Goal: Task Accomplishment & Management: Use online tool/utility

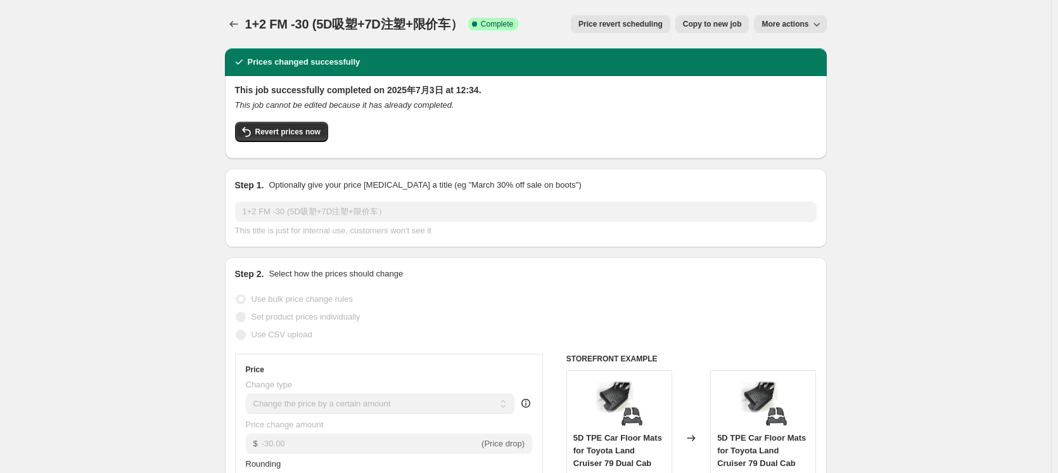
select select "by"
select select "collection"
click at [240, 24] on icon "Price change jobs" at bounding box center [233, 24] width 13 height 13
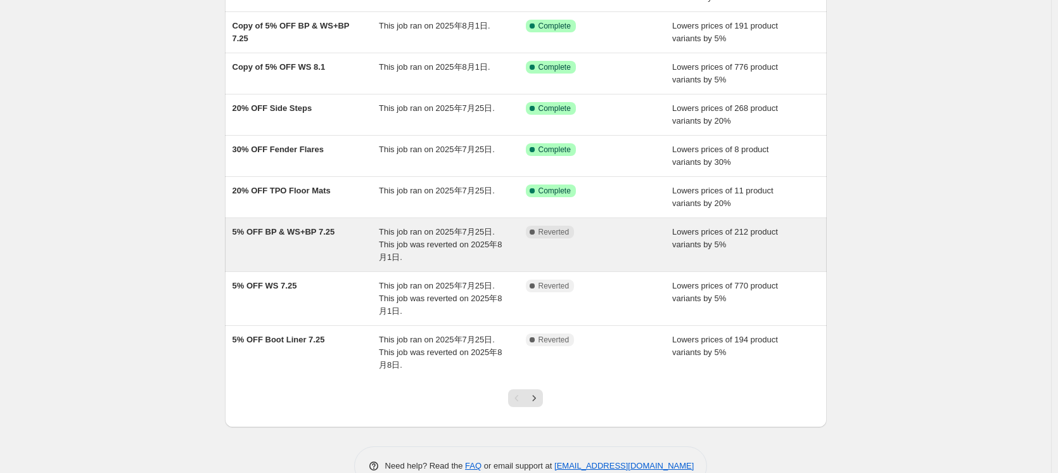
scroll to position [218, 0]
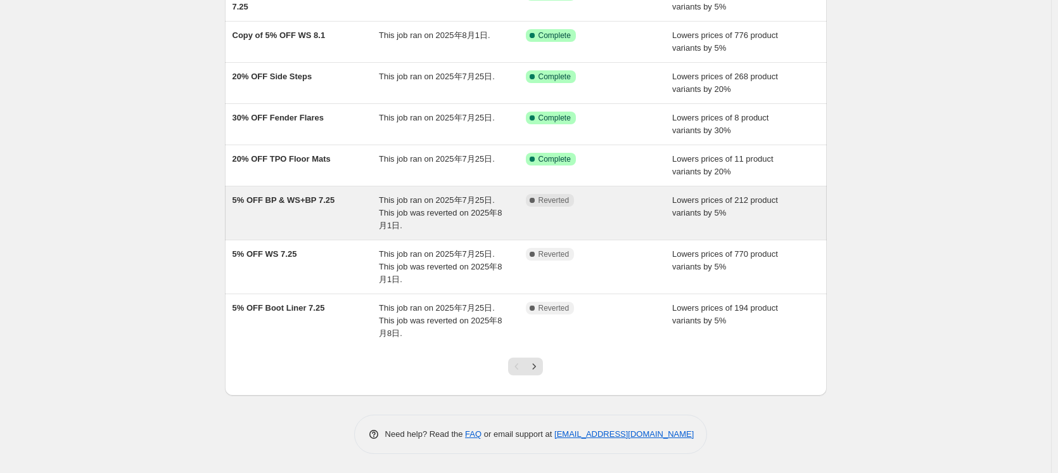
click at [640, 211] on div "Complete Reverted" at bounding box center [599, 213] width 147 height 38
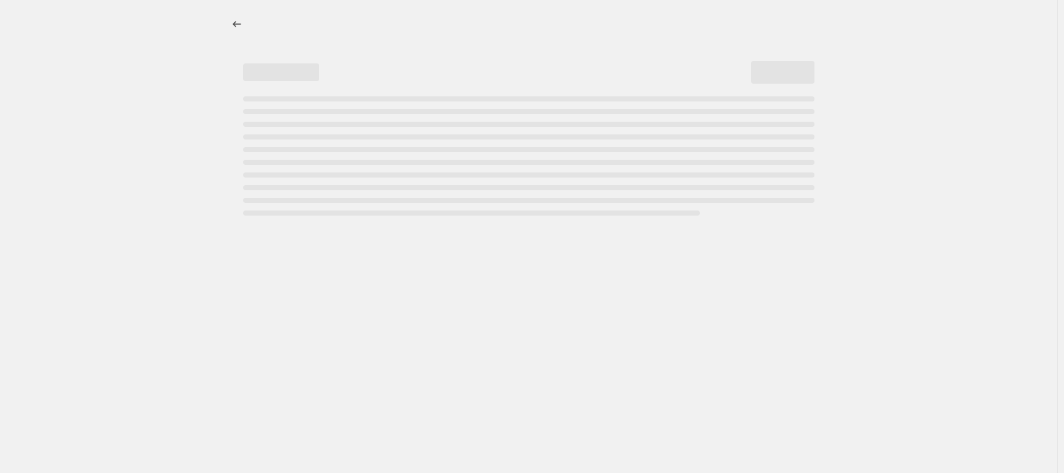
select select "percentage"
select select "collection"
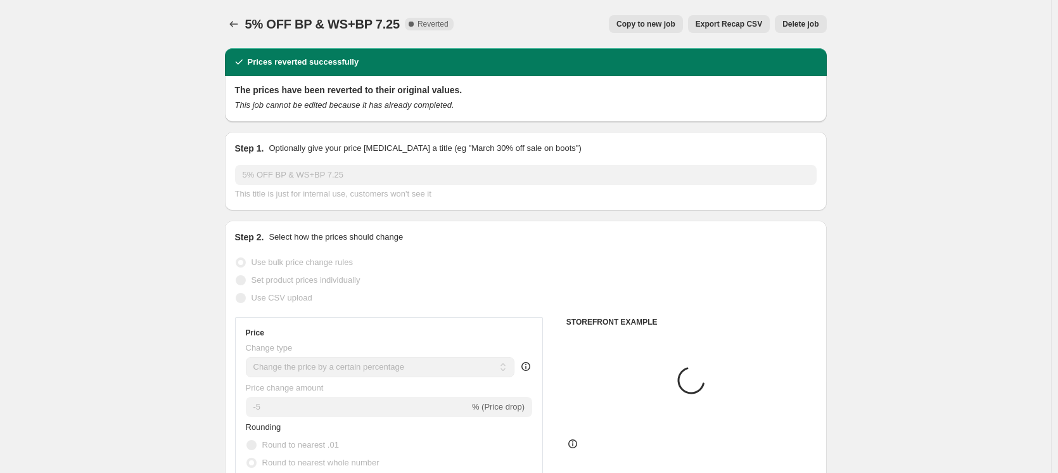
click at [808, 26] on span "Delete job" at bounding box center [800, 24] width 36 height 10
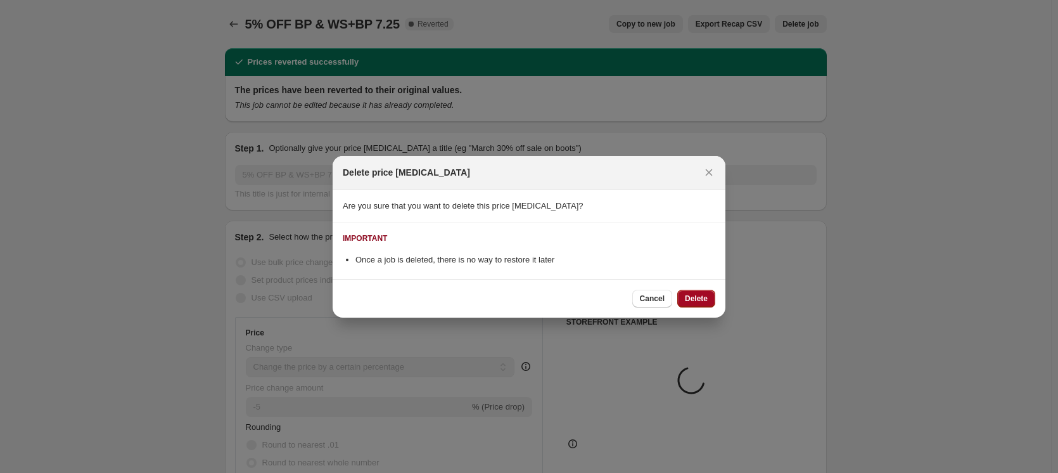
click at [691, 296] on span "Delete" at bounding box center [696, 298] width 23 height 10
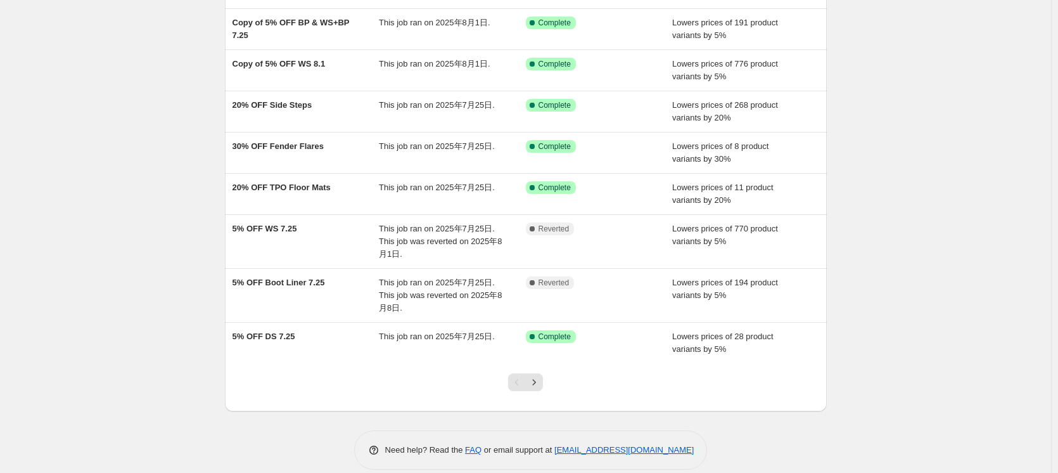
scroll to position [205, 0]
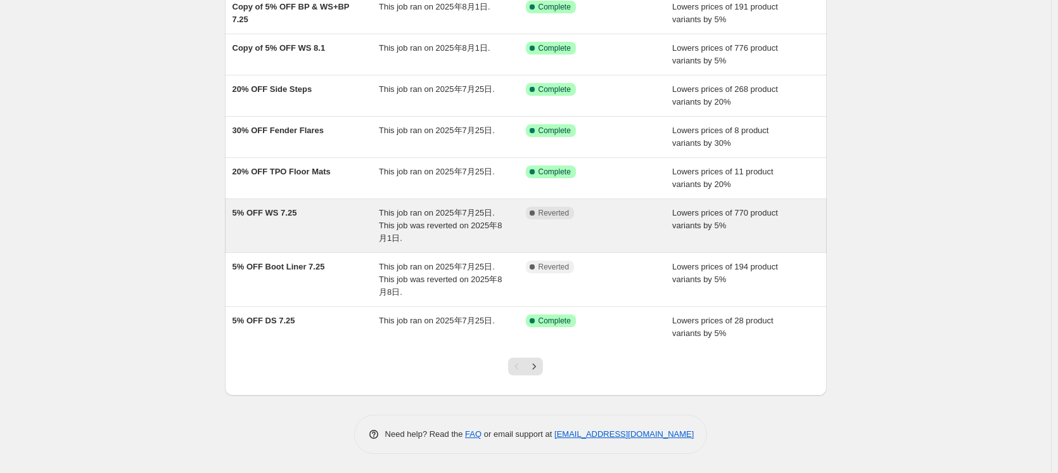
click at [772, 222] on div "Lowers prices of 770 product variants by 5%" at bounding box center [745, 226] width 147 height 38
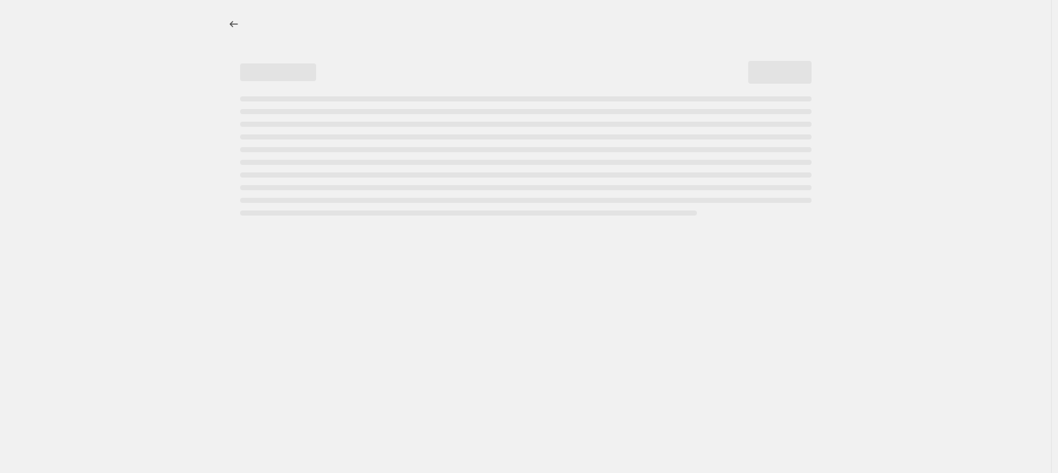
select select "percentage"
select select "collection"
select select "not_equal"
select select "collection"
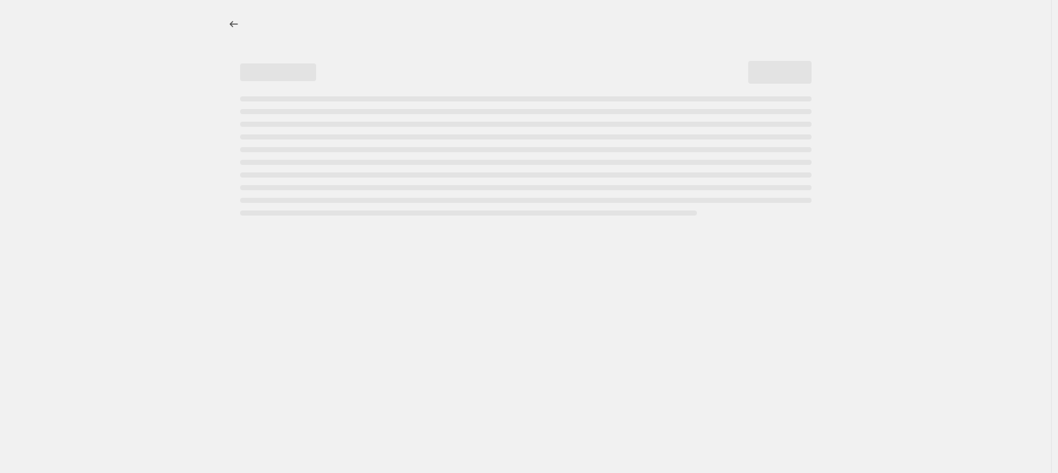
select select "not_equal"
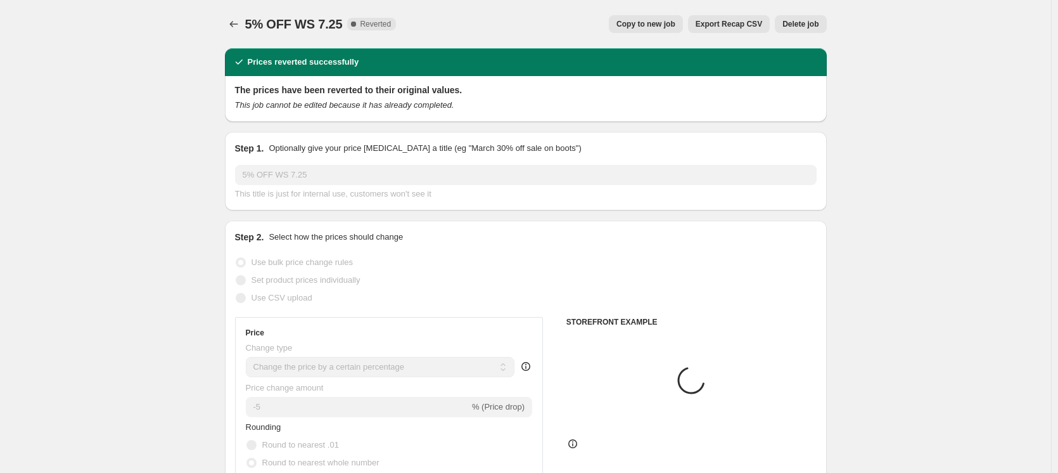
click at [803, 23] on span "Delete job" at bounding box center [800, 24] width 36 height 10
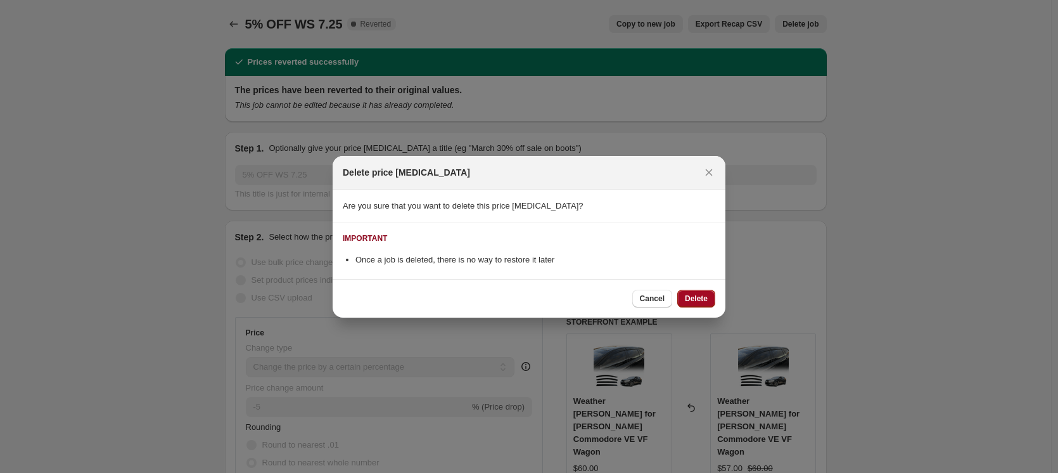
click at [692, 303] on button "Delete" at bounding box center [696, 298] width 38 height 18
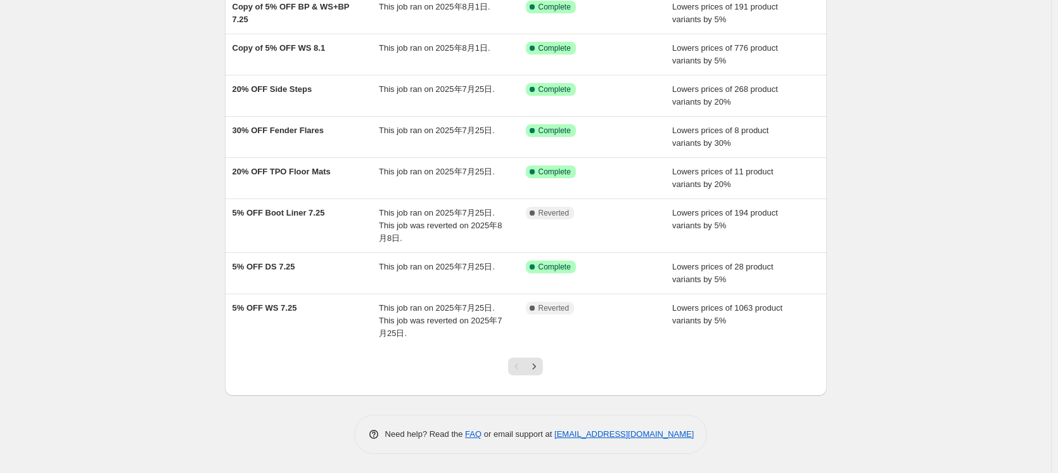
scroll to position [142, 0]
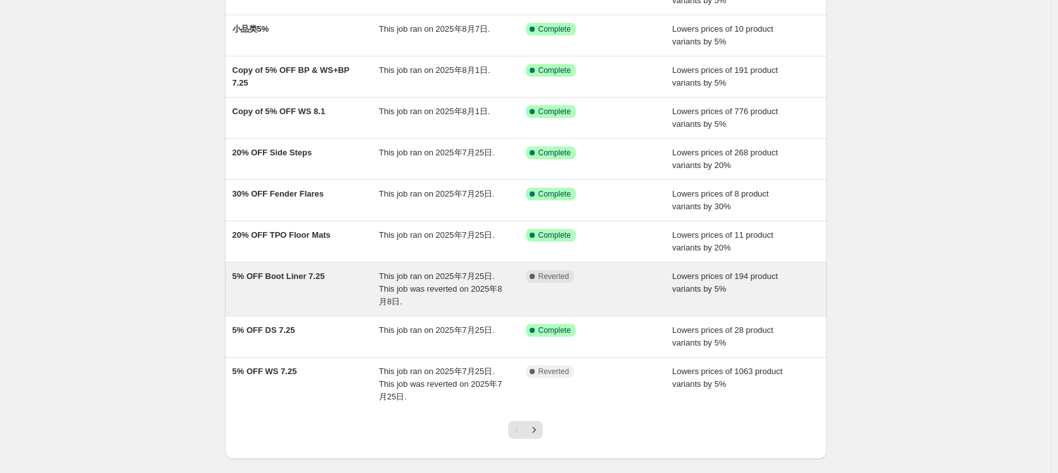
click at [690, 286] on span "Lowers prices of 194 product variants by 5%" at bounding box center [725, 282] width 106 height 22
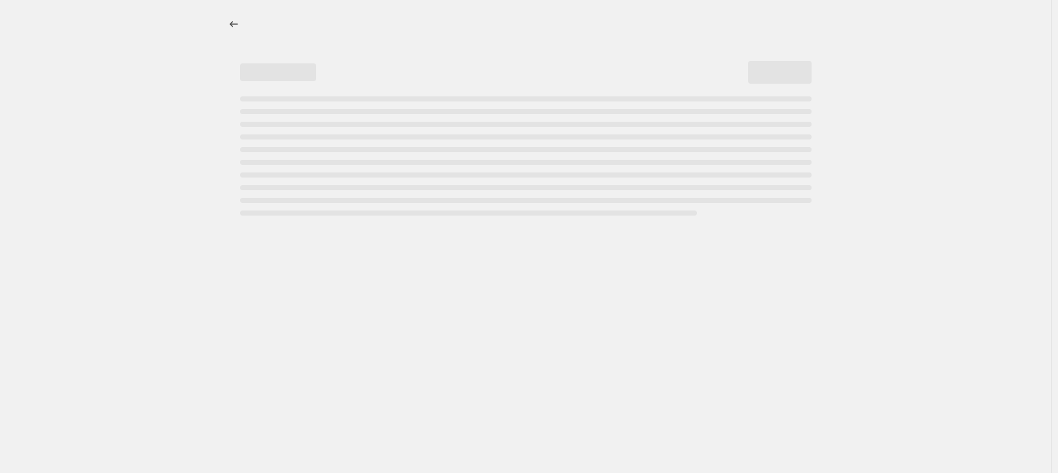
select select "percentage"
select select "collection"
select select "not_equal"
select select "collection"
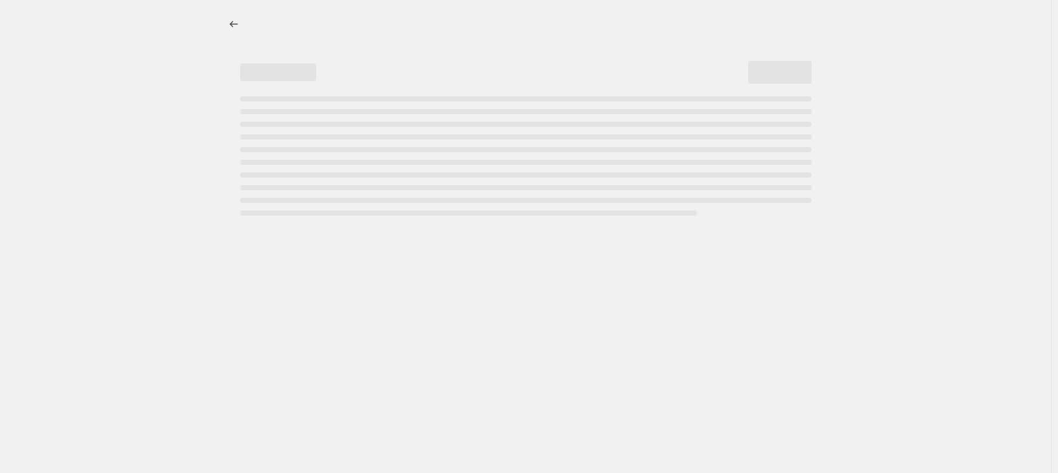
select select "not_equal"
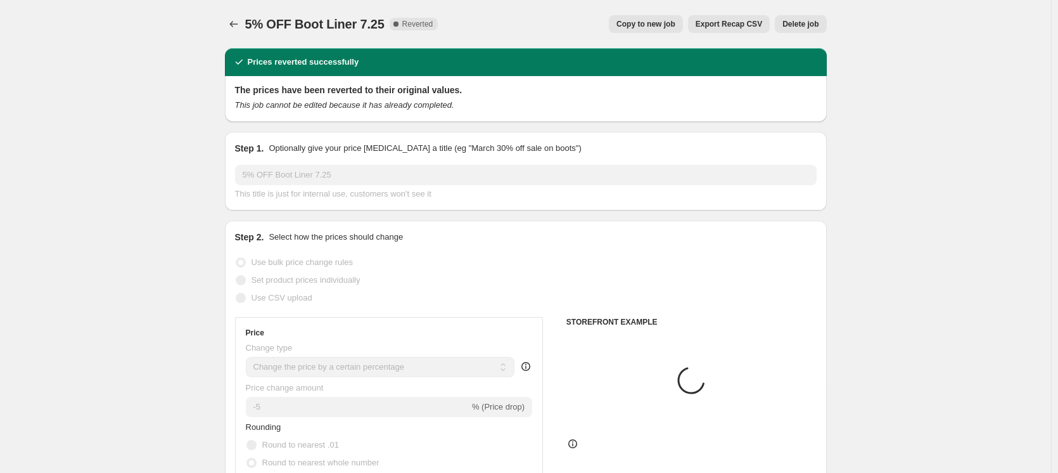
click at [799, 28] on span "Delete job" at bounding box center [800, 24] width 36 height 10
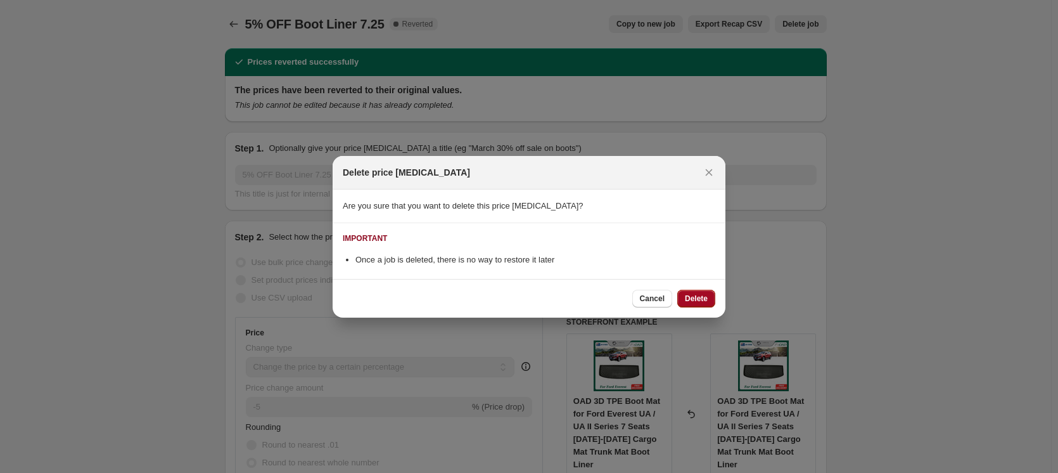
click at [692, 302] on span "Delete" at bounding box center [696, 298] width 23 height 10
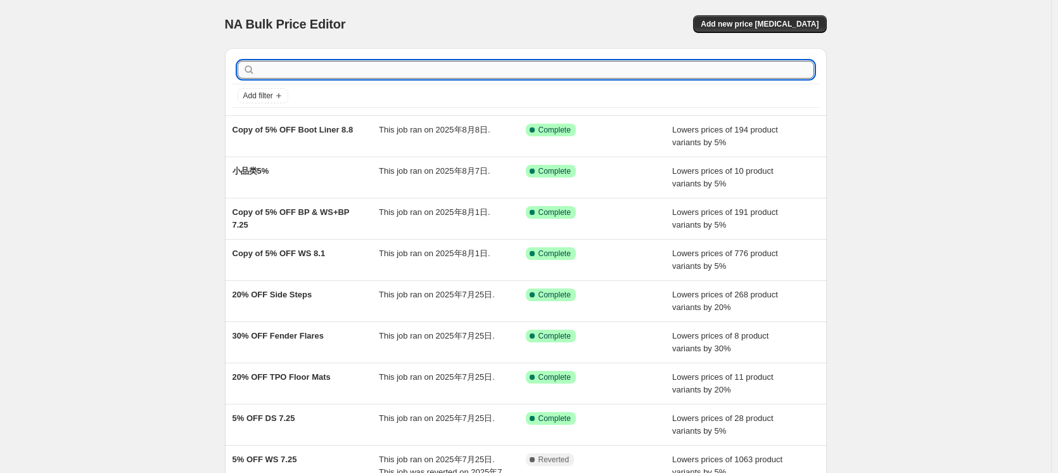
click at [315, 67] on input "text" at bounding box center [536, 70] width 556 height 18
type input "fm"
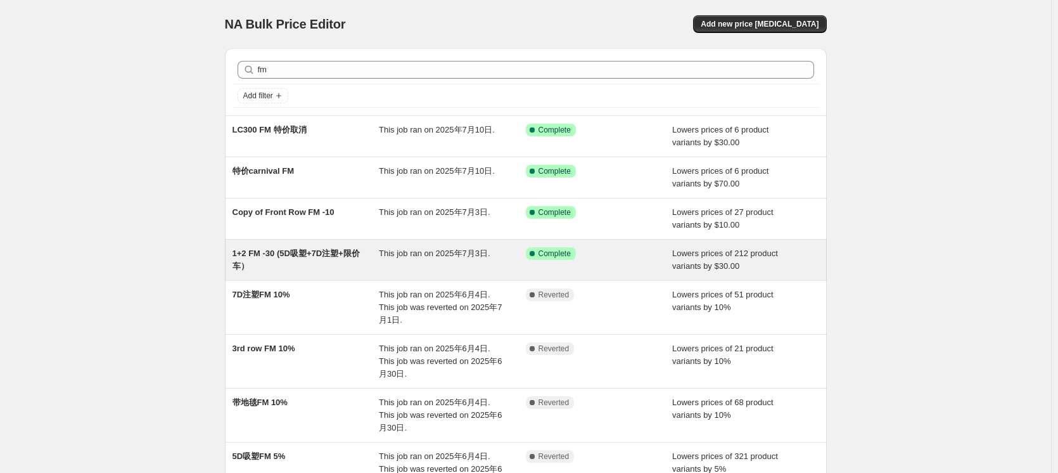
click at [664, 257] on div "Success Complete Complete" at bounding box center [599, 259] width 147 height 25
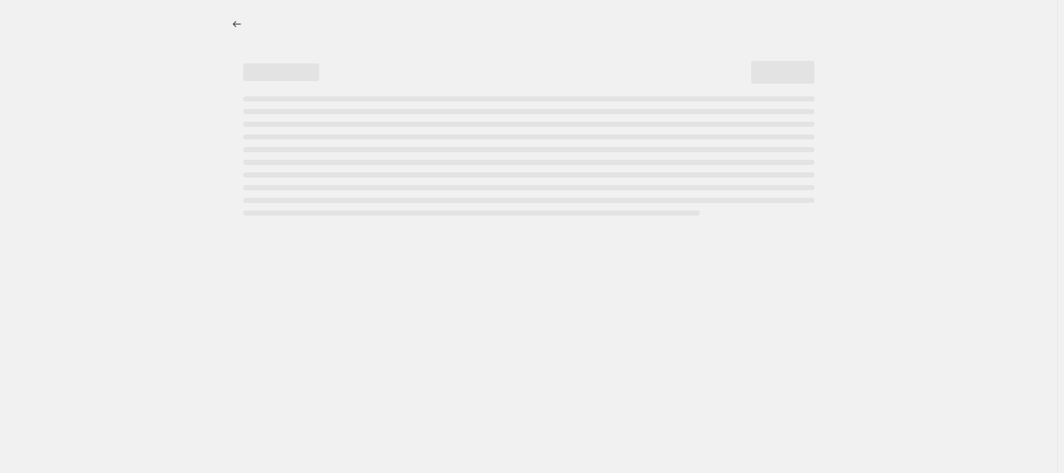
select select "by"
select select "collection"
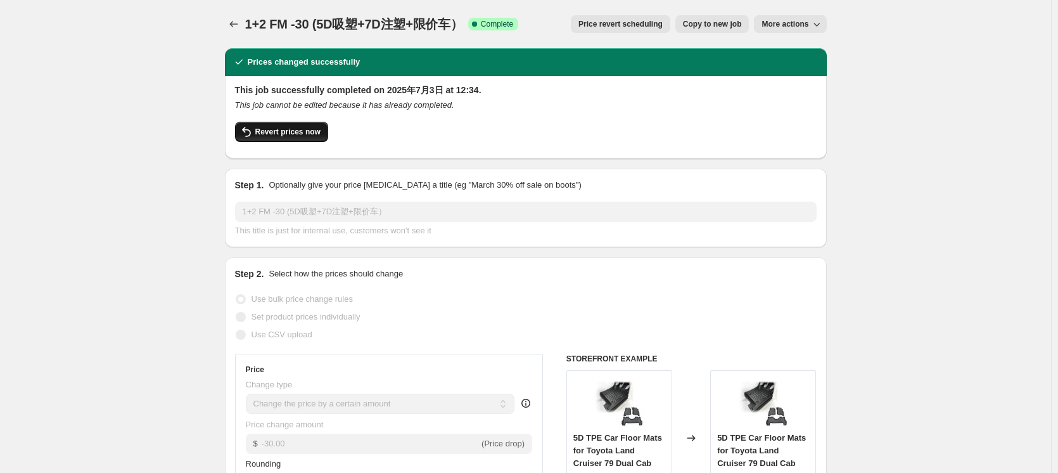
click at [310, 129] on span "Revert prices now" at bounding box center [287, 132] width 65 height 10
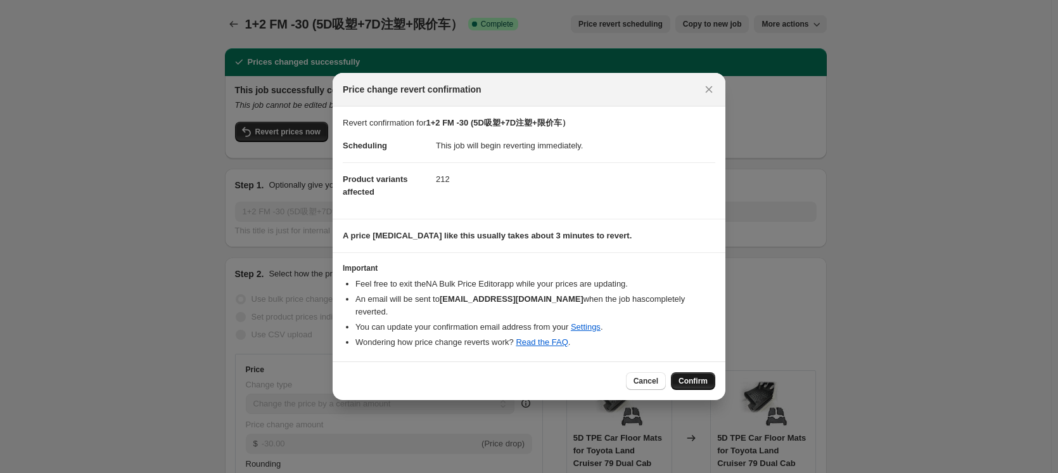
click at [697, 376] on span "Confirm" at bounding box center [692, 381] width 29 height 10
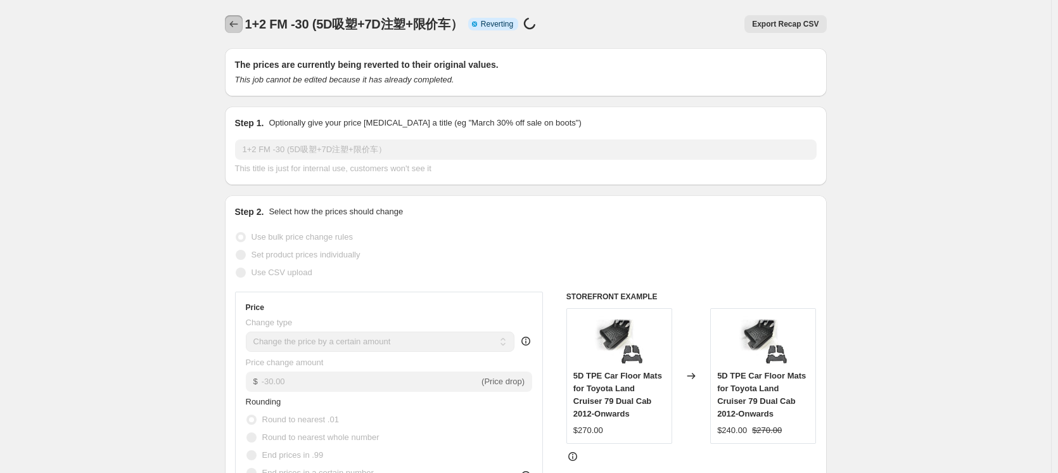
click at [236, 27] on icon "Price change jobs" at bounding box center [233, 24] width 13 height 13
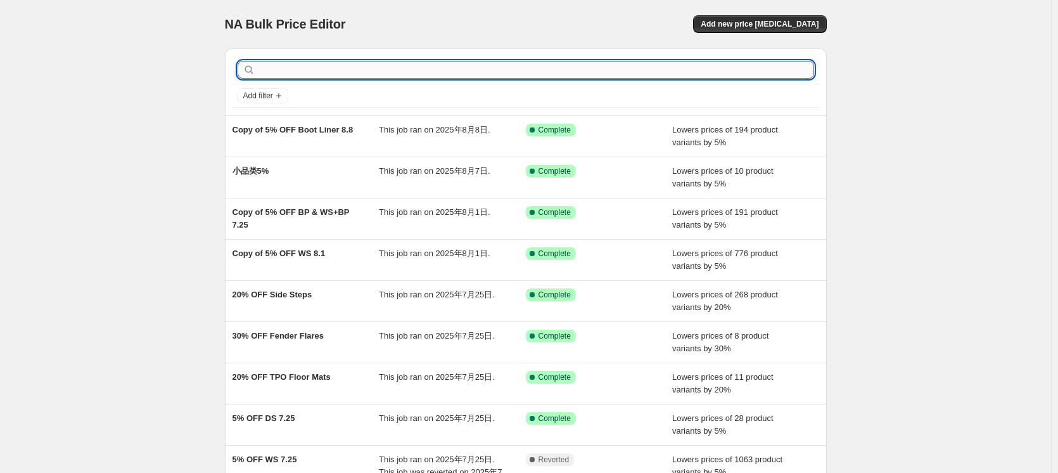
click at [416, 68] on input "text" at bounding box center [536, 70] width 556 height 18
type input "fm"
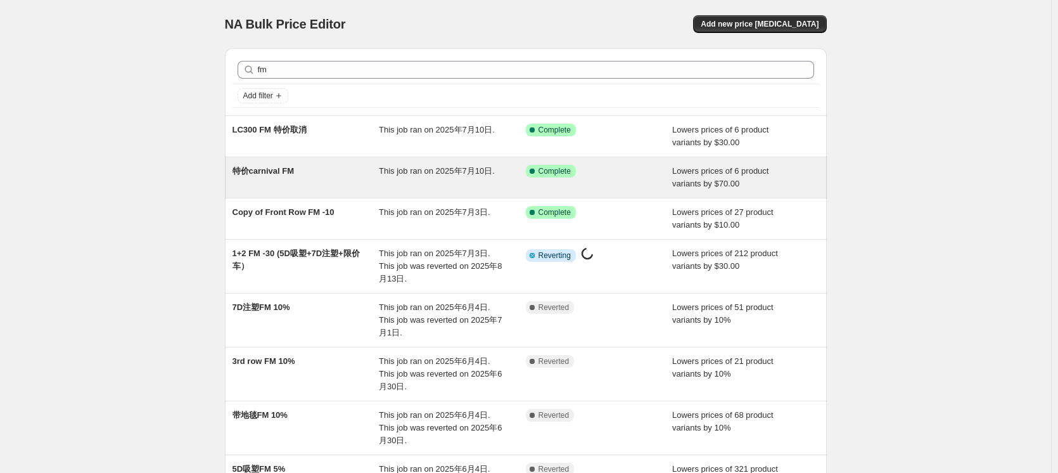
click at [637, 175] on div "Success Complete Complete" at bounding box center [590, 171] width 128 height 13
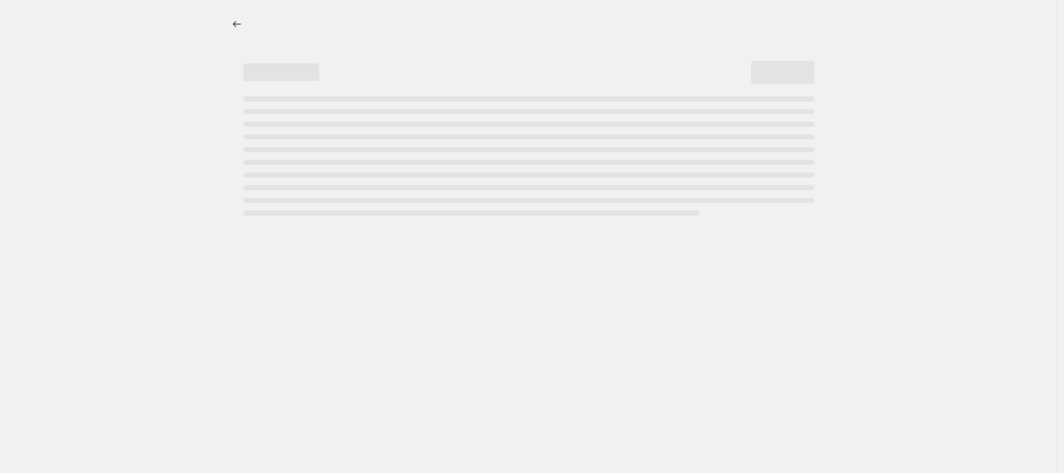
select select "by"
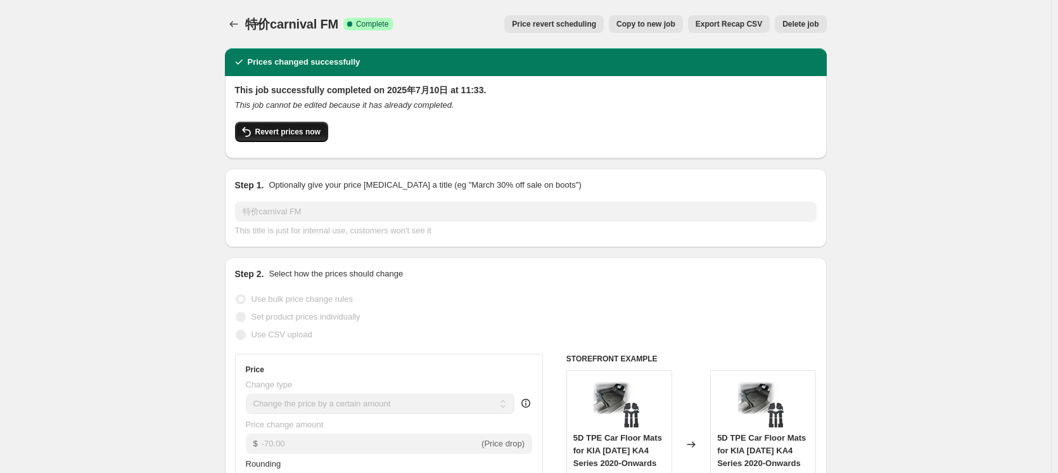
click at [313, 132] on span "Revert prices now" at bounding box center [287, 132] width 65 height 10
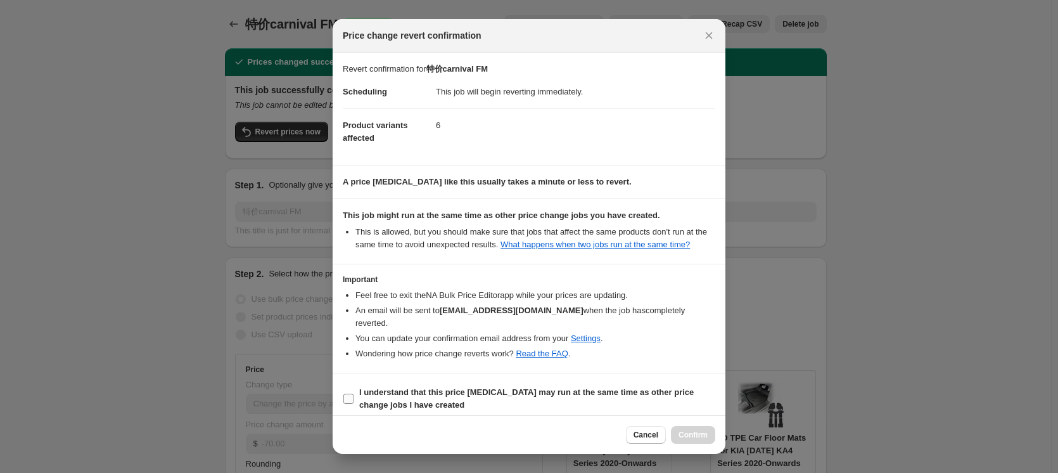
click at [402, 387] on b "I understand that this price [MEDICAL_DATA] may run at the same time as other p…" at bounding box center [526, 398] width 334 height 22
click at [353, 393] on input "I understand that this price [MEDICAL_DATA] may run at the same time as other p…" at bounding box center [348, 398] width 10 height 10
checkbox input "true"
click at [699, 432] on span "Confirm" at bounding box center [692, 434] width 29 height 10
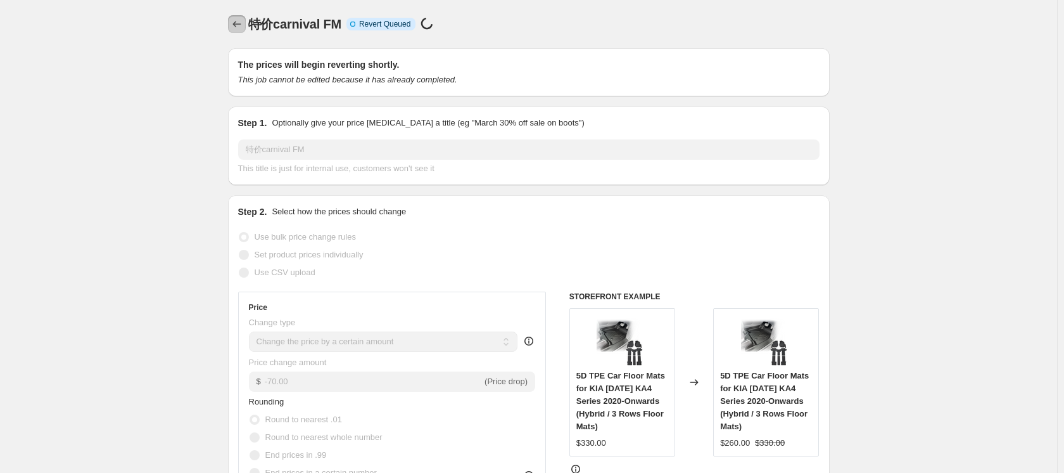
click at [239, 23] on icon "Price change jobs" at bounding box center [237, 24] width 13 height 13
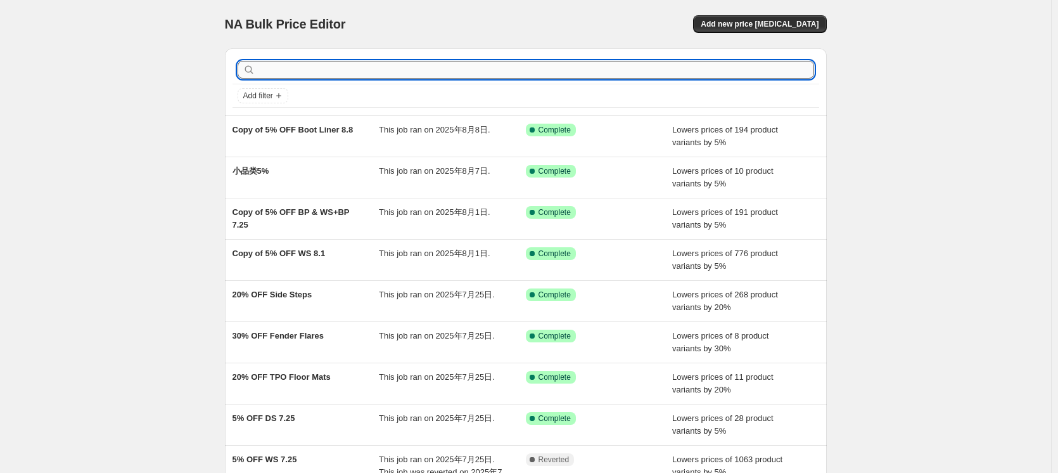
click at [642, 75] on input "text" at bounding box center [536, 70] width 556 height 18
type input "fm"
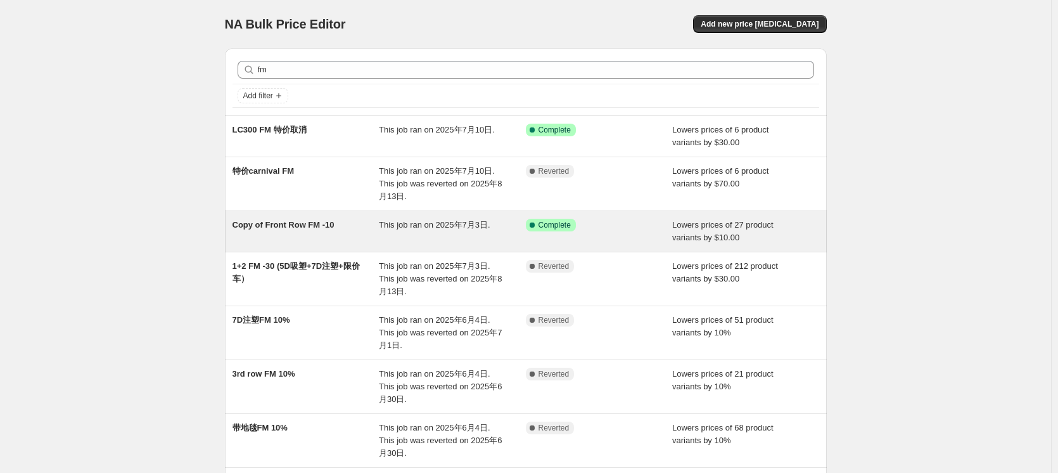
click at [402, 241] on div "This job ran on 2025年7月3日." at bounding box center [452, 231] width 147 height 25
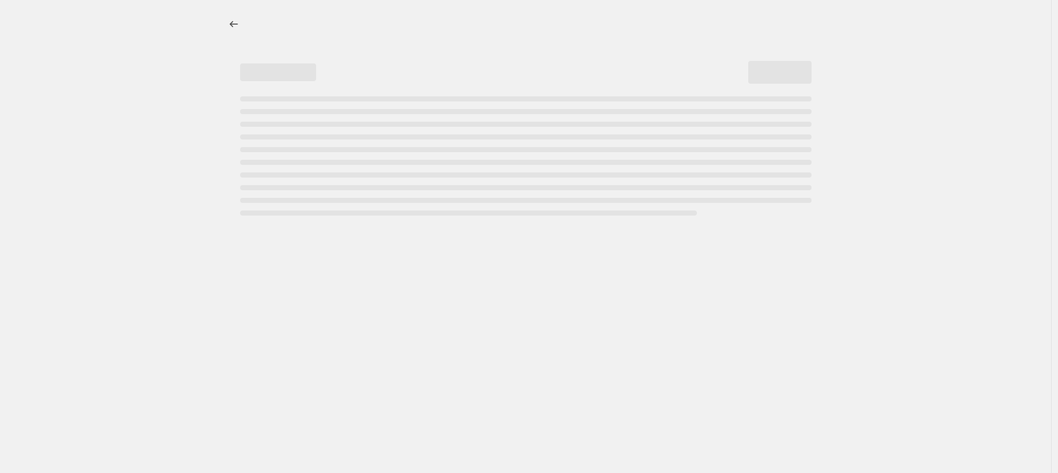
select select "by"
select select "collection"
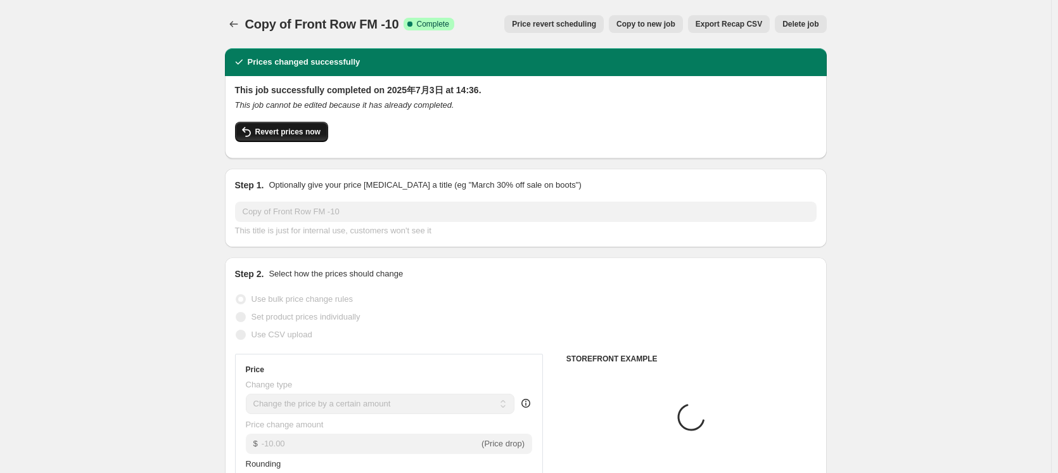
click at [303, 135] on span "Revert prices now" at bounding box center [287, 132] width 65 height 10
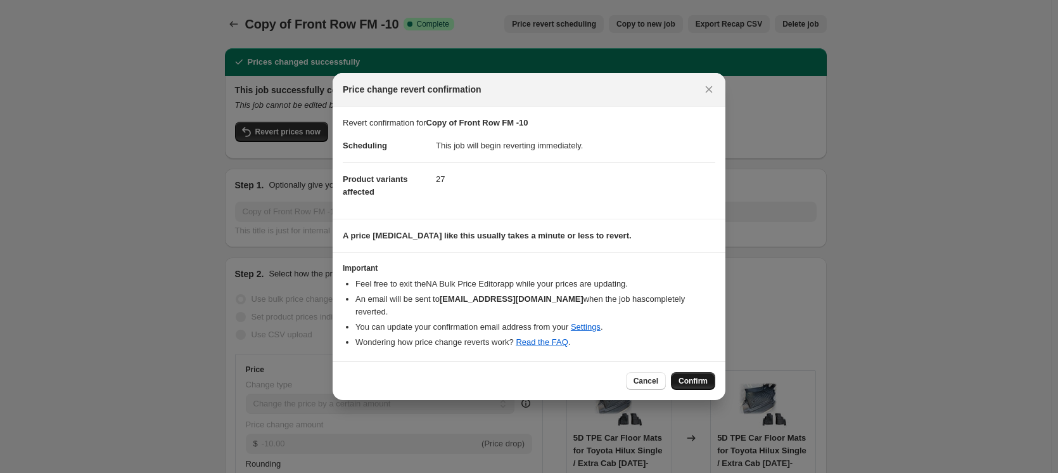
click at [699, 372] on button "Confirm" at bounding box center [693, 381] width 44 height 18
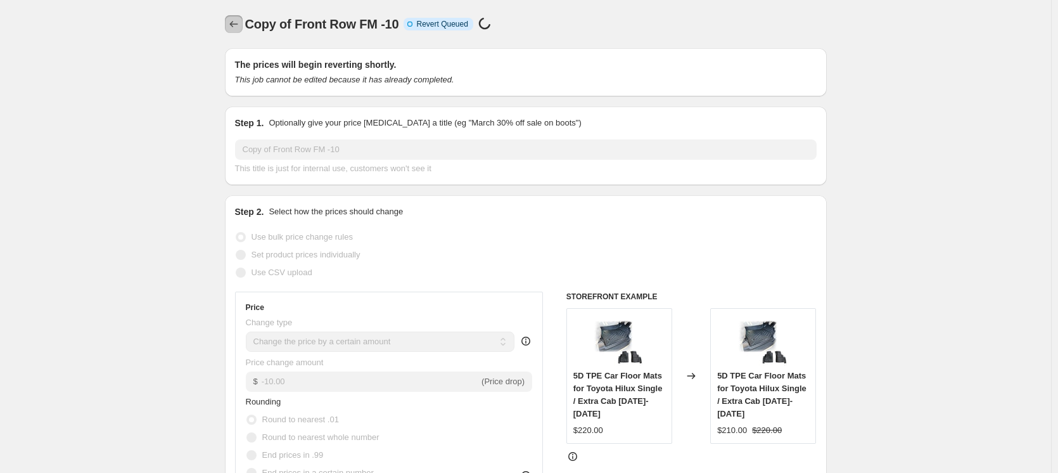
click at [238, 24] on icon "Price change jobs" at bounding box center [233, 24] width 13 height 13
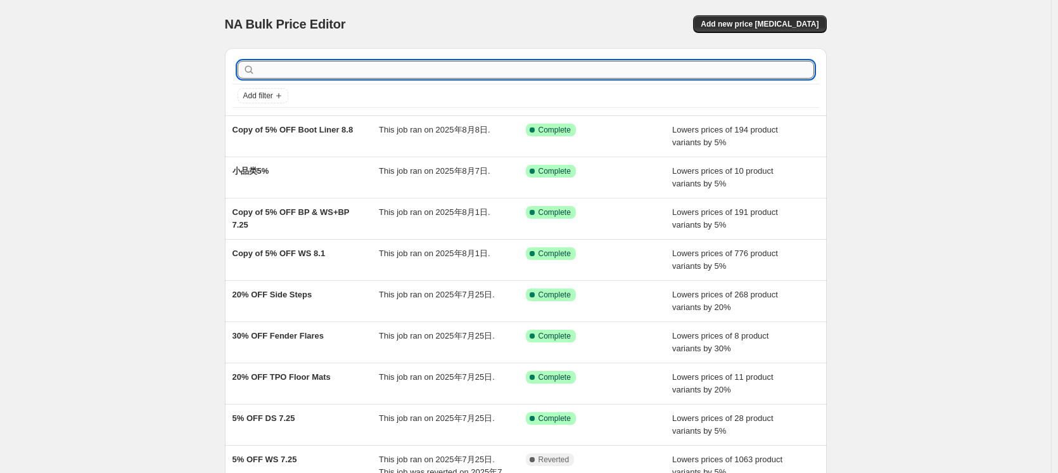
click at [414, 78] on input "text" at bounding box center [536, 70] width 556 height 18
type input "fm"
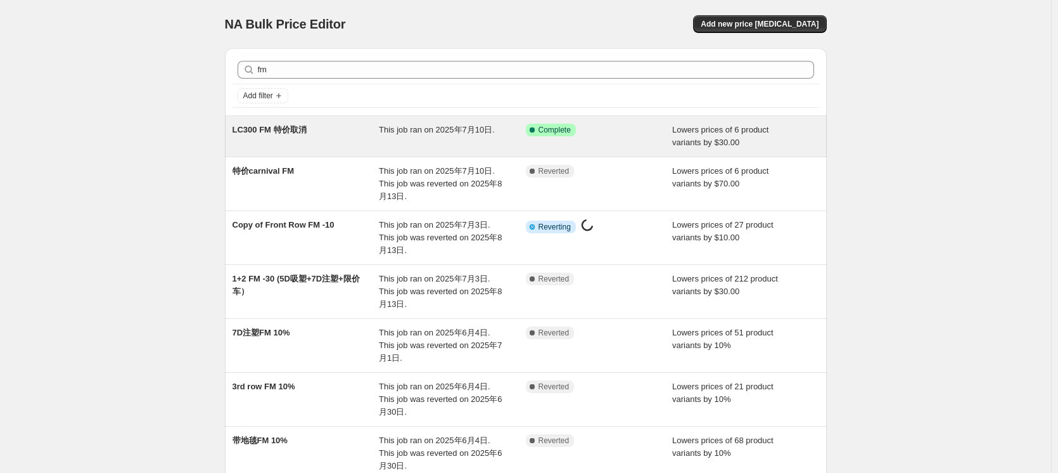
click at [352, 145] on div "LC300 FM 特价取消" at bounding box center [305, 136] width 147 height 25
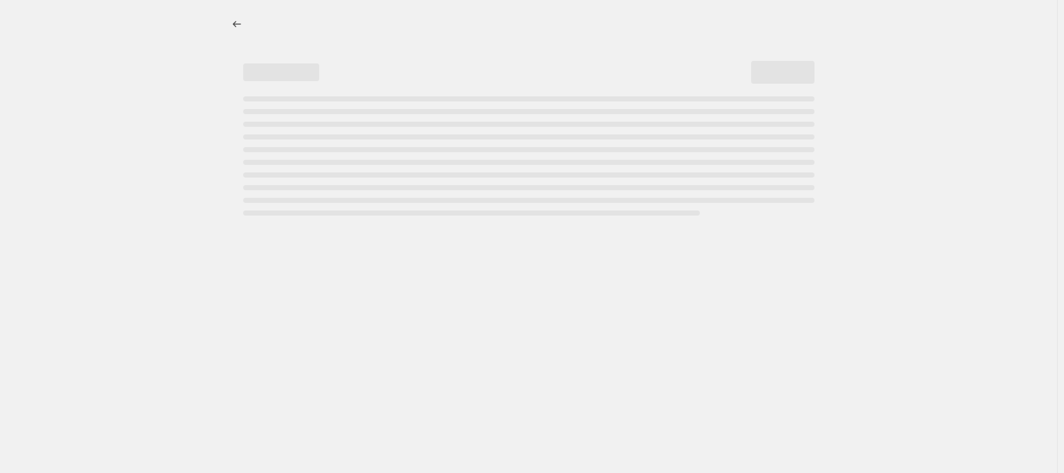
select select "by"
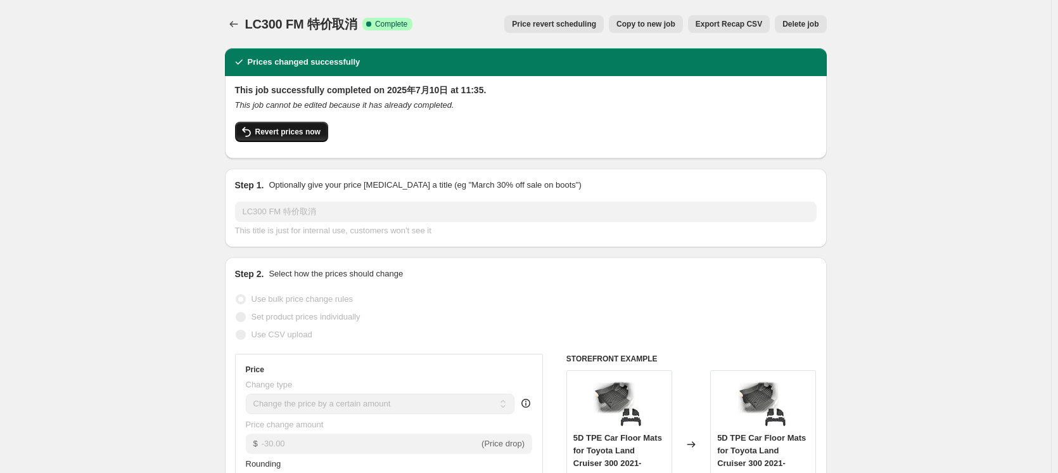
click at [310, 130] on span "Revert prices now" at bounding box center [287, 132] width 65 height 10
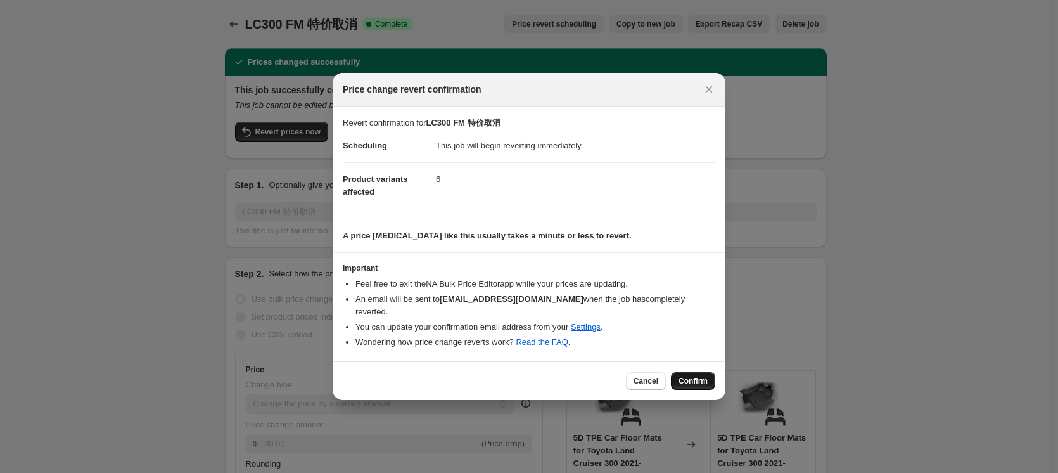
click at [702, 376] on span "Confirm" at bounding box center [692, 381] width 29 height 10
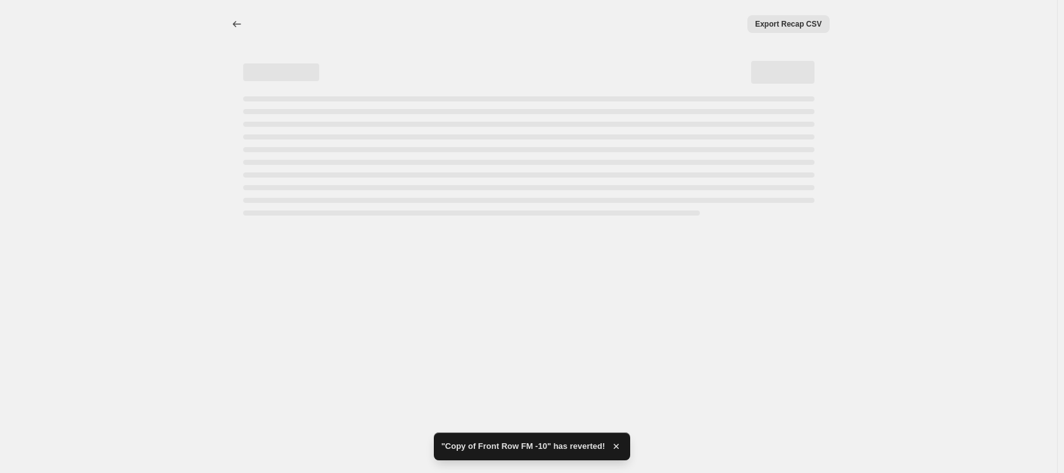
select select "by"
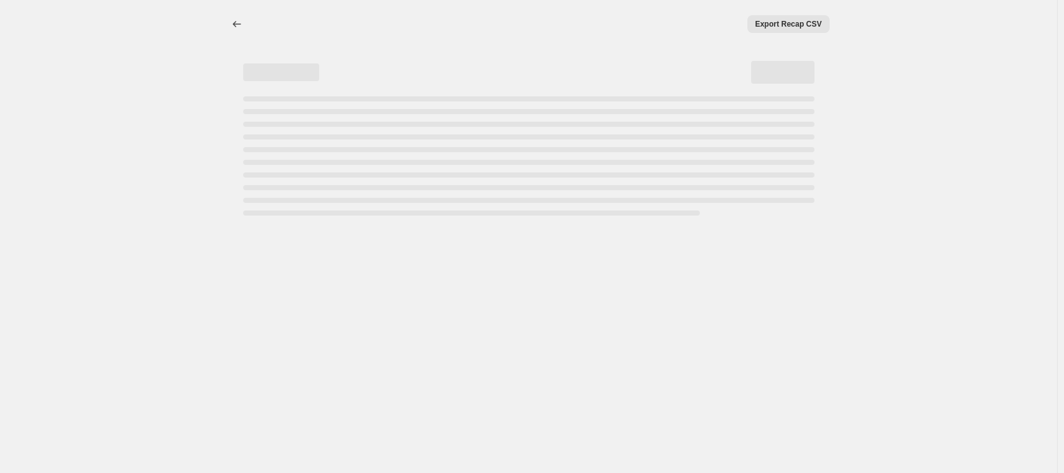
select select "by"
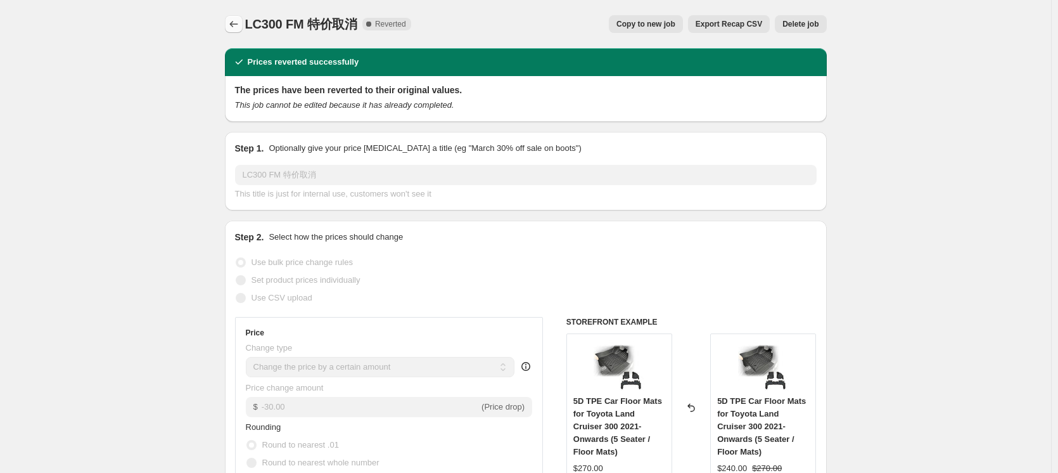
click at [237, 28] on icon "Price change jobs" at bounding box center [233, 24] width 13 height 13
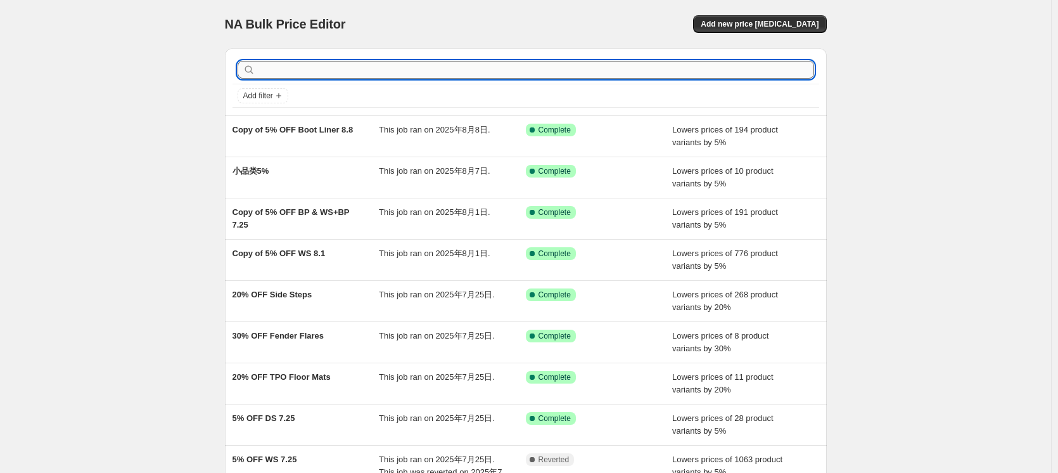
click at [366, 70] on input "text" at bounding box center [536, 70] width 556 height 18
type input "fm"
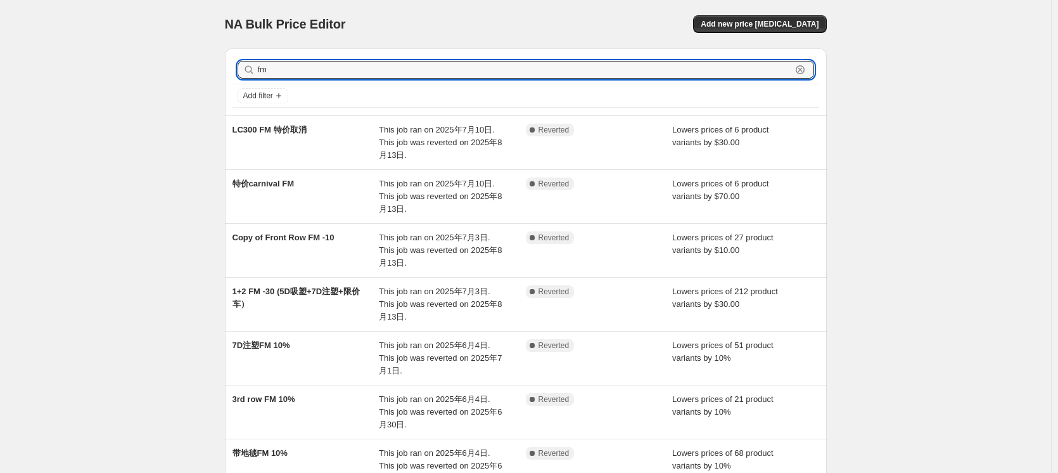
drag, startPoint x: 289, startPoint y: 71, endPoint x: 238, endPoint y: 67, distance: 52.1
click at [238, 67] on div "fm Clear" at bounding box center [525, 70] width 587 height 28
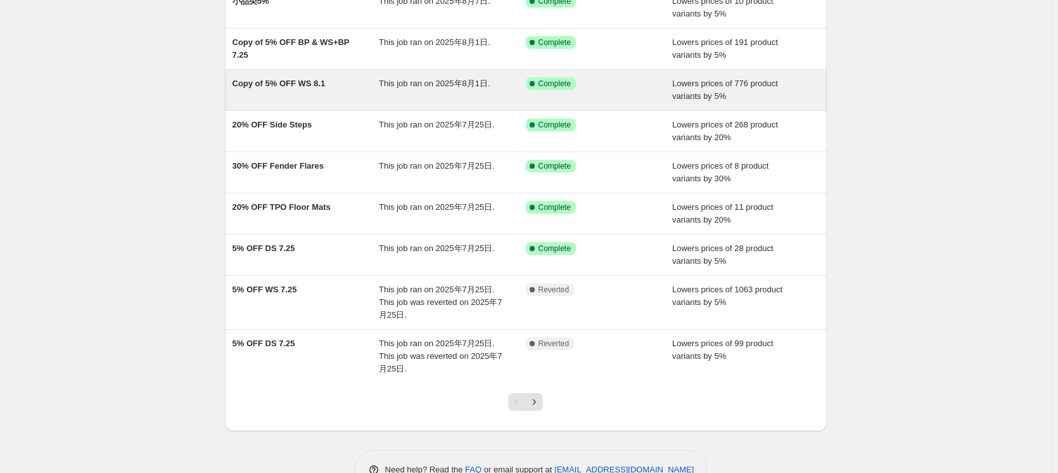
scroll to position [190, 0]
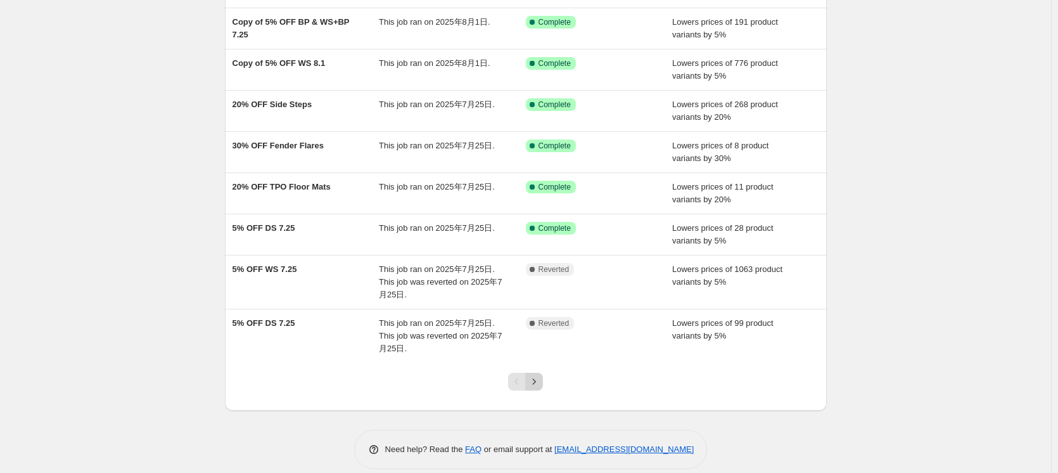
click at [535, 382] on icon "Next" at bounding box center [534, 381] width 13 height 13
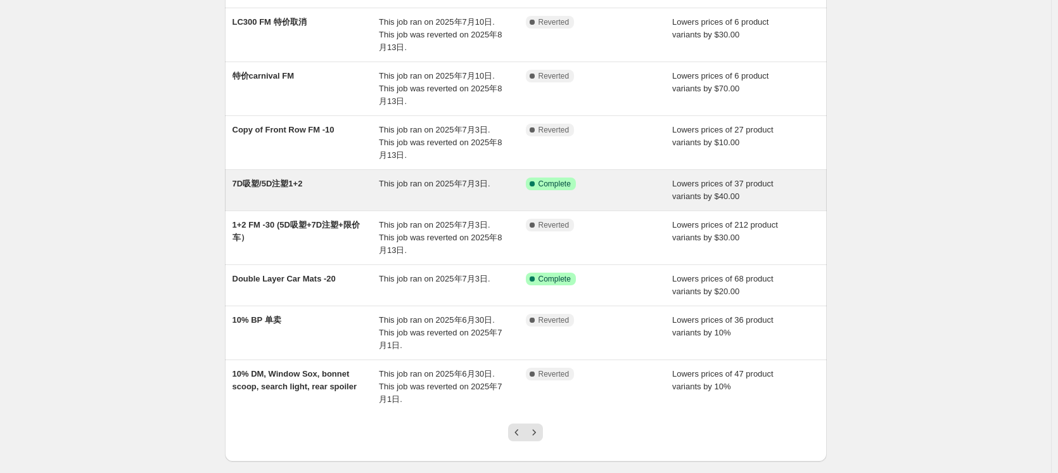
click at [358, 192] on div "7D吸塑/5D注塑1+2" at bounding box center [305, 189] width 147 height 25
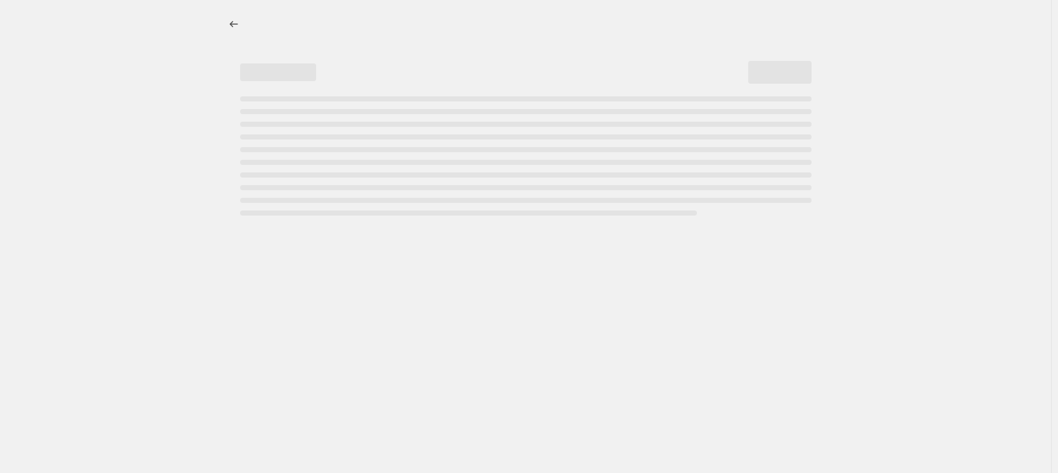
select select "by"
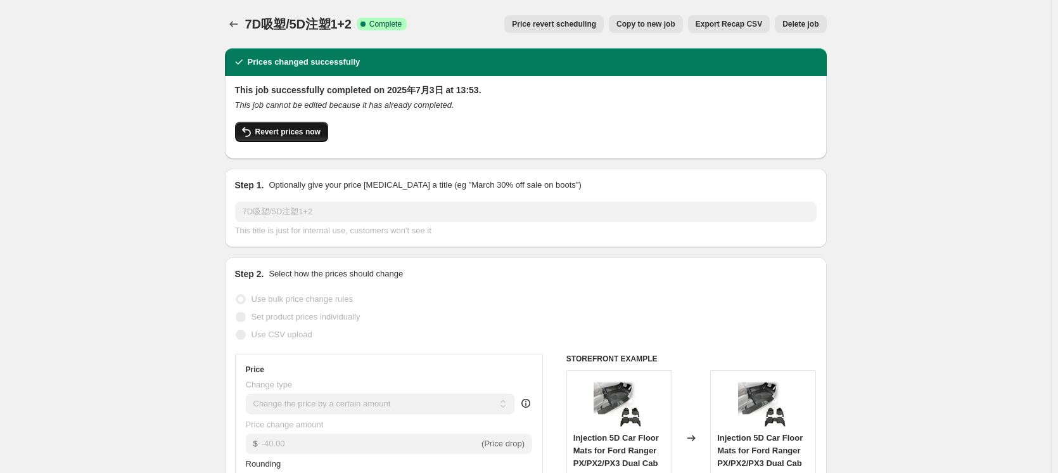
click at [289, 129] on span "Revert prices now" at bounding box center [287, 132] width 65 height 10
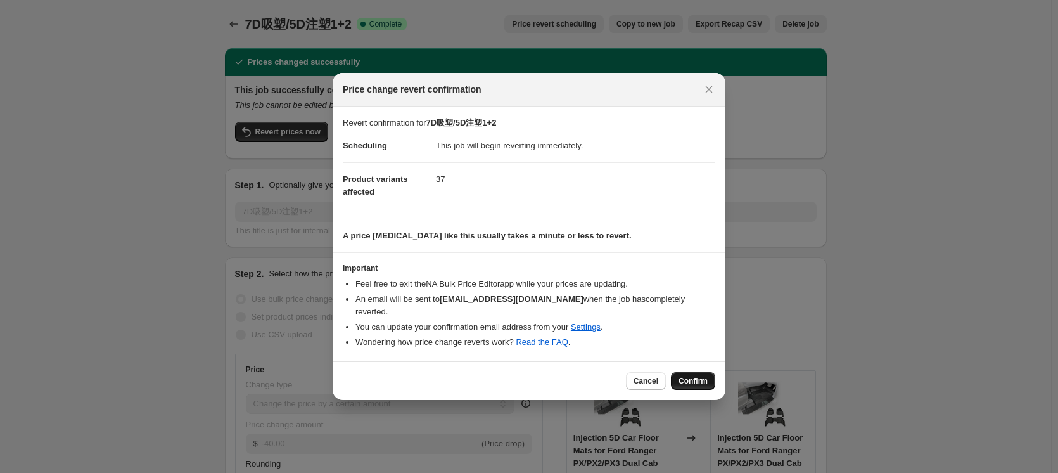
click at [703, 379] on button "Confirm" at bounding box center [693, 381] width 44 height 18
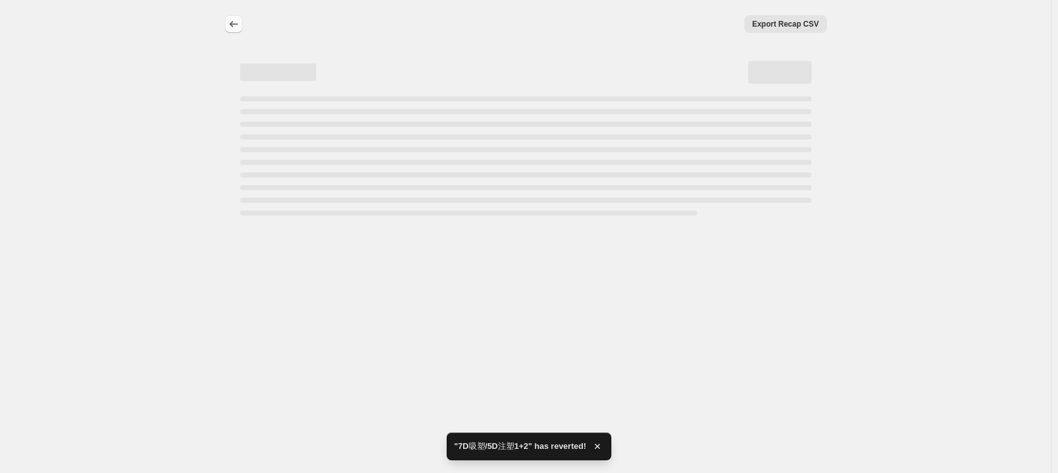
select select "by"
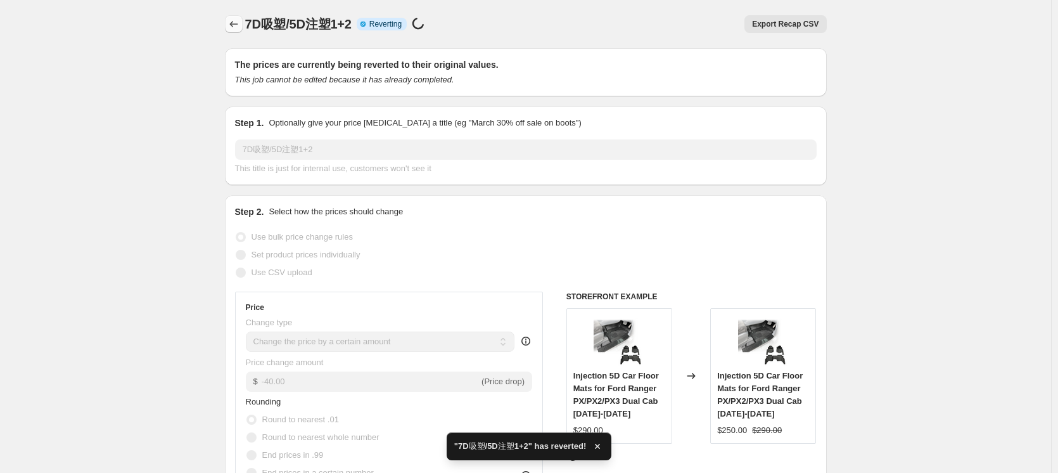
click at [236, 25] on icon "Price change jobs" at bounding box center [233, 24] width 13 height 13
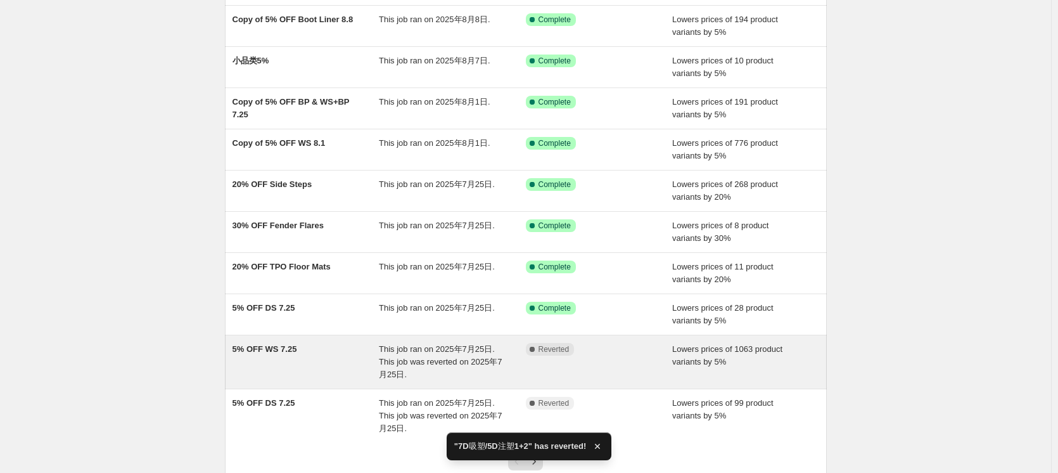
scroll to position [205, 0]
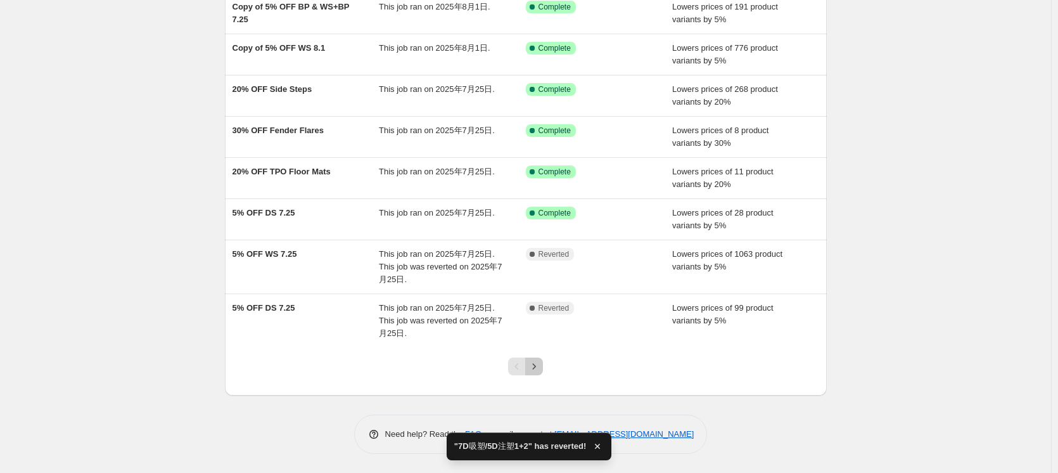
click at [540, 364] on icon "Next" at bounding box center [534, 366] width 13 height 13
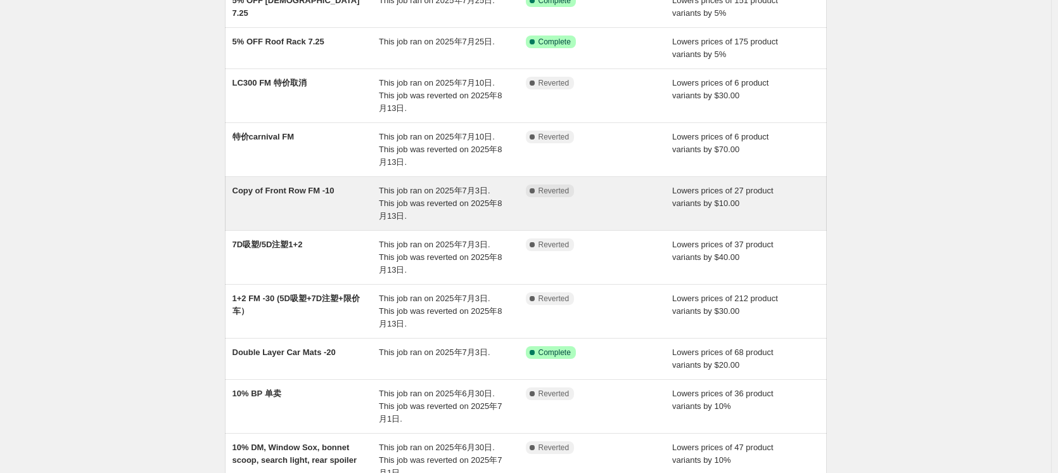
scroll to position [269, 0]
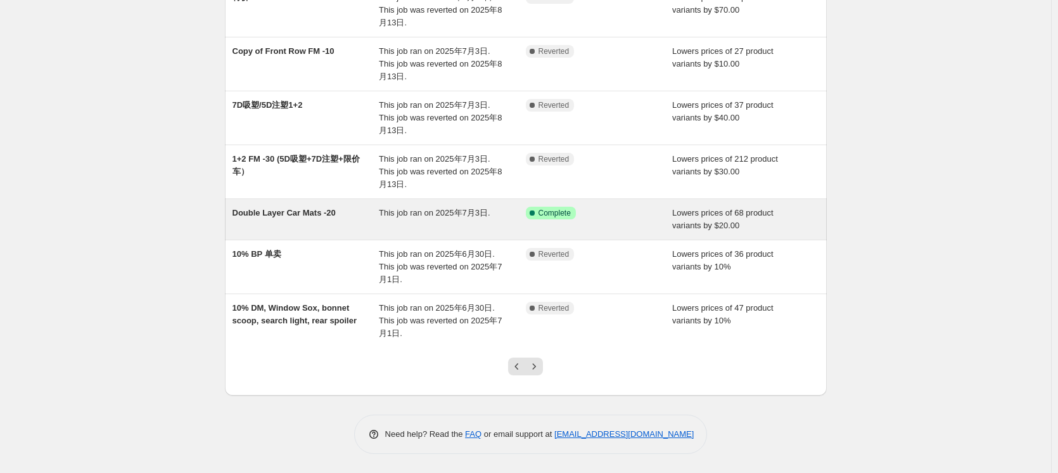
click at [452, 220] on div "This job ran on 2025年7月3日." at bounding box center [452, 219] width 147 height 25
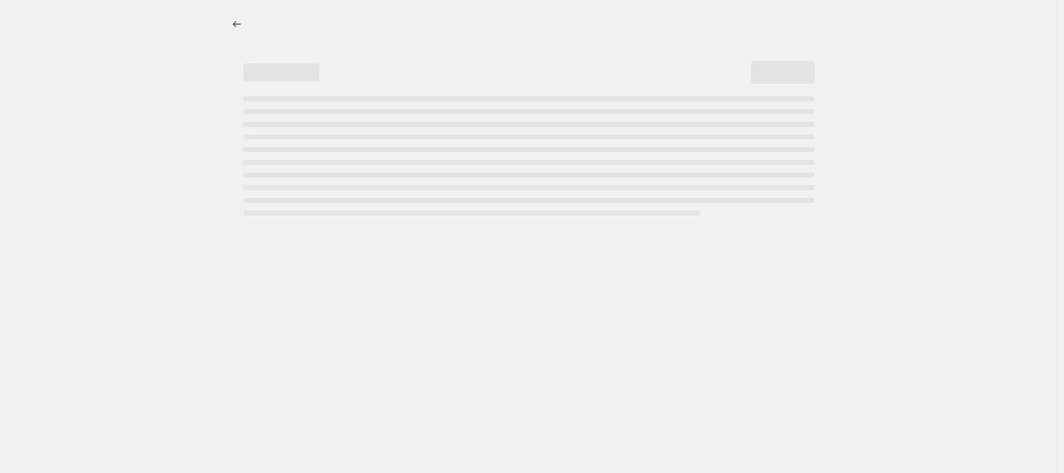
select select "by"
select select "collection"
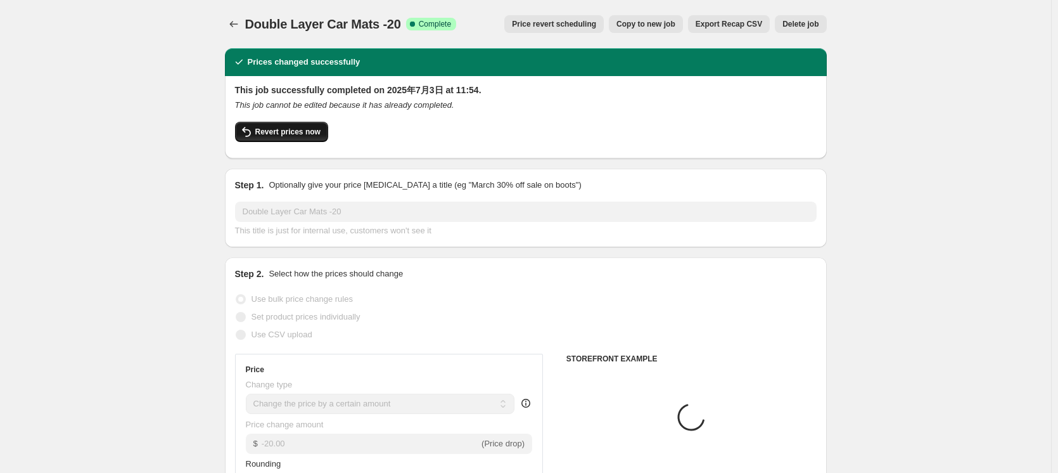
click at [304, 130] on span "Revert prices now" at bounding box center [287, 132] width 65 height 10
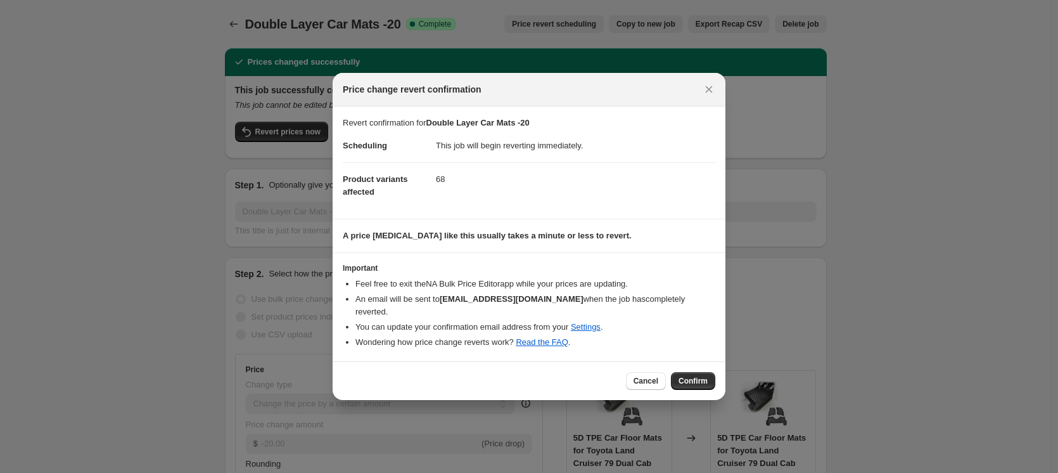
click at [706, 376] on span "Confirm" at bounding box center [692, 381] width 29 height 10
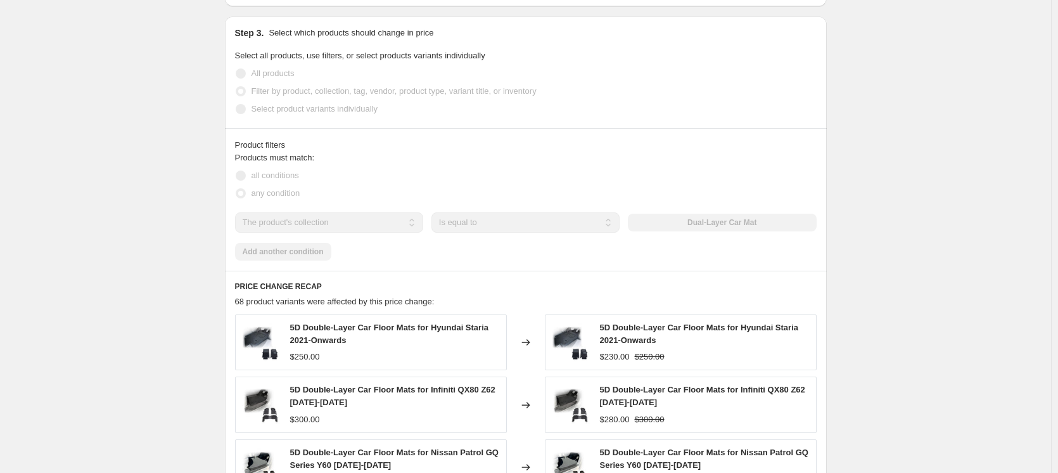
scroll to position [925, 0]
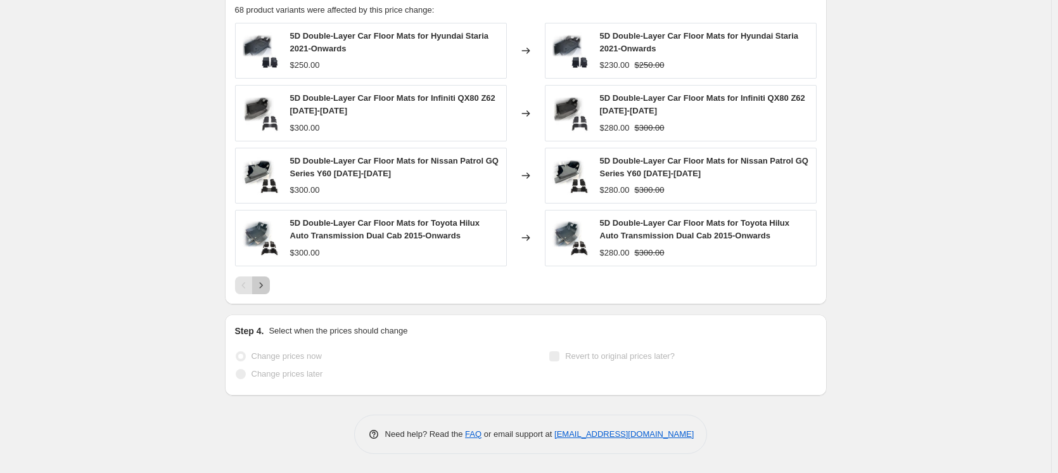
click at [264, 286] on icon "Next" at bounding box center [261, 285] width 13 height 13
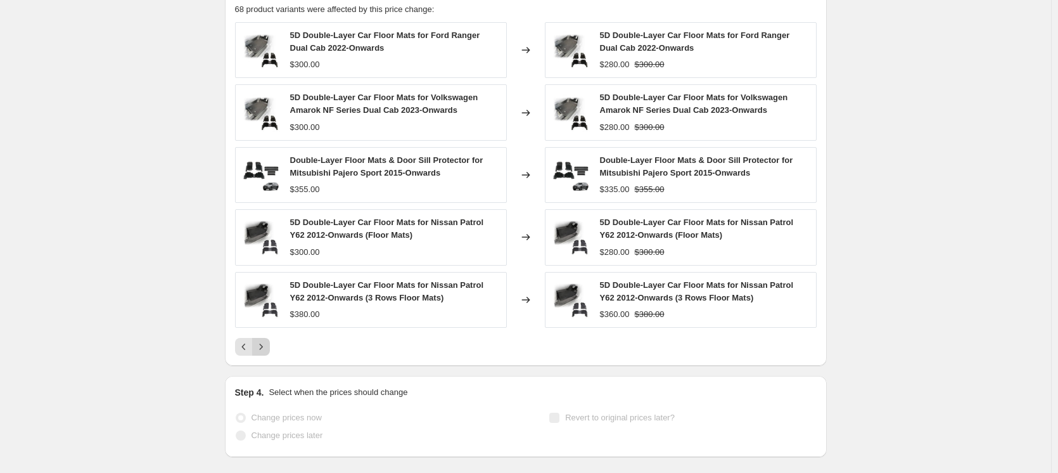
click at [265, 343] on icon "Next" at bounding box center [261, 346] width 13 height 13
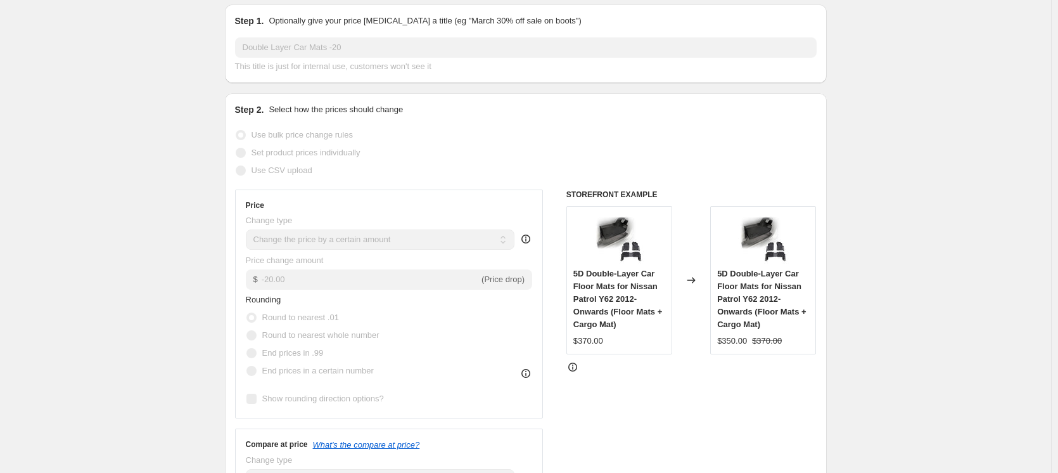
scroll to position [0, 0]
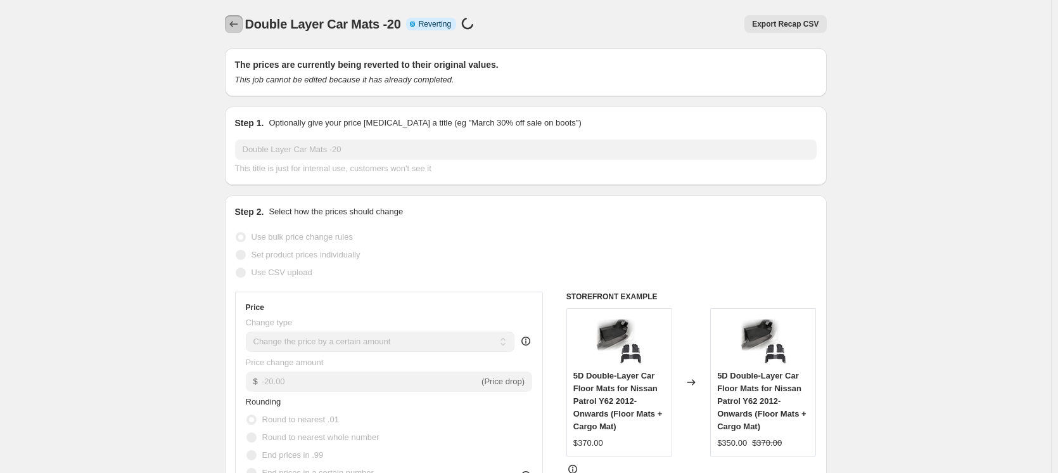
click at [236, 28] on icon "Price change jobs" at bounding box center [233, 24] width 13 height 13
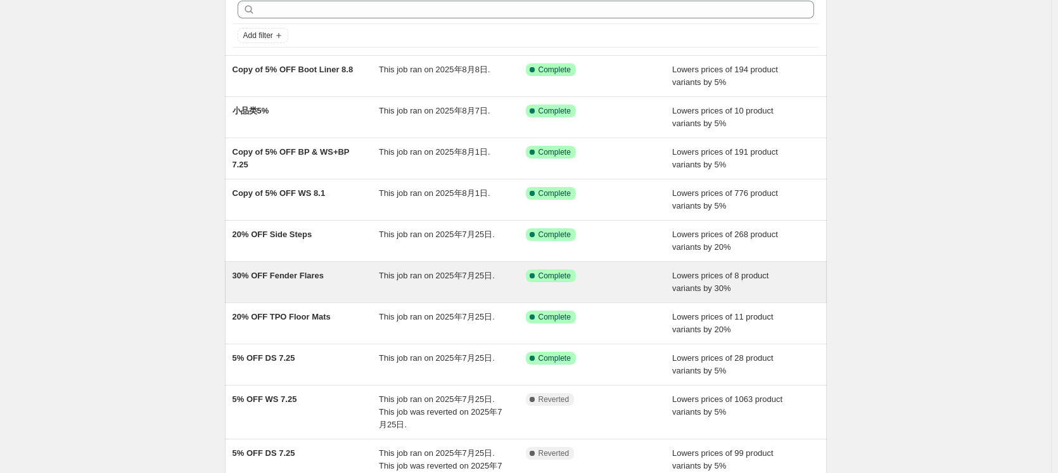
scroll to position [205, 0]
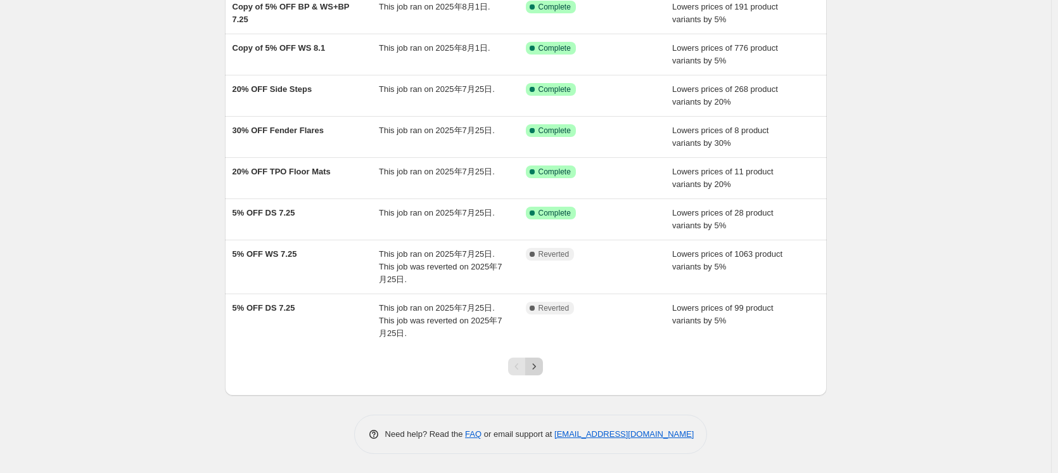
click at [540, 366] on icon "Next" at bounding box center [534, 366] width 13 height 13
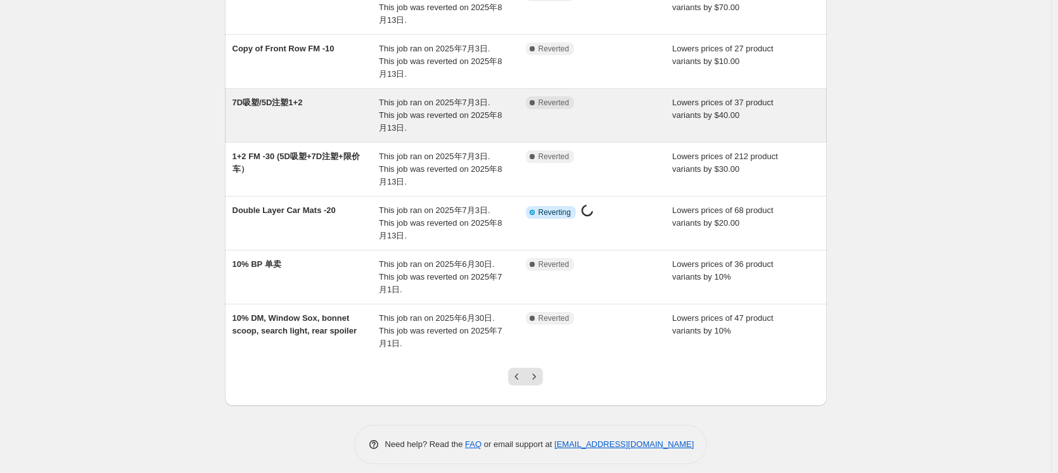
scroll to position [281, 0]
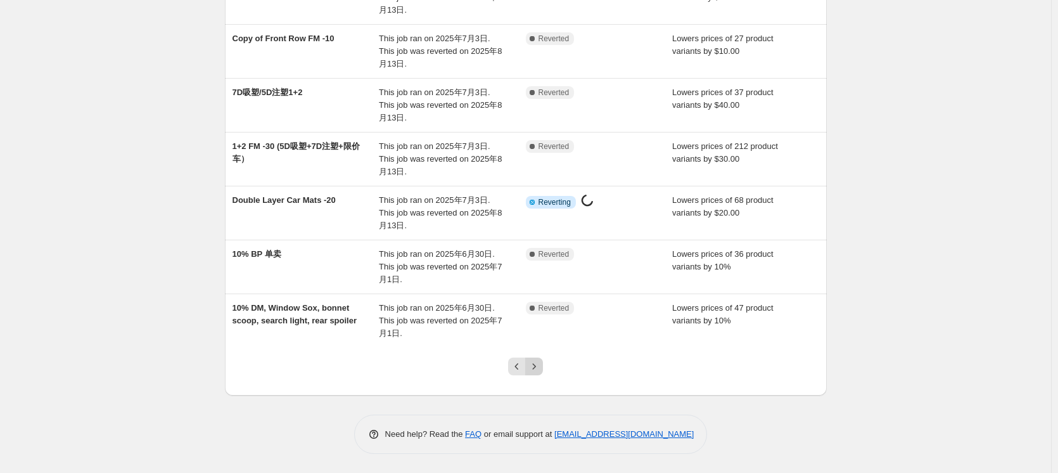
click at [539, 366] on icon "Next" at bounding box center [534, 366] width 13 height 13
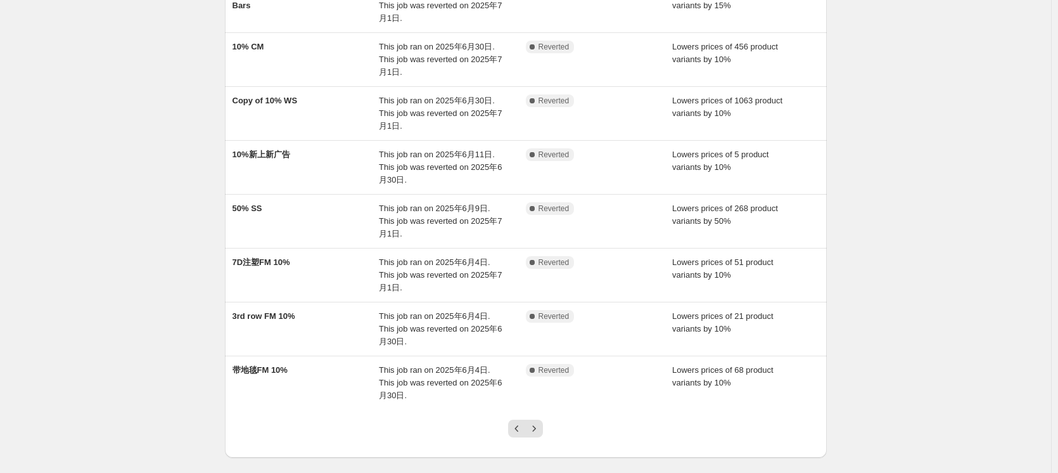
scroll to position [253, 0]
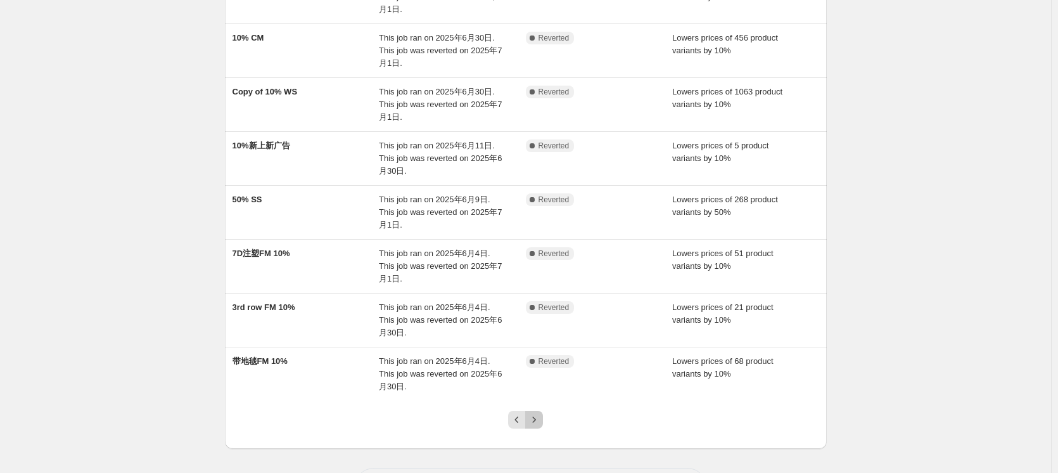
click at [540, 413] on icon "Next" at bounding box center [534, 419] width 13 height 13
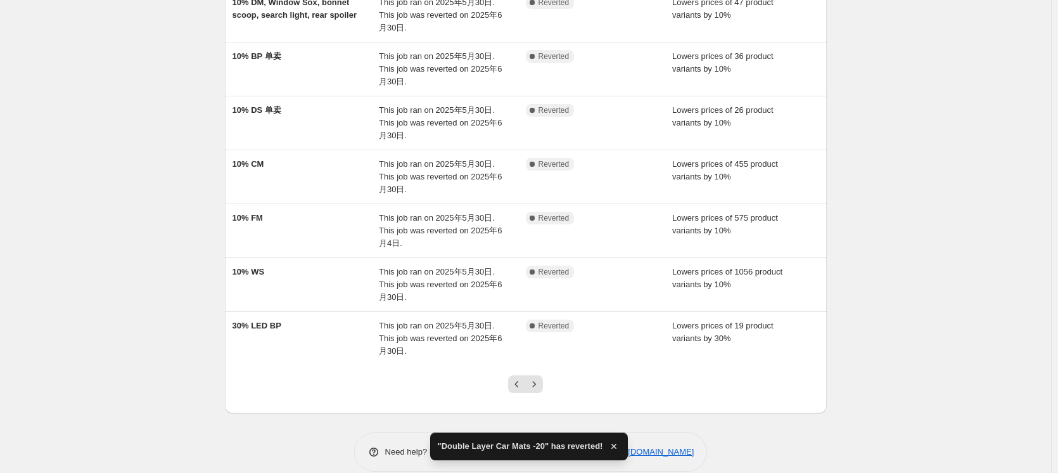
scroll to position [307, 0]
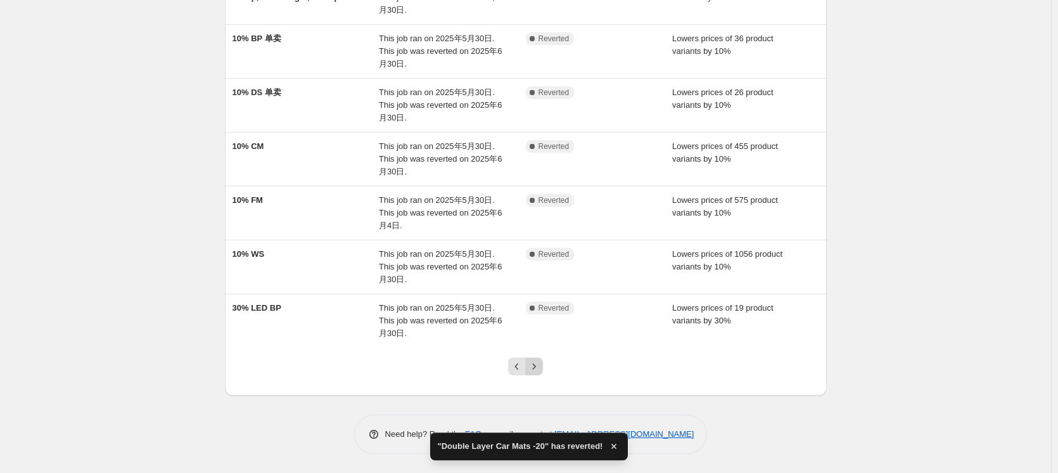
click at [540, 370] on icon "Next" at bounding box center [534, 366] width 13 height 13
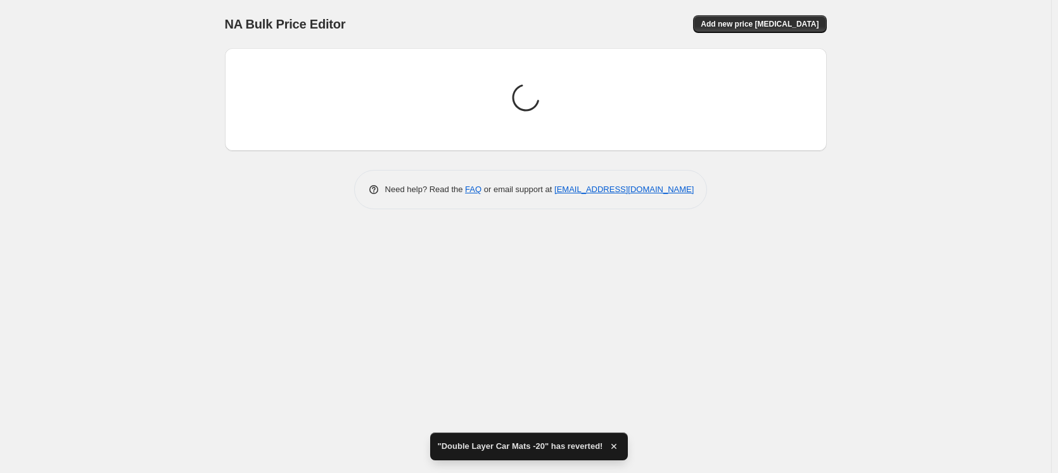
scroll to position [0, 0]
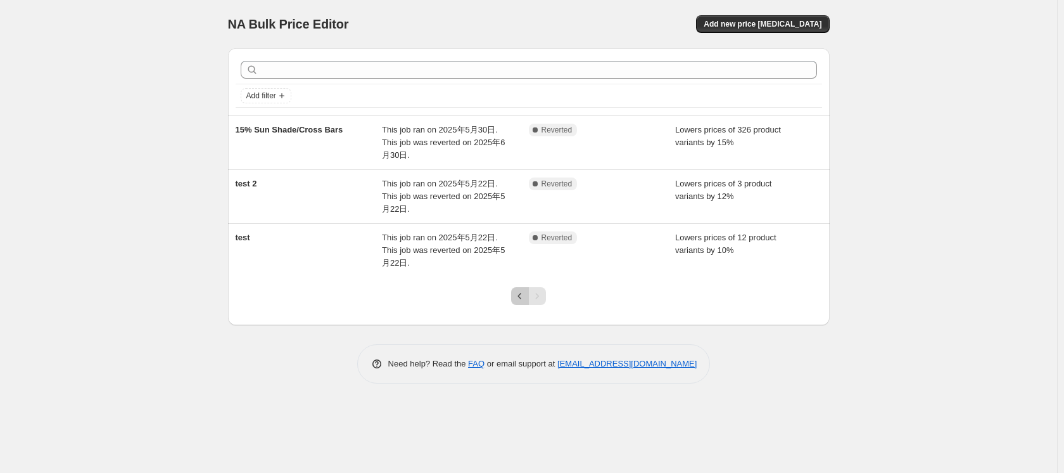
click at [518, 296] on icon "Previous" at bounding box center [520, 295] width 13 height 13
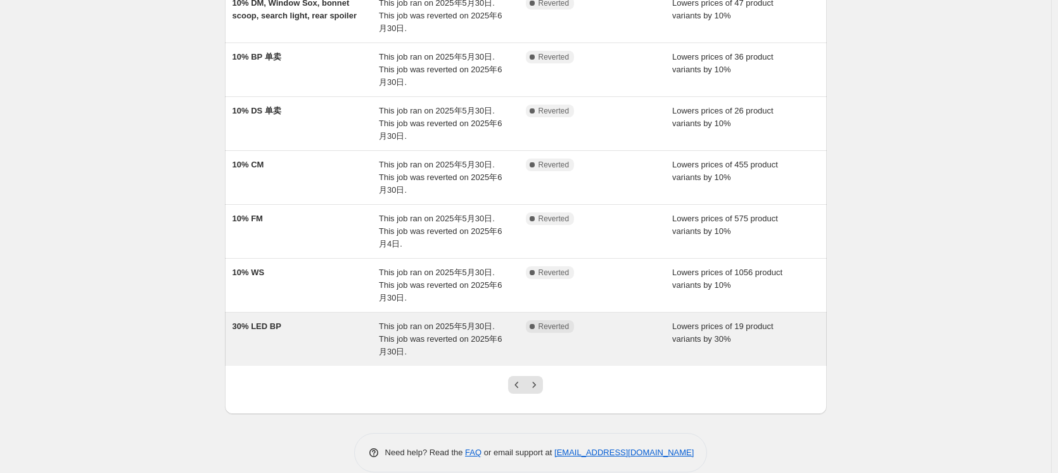
scroll to position [307, 0]
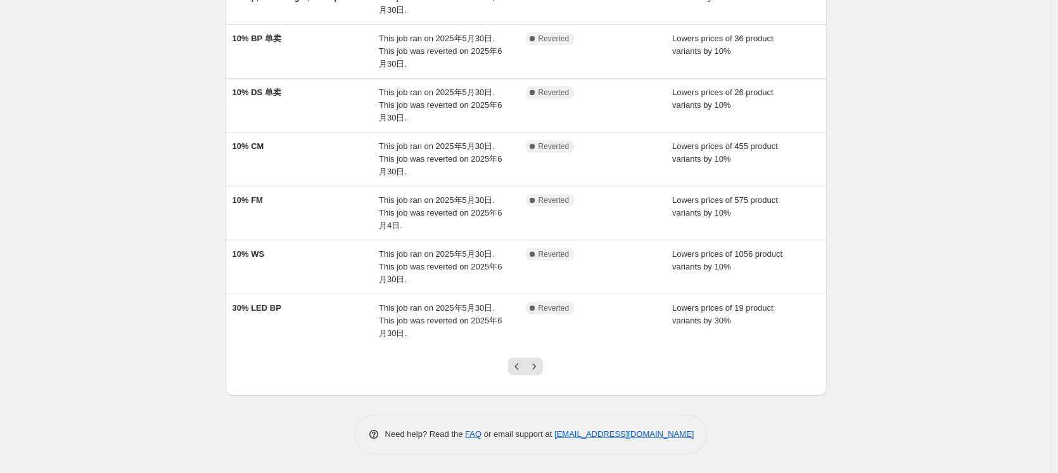
click at [523, 381] on div at bounding box center [525, 371] width 51 height 48
click at [528, 370] on button "Next" at bounding box center [534, 366] width 18 height 18
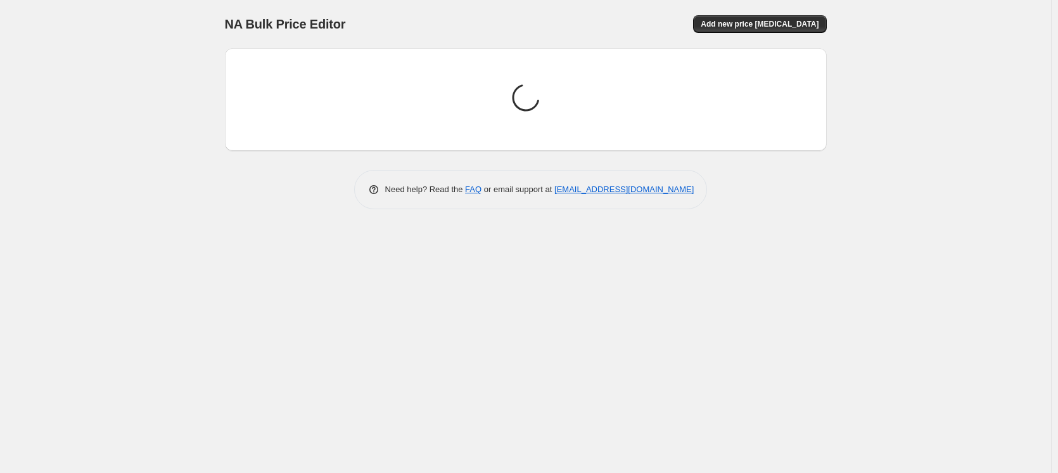
scroll to position [0, 0]
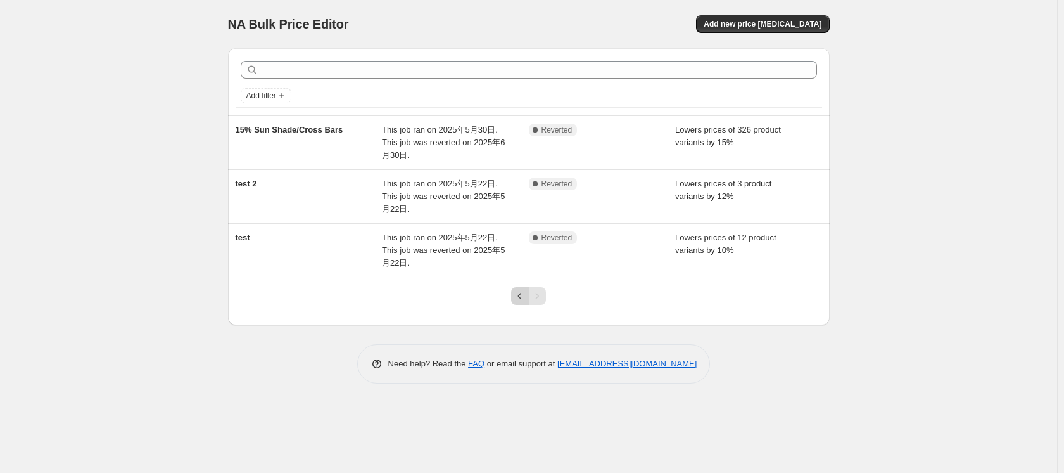
click at [516, 300] on icon "Previous" at bounding box center [520, 295] width 13 height 13
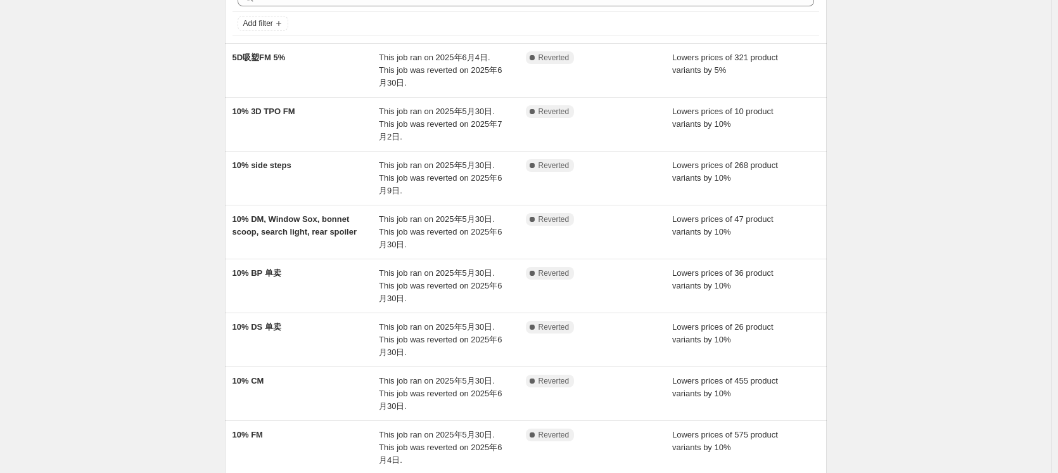
scroll to position [307, 0]
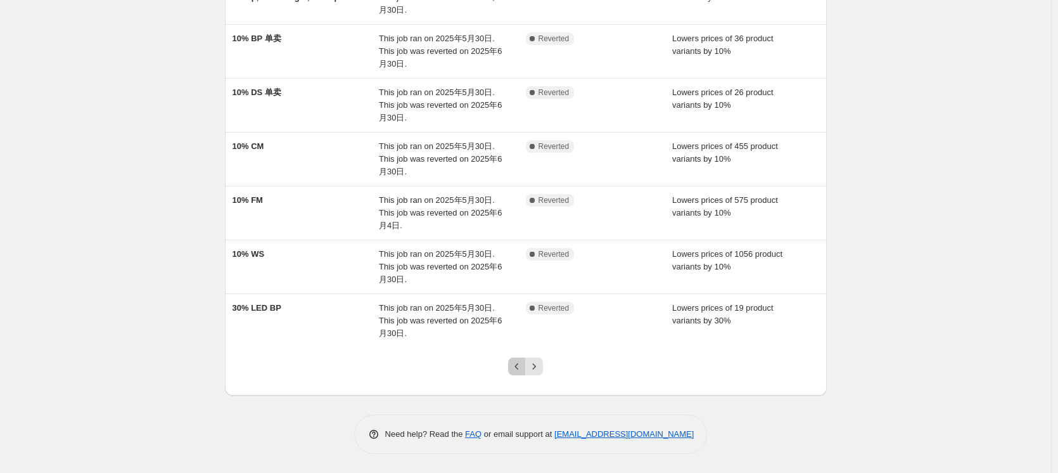
click at [518, 369] on icon "Previous" at bounding box center [517, 366] width 13 height 13
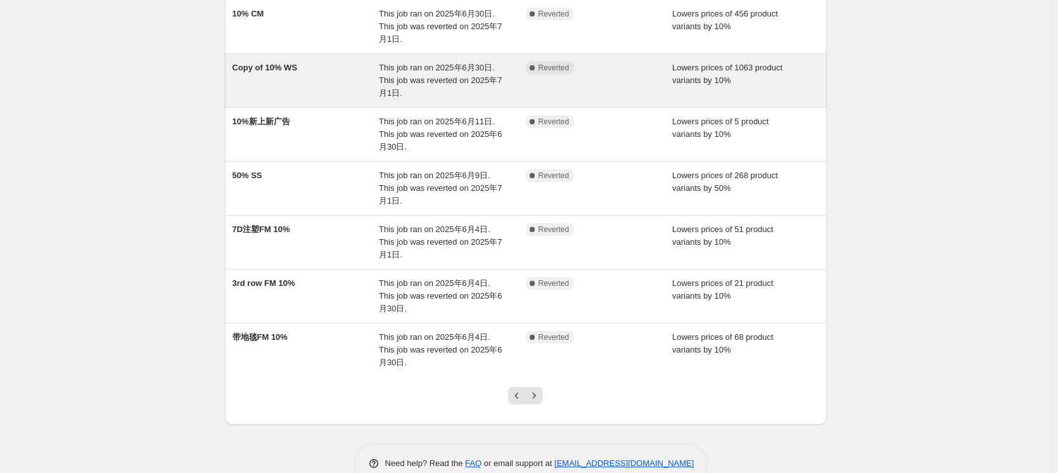
scroll to position [281, 0]
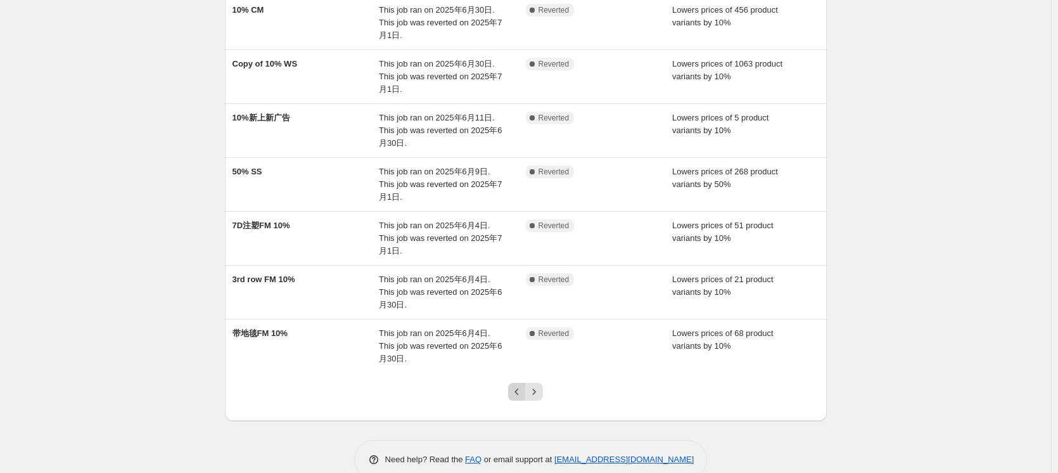
click at [520, 385] on icon "Previous" at bounding box center [517, 391] width 13 height 13
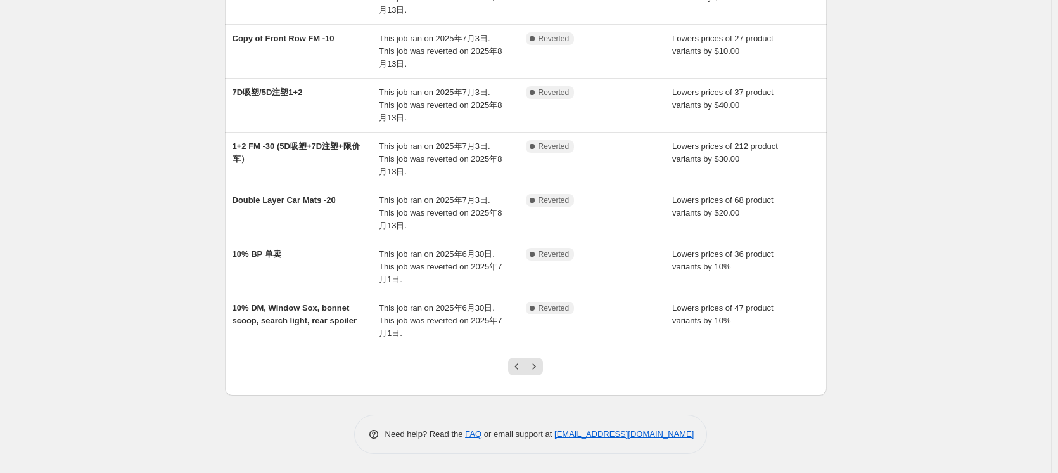
click at [524, 375] on div at bounding box center [525, 371] width 51 height 48
click at [523, 369] on icon "Previous" at bounding box center [517, 366] width 13 height 13
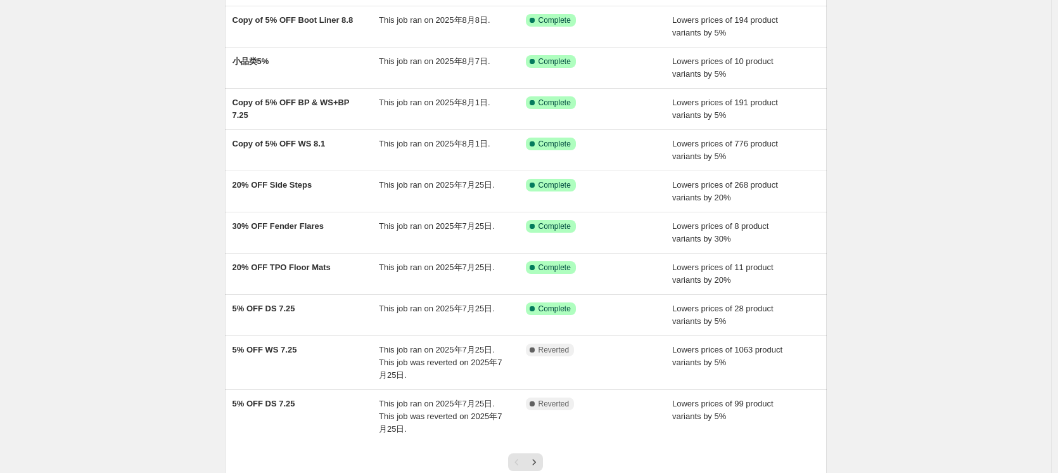
scroll to position [205, 0]
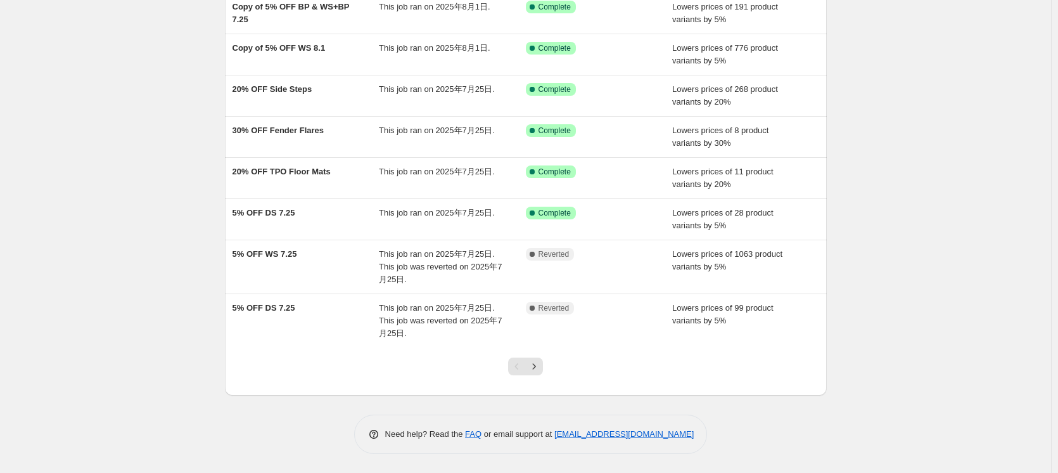
click at [546, 369] on div at bounding box center [525, 371] width 51 height 48
click at [538, 368] on icon "Next" at bounding box center [534, 366] width 13 height 13
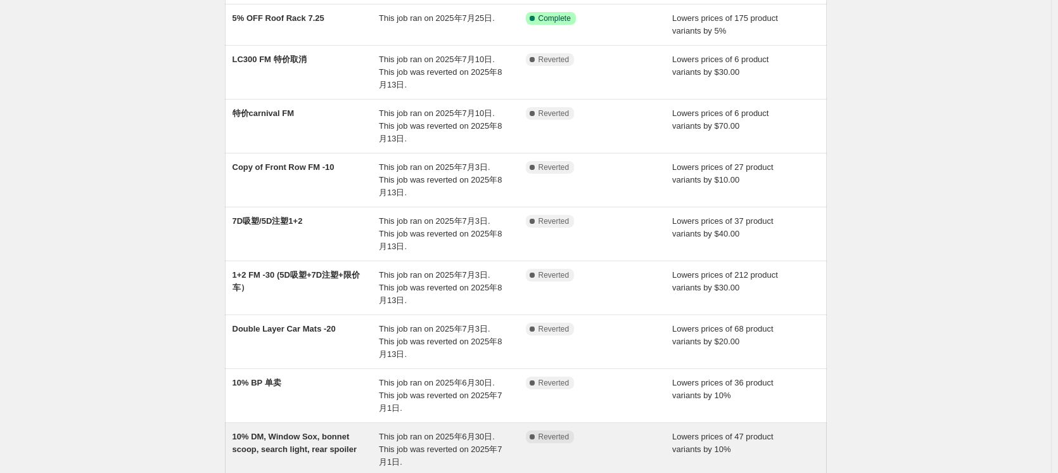
scroll to position [190, 0]
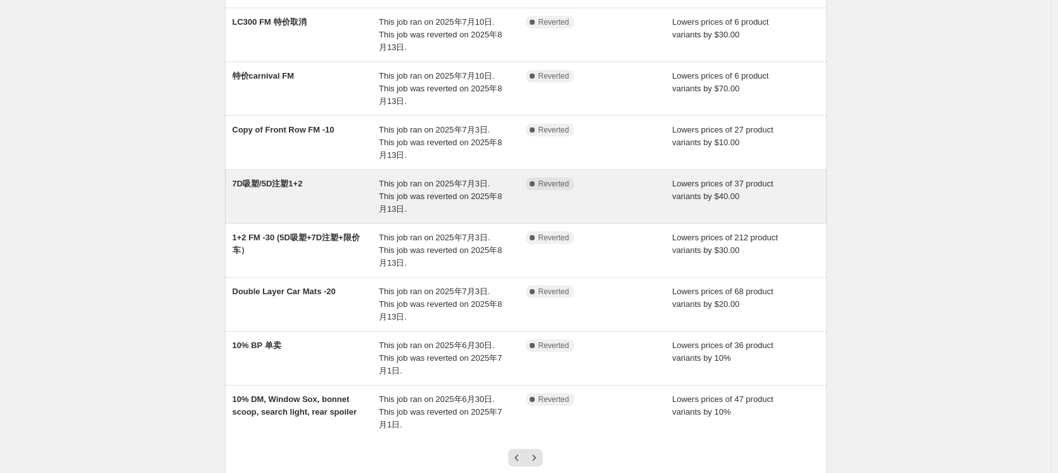
click at [342, 185] on div "7D吸塑/5D注塑1+2" at bounding box center [305, 196] width 147 height 38
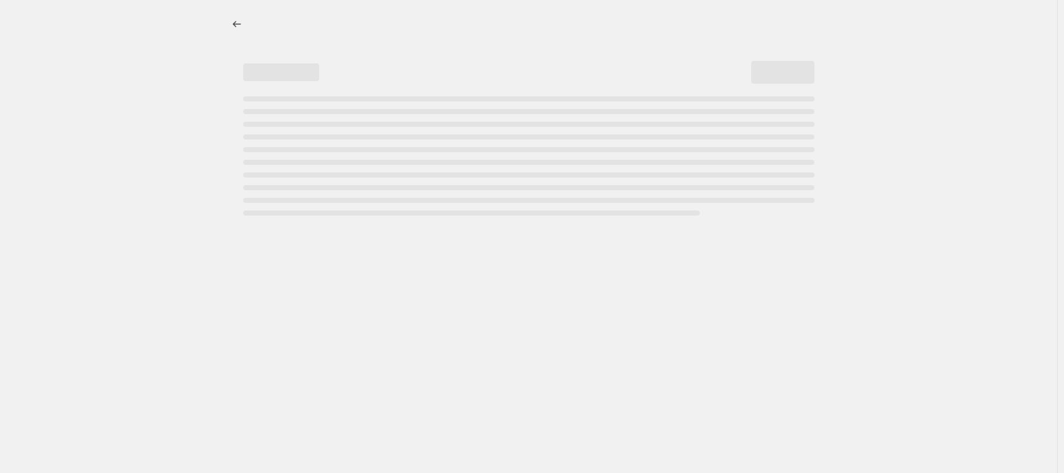
select select "by"
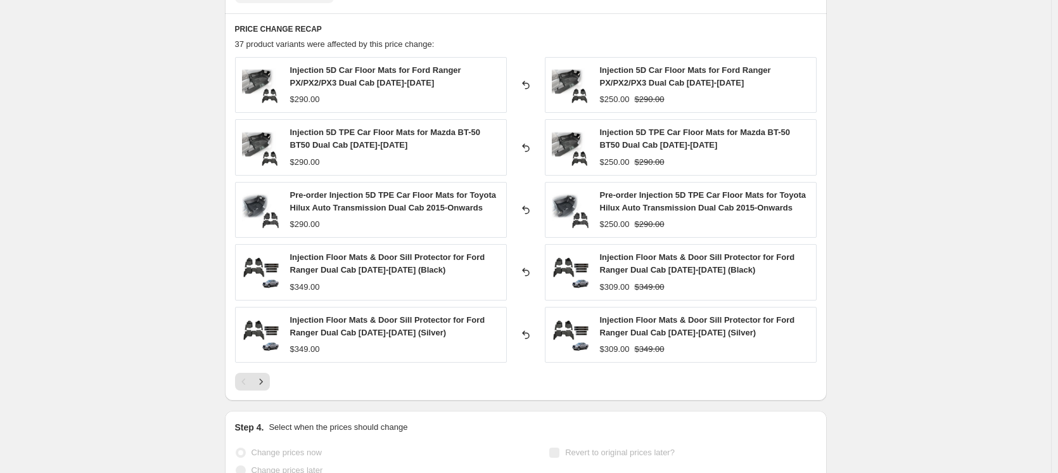
scroll to position [887, 0]
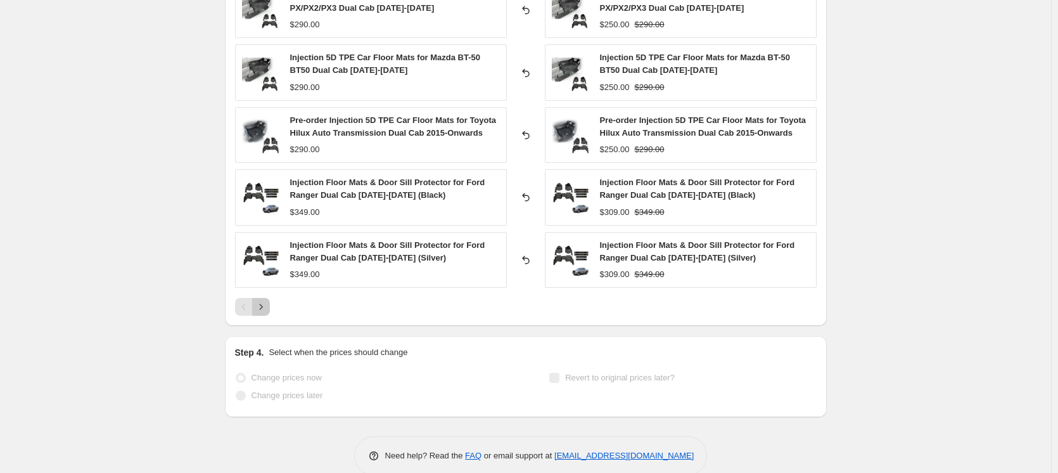
click at [264, 307] on icon "Next" at bounding box center [261, 306] width 13 height 13
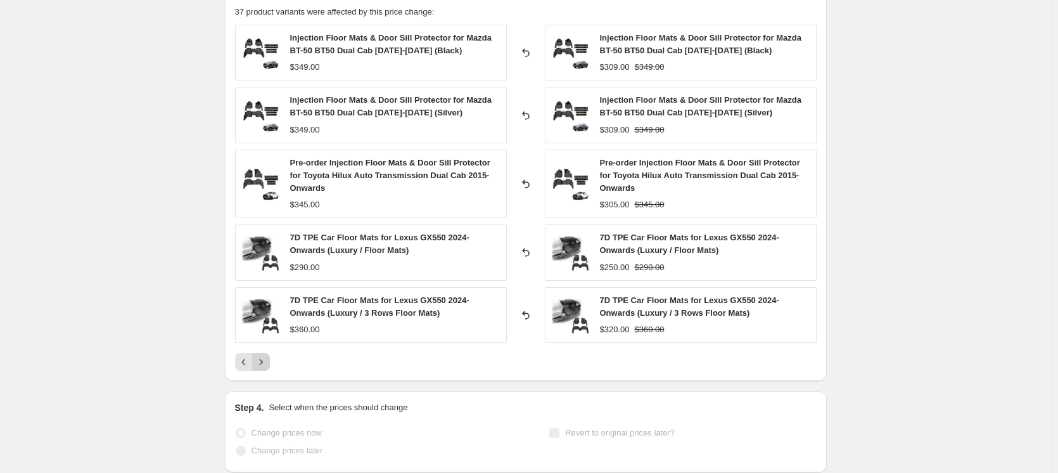
scroll to position [823, 0]
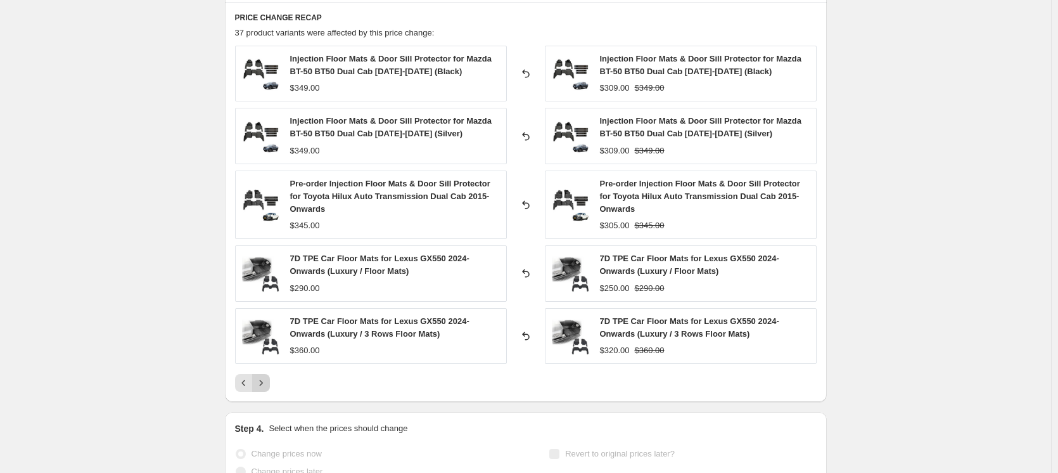
click at [263, 383] on icon "Next" at bounding box center [261, 382] width 13 height 13
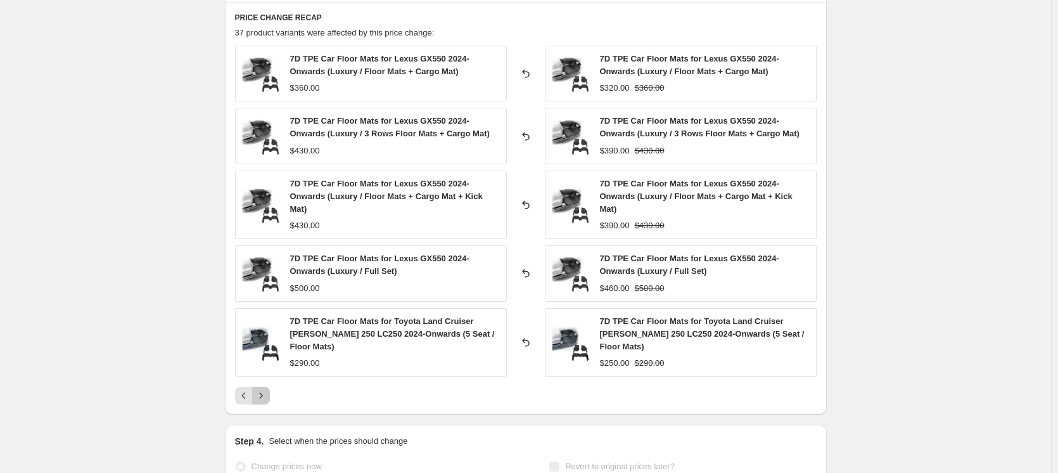
click at [263, 389] on icon "Next" at bounding box center [261, 395] width 13 height 13
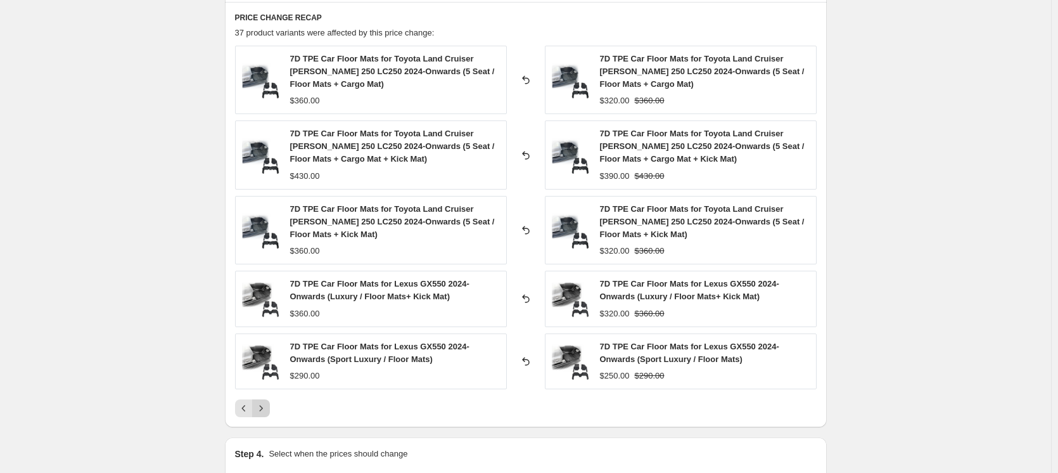
click at [263, 383] on div "7D TPE Car Floor Mats for Lexus GX550 2024-Onwards (Sport Luxury / Floor Mats) …" at bounding box center [371, 361] width 272 height 56
click at [262, 405] on icon "Next" at bounding box center [261, 408] width 13 height 13
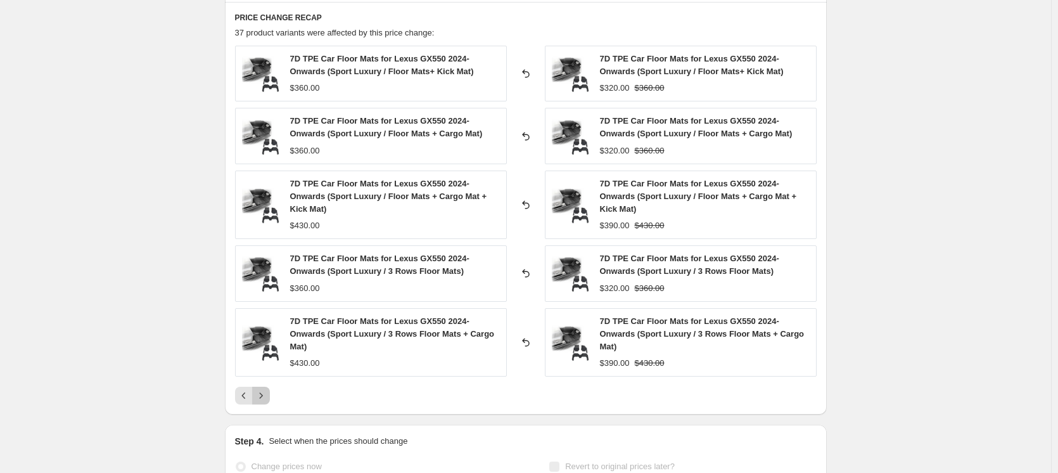
click at [263, 390] on icon "Next" at bounding box center [261, 395] width 13 height 13
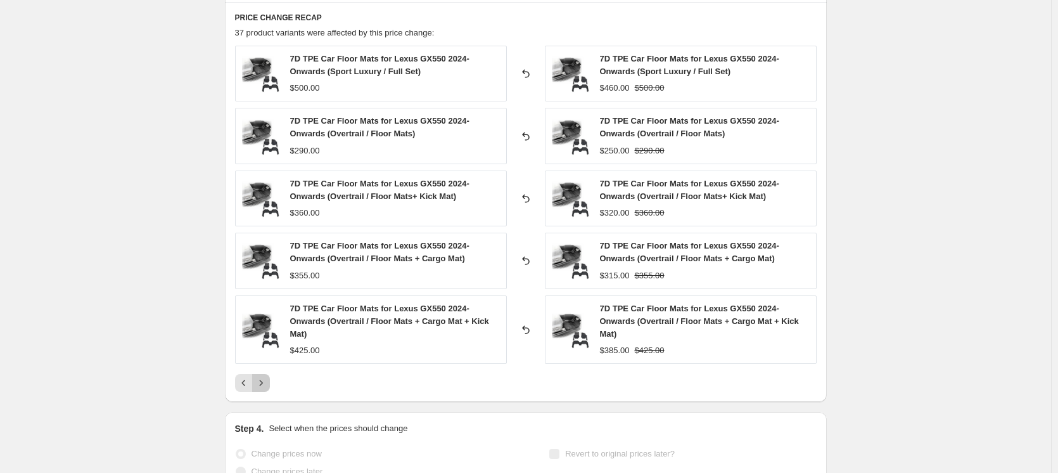
click at [263, 389] on icon "Next" at bounding box center [261, 382] width 13 height 13
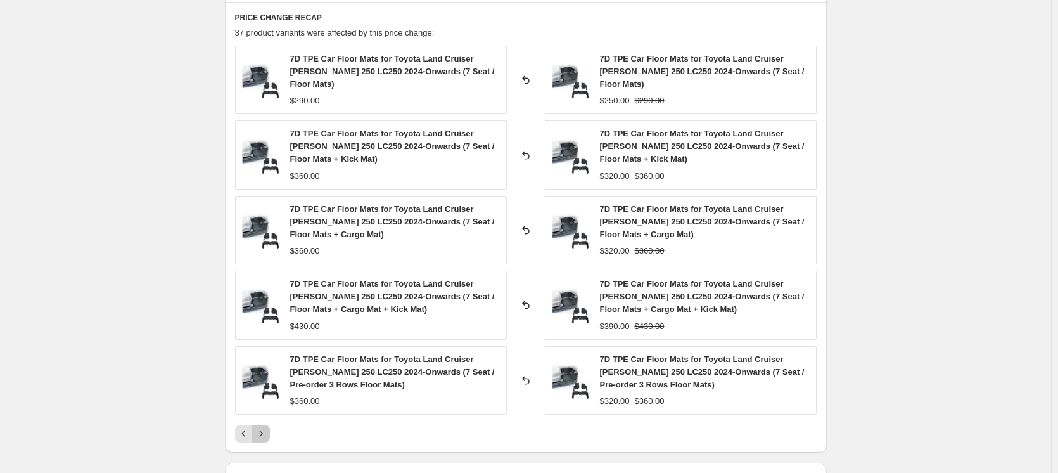
click at [262, 427] on icon "Next" at bounding box center [261, 433] width 13 height 13
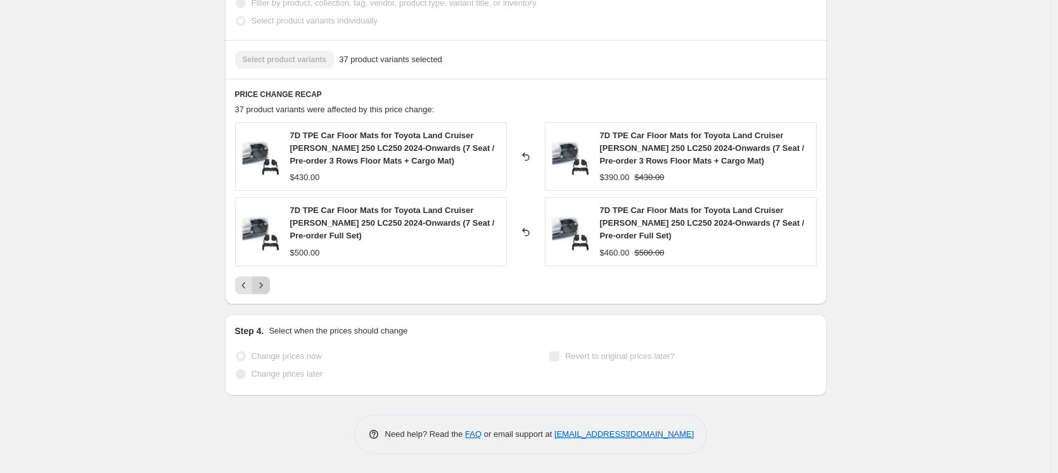
scroll to position [735, 0]
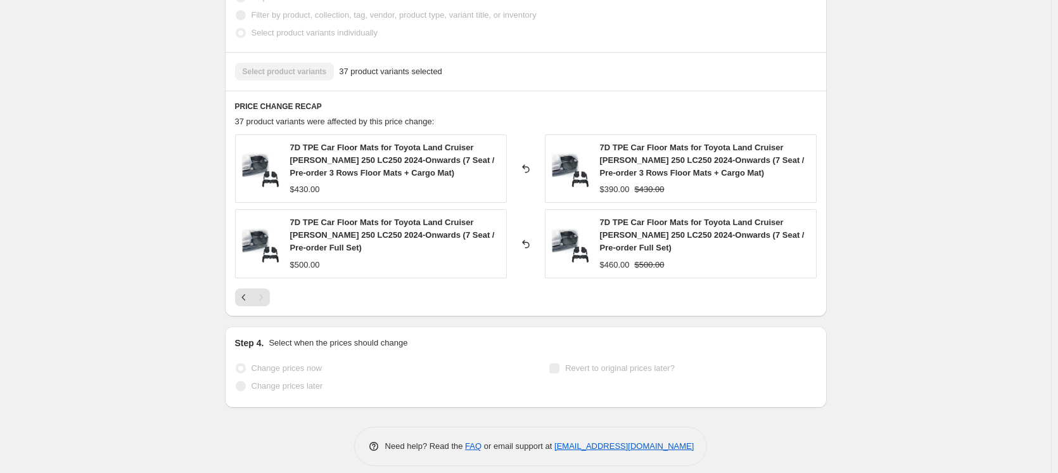
click at [265, 290] on div "Pagination" at bounding box center [261, 297] width 18 height 18
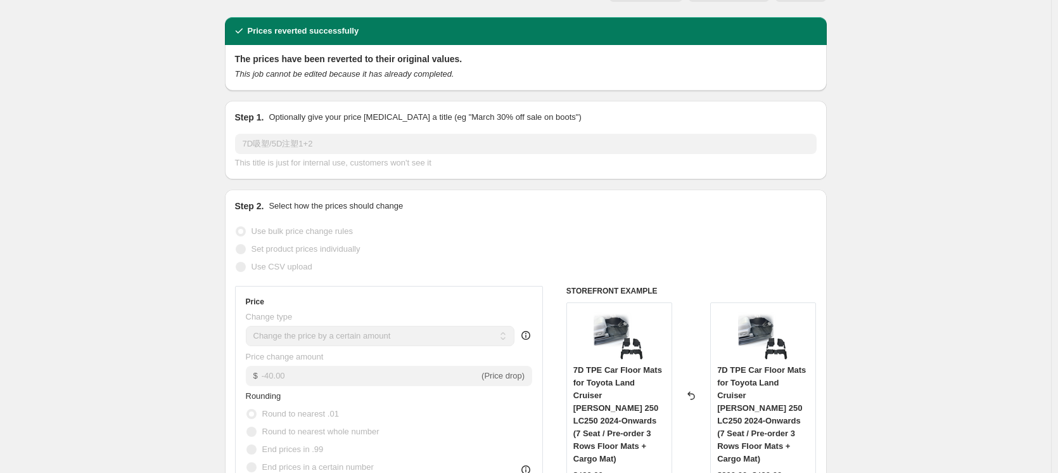
scroll to position [0, 0]
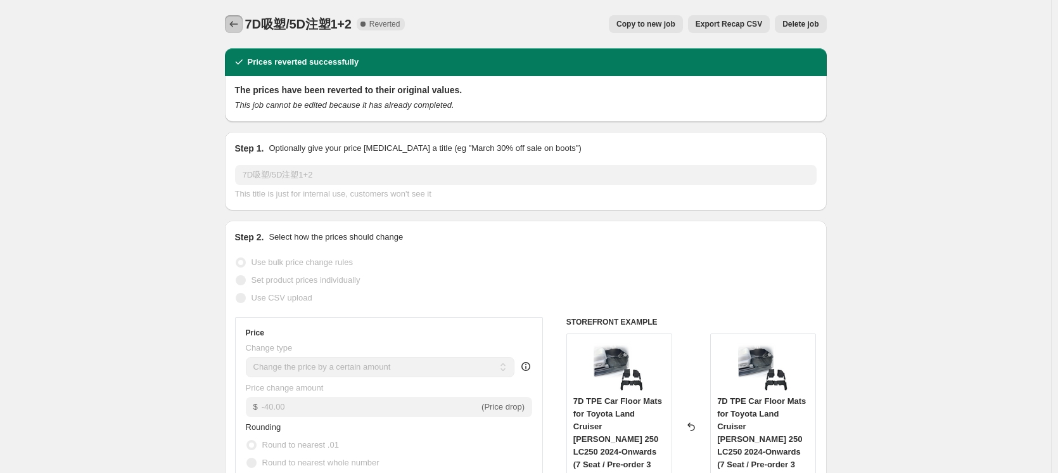
click at [239, 27] on icon "Price change jobs" at bounding box center [233, 24] width 13 height 13
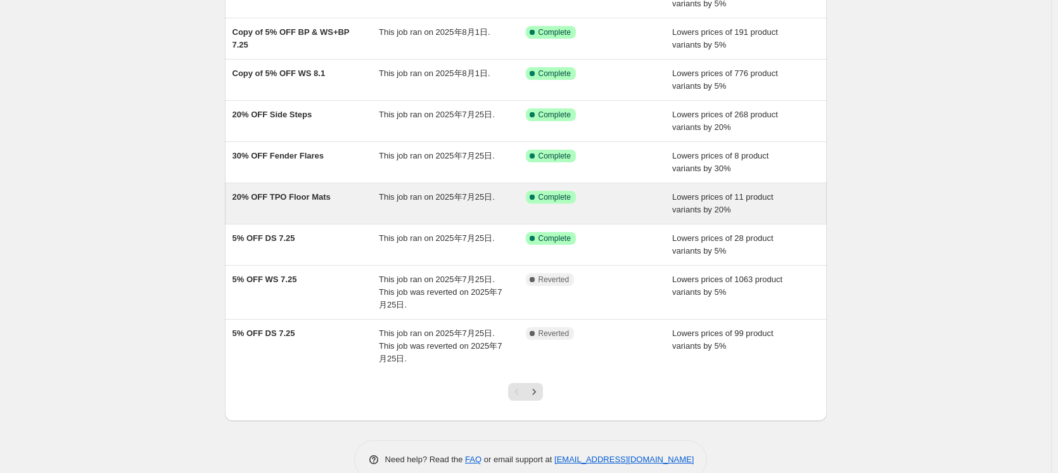
scroll to position [190, 0]
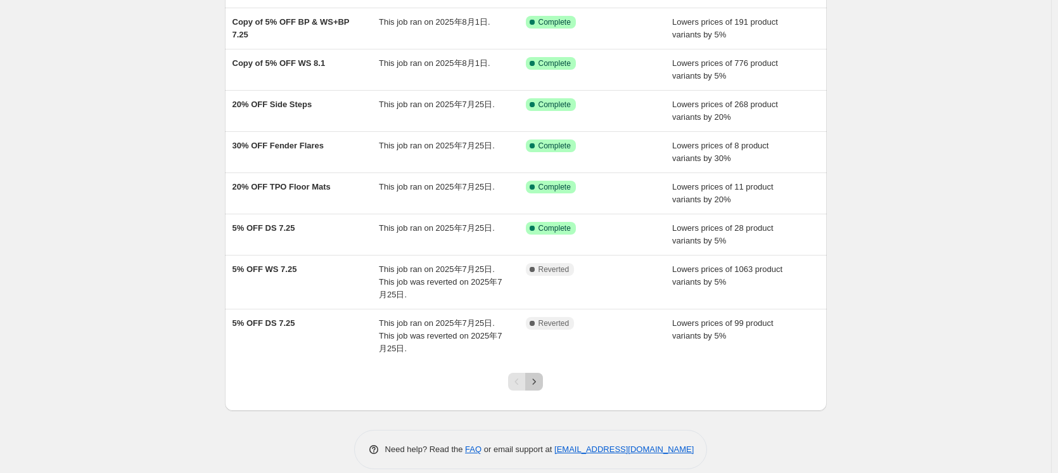
click at [536, 383] on icon "Next" at bounding box center [534, 381] width 3 height 6
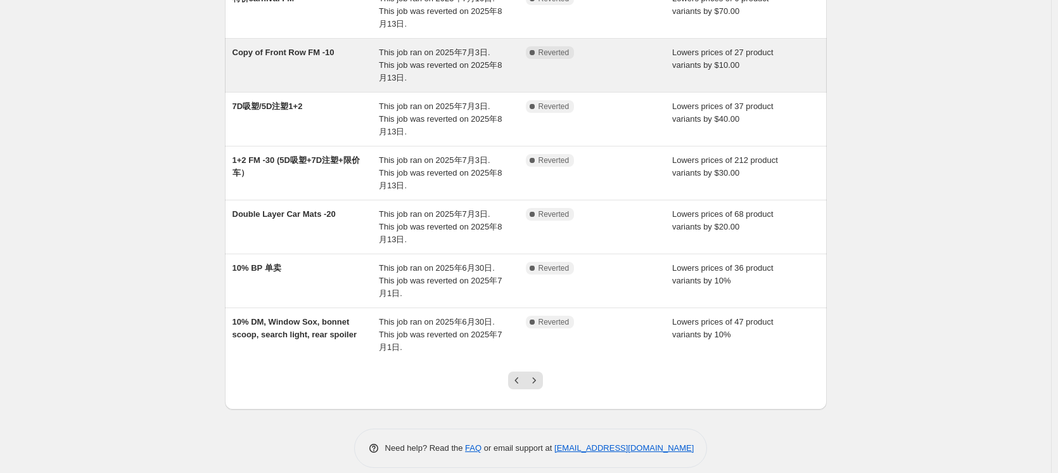
scroll to position [281, 0]
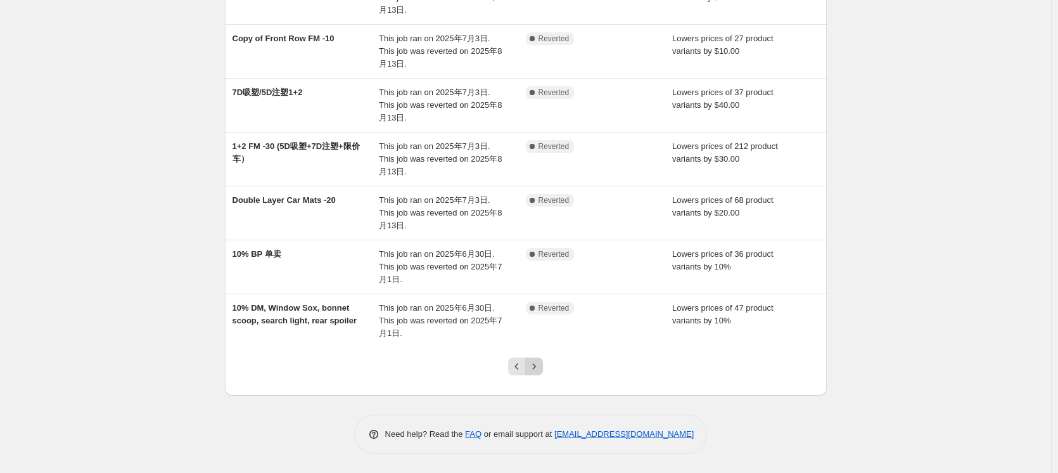
click at [538, 365] on icon "Next" at bounding box center [534, 366] width 13 height 13
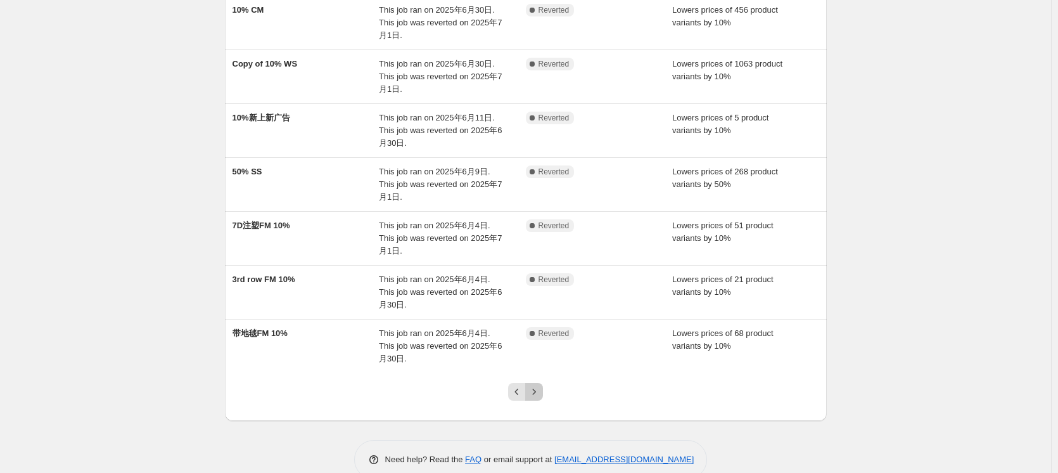
click at [537, 385] on icon "Next" at bounding box center [534, 391] width 13 height 13
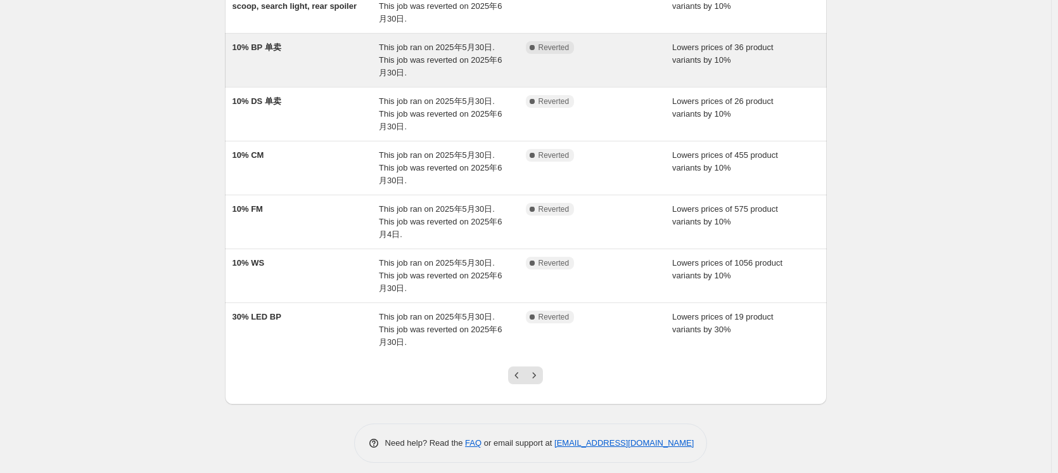
scroll to position [307, 0]
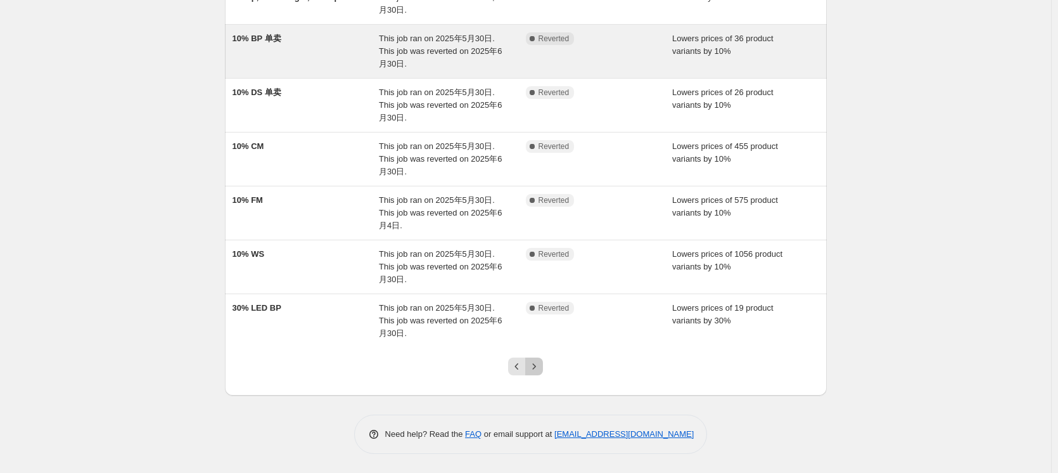
click at [537, 362] on icon "Next" at bounding box center [534, 366] width 13 height 13
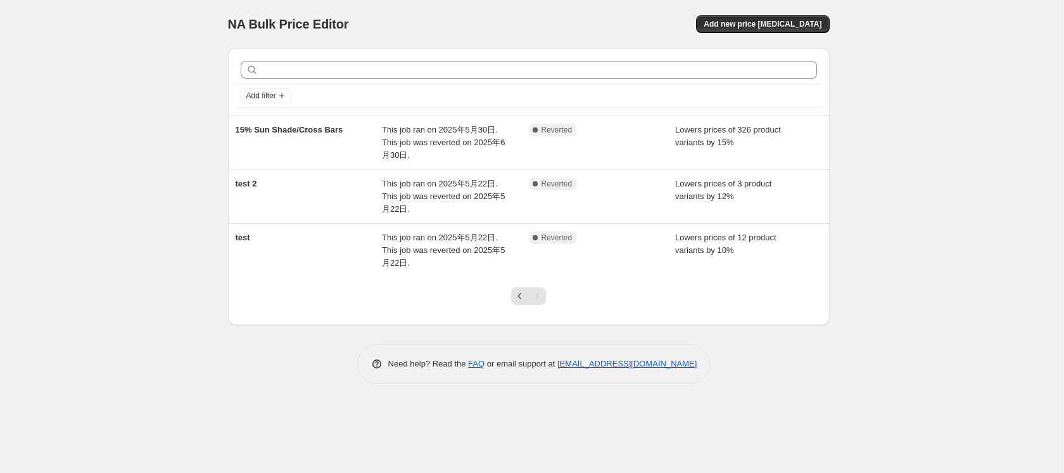
click at [905, 212] on div "NA Bulk Price Editor. This page is ready NA Bulk Price Editor Add new price [ME…" at bounding box center [528, 236] width 1057 height 473
click at [810, 29] on button "Add new price [MEDICAL_DATA]" at bounding box center [762, 24] width 133 height 18
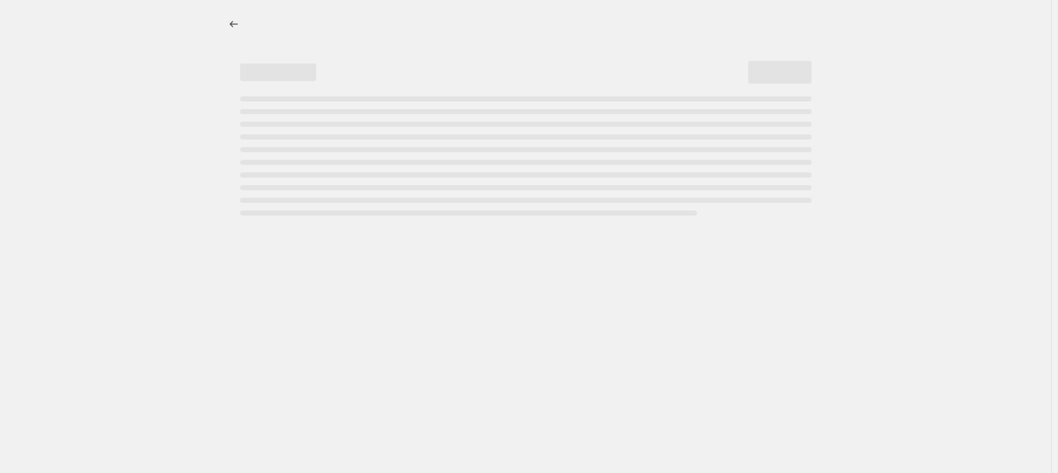
select select "percentage"
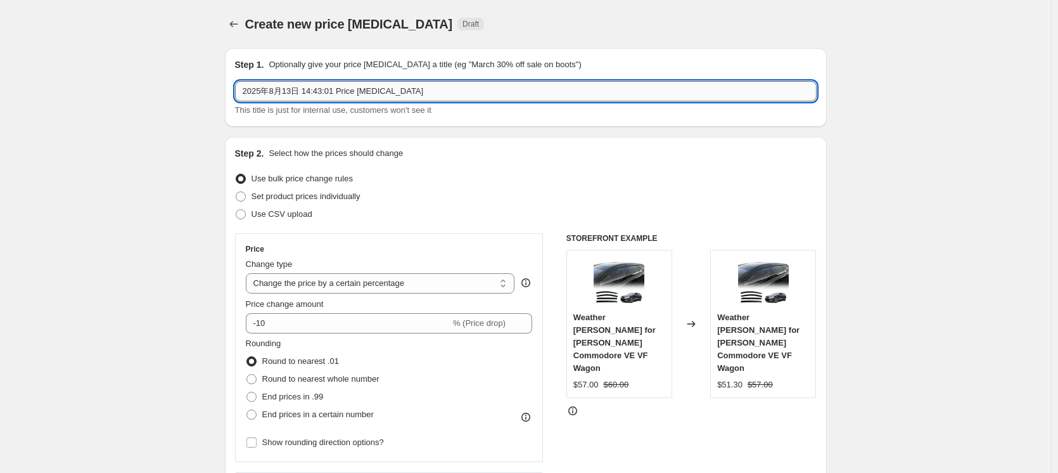
click at [423, 94] on input "2025年8月13日 14:43:01 Price [MEDICAL_DATA]" at bounding box center [526, 91] width 582 height 20
drag, startPoint x: 432, startPoint y: 91, endPoint x: 75, endPoint y: 73, distance: 357.7
drag, startPoint x: 345, startPoint y: 88, endPoint x: 310, endPoint y: 91, distance: 35.6
click at [310, 91] on input "FM -40 (5D吸塑+dual-layer）" at bounding box center [526, 91] width 582 height 20
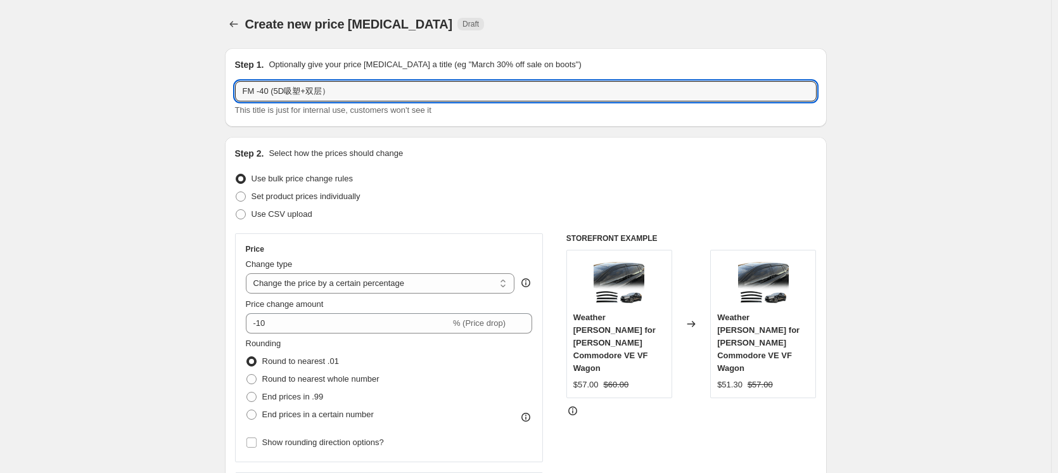
type input "FM -40 (5D吸塑+双层）"
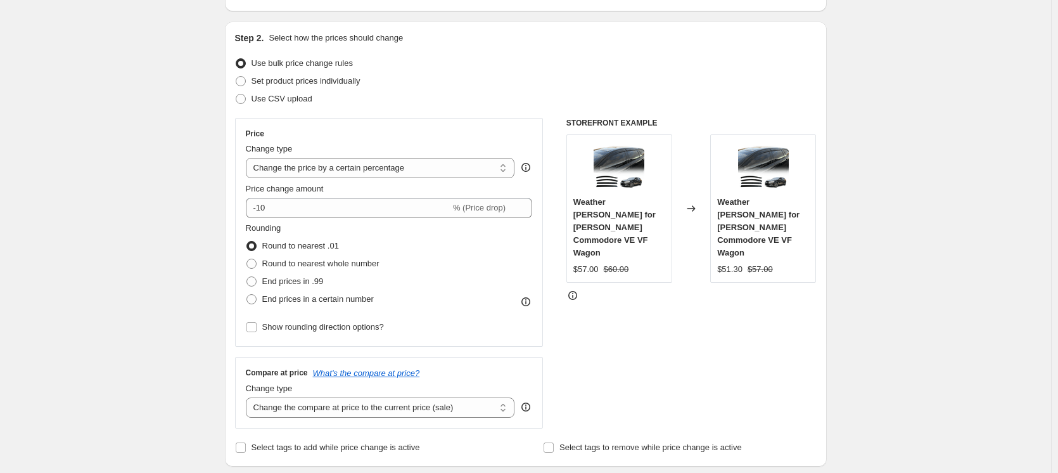
scroll to position [127, 0]
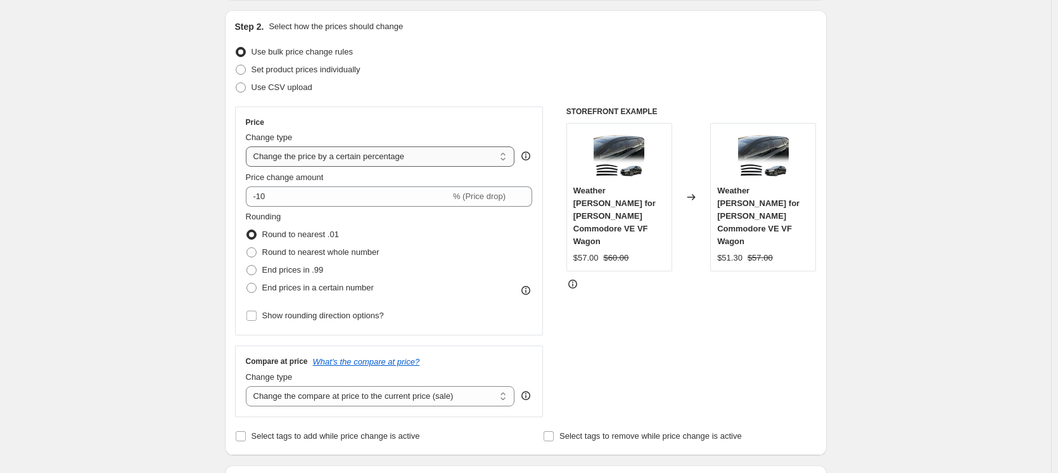
click at [455, 155] on select "Change the price to a certain amount Change the price by a certain amount Chang…" at bounding box center [380, 156] width 269 height 20
select select "by"
click at [248, 146] on select "Change the price to a certain amount Change the price by a certain amount Chang…" at bounding box center [380, 156] width 269 height 20
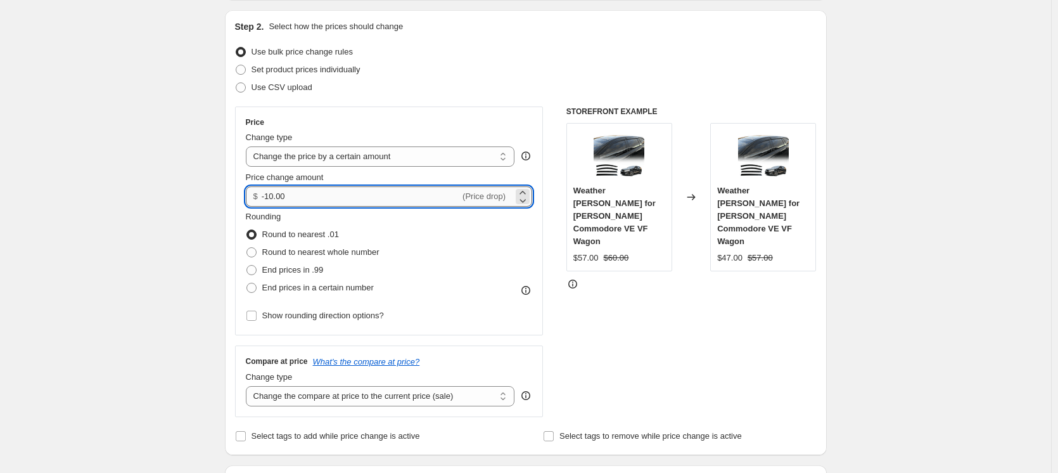
click at [272, 195] on input "-10.00" at bounding box center [361, 196] width 198 height 20
type input "-40.00"
click at [360, 253] on span "Round to nearest whole number" at bounding box center [320, 252] width 117 height 10
click at [247, 248] on input "Round to nearest whole number" at bounding box center [246, 247] width 1 height 1
radio input "true"
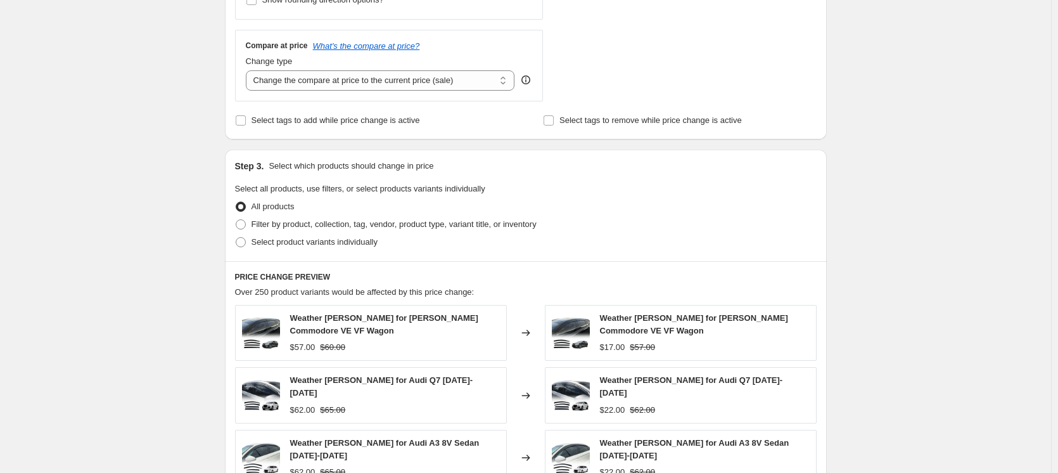
scroll to position [443, 0]
click at [361, 227] on span "Filter by product, collection, tag, vendor, product type, variant title, or inv…" at bounding box center [393, 223] width 285 height 10
click at [236, 219] on input "Filter by product, collection, tag, vendor, product type, variant title, or inv…" at bounding box center [236, 218] width 1 height 1
radio input "true"
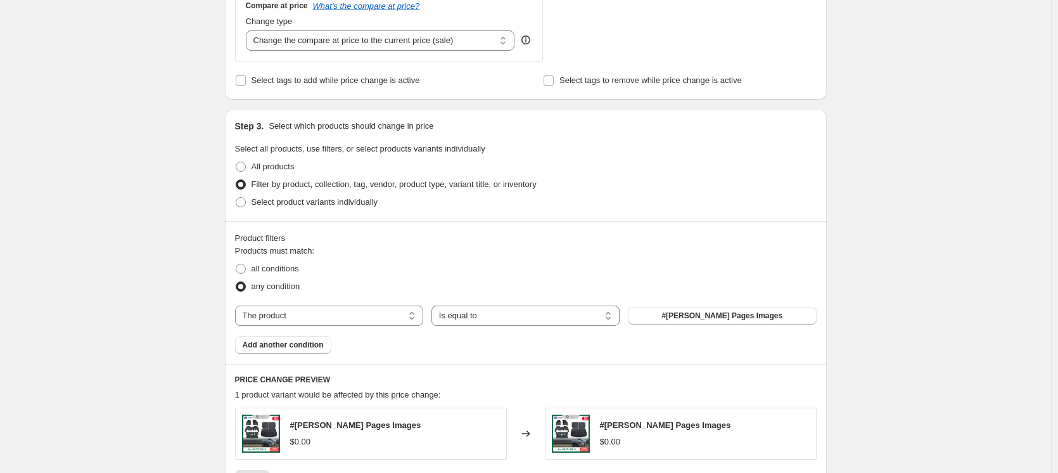
scroll to position [570, 0]
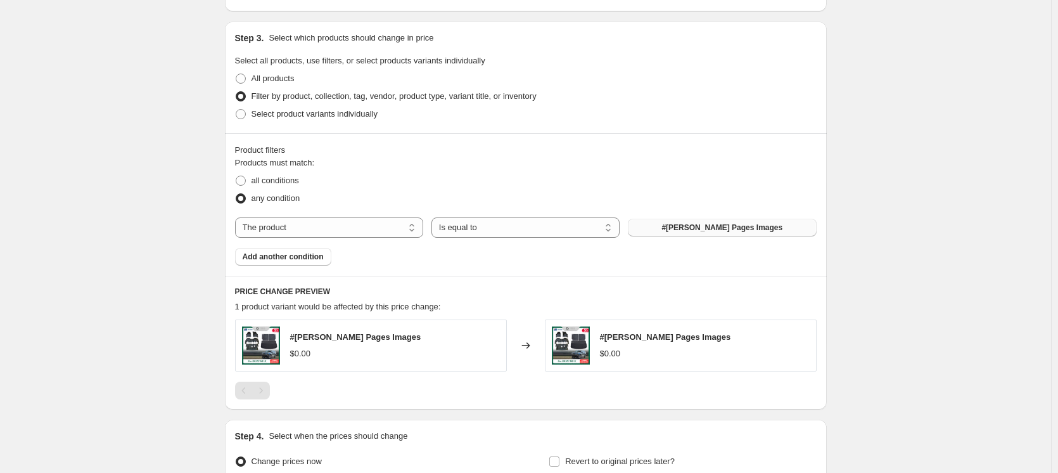
click at [735, 229] on span "#[PERSON_NAME] Pages Images" at bounding box center [721, 227] width 121 height 10
click at [412, 225] on select "The product The product's collection The product's tag The product's vendor The…" at bounding box center [329, 227] width 188 height 20
select select "collection"
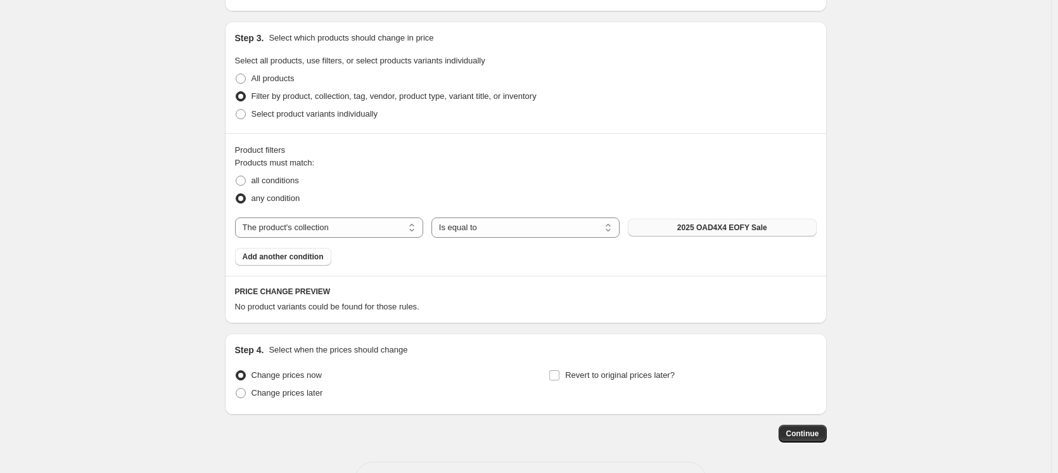
click at [722, 227] on span "2025 OAD4X4 EOFY Sale" at bounding box center [722, 227] width 90 height 10
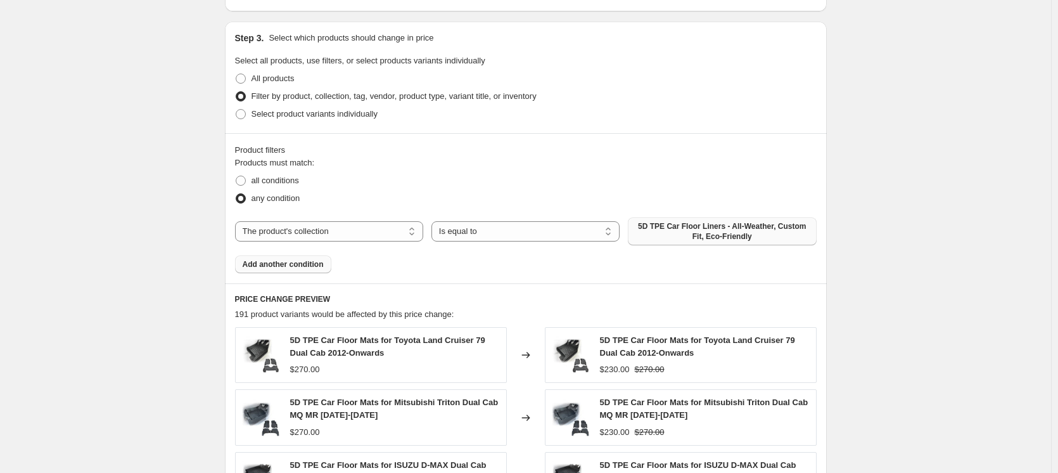
click at [299, 259] on button "Add another condition" at bounding box center [283, 264] width 96 height 18
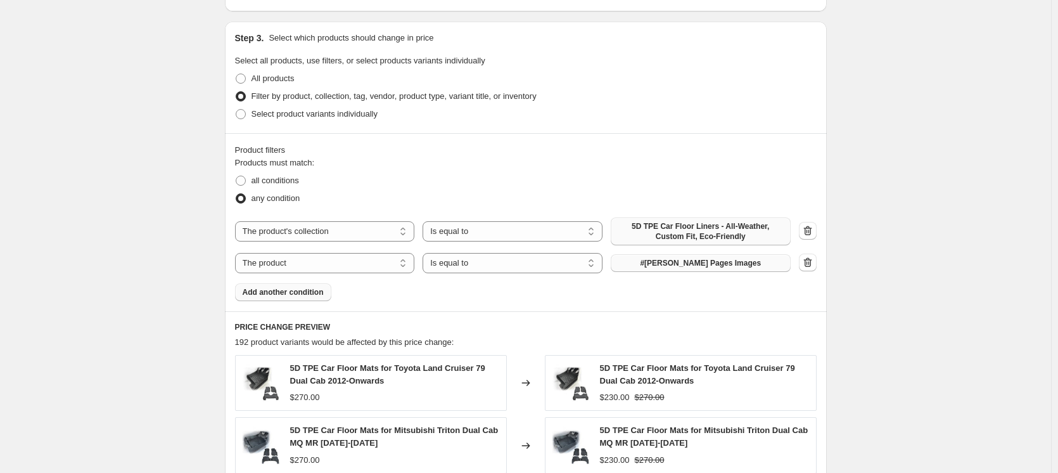
click at [711, 263] on span "#[PERSON_NAME] Pages Images" at bounding box center [700, 263] width 121 height 10
click at [319, 267] on select "The product The product's collection The product's tag The product's vendor The…" at bounding box center [325, 263] width 180 height 20
select select "collection"
click at [717, 267] on span "2025 OAD4X4 EOFY Sale" at bounding box center [701, 263] width 90 height 10
click at [320, 297] on span "Add another condition" at bounding box center [283, 292] width 81 height 10
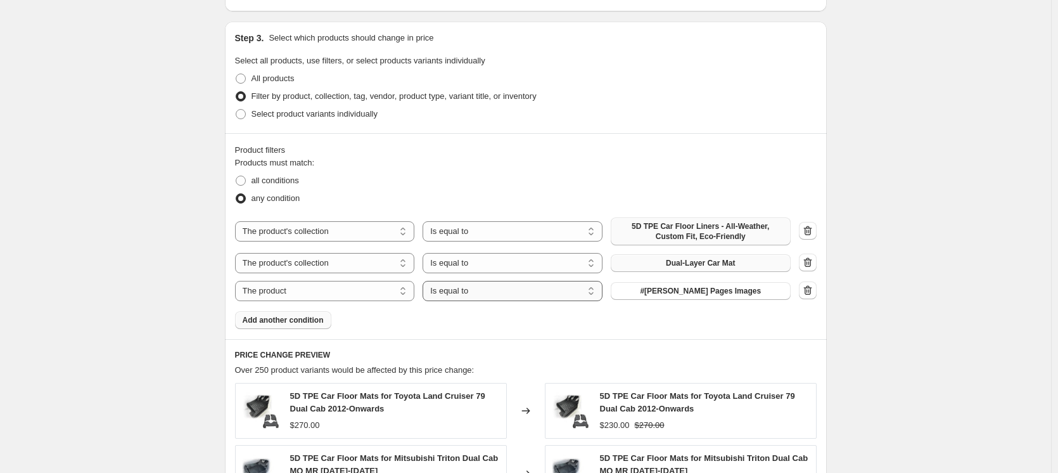
click at [493, 294] on select "Is equal to Is not equal to" at bounding box center [513, 291] width 180 height 20
select select "not_equal"
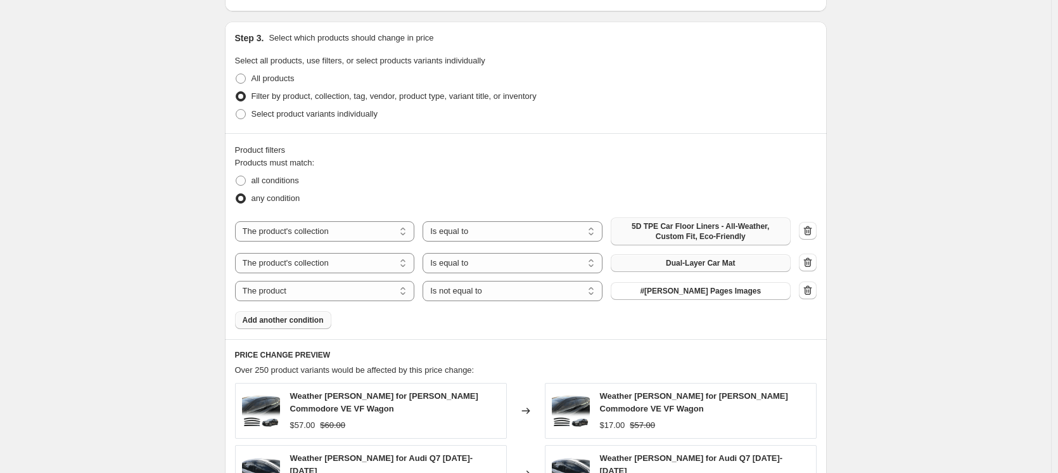
click at [749, 292] on button "#[PERSON_NAME] Pages Images" at bounding box center [701, 291] width 180 height 18
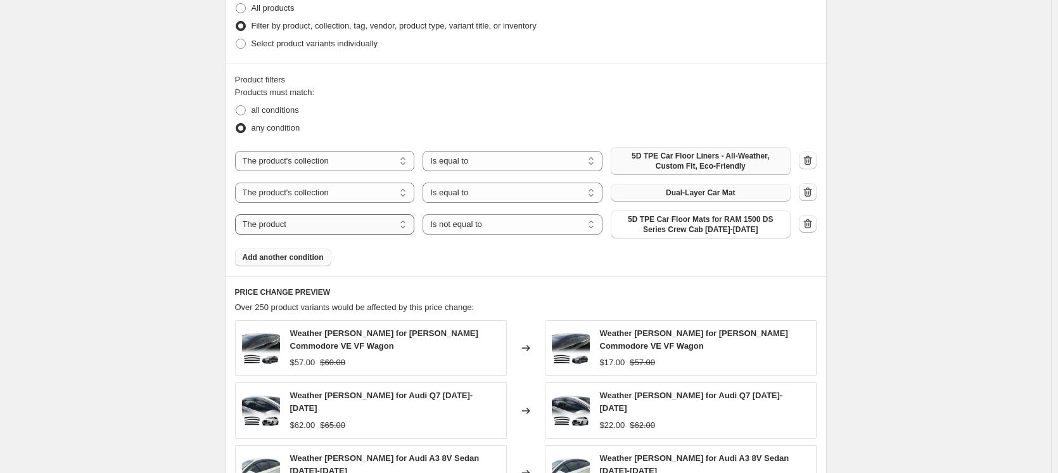
scroll to position [697, 0]
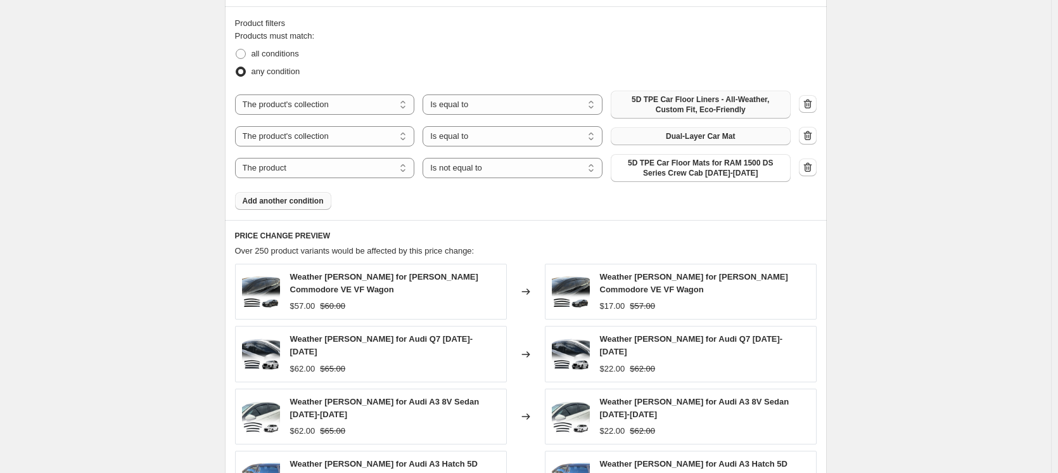
click at [307, 203] on span "Add another condition" at bounding box center [283, 201] width 81 height 10
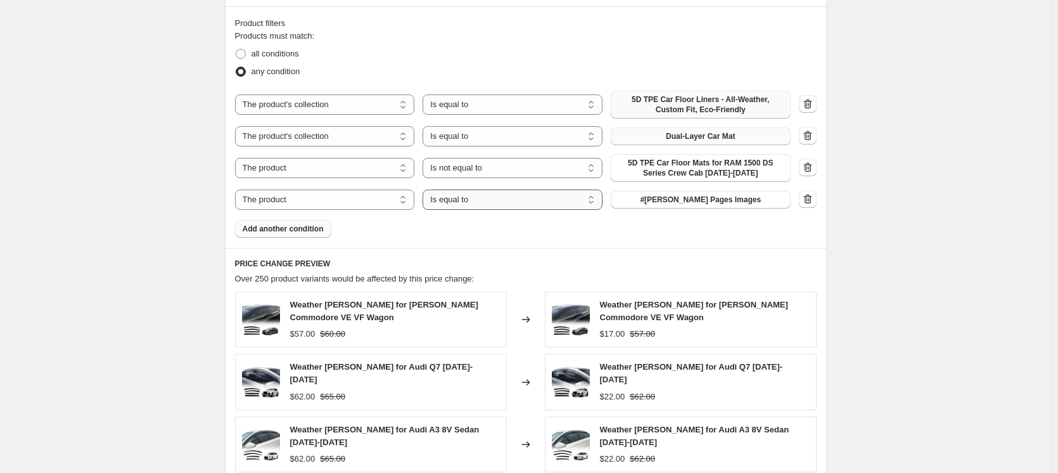
click at [464, 201] on select "Is equal to Is not equal to" at bounding box center [513, 199] width 180 height 20
select select "not_equal"
click at [709, 203] on span "#[PERSON_NAME] Pages Images" at bounding box center [700, 199] width 121 height 10
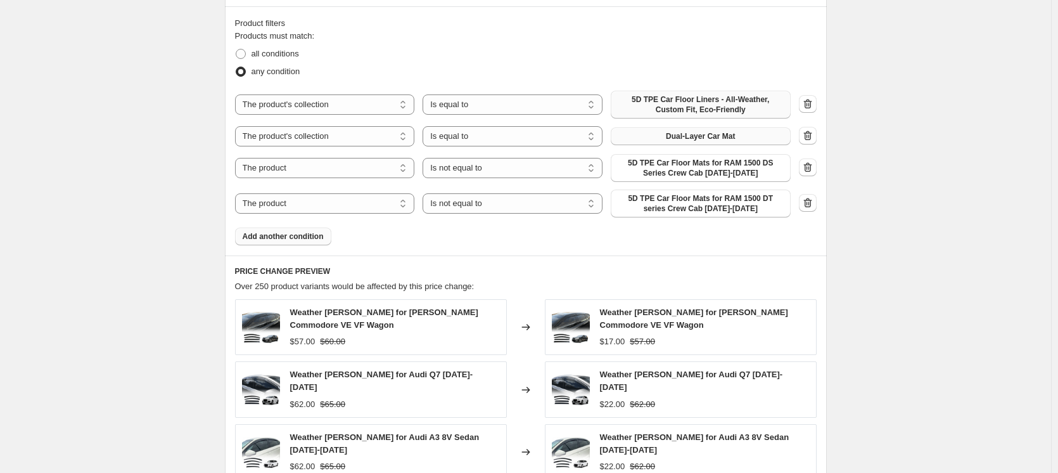
click at [280, 232] on span "Add another condition" at bounding box center [283, 236] width 81 height 10
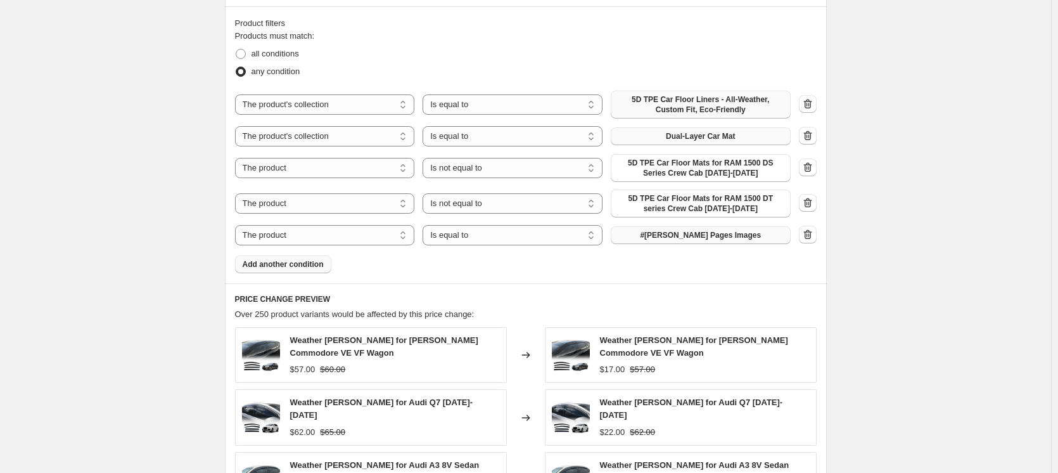
click at [694, 235] on span "#[PERSON_NAME] Pages Images" at bounding box center [700, 235] width 121 height 10
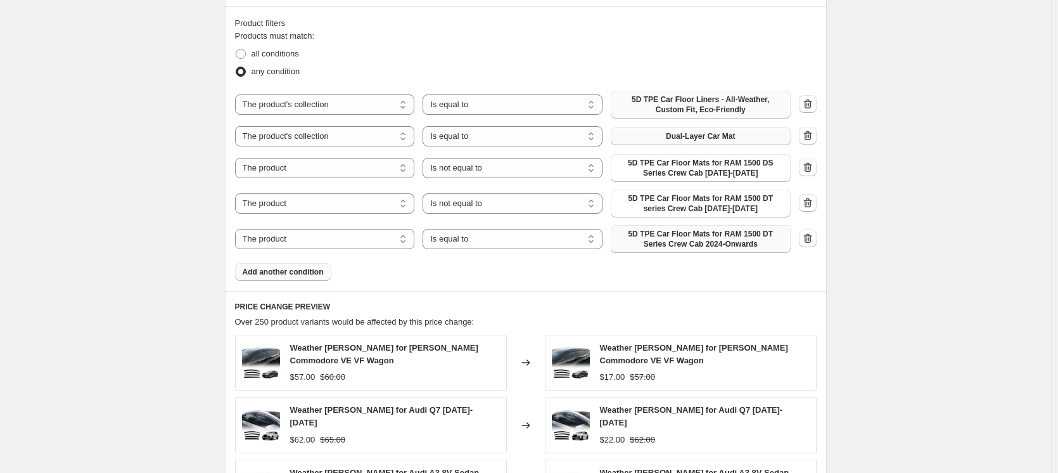
click at [314, 272] on span "Add another condition" at bounding box center [283, 272] width 81 height 10
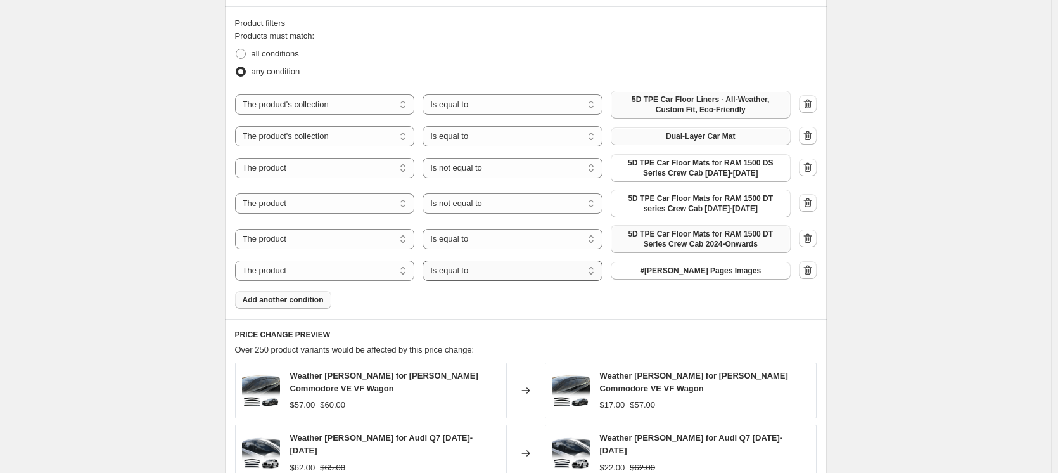
click at [552, 269] on select "Is equal to Is not equal to" at bounding box center [513, 270] width 180 height 20
select select "not_equal"
click at [512, 245] on select "Is equal to Is not equal to" at bounding box center [513, 239] width 180 height 20
select select "not_equal"
click at [737, 276] on button "#[PERSON_NAME] Pages Images" at bounding box center [701, 271] width 180 height 18
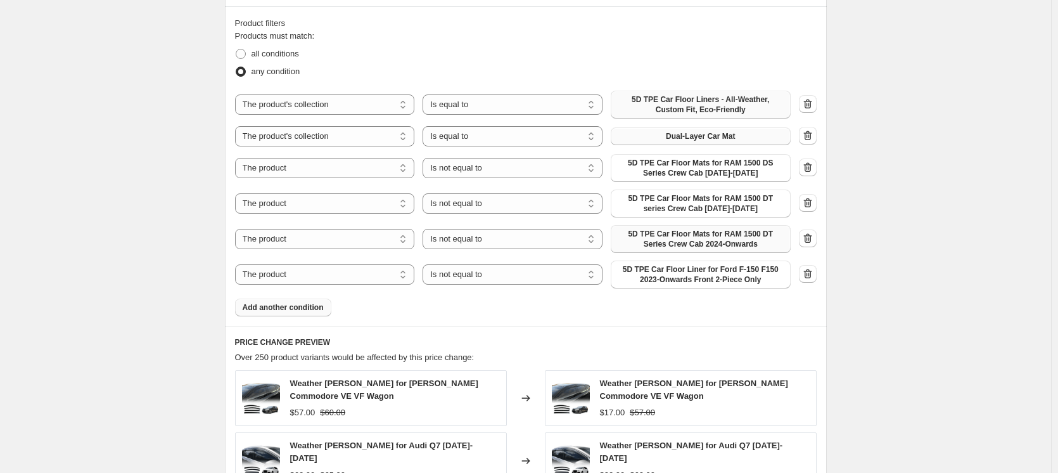
click at [307, 308] on span "Add another condition" at bounding box center [283, 307] width 81 height 10
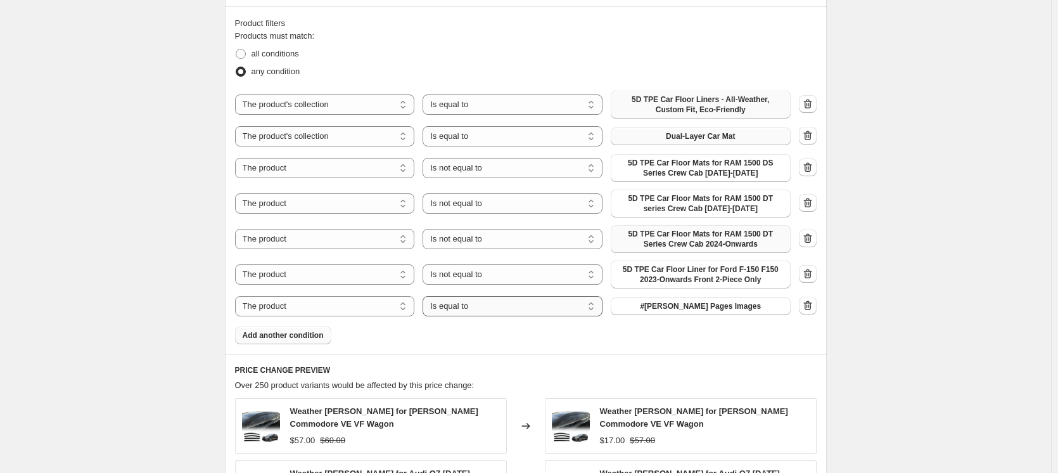
click at [511, 309] on select "Is equal to Is not equal to" at bounding box center [513, 306] width 180 height 20
select select "not_equal"
click at [640, 303] on button "#[PERSON_NAME] Pages Images" at bounding box center [701, 306] width 180 height 18
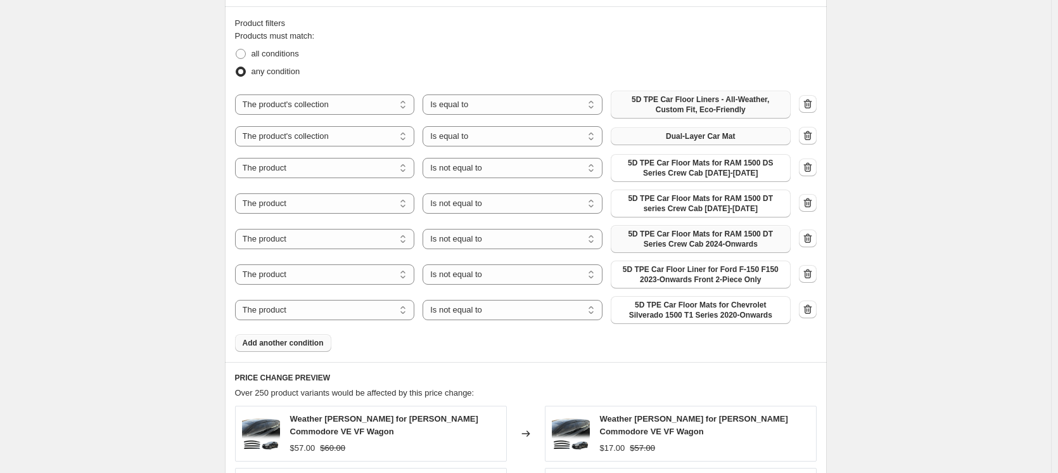
click at [282, 344] on span "Add another condition" at bounding box center [283, 343] width 81 height 10
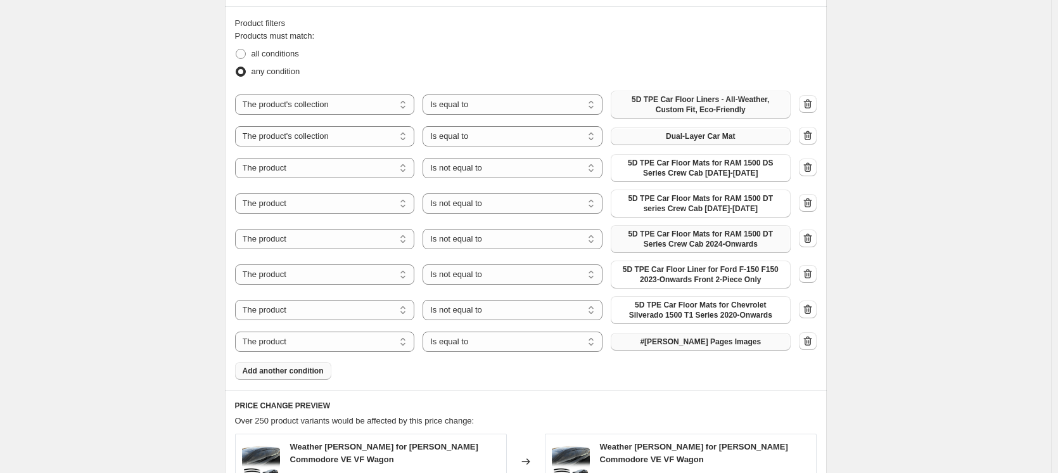
click at [744, 345] on button "#[PERSON_NAME] Pages Images" at bounding box center [701, 342] width 180 height 18
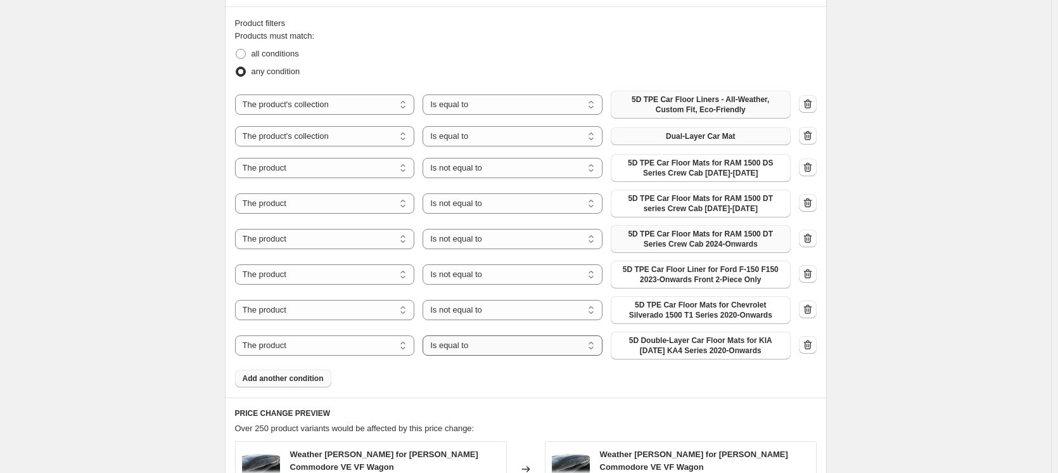
click at [471, 347] on select "Is equal to Is not equal to" at bounding box center [513, 345] width 180 height 20
select select "not_equal"
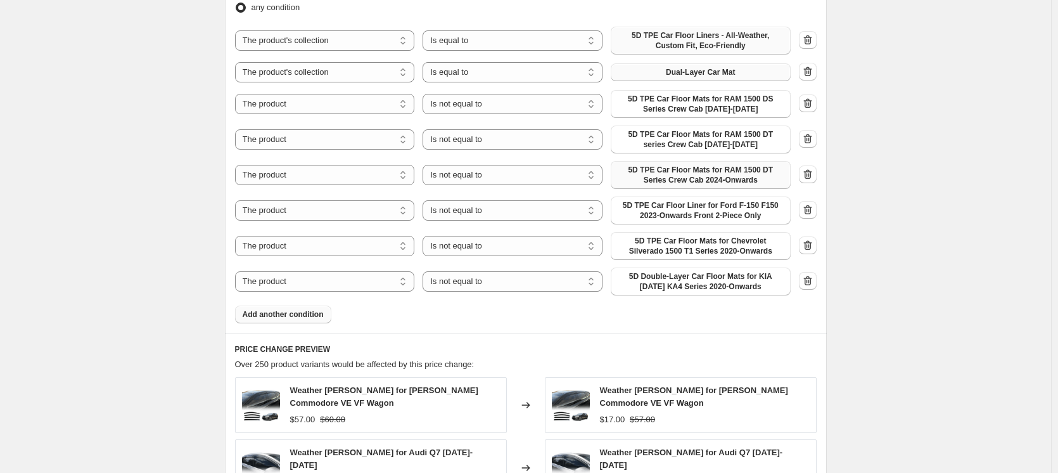
scroll to position [823, 0]
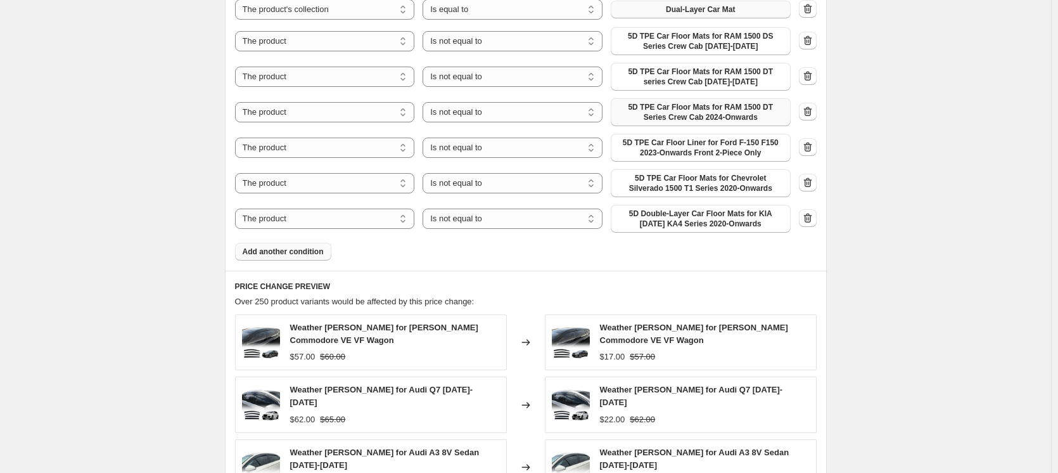
click at [308, 250] on span "Add another condition" at bounding box center [283, 251] width 81 height 10
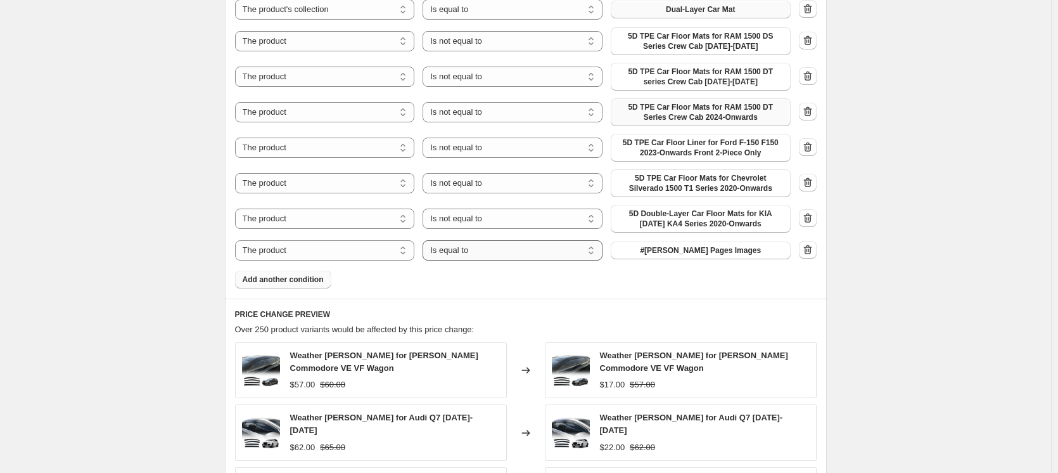
click at [471, 253] on select "Is equal to Is not equal to" at bounding box center [513, 250] width 180 height 20
select select "not_equal"
click at [685, 249] on span "#[PERSON_NAME] Pages Images" at bounding box center [700, 250] width 121 height 10
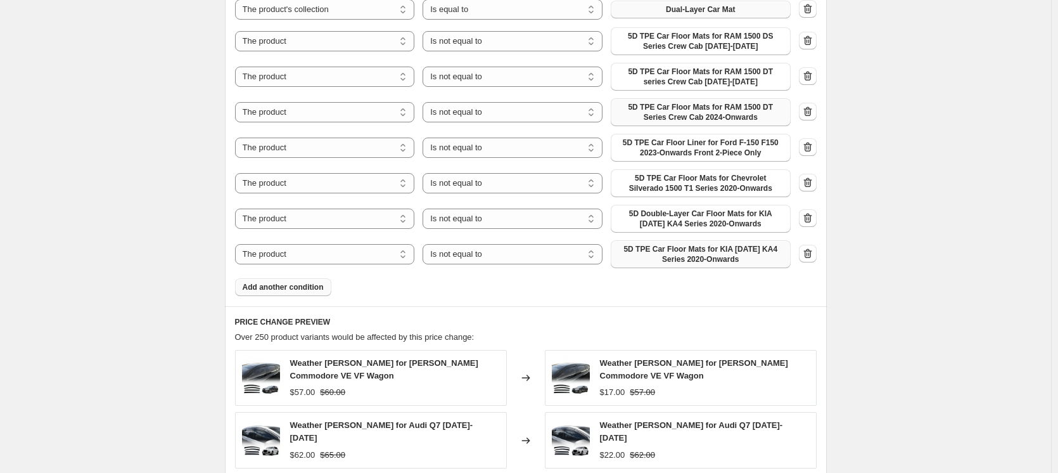
click at [310, 289] on span "Add another condition" at bounding box center [283, 287] width 81 height 10
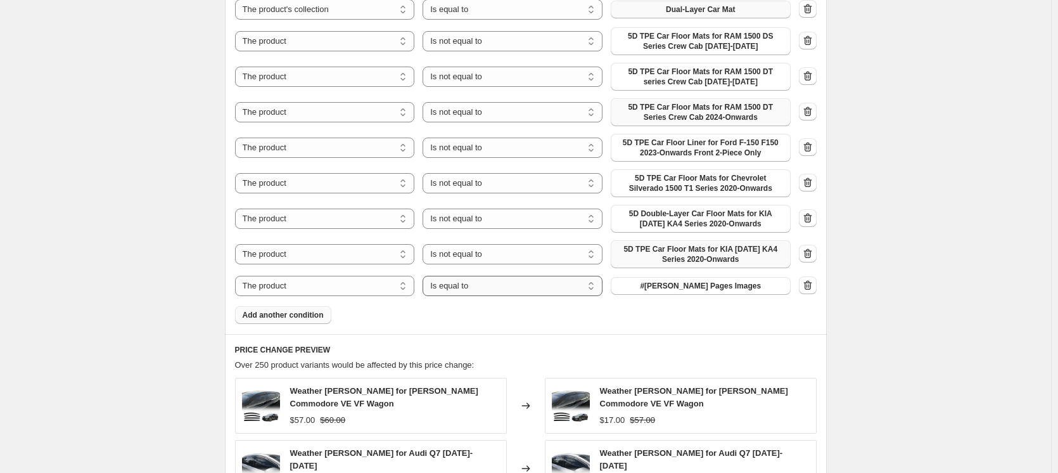
click at [476, 284] on select "Is equal to Is not equal to" at bounding box center [513, 286] width 180 height 20
select select "not_equal"
click at [742, 285] on button "#[PERSON_NAME] Pages Images" at bounding box center [701, 286] width 180 height 18
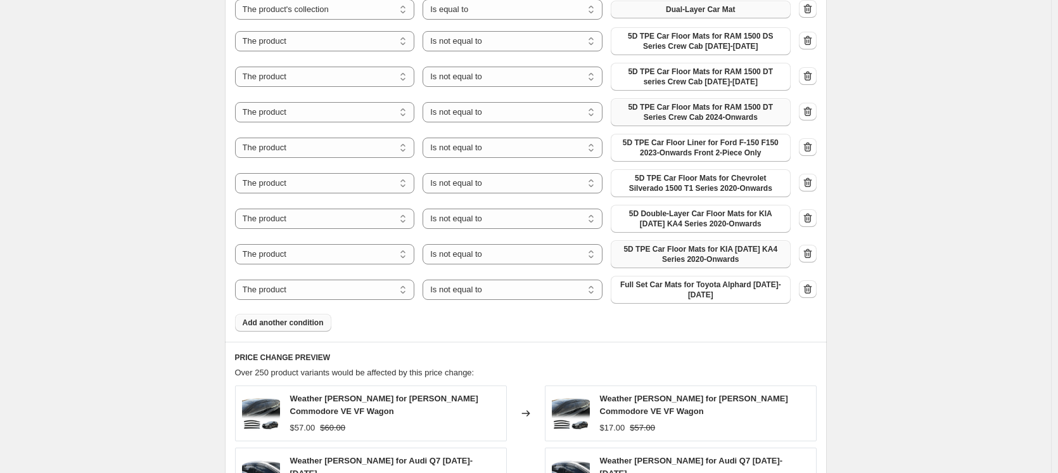
click at [298, 318] on span "Add another condition" at bounding box center [283, 322] width 81 height 10
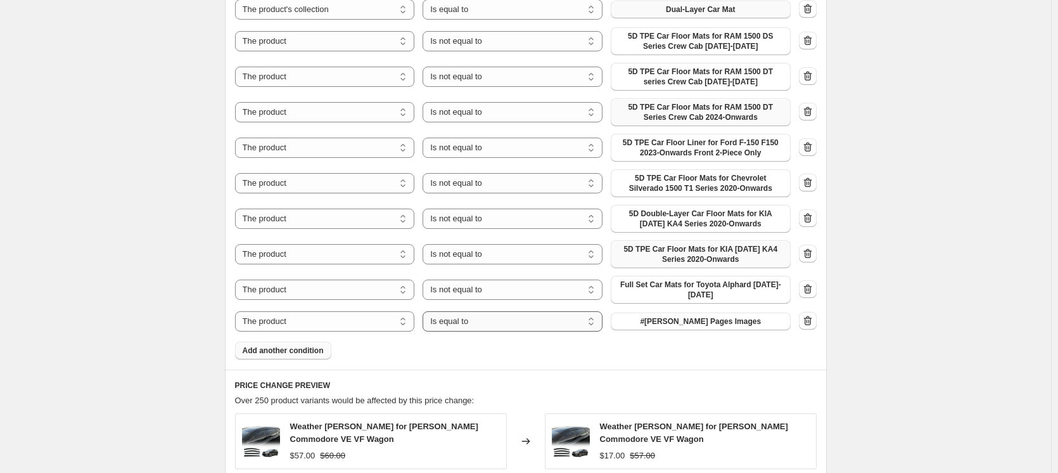
click at [501, 318] on select "Is equal to Is not equal to" at bounding box center [513, 321] width 180 height 20
select select "not_equal"
click at [697, 316] on span "#[PERSON_NAME] Pages Images" at bounding box center [700, 321] width 121 height 10
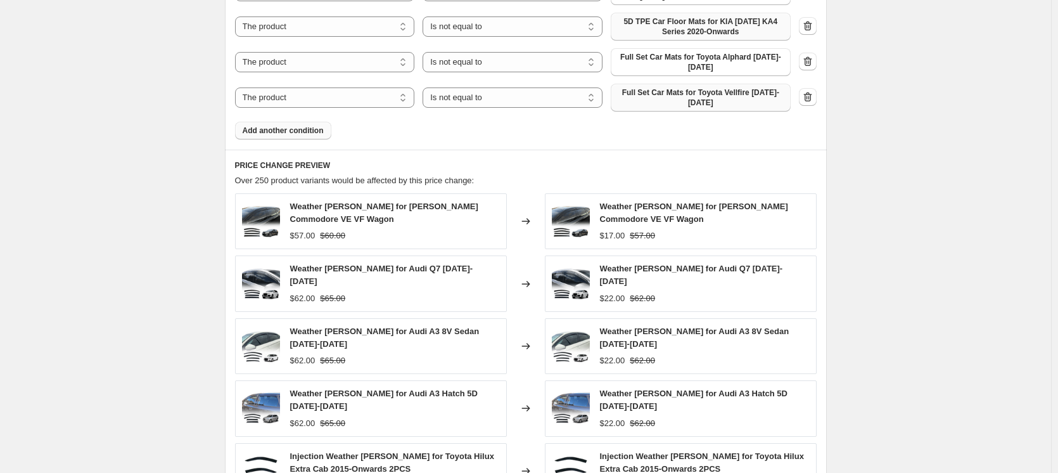
scroll to position [1221, 0]
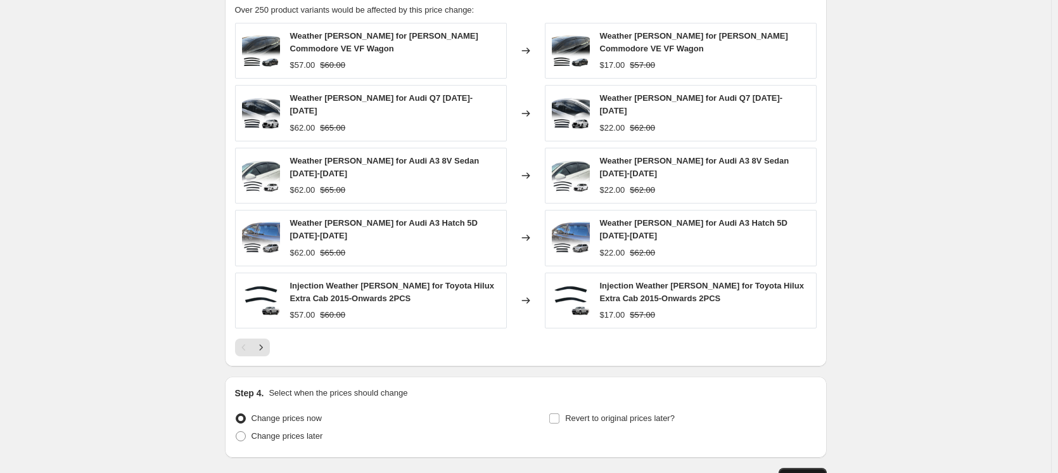
click at [811, 471] on span "Continue" at bounding box center [802, 476] width 33 height 10
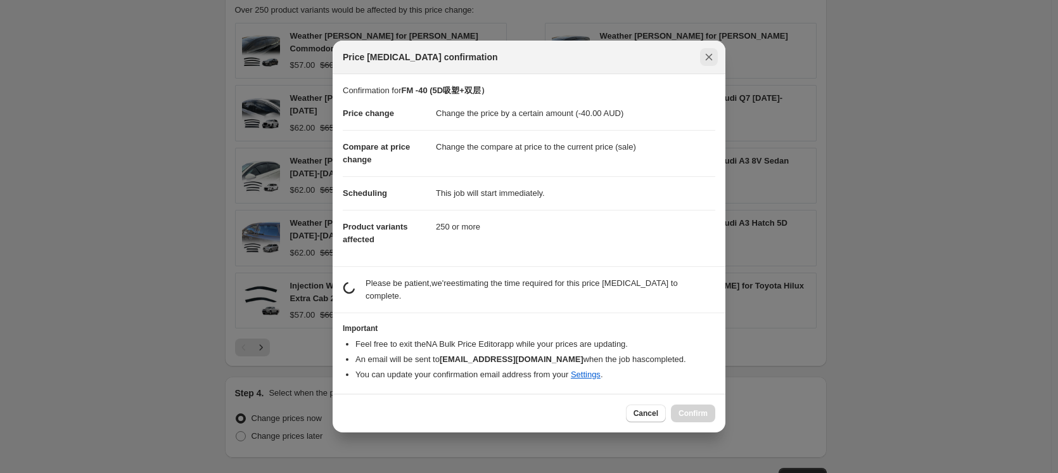
click at [710, 61] on icon "Close" at bounding box center [708, 57] width 13 height 13
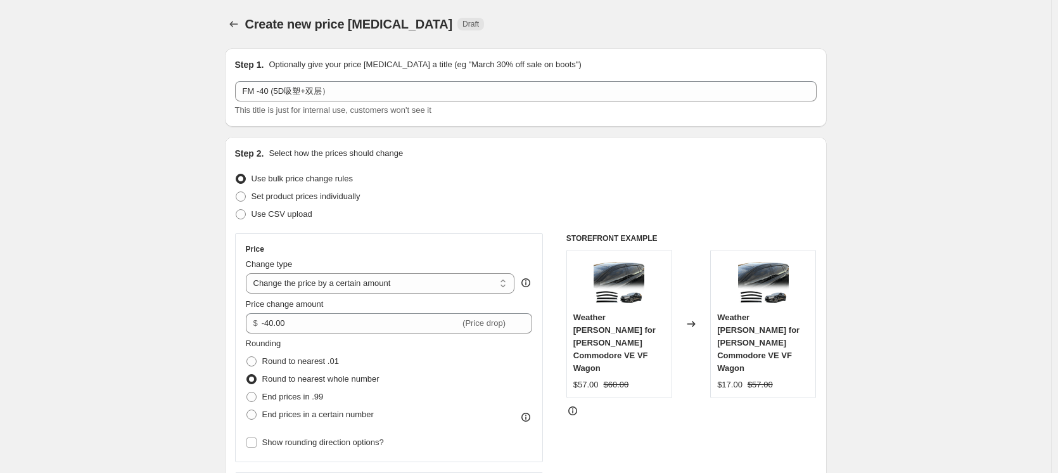
scroll to position [1221, 0]
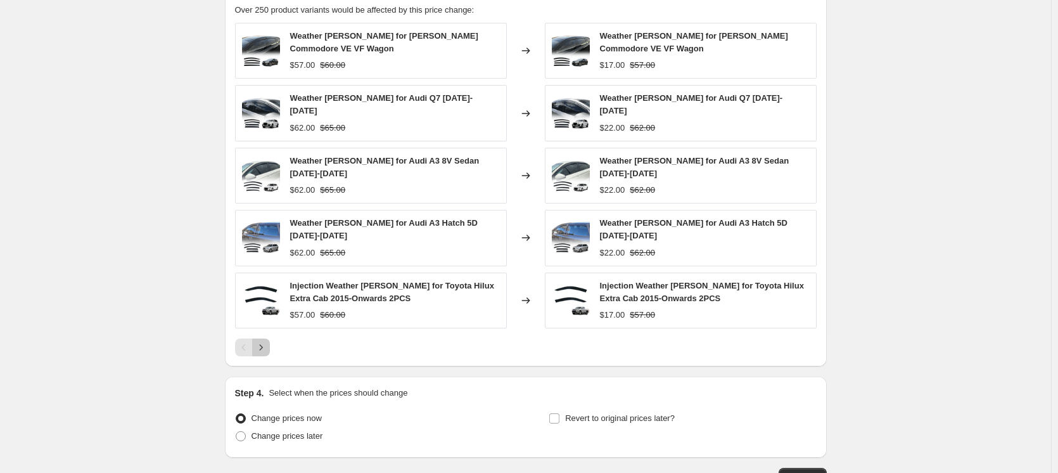
click at [267, 341] on icon "Next" at bounding box center [261, 347] width 13 height 13
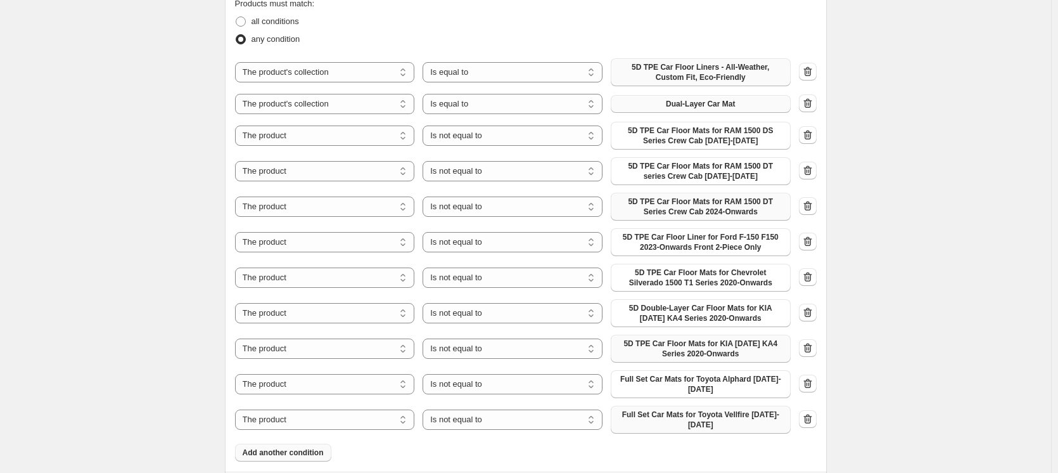
scroll to position [715, 0]
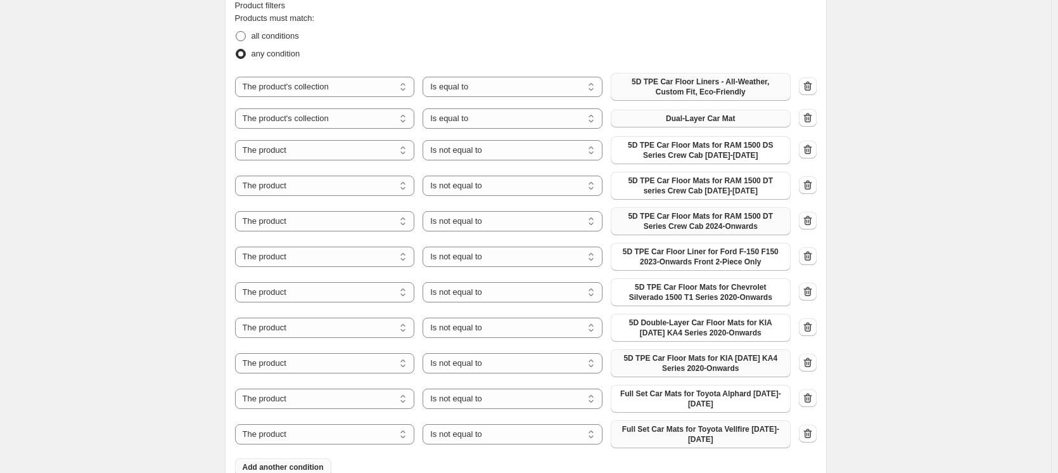
click at [246, 37] on span at bounding box center [241, 36] width 10 height 10
click at [236, 32] on input "all conditions" at bounding box center [236, 31] width 1 height 1
radio input "true"
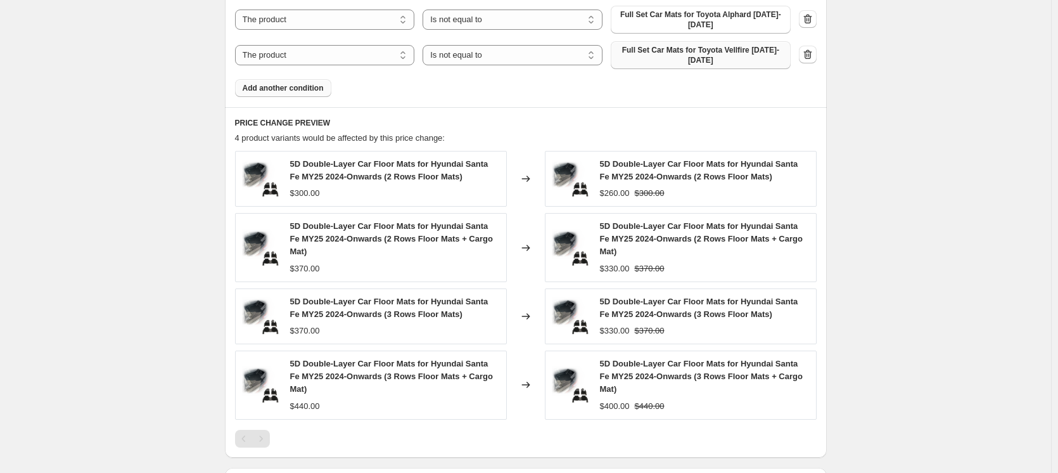
scroll to position [1260, 0]
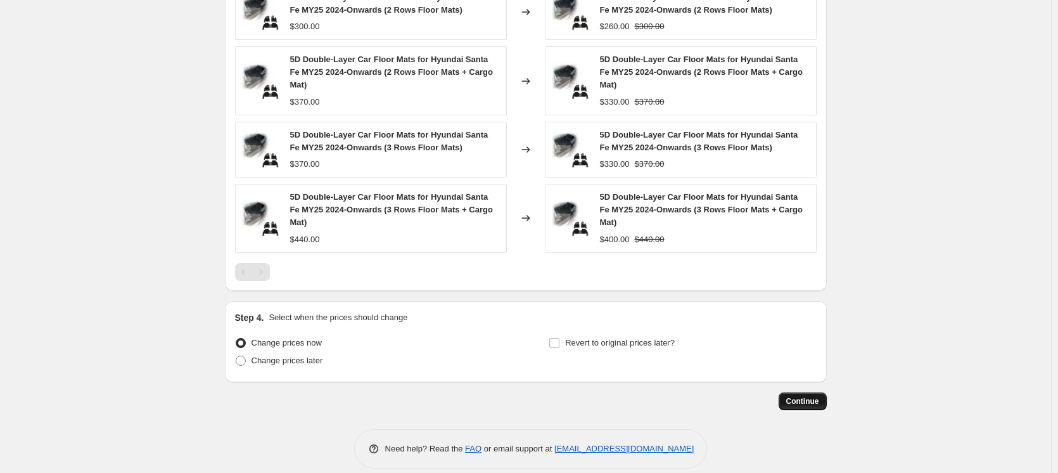
click at [811, 393] on button "Continue" at bounding box center [803, 401] width 48 height 18
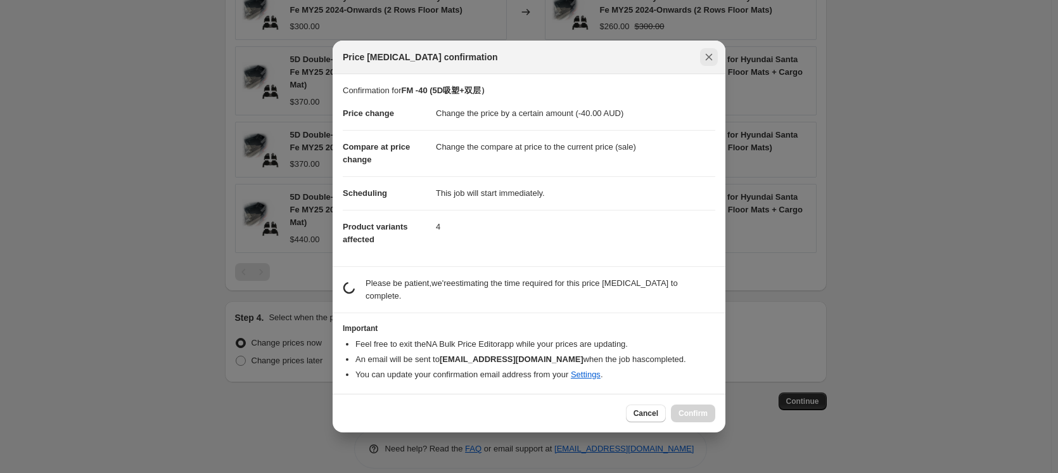
click at [704, 63] on icon "Close" at bounding box center [708, 57] width 13 height 13
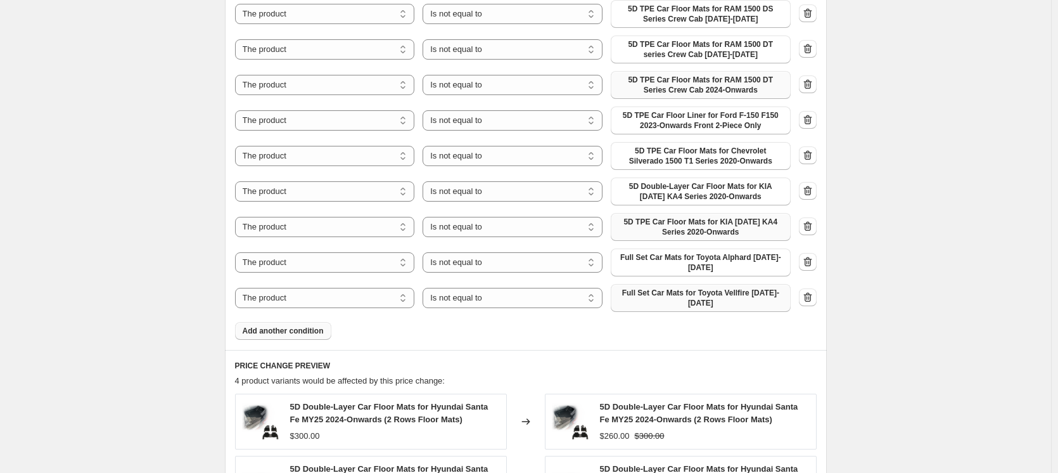
scroll to position [690, 0]
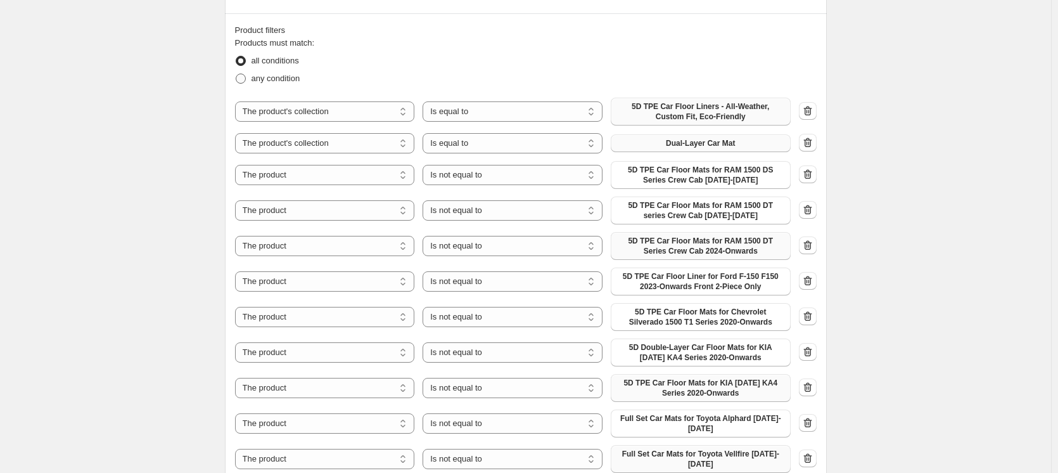
click at [291, 78] on span "any condition" at bounding box center [275, 78] width 49 height 10
click at [236, 74] on input "any condition" at bounding box center [236, 73] width 1 height 1
radio input "true"
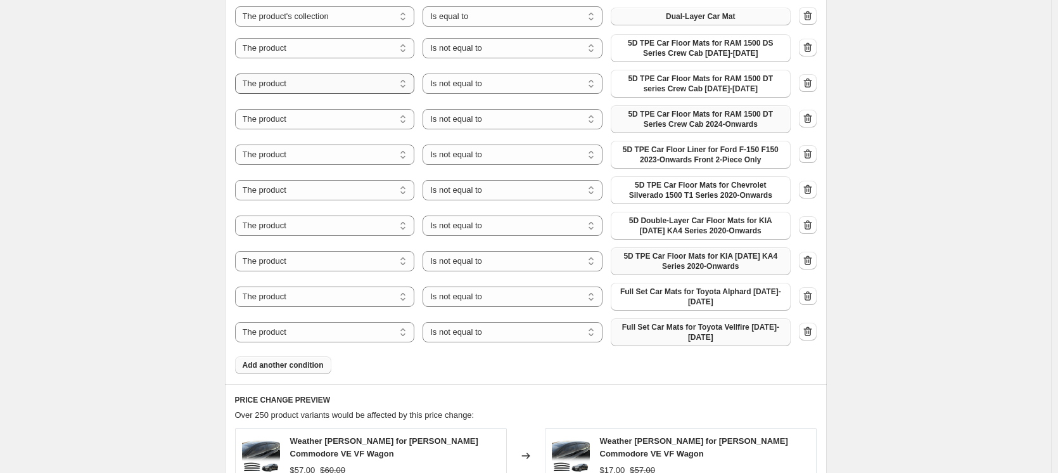
scroll to position [563, 0]
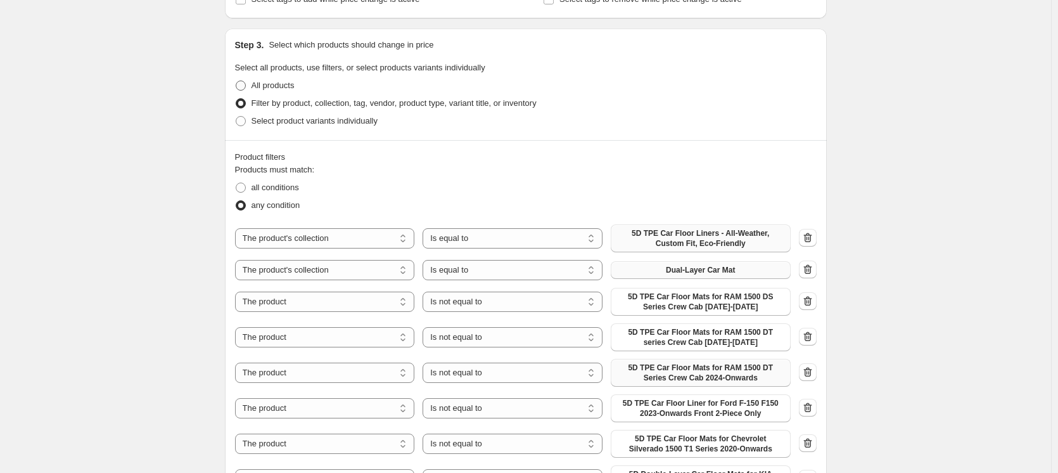
click at [290, 85] on span "All products" at bounding box center [272, 85] width 43 height 10
click at [276, 84] on span "All products" at bounding box center [272, 85] width 43 height 10
click at [236, 81] on input "All products" at bounding box center [236, 80] width 1 height 1
radio input "true"
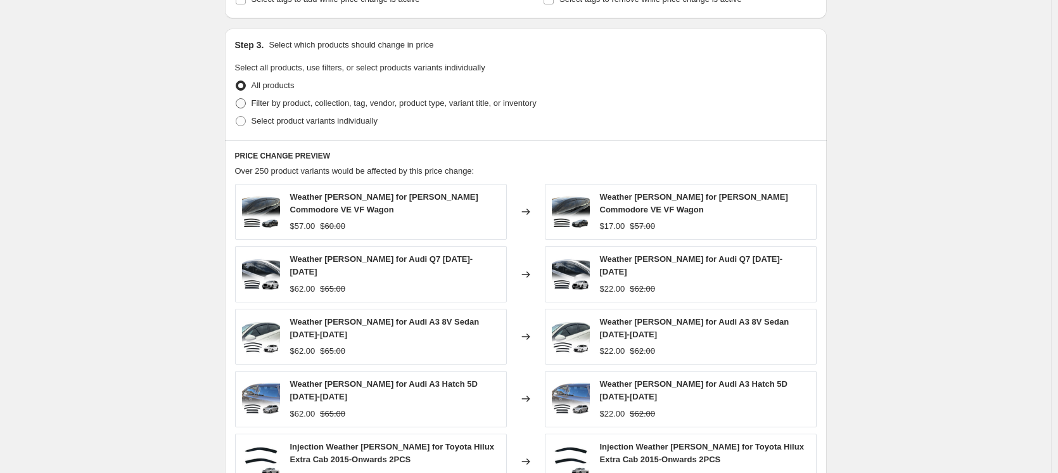
click at [267, 105] on span "Filter by product, collection, tag, vendor, product type, variant title, or inv…" at bounding box center [393, 103] width 285 height 10
click at [236, 99] on input "Filter by product, collection, tag, vendor, product type, variant title, or inv…" at bounding box center [236, 98] width 1 height 1
radio input "true"
select select "collection"
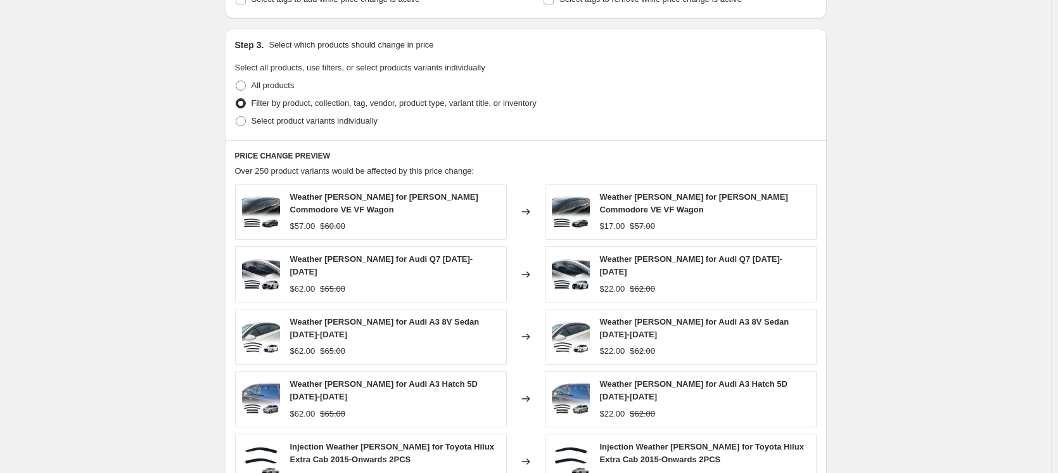
select select "not_equal"
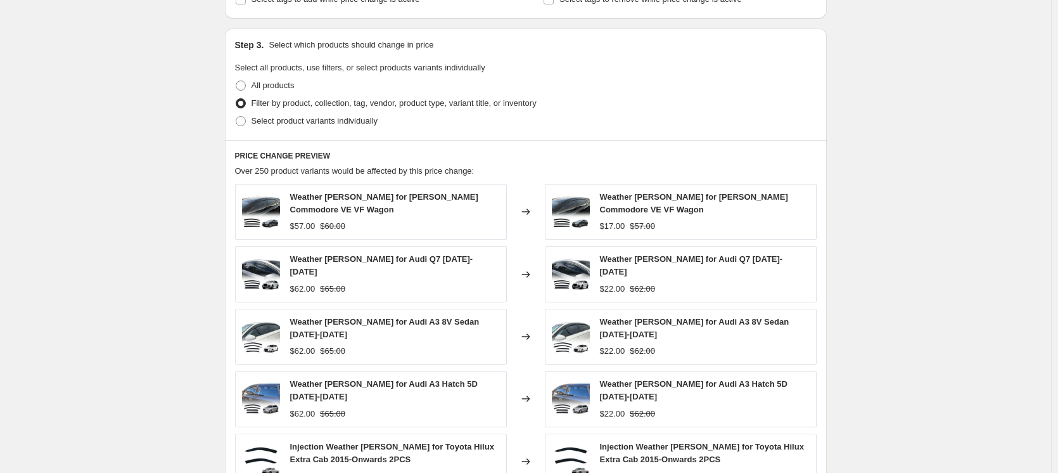
select select "not_equal"
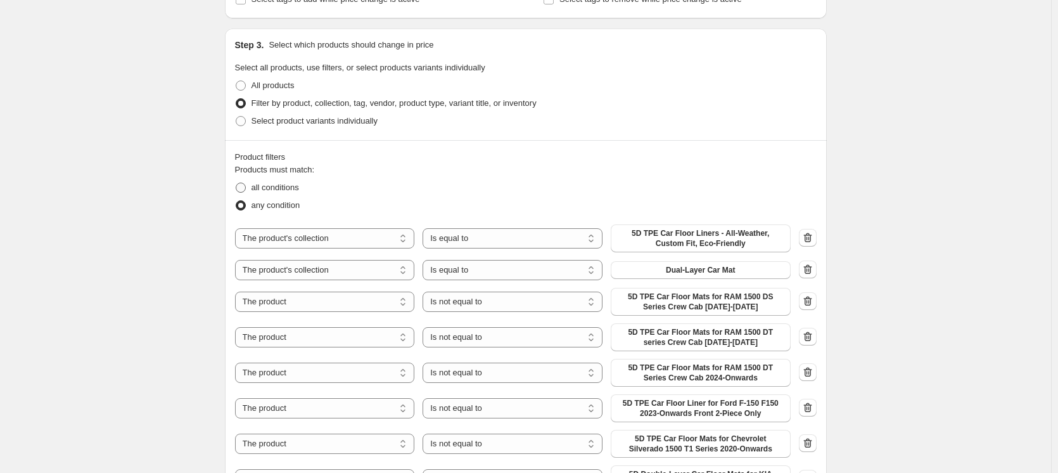
click at [272, 188] on span "all conditions" at bounding box center [275, 187] width 48 height 10
click at [236, 183] on input "all conditions" at bounding box center [236, 182] width 1 height 1
radio input "true"
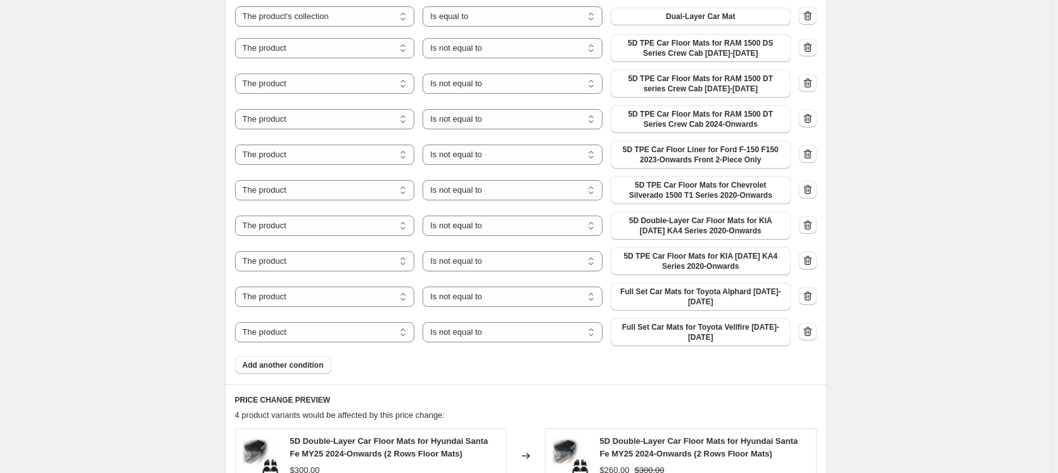
scroll to position [753, 0]
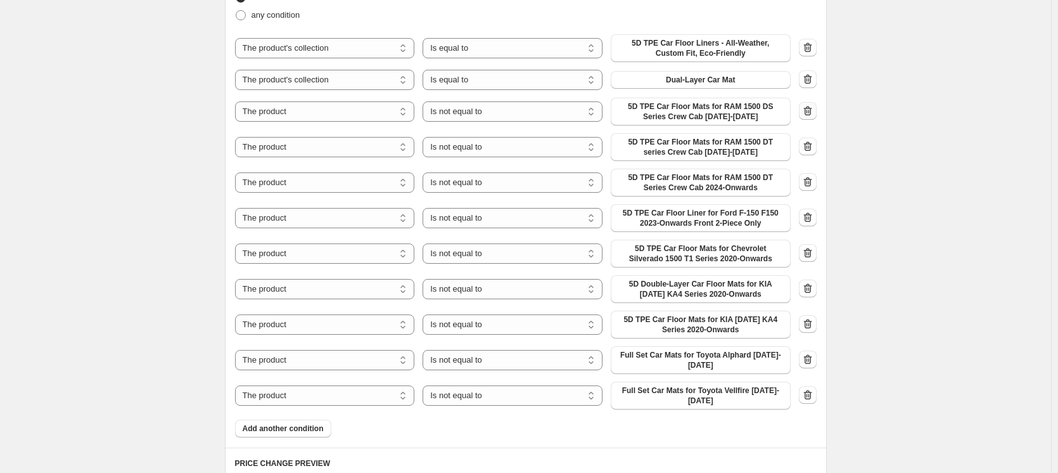
click at [806, 114] on icon "button" at bounding box center [807, 111] width 13 height 13
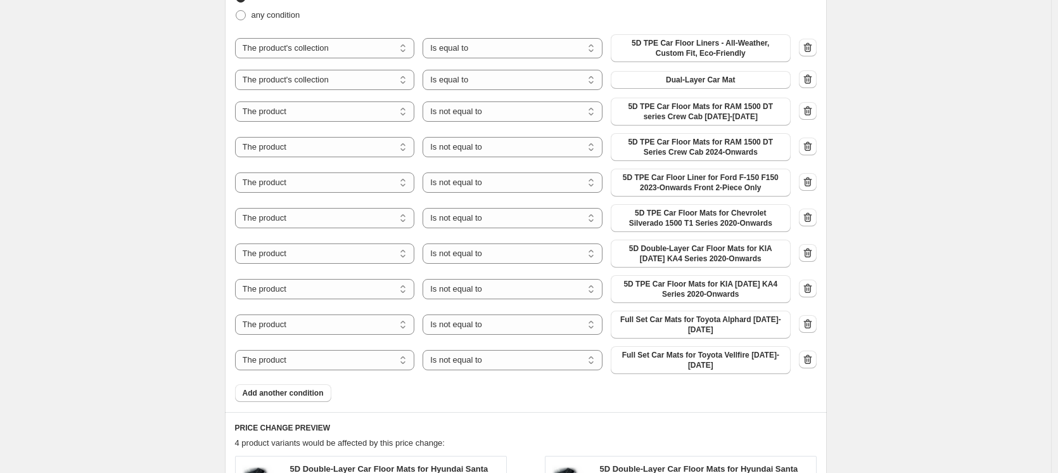
click at [810, 114] on icon "button" at bounding box center [807, 111] width 13 height 13
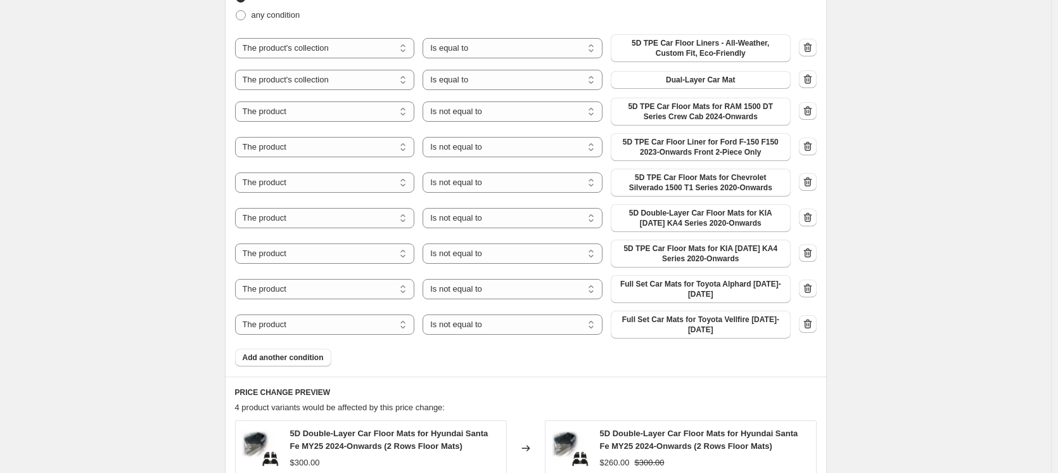
click at [810, 114] on icon "button" at bounding box center [807, 111] width 13 height 13
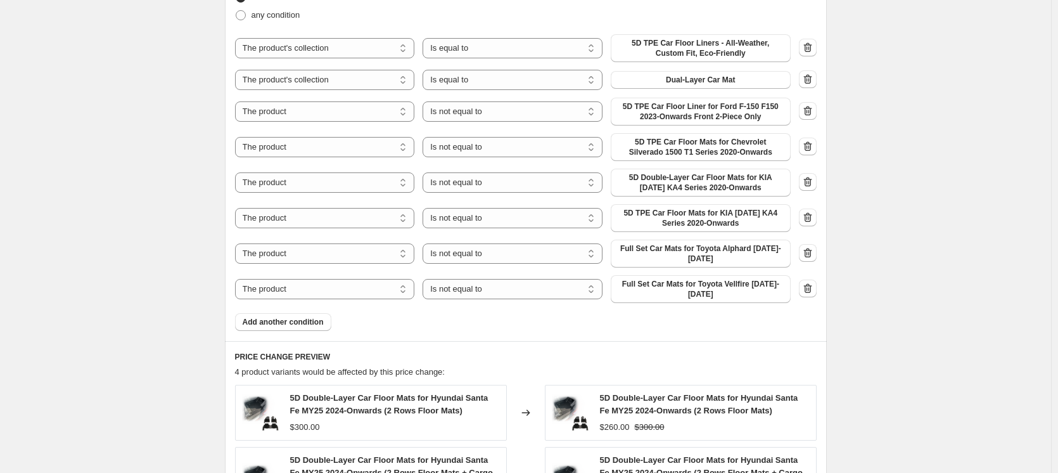
click at [810, 114] on icon "button" at bounding box center [807, 111] width 13 height 13
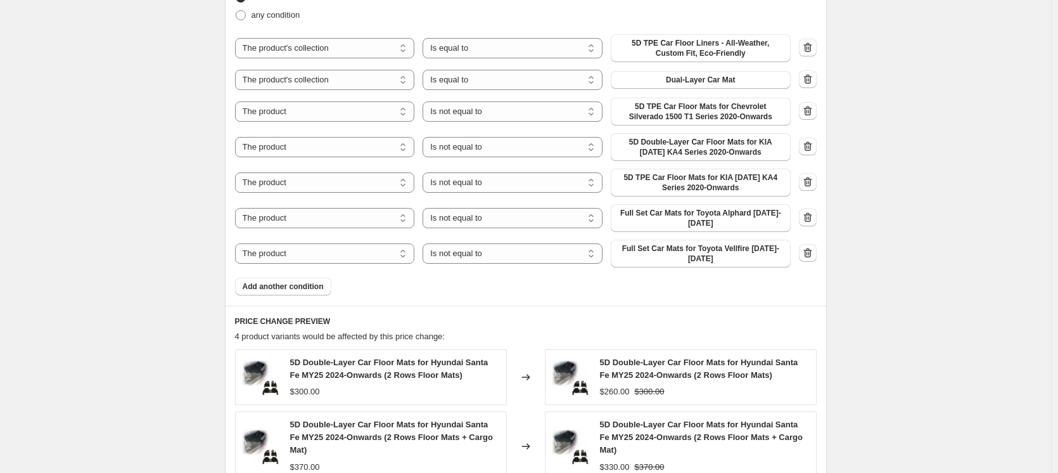
click at [810, 114] on icon "button" at bounding box center [807, 111] width 13 height 13
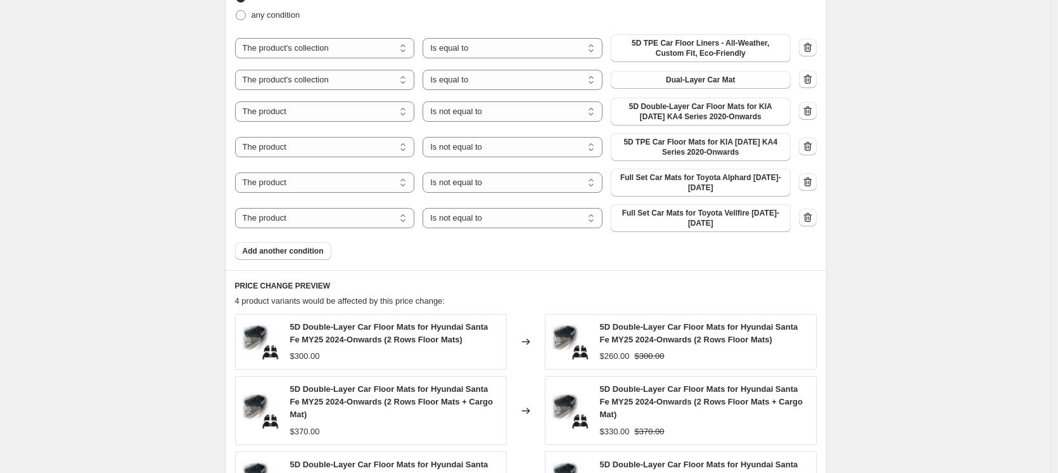
click at [810, 114] on icon "button" at bounding box center [807, 111] width 13 height 13
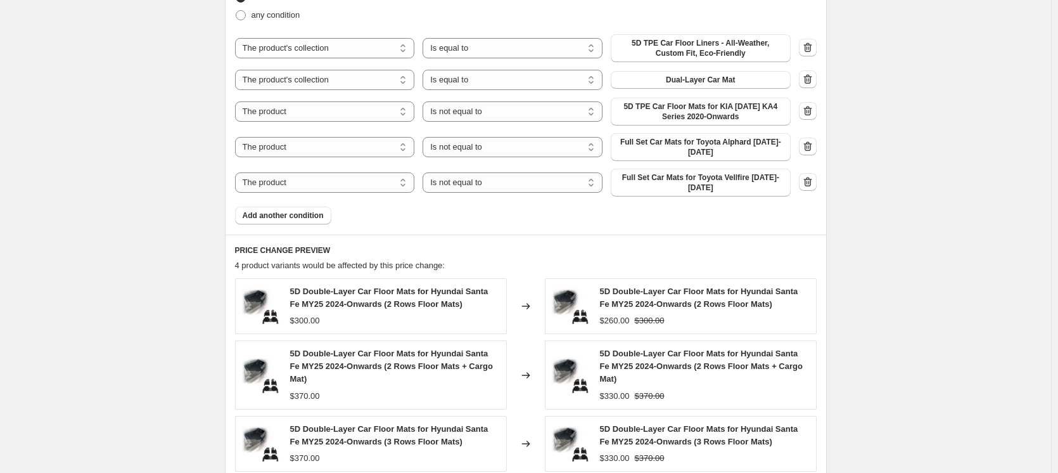
click at [810, 114] on icon "button" at bounding box center [807, 111] width 13 height 13
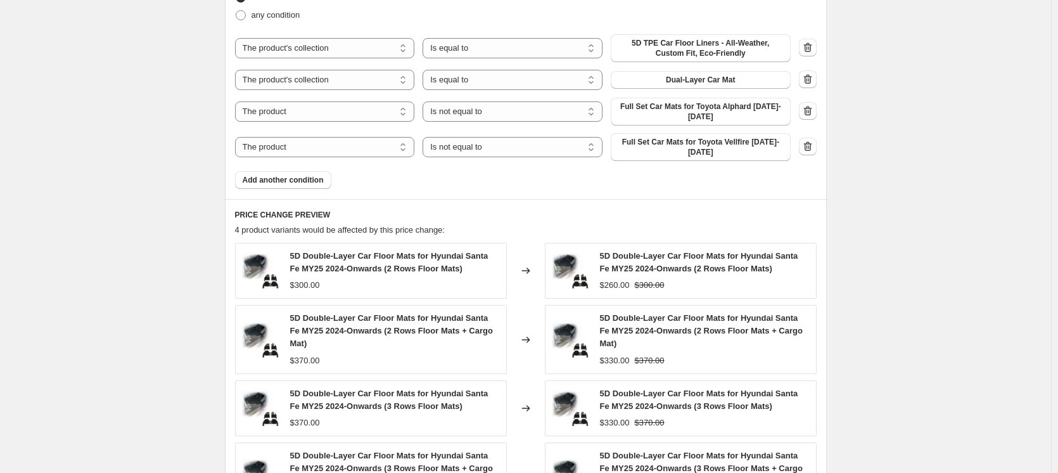
click at [811, 109] on icon "button" at bounding box center [807, 111] width 13 height 13
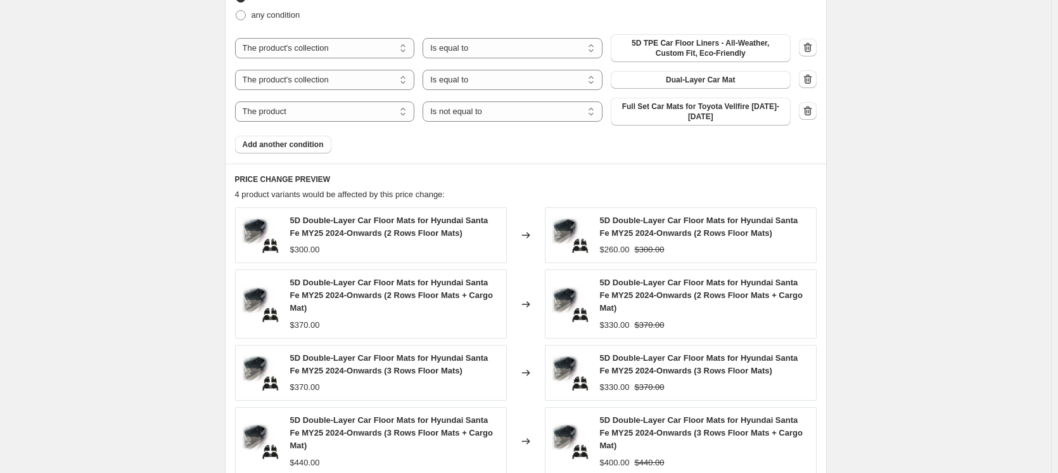
click at [811, 109] on icon "button" at bounding box center [807, 111] width 13 height 13
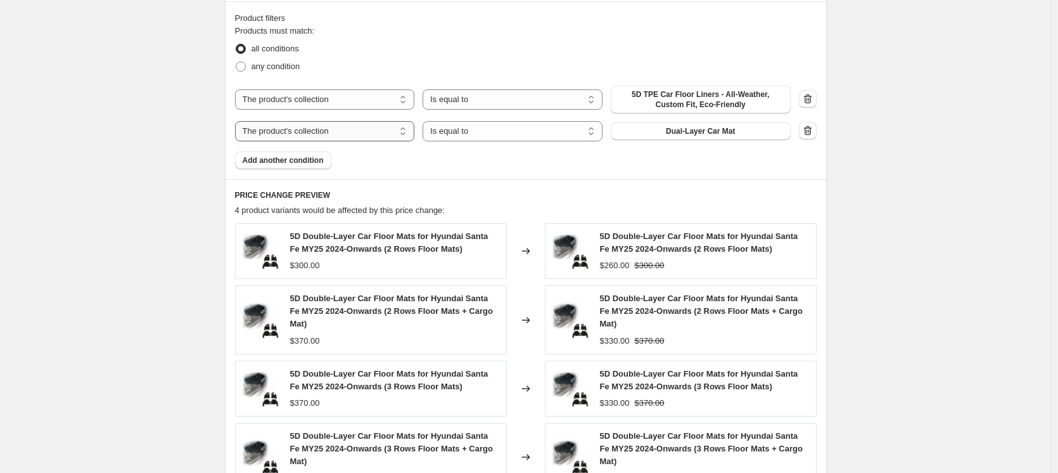
scroll to position [702, 0]
click at [288, 70] on span "any condition" at bounding box center [275, 66] width 49 height 10
click at [236, 61] on input "any condition" at bounding box center [236, 61] width 1 height 1
radio input "true"
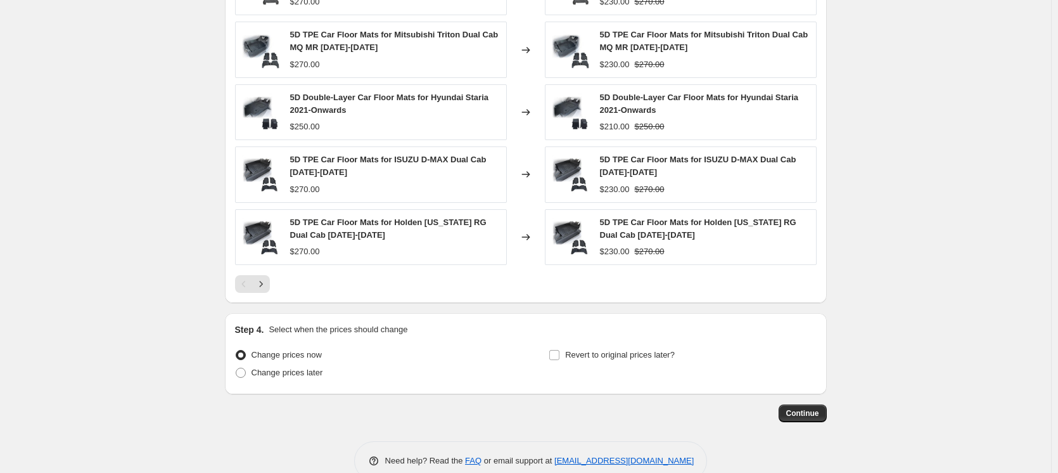
scroll to position [993, 0]
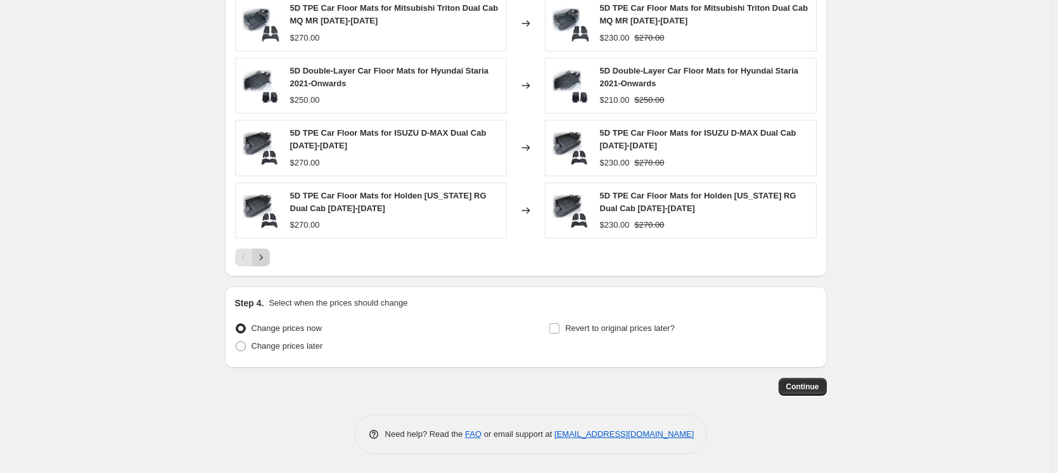
click at [266, 257] on icon "Next" at bounding box center [261, 257] width 13 height 13
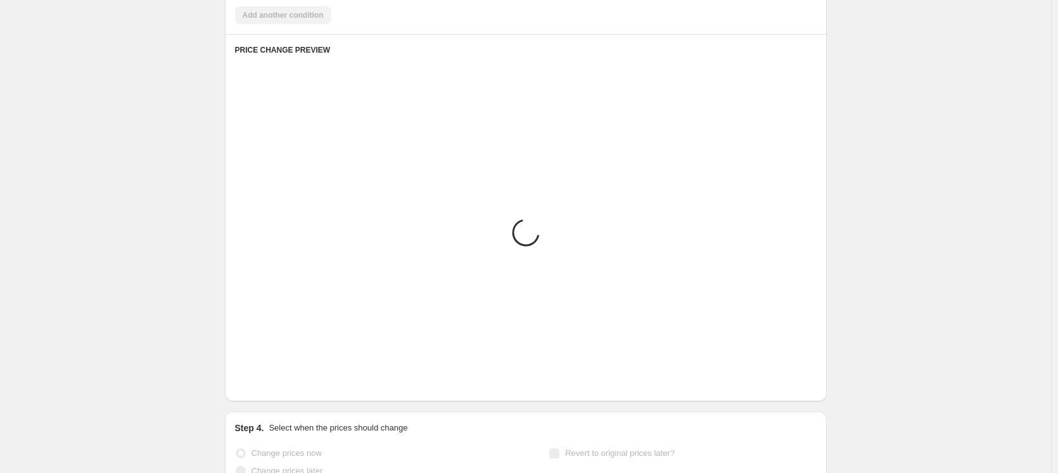
scroll to position [846, 0]
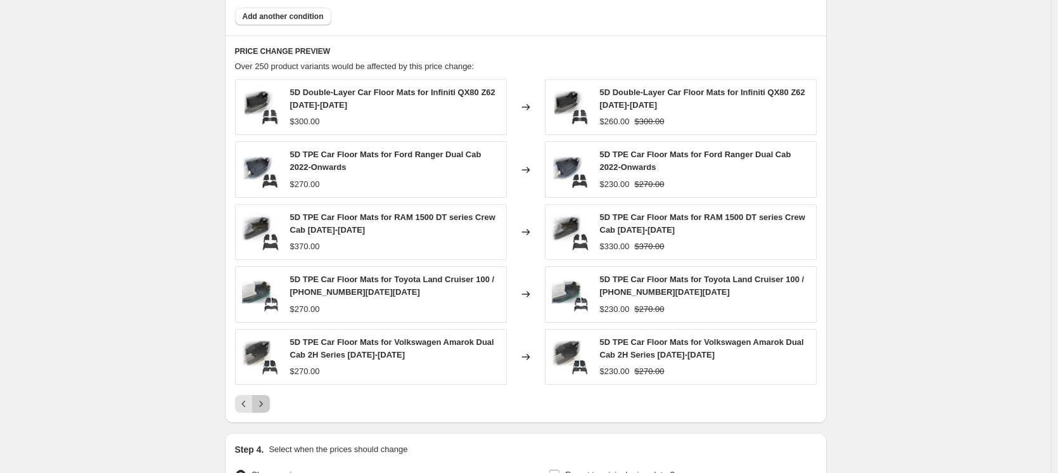
click at [267, 406] on icon "Next" at bounding box center [261, 403] width 13 height 13
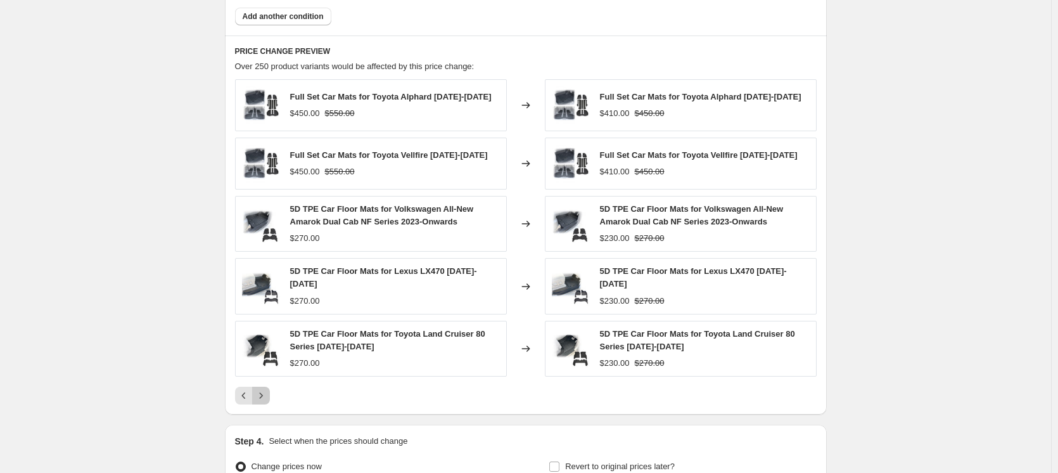
click at [267, 393] on icon "Next" at bounding box center [261, 395] width 13 height 13
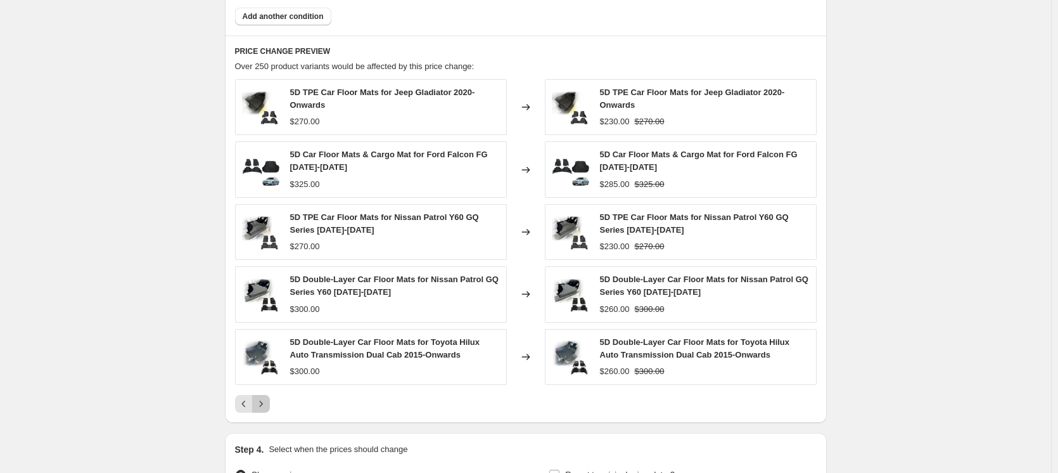
click at [262, 408] on icon "Next" at bounding box center [261, 403] width 13 height 13
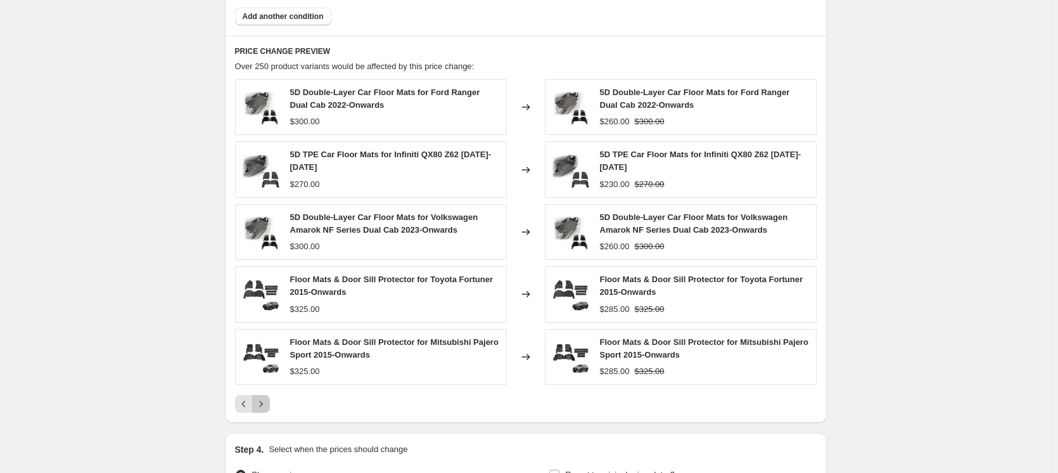
click at [264, 398] on icon "Next" at bounding box center [261, 403] width 13 height 13
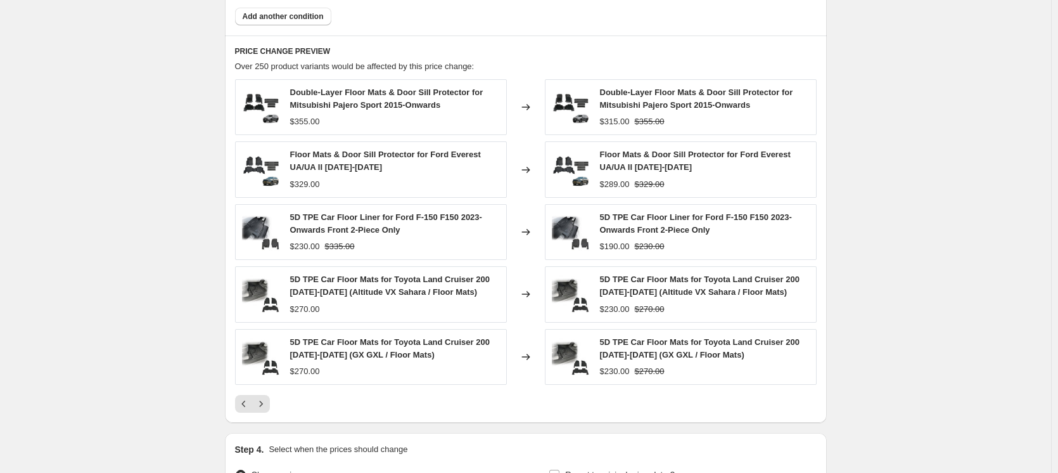
click at [260, 401] on icon "Next" at bounding box center [261, 403] width 13 height 13
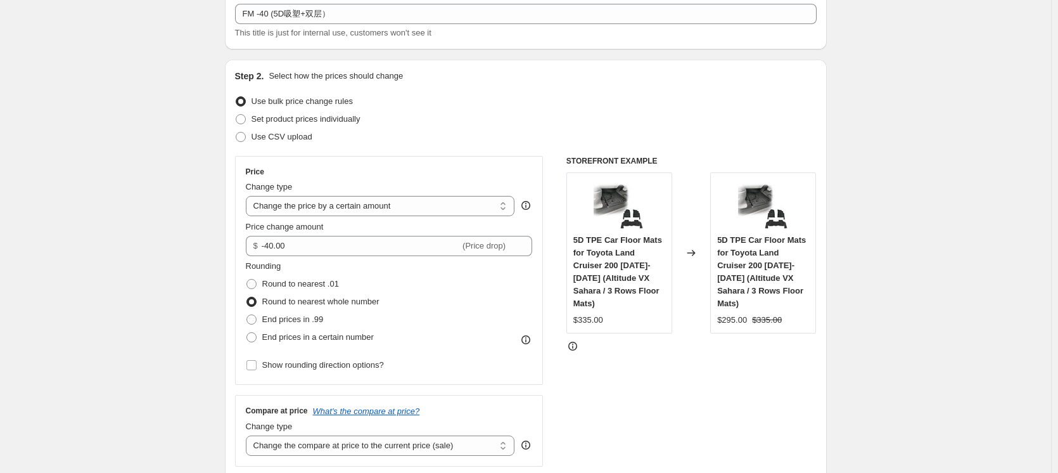
scroll to position [0, 0]
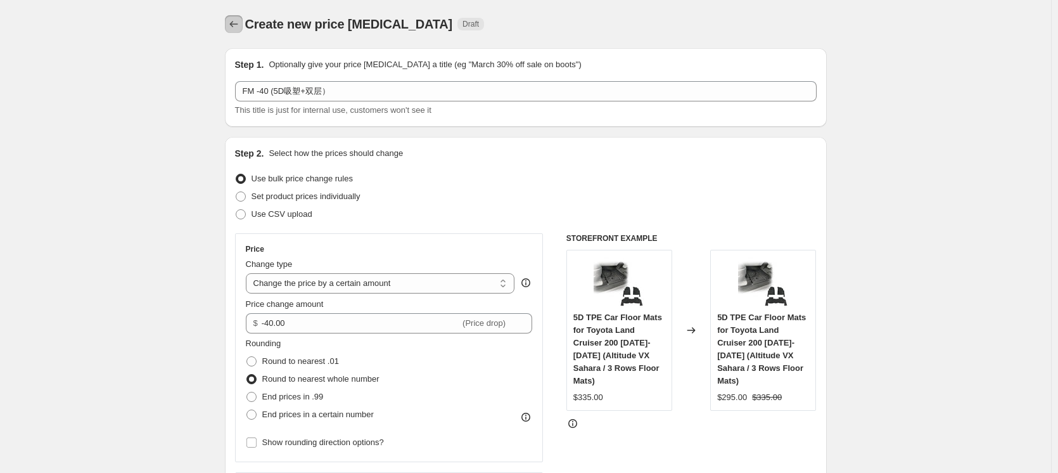
click at [231, 22] on icon "Price change jobs" at bounding box center [233, 24] width 13 height 13
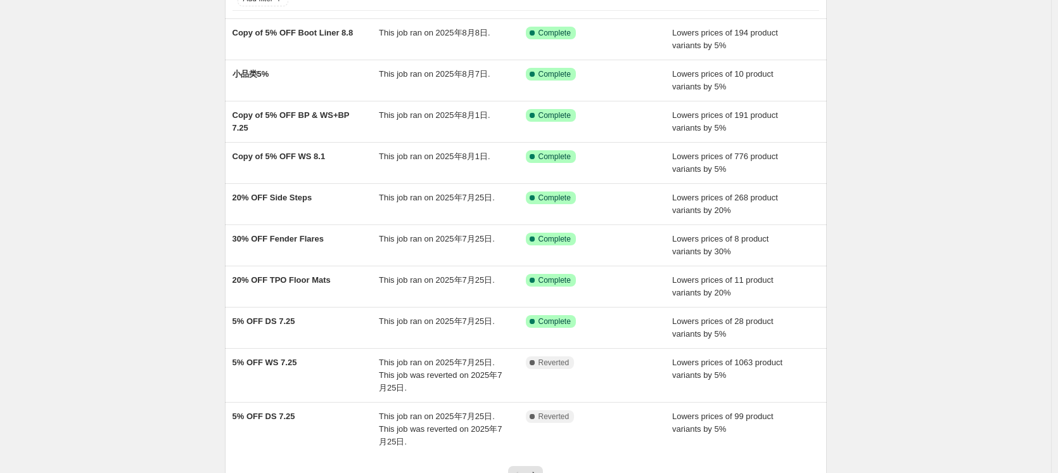
scroll to position [205, 0]
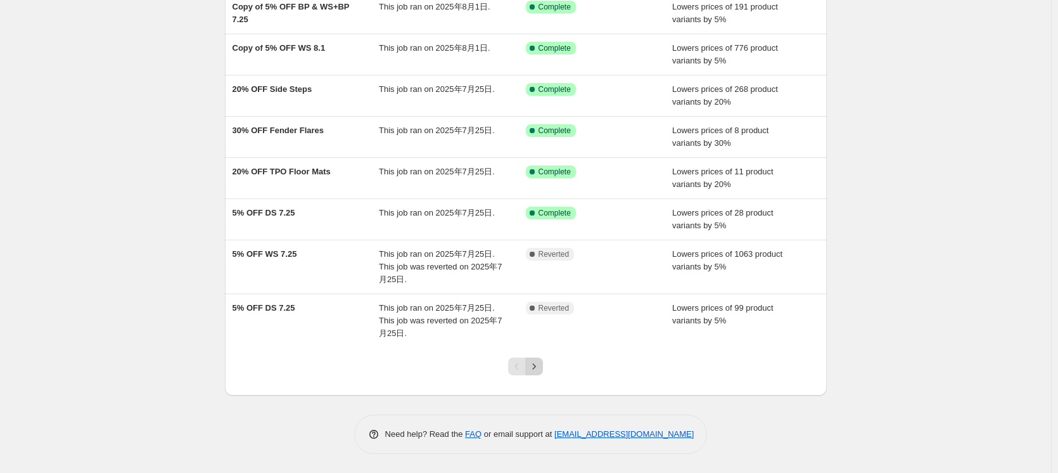
click at [543, 367] on button "Next" at bounding box center [534, 366] width 18 height 18
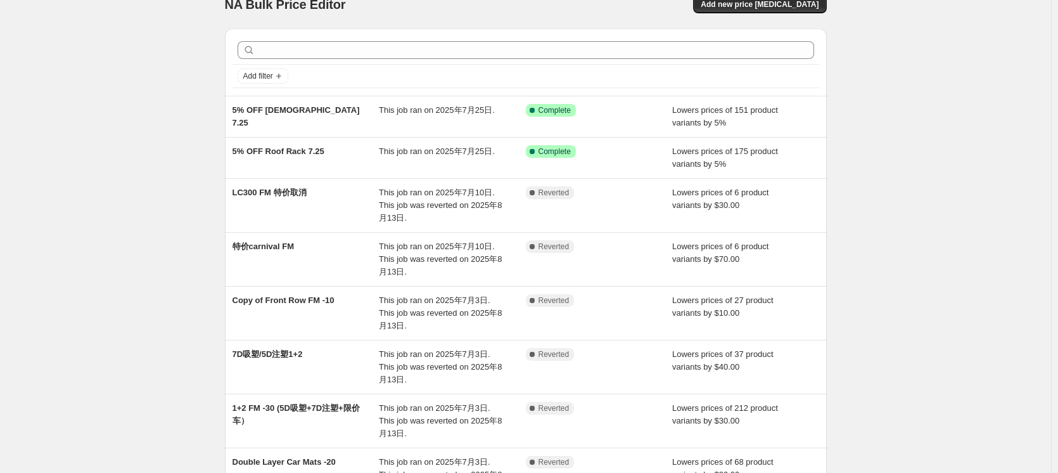
scroll to position [0, 0]
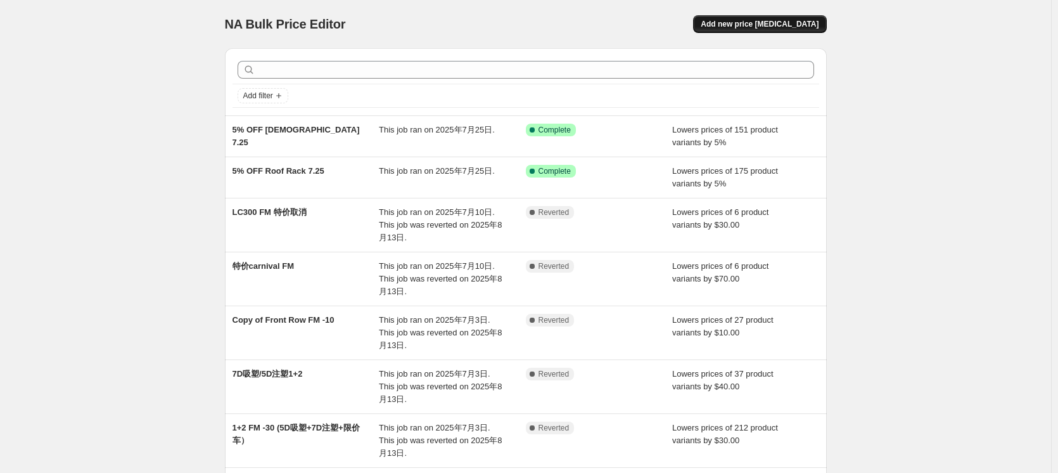
click at [800, 25] on span "Add new price [MEDICAL_DATA]" at bounding box center [760, 24] width 118 height 10
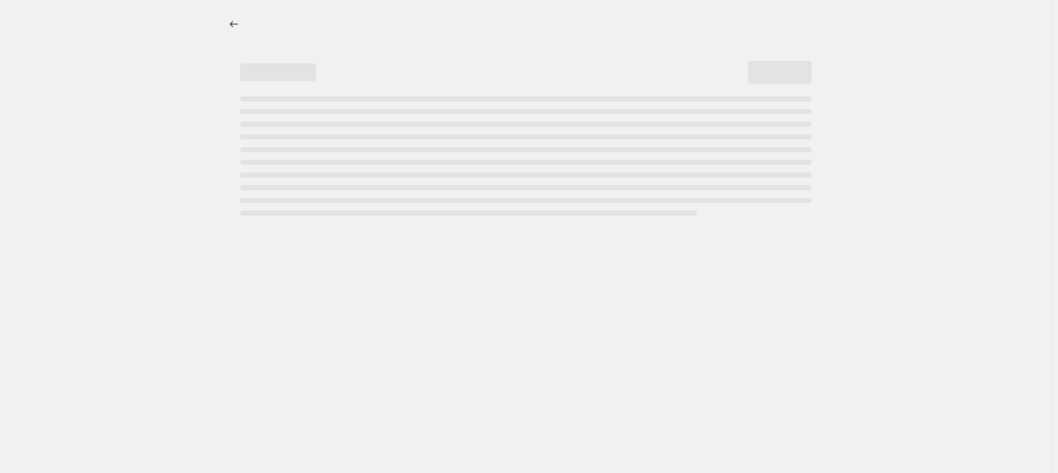
select select "percentage"
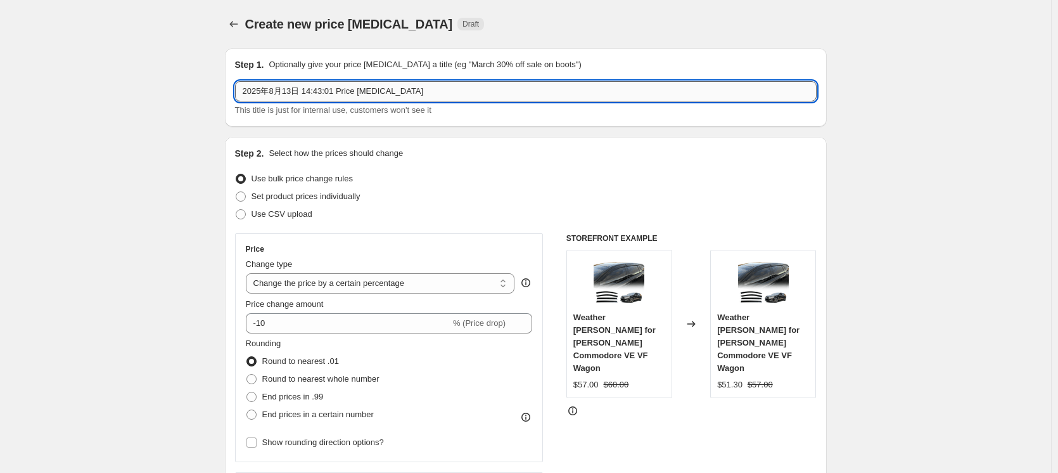
click at [466, 95] on input "2025年8月13日 14:43:01 Price [MEDICAL_DATA]" at bounding box center [526, 91] width 582 height 20
drag, startPoint x: 455, startPoint y: 92, endPoint x: 127, endPoint y: 119, distance: 329.8
type input "f"
click at [274, 84] on input "FM -40 (5D吸塑+双层）" at bounding box center [526, 91] width 582 height 20
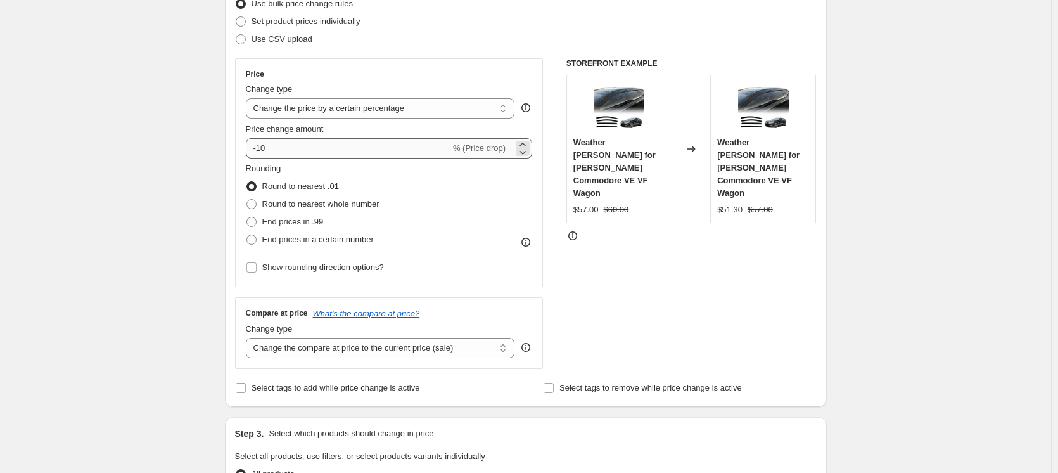
scroll to position [190, 0]
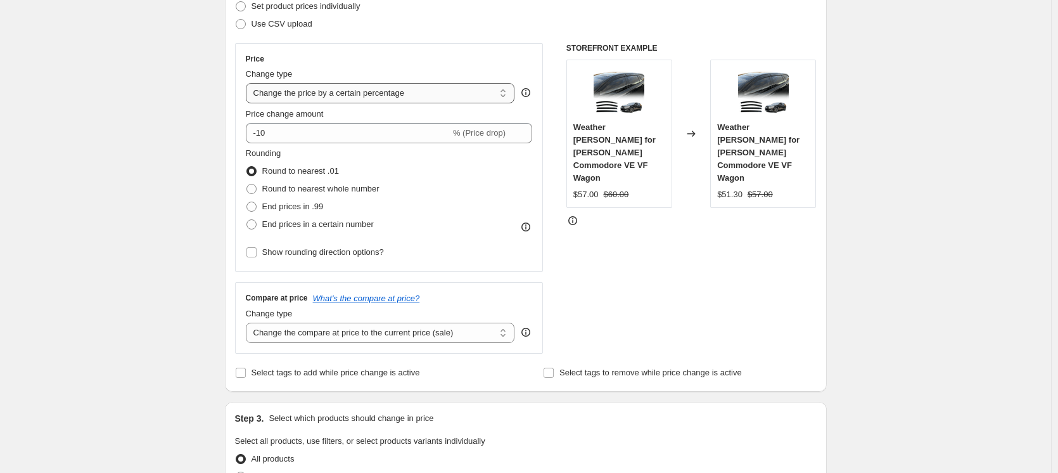
type input "FM -40 （5D吸塑+双层）"
click at [476, 94] on select "Change the price to a certain amount Change the price by a certain amount Chang…" at bounding box center [380, 93] width 269 height 20
select select "by"
click at [248, 83] on select "Change the price to a certain amount Change the price by a certain amount Chang…" at bounding box center [380, 93] width 269 height 20
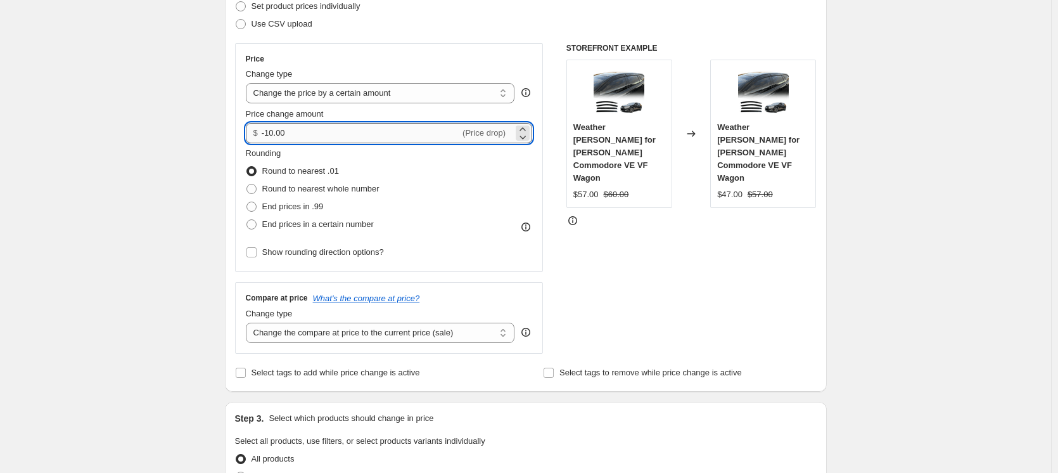
click at [372, 135] on input "-10.00" at bounding box center [361, 133] width 198 height 20
drag, startPoint x: 269, startPoint y: 131, endPoint x: 324, endPoint y: 133, distance: 54.5
click at [324, 133] on input "-10.00" at bounding box center [361, 133] width 198 height 20
type input "-40.00"
click at [191, 170] on div "Create new price [MEDICAL_DATA]. This page is ready Create new price [MEDICAL_D…" at bounding box center [525, 453] width 1051 height 1287
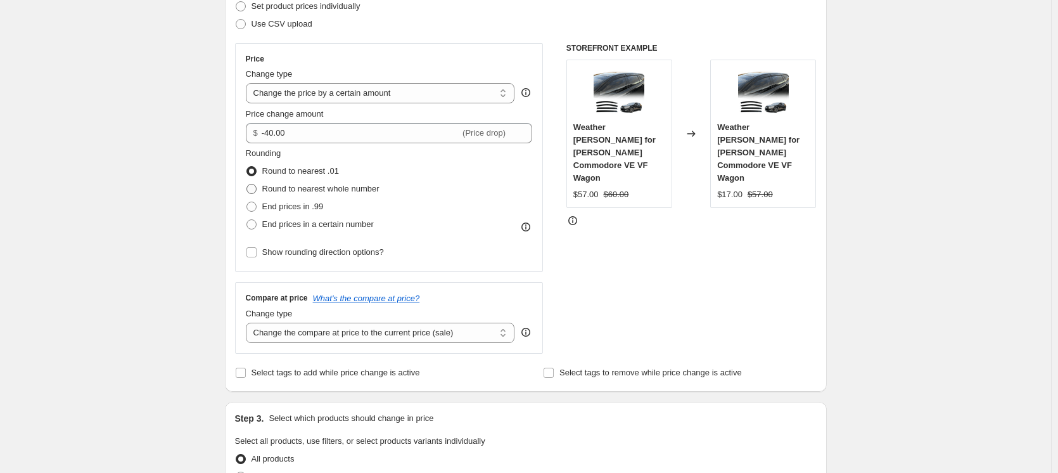
click at [255, 193] on span at bounding box center [251, 189] width 10 height 10
click at [247, 184] on input "Round to nearest whole number" at bounding box center [246, 184] width 1 height 1
radio input "true"
click at [181, 210] on div "Create new price [MEDICAL_DATA]. This page is ready Create new price [MEDICAL_D…" at bounding box center [525, 453] width 1051 height 1287
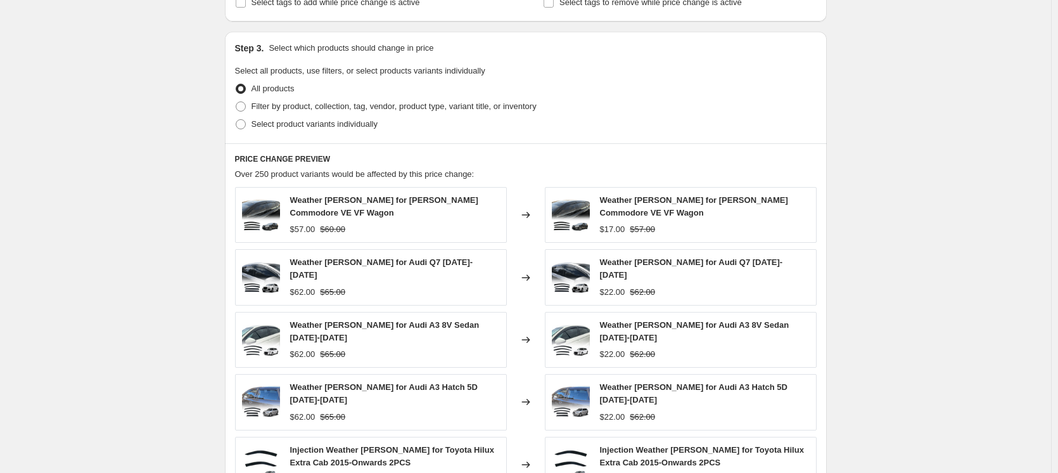
scroll to position [570, 0]
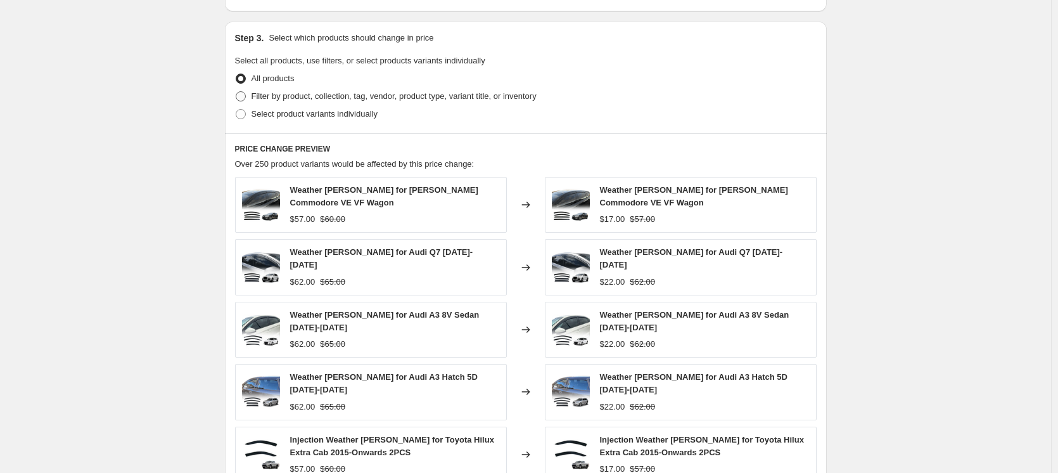
click at [341, 96] on span "Filter by product, collection, tag, vendor, product type, variant title, or inv…" at bounding box center [393, 96] width 285 height 10
click at [236, 92] on input "Filter by product, collection, tag, vendor, product type, variant title, or inv…" at bounding box center [236, 91] width 1 height 1
radio input "true"
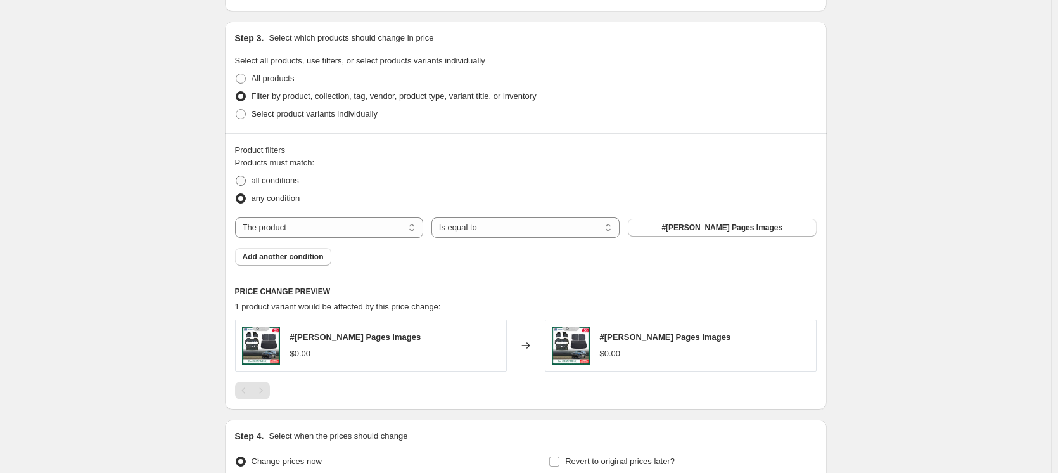
click at [284, 182] on span "all conditions" at bounding box center [275, 180] width 48 height 10
click at [236, 176] on input "all conditions" at bounding box center [236, 175] width 1 height 1
radio input "true"
click at [279, 200] on span "any condition" at bounding box center [275, 198] width 49 height 10
click at [236, 194] on input "any condition" at bounding box center [236, 193] width 1 height 1
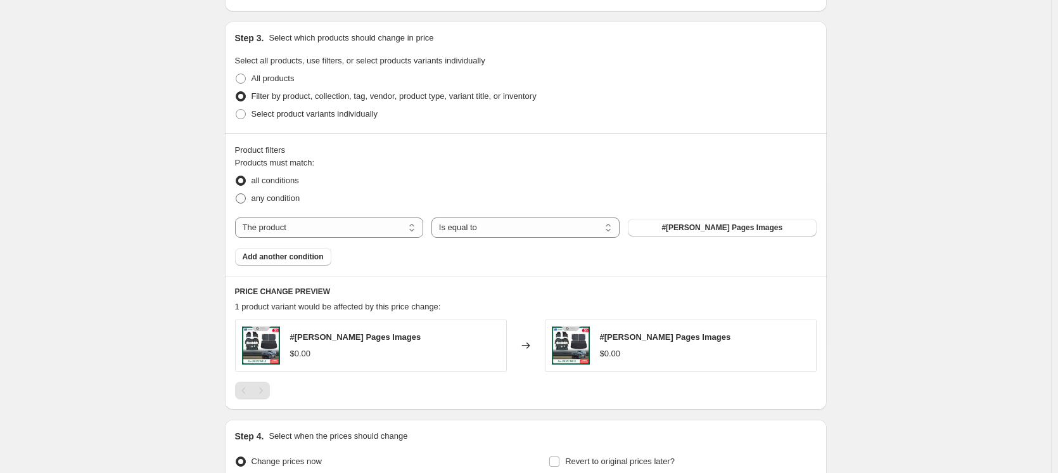
radio input "true"
click at [270, 225] on select "The product The product's collection The product's tag The product's vendor The…" at bounding box center [329, 227] width 188 height 20
select select "collection"
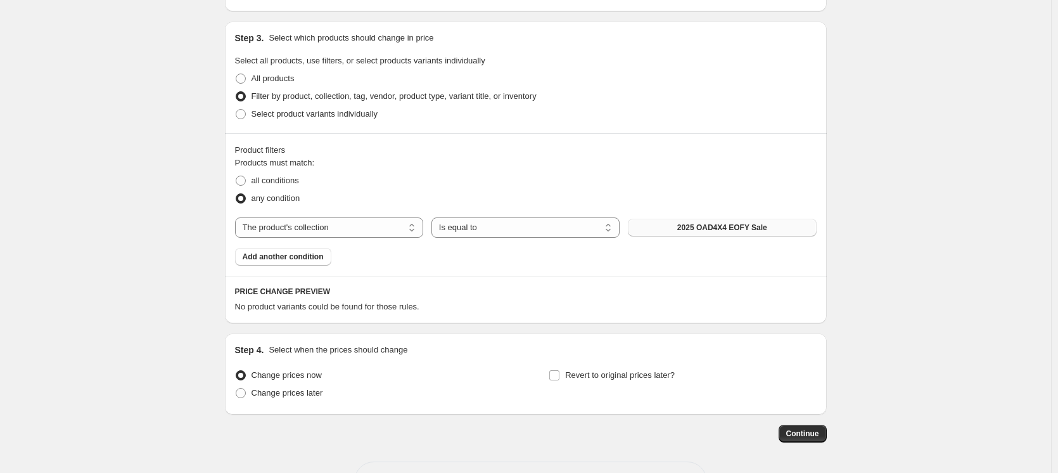
click at [733, 227] on span "2025 OAD4X4 EOFY Sale" at bounding box center [722, 227] width 90 height 10
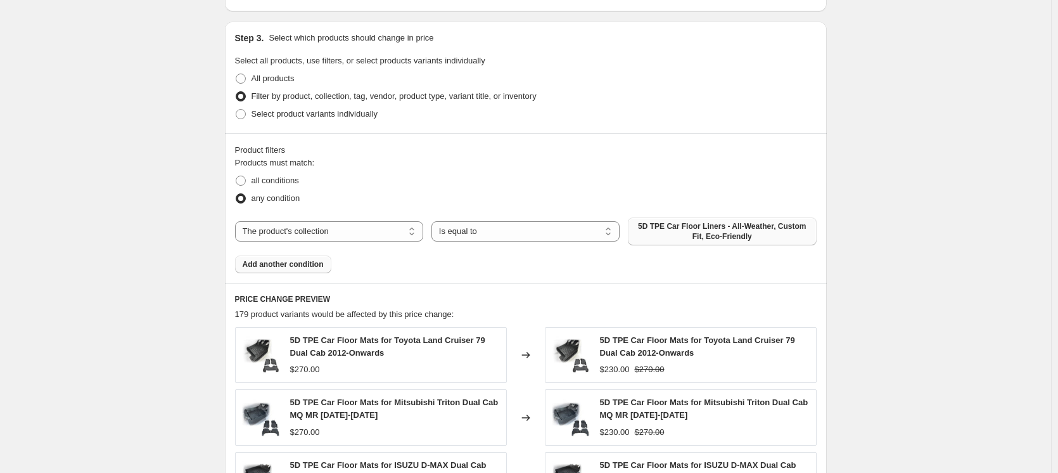
click at [307, 263] on span "Add another condition" at bounding box center [283, 264] width 81 height 10
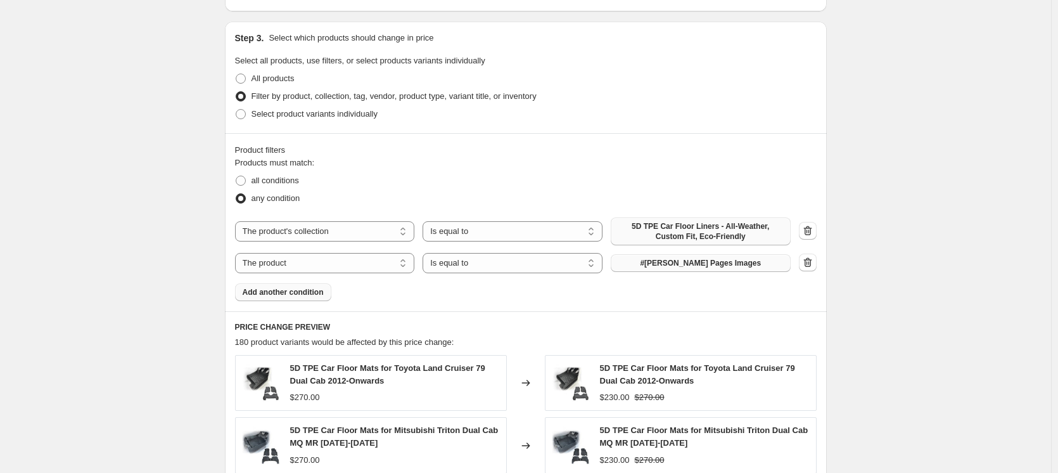
click at [742, 258] on button "#[PERSON_NAME] Pages Images" at bounding box center [701, 263] width 180 height 18
click at [316, 260] on select "The product The product's collection The product's tag The product's vendor The…" at bounding box center [325, 263] width 180 height 20
select select "collection"
click at [720, 267] on span "2025 OAD4X4 EOFY Sale" at bounding box center [701, 263] width 90 height 10
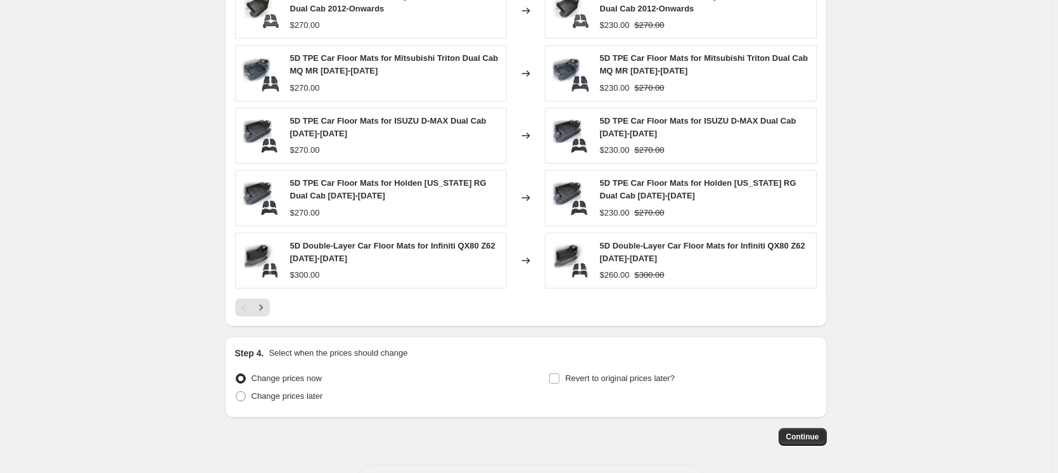
scroll to position [950, 0]
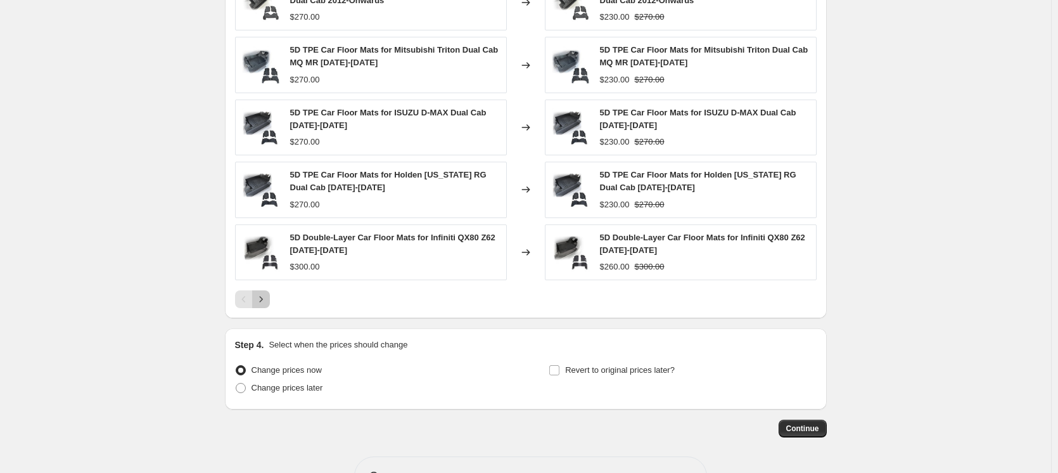
click at [265, 303] on icon "Next" at bounding box center [261, 299] width 13 height 13
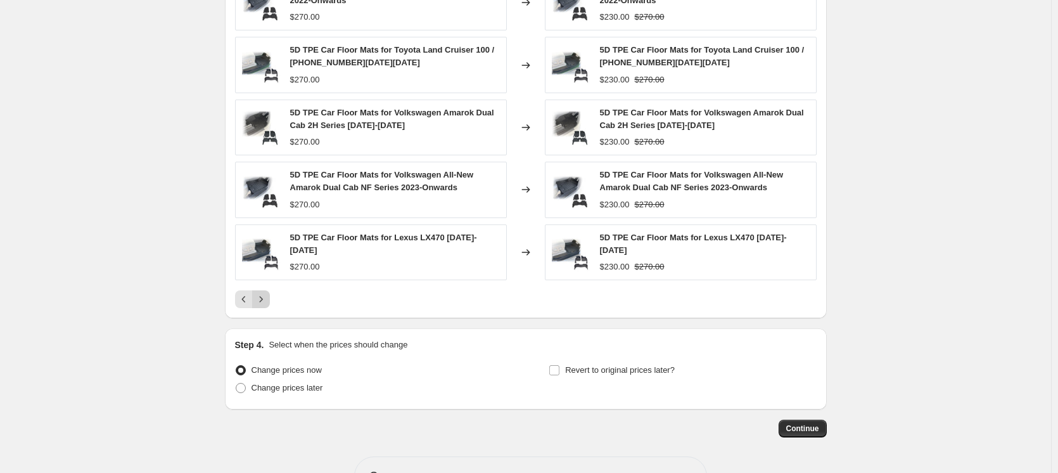
click at [265, 295] on icon "Next" at bounding box center [261, 299] width 13 height 13
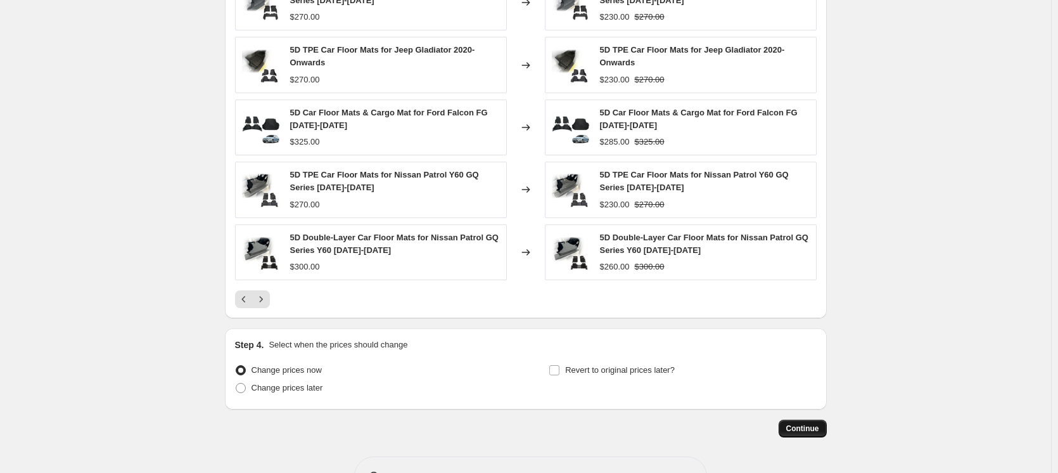
click at [805, 429] on span "Continue" at bounding box center [802, 428] width 33 height 10
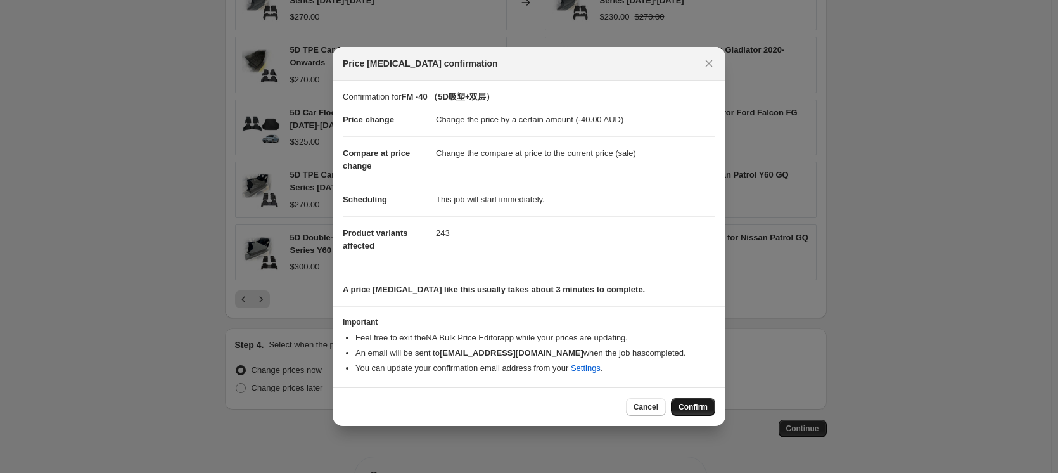
click at [699, 405] on span "Confirm" at bounding box center [692, 407] width 29 height 10
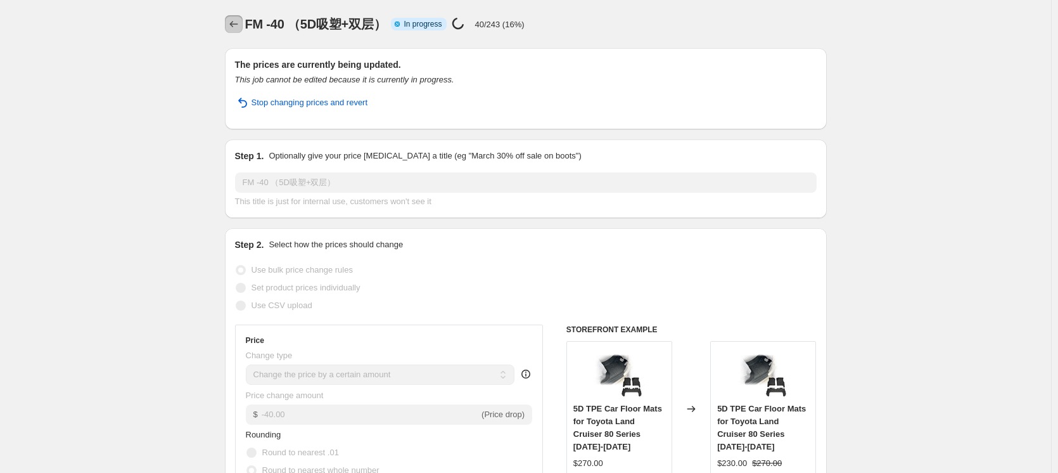
click at [236, 22] on icon "Price change jobs" at bounding box center [233, 24] width 13 height 13
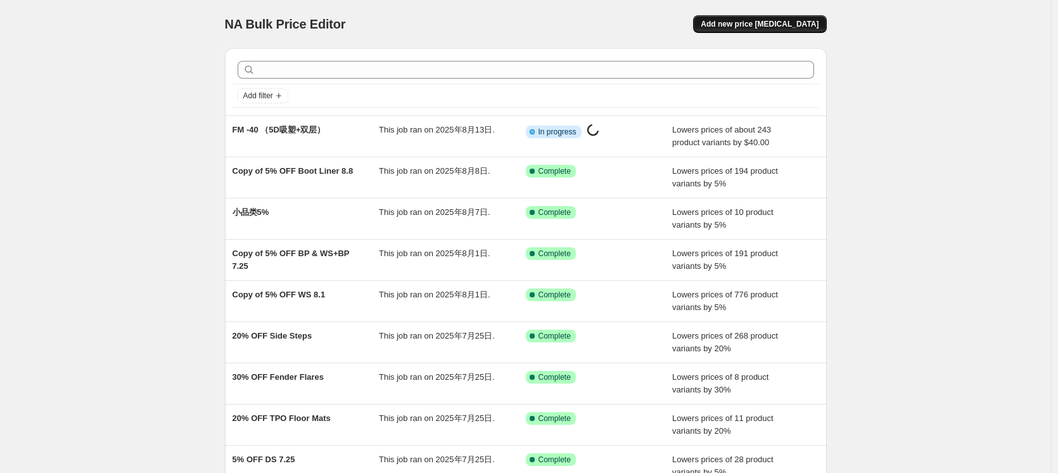
click at [786, 21] on span "Add new price [MEDICAL_DATA]" at bounding box center [760, 24] width 118 height 10
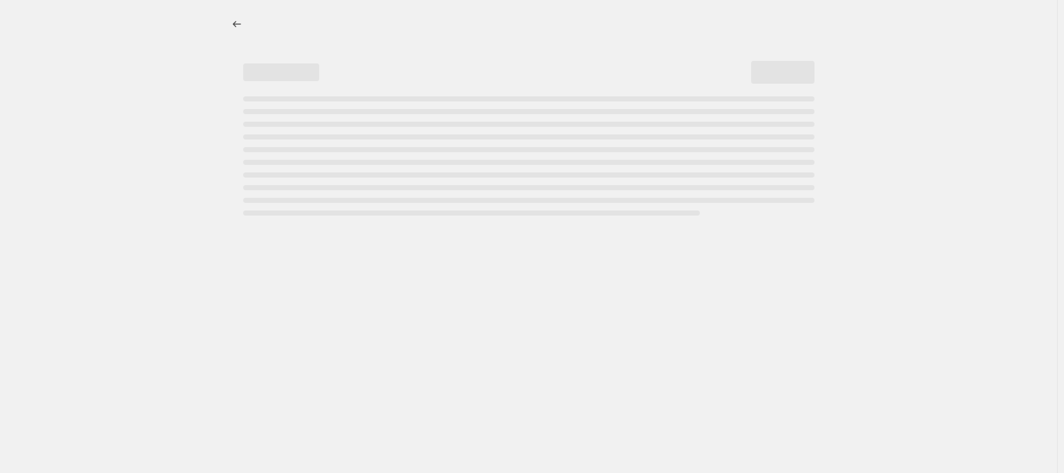
select select "percentage"
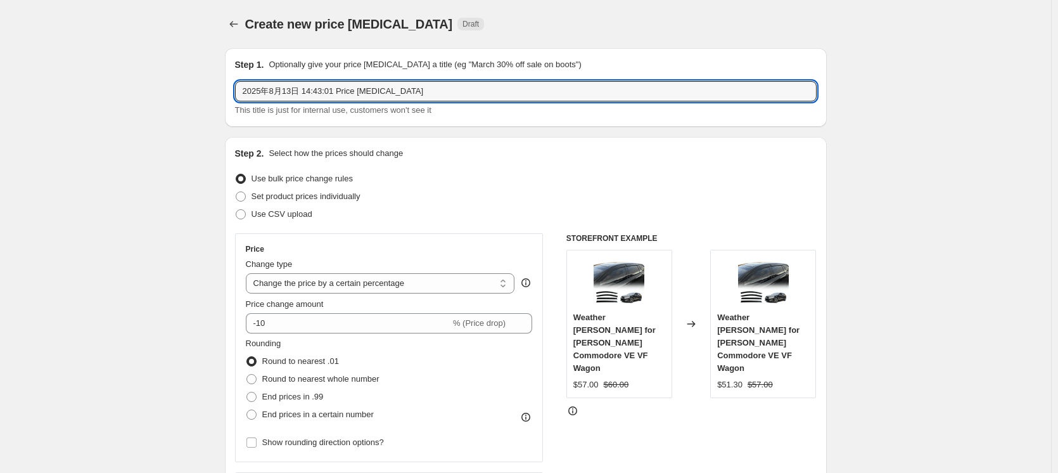
drag, startPoint x: 455, startPoint y: 95, endPoint x: 161, endPoint y: 91, distance: 294.6
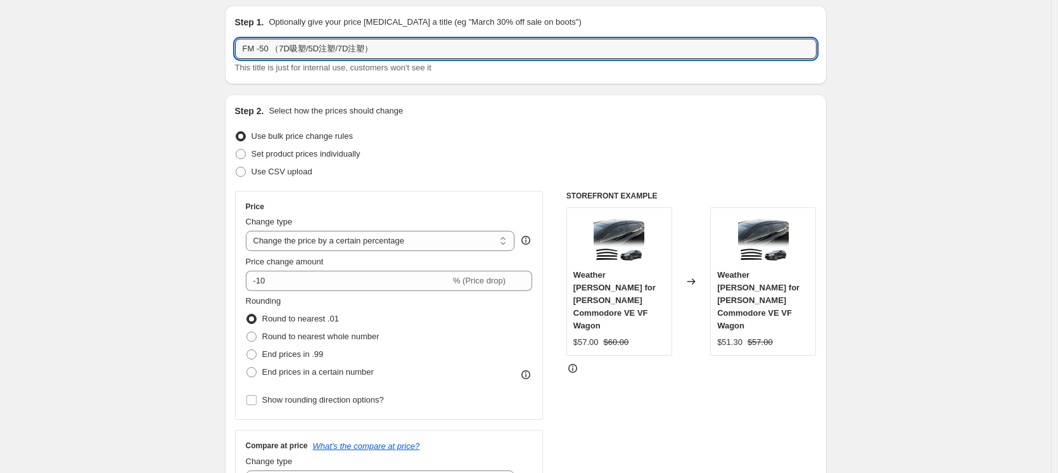
scroll to position [127, 0]
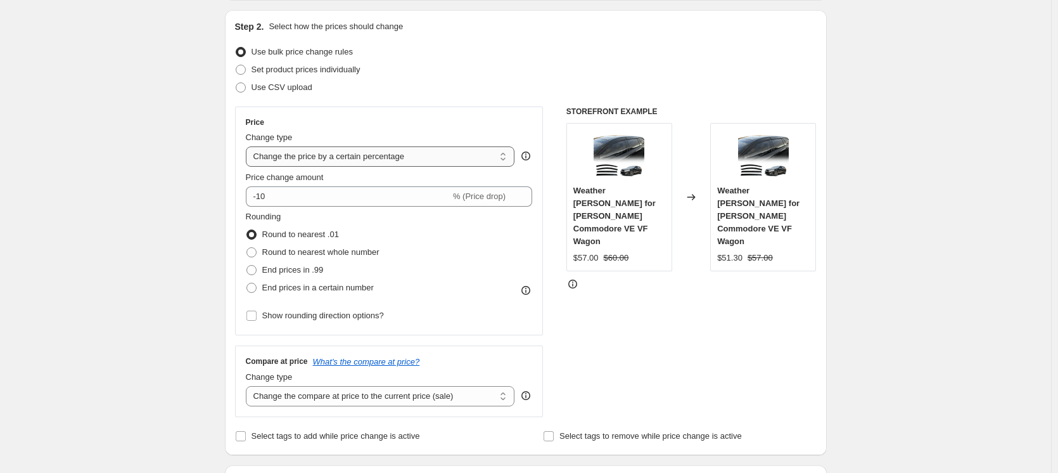
type input "FM -50 （7D吸塑/5D注塑/7D注塑）"
click at [378, 158] on select "Change the price to a certain amount Change the price by a certain amount Chang…" at bounding box center [380, 156] width 269 height 20
select select "by"
click at [248, 146] on select "Change the price to a certain amount Change the price by a certain amount Chang…" at bounding box center [380, 156] width 269 height 20
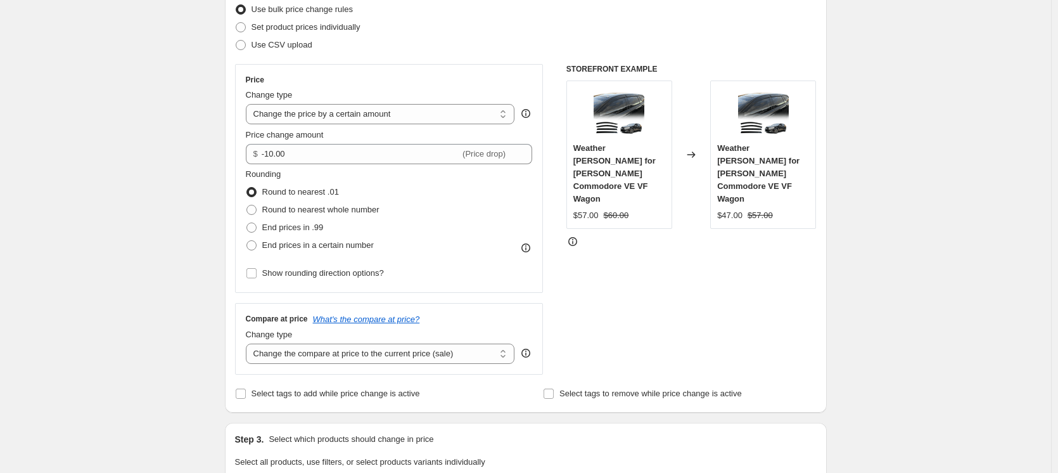
scroll to position [190, 0]
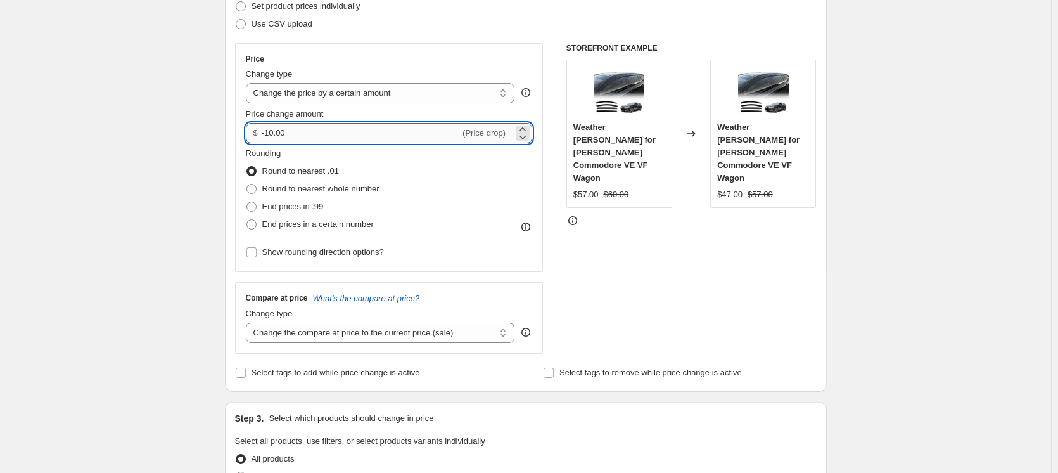
drag, startPoint x: 268, startPoint y: 132, endPoint x: 295, endPoint y: 132, distance: 26.6
click at [295, 132] on input "-10.00" at bounding box center [361, 133] width 198 height 20
type input "-50.00"
click at [124, 213] on div "Create new price [MEDICAL_DATA]. This page is ready Create new price [MEDICAL_D…" at bounding box center [525, 453] width 1051 height 1287
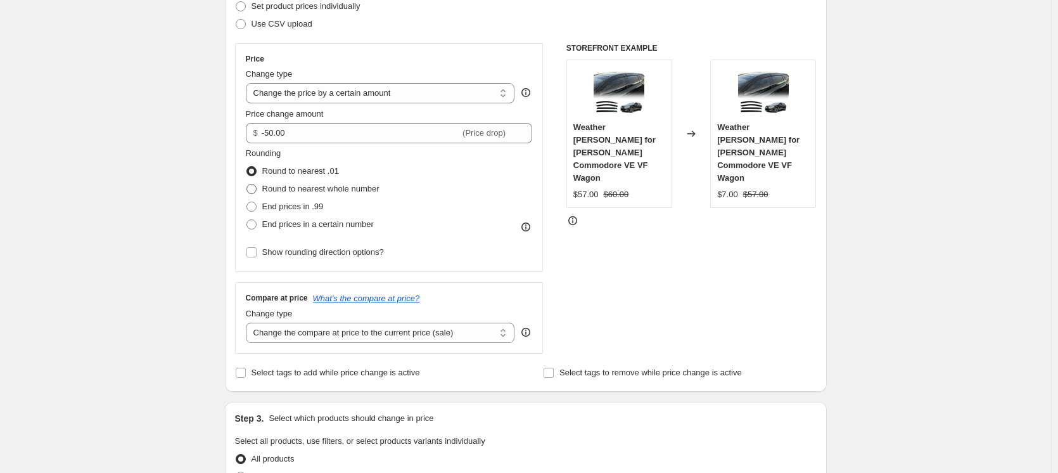
click at [372, 188] on span "Round to nearest whole number" at bounding box center [320, 189] width 117 height 10
click at [247, 184] on input "Round to nearest whole number" at bounding box center [246, 184] width 1 height 1
radio input "true"
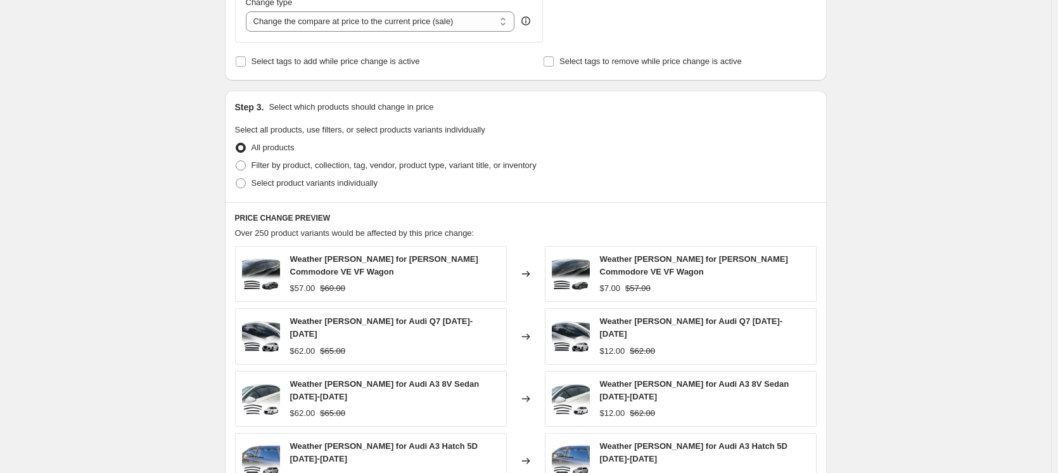
scroll to position [0, 0]
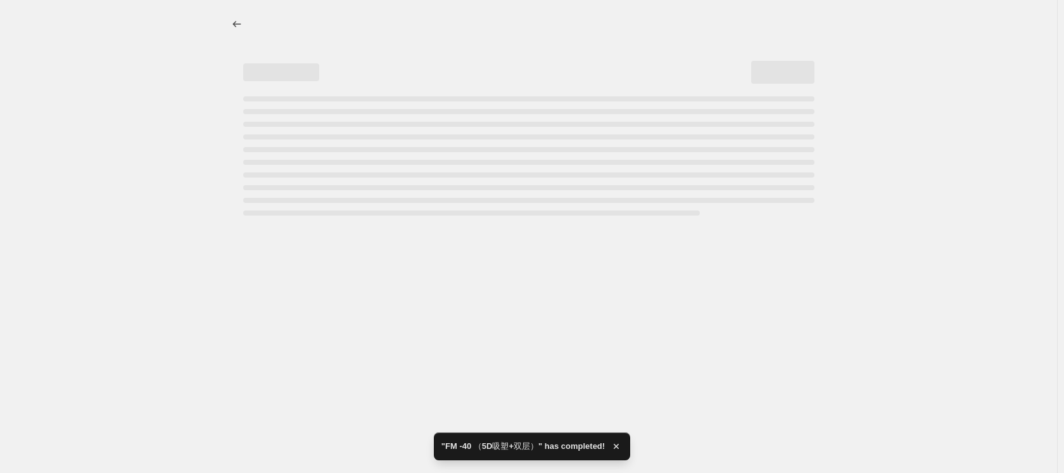
select select "by"
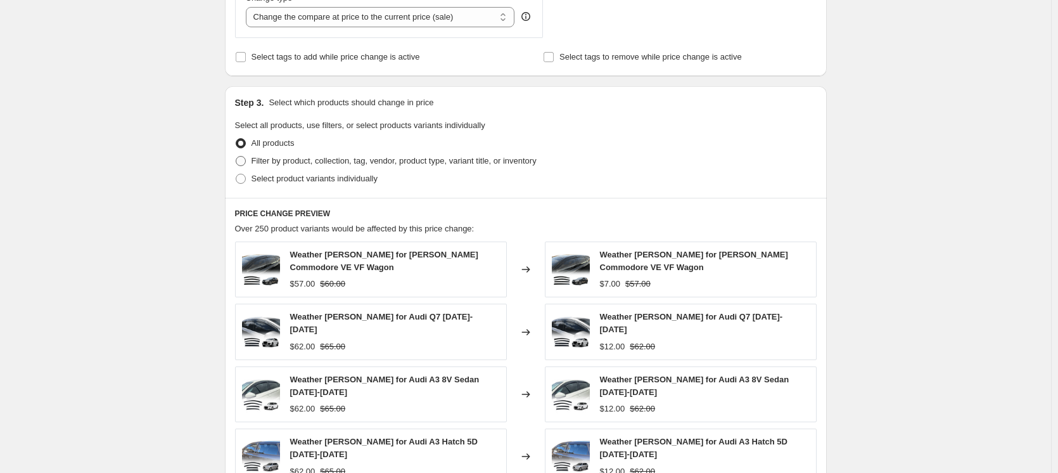
scroll to position [507, 0]
click at [396, 163] on span "Filter by product, collection, tag, vendor, product type, variant title, or inv…" at bounding box center [393, 160] width 285 height 10
click at [236, 155] on input "Filter by product, collection, tag, vendor, product type, variant title, or inv…" at bounding box center [236, 155] width 1 height 1
radio input "true"
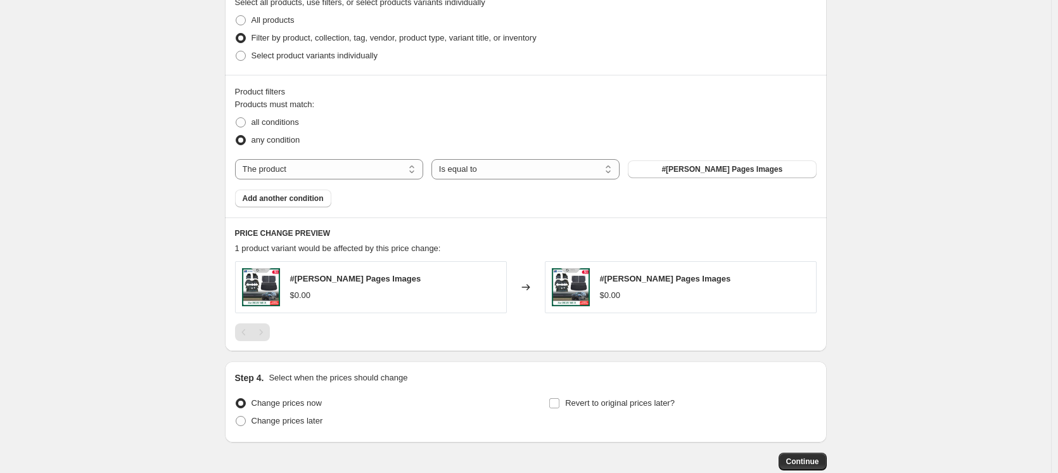
scroll to position [633, 0]
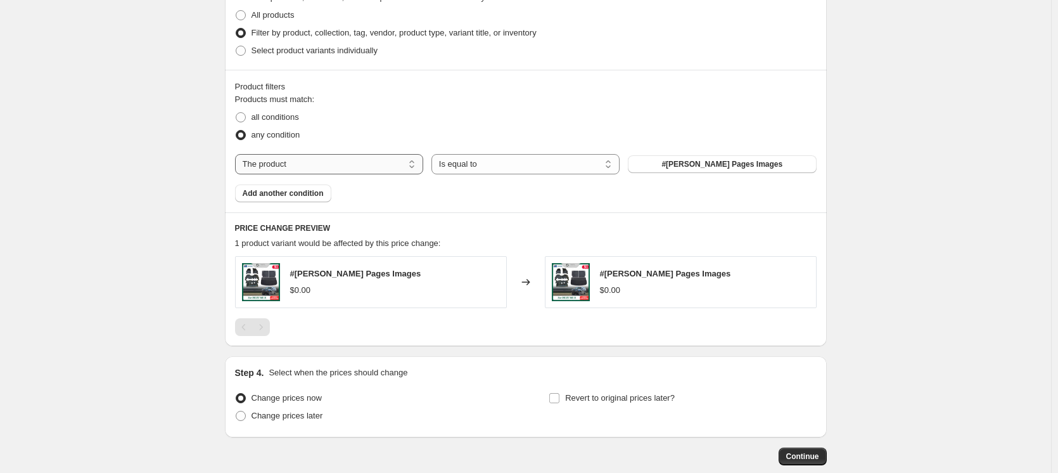
click at [412, 167] on select "The product The product's collection The product's tag The product's vendor The…" at bounding box center [329, 164] width 188 height 20
select select "collection"
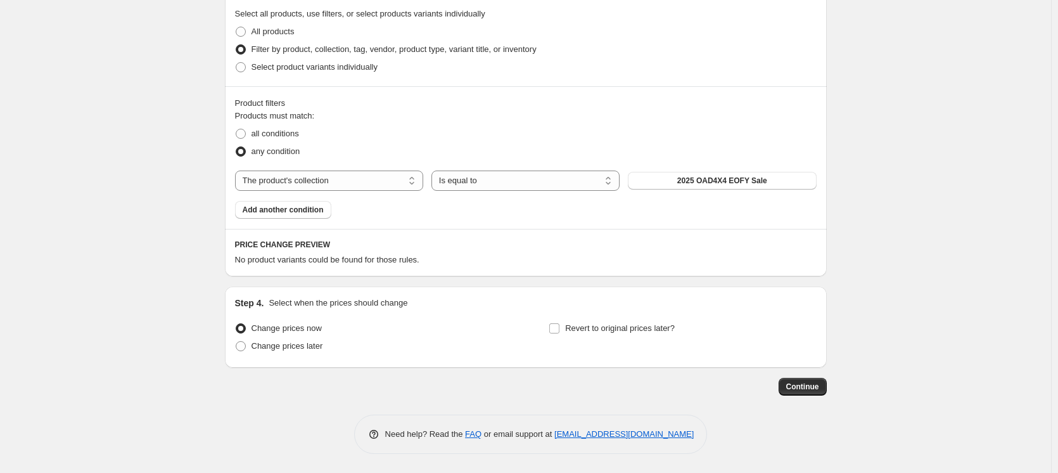
scroll to position [618, 0]
click at [778, 182] on button "2025 OAD4X4 EOFY Sale" at bounding box center [722, 181] width 188 height 18
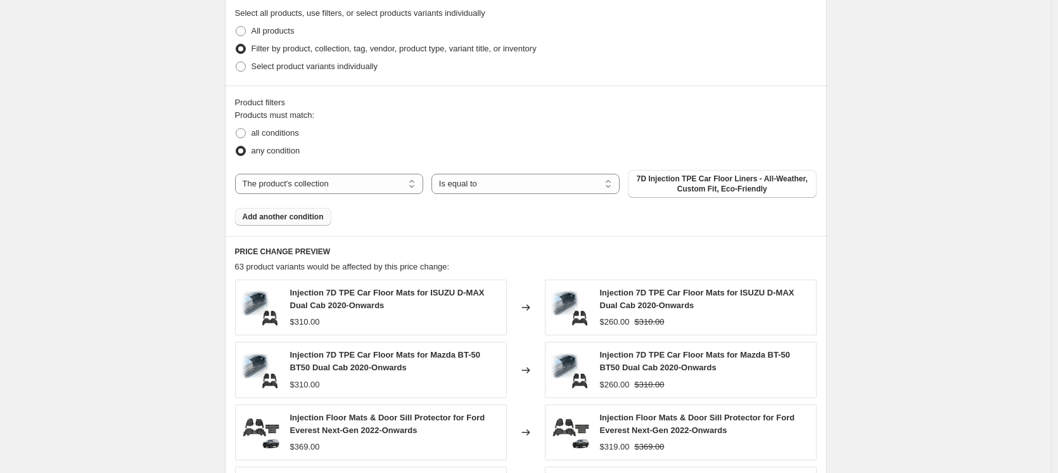
click at [291, 220] on span "Add another condition" at bounding box center [283, 217] width 81 height 10
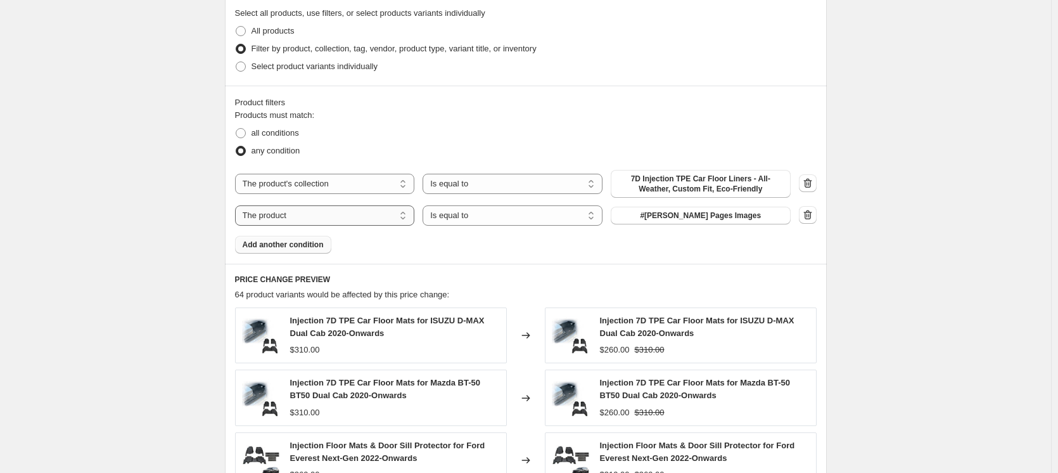
drag, startPoint x: 366, startPoint y: 206, endPoint x: 356, endPoint y: 221, distance: 17.9
click at [366, 206] on select "The product The product's collection The product's tag The product's vendor The…" at bounding box center [325, 215] width 180 height 20
select select "collection"
click at [760, 215] on button "2025 OAD4X4 EOFY Sale" at bounding box center [701, 216] width 180 height 18
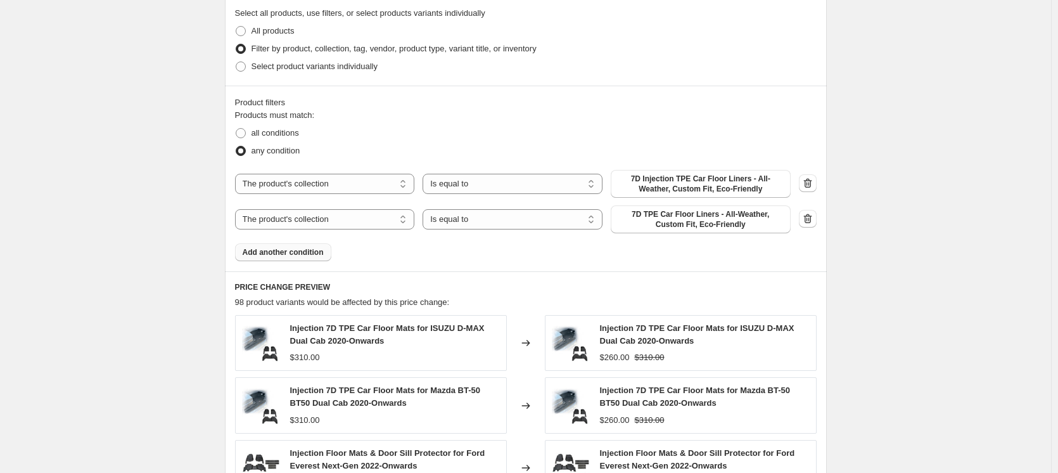
click at [303, 262] on div "Product filters Products must match: all conditions any condition The product T…" at bounding box center [526, 179] width 602 height 186
click at [289, 257] on span "Add another condition" at bounding box center [283, 252] width 81 height 10
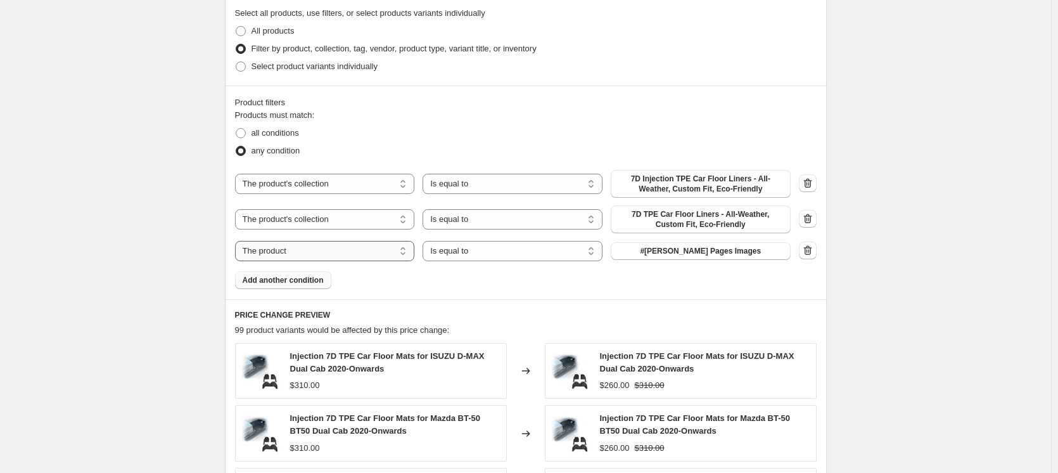
click at [312, 247] on select "The product The product's collection The product's tag The product's vendor The…" at bounding box center [325, 251] width 180 height 20
select select "collection"
click at [707, 252] on span "2025 OAD4X4 EOFY Sale" at bounding box center [701, 251] width 90 height 10
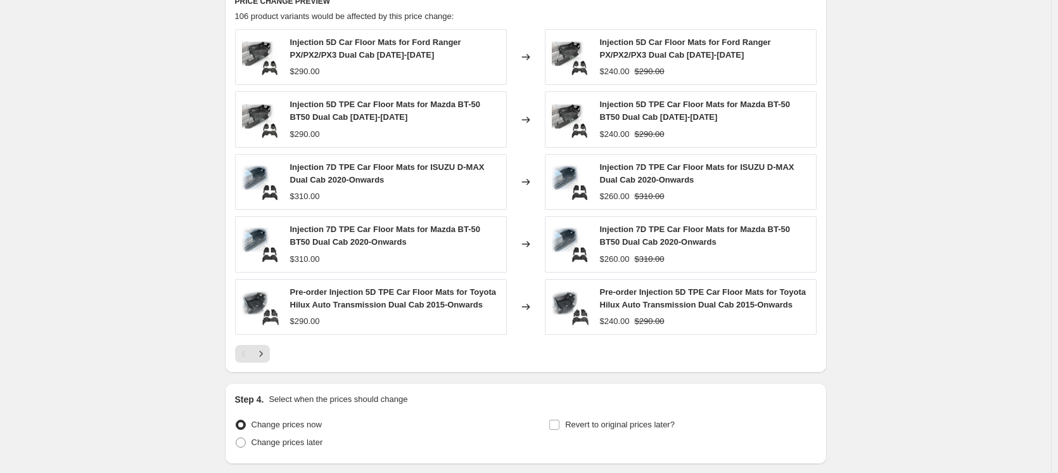
scroll to position [909, 0]
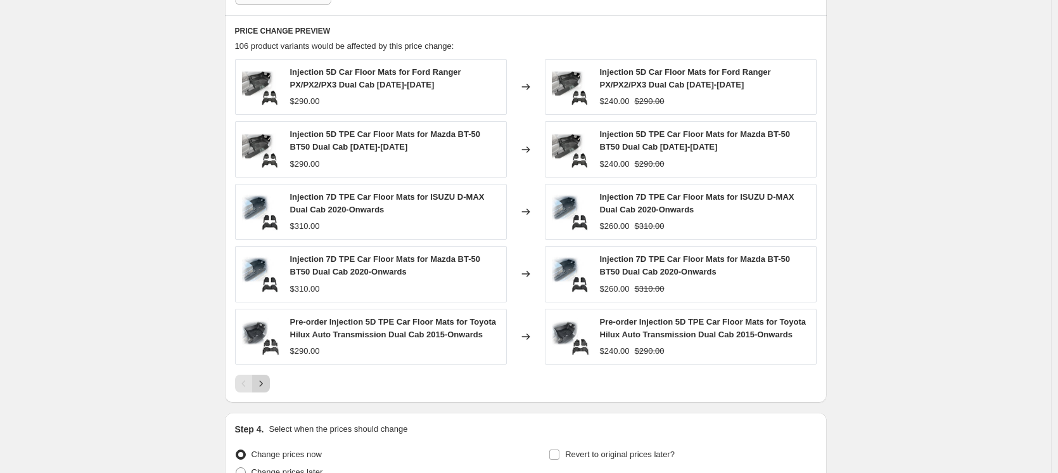
click at [267, 386] on icon "Next" at bounding box center [261, 383] width 13 height 13
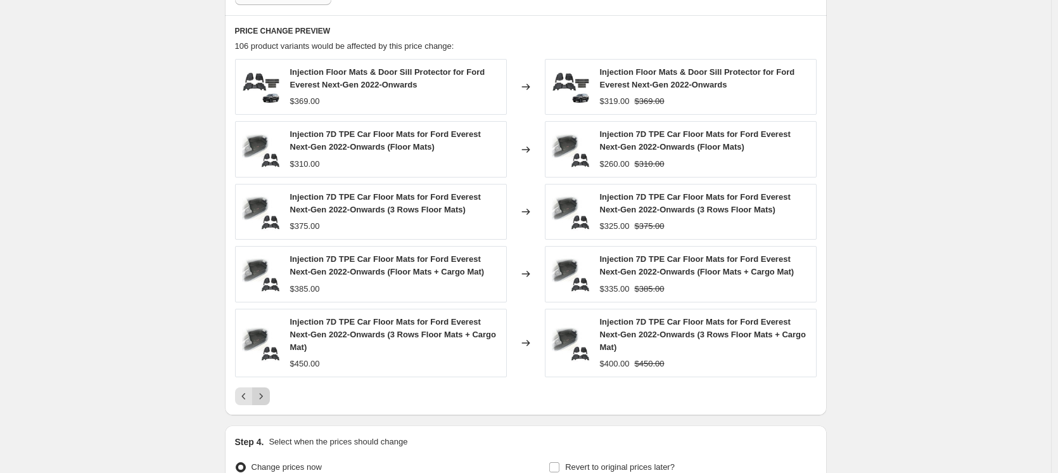
click at [269, 386] on div "Injection Floor Mats & Door Sill Protector for Ford Everest Next-Gen 2022-Onwar…" at bounding box center [526, 232] width 582 height 346
click at [262, 395] on icon "Next" at bounding box center [261, 396] width 13 height 13
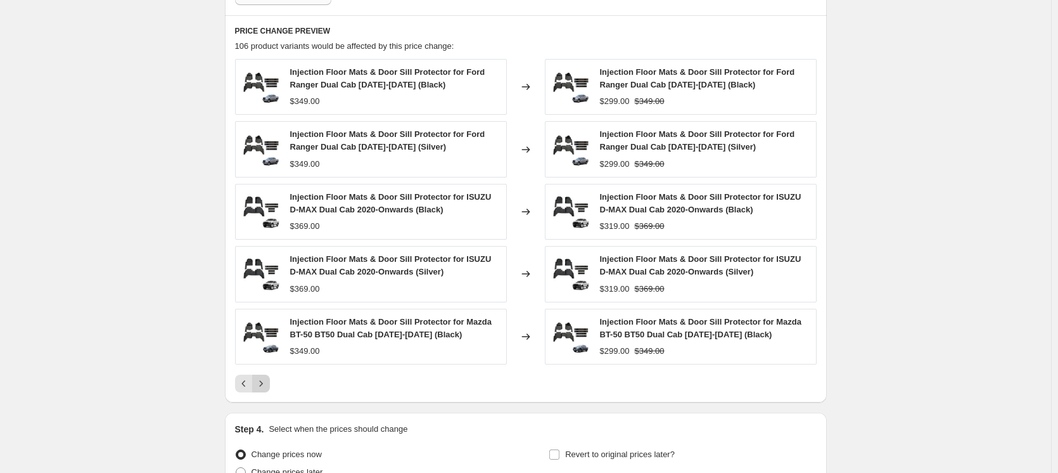
click at [262, 395] on div "PRICE CHANGE PREVIEW 106 product variants would be affected by this price chang…" at bounding box center [526, 208] width 602 height 387
click at [266, 390] on button "Next" at bounding box center [261, 383] width 18 height 18
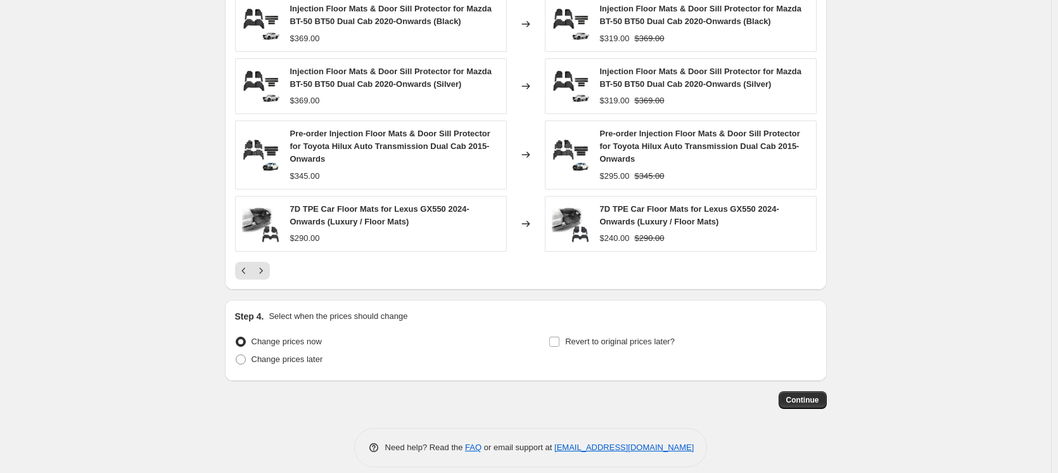
scroll to position [1048, 0]
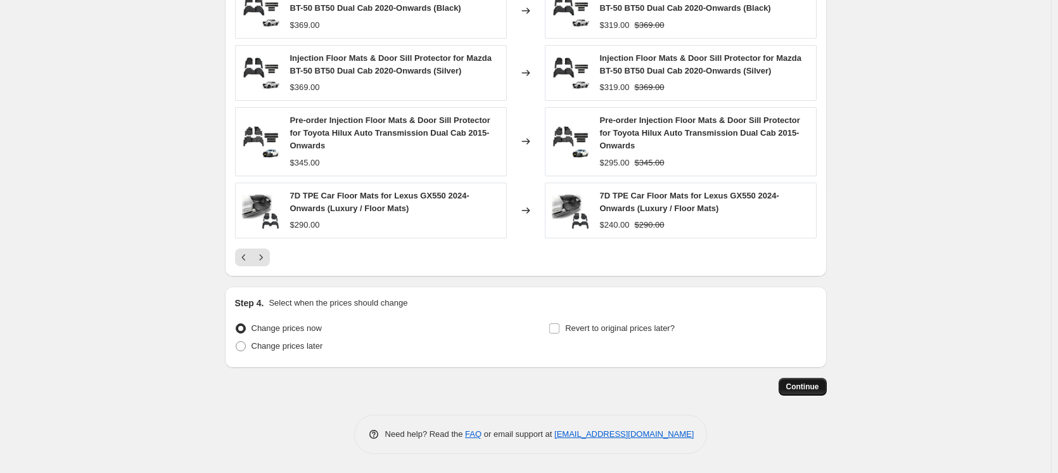
click at [799, 386] on span "Continue" at bounding box center [802, 386] width 33 height 10
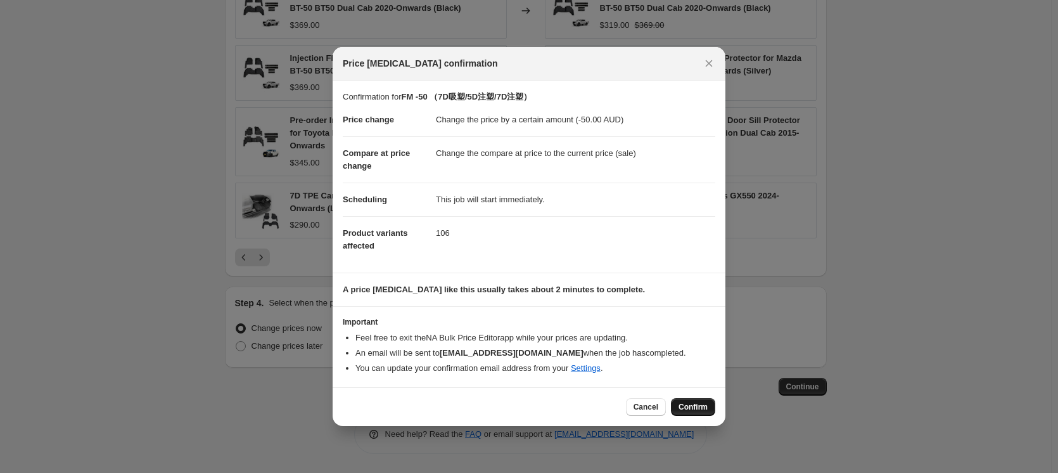
click at [696, 402] on span "Confirm" at bounding box center [692, 407] width 29 height 10
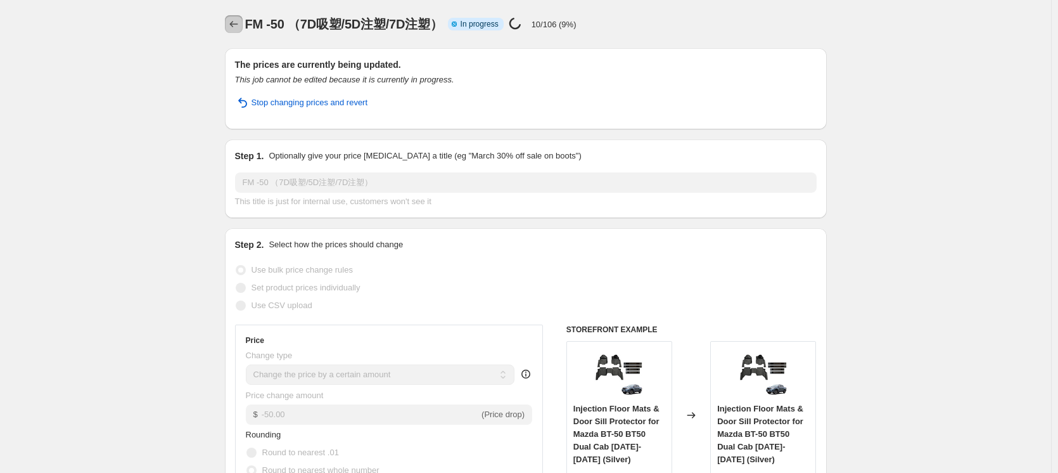
click at [237, 25] on icon "Price change jobs" at bounding box center [233, 24] width 13 height 13
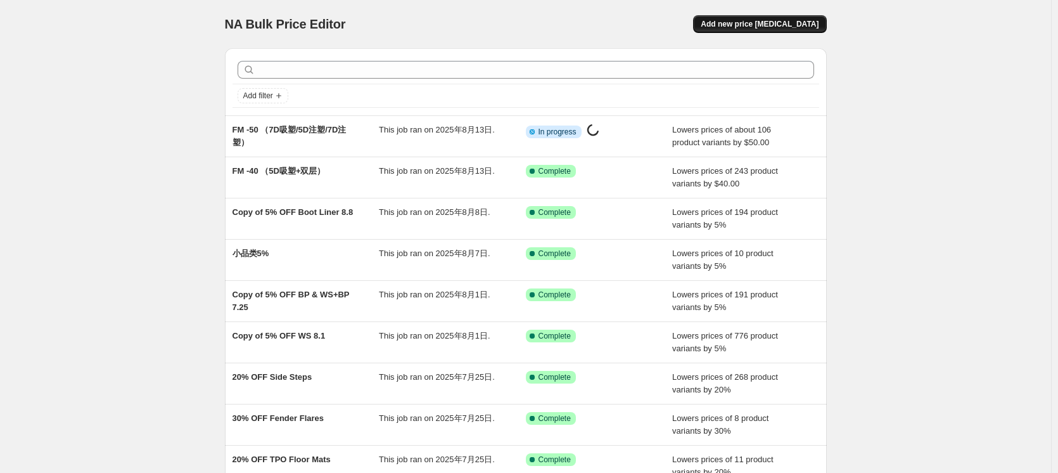
click at [803, 25] on span "Add new price [MEDICAL_DATA]" at bounding box center [760, 24] width 118 height 10
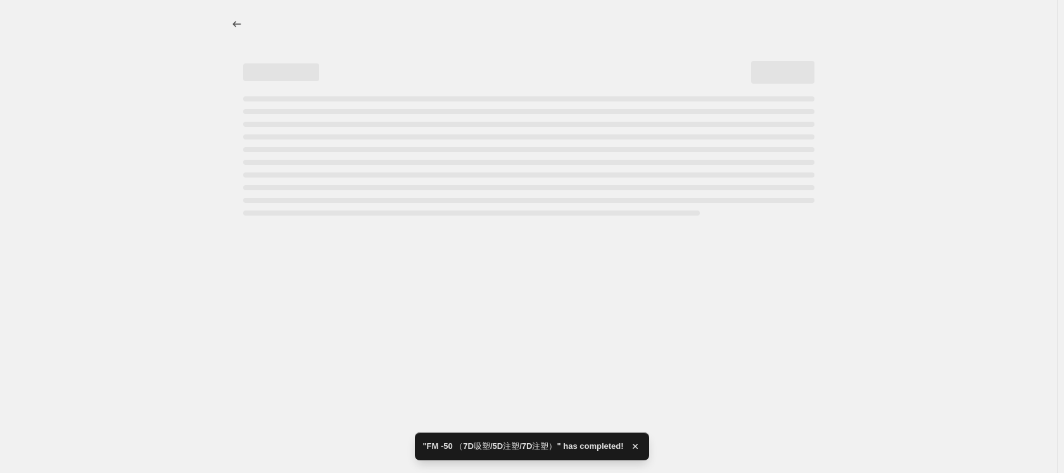
select select "percentage"
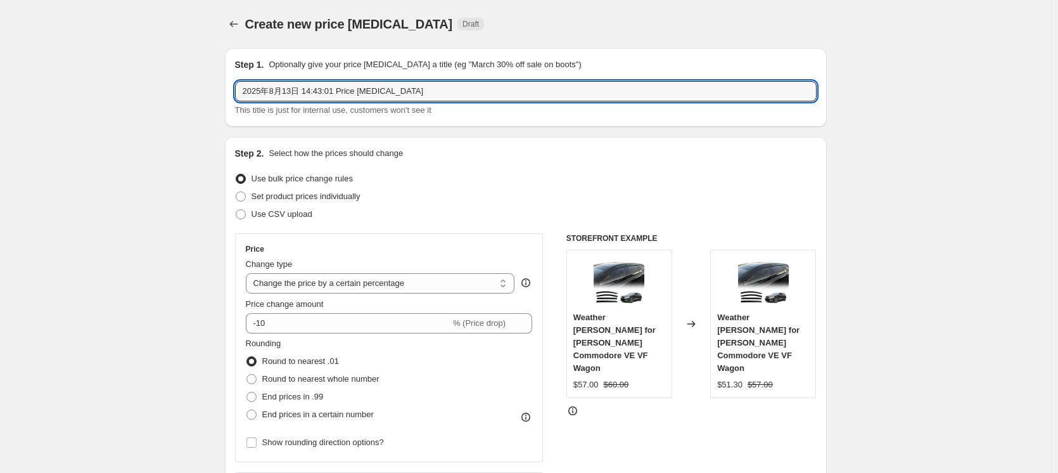
drag, startPoint x: 430, startPoint y: 93, endPoint x: 206, endPoint y: 86, distance: 224.4
click at [286, 89] on input "FM -50 （现价车）" at bounding box center [526, 91] width 582 height 20
drag, startPoint x: 302, startPoint y: 89, endPoint x: 284, endPoint y: 90, distance: 17.1
click at [284, 90] on input "FM -50 （现价车）" at bounding box center [526, 91] width 582 height 20
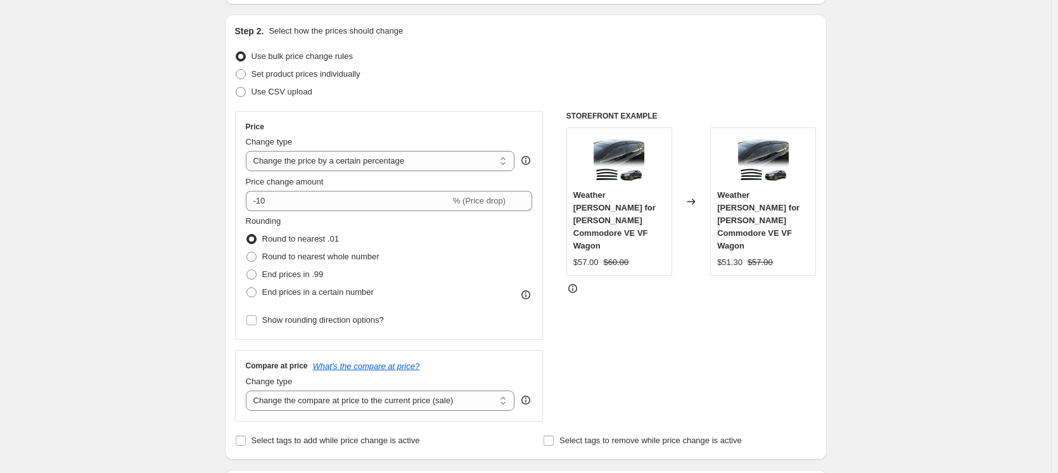
scroll to position [127, 0]
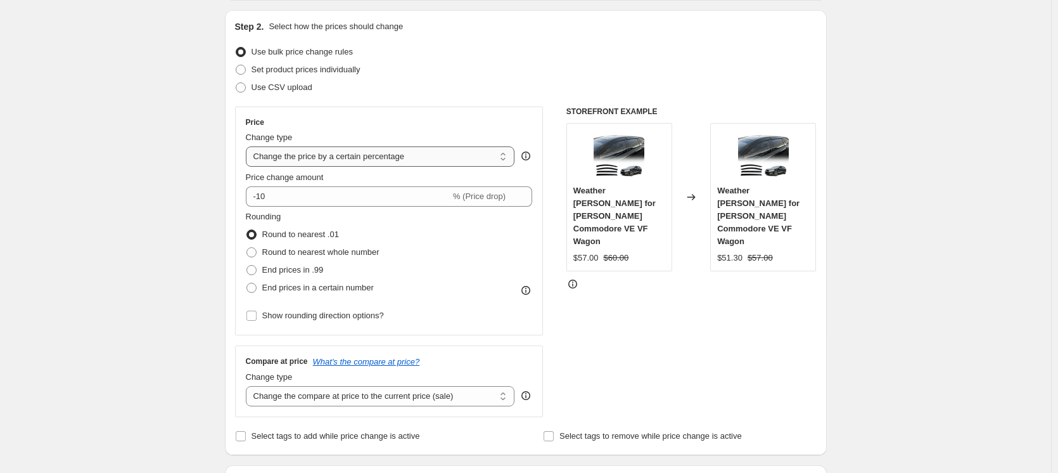
type input "FM -50 （限价车）"
click at [436, 152] on select "Change the price to a certain amount Change the price by a certain amount Chang…" at bounding box center [380, 156] width 269 height 20
select select "by"
click at [248, 146] on select "Change the price to a certain amount Change the price by a certain amount Chang…" at bounding box center [380, 156] width 269 height 20
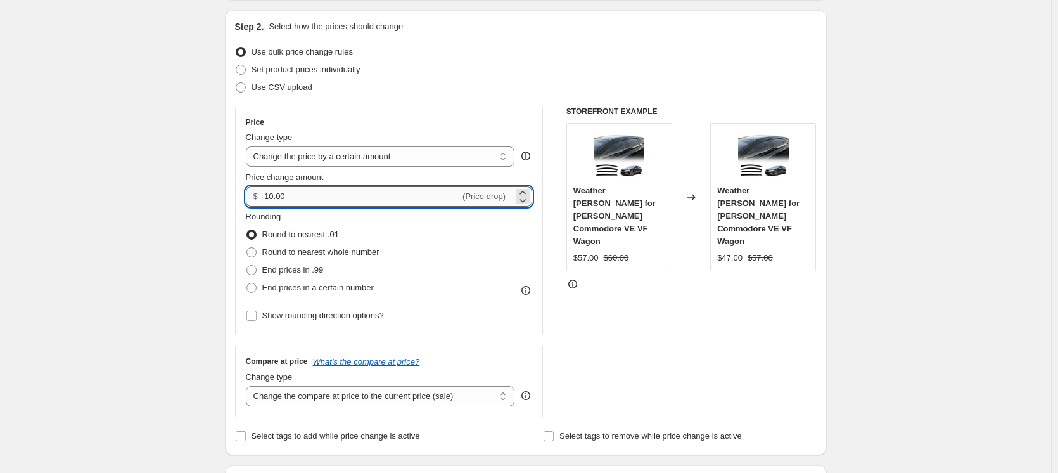
click at [364, 203] on input "-10.00" at bounding box center [361, 196] width 198 height 20
drag, startPoint x: 265, startPoint y: 200, endPoint x: 333, endPoint y: 200, distance: 68.4
click at [333, 200] on input "-10.00" at bounding box center [361, 196] width 198 height 20
type input "-50.00"
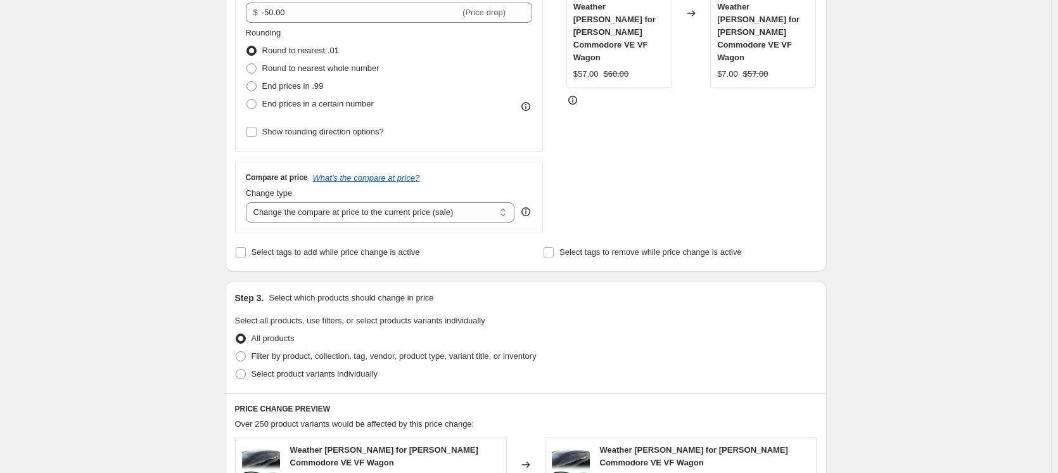
scroll to position [317, 0]
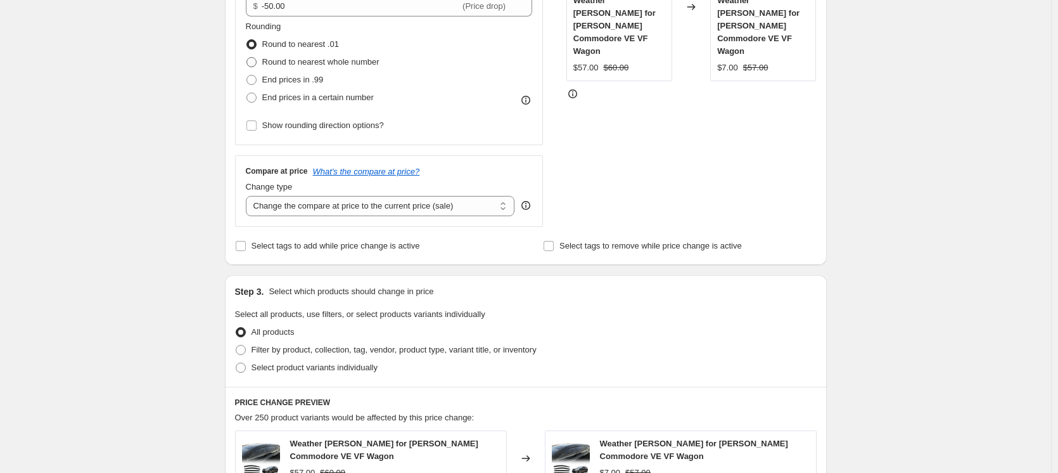
click at [329, 62] on span "Round to nearest whole number" at bounding box center [320, 62] width 117 height 10
click at [247, 58] on input "Round to nearest whole number" at bounding box center [246, 57] width 1 height 1
radio input "true"
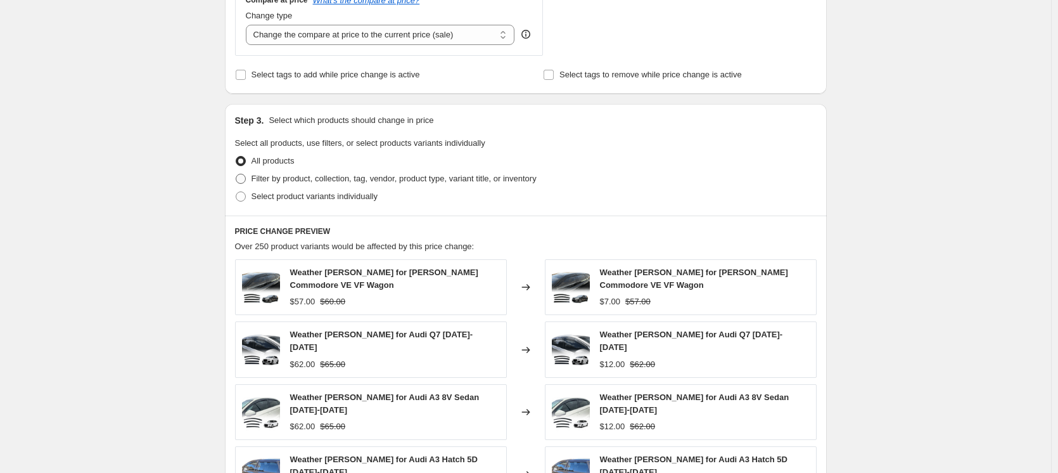
scroll to position [507, 0]
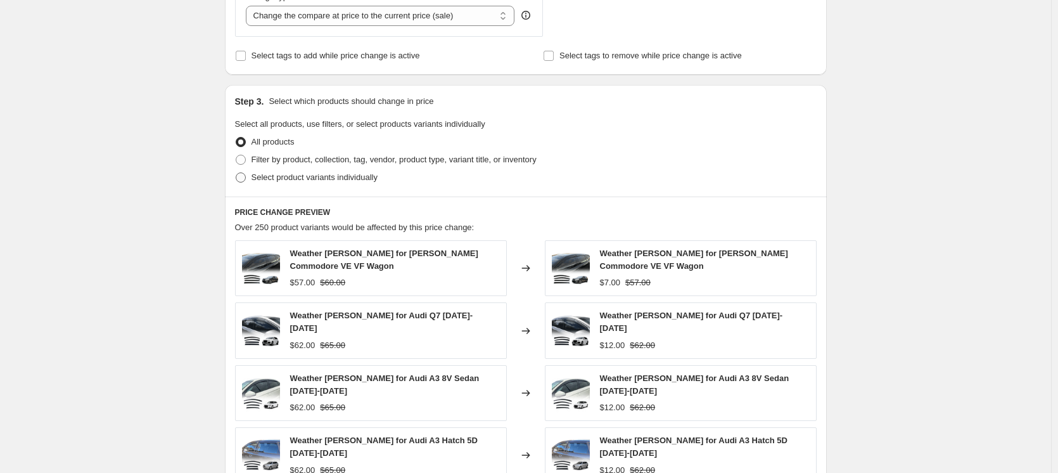
click at [305, 181] on span "Select product variants individually" at bounding box center [314, 177] width 126 height 10
click at [236, 173] on input "Select product variants individually" at bounding box center [236, 172] width 1 height 1
radio input "true"
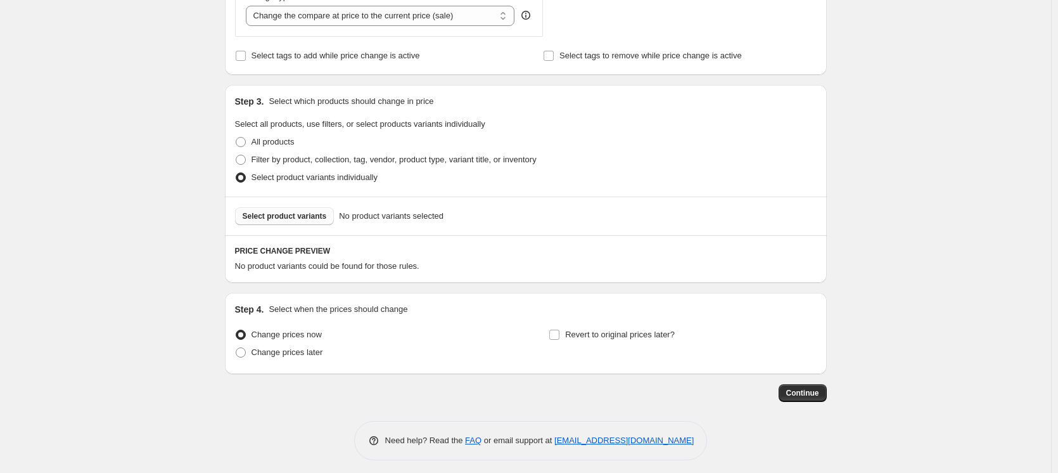
click at [310, 219] on span "Select product variants" at bounding box center [285, 216] width 84 height 10
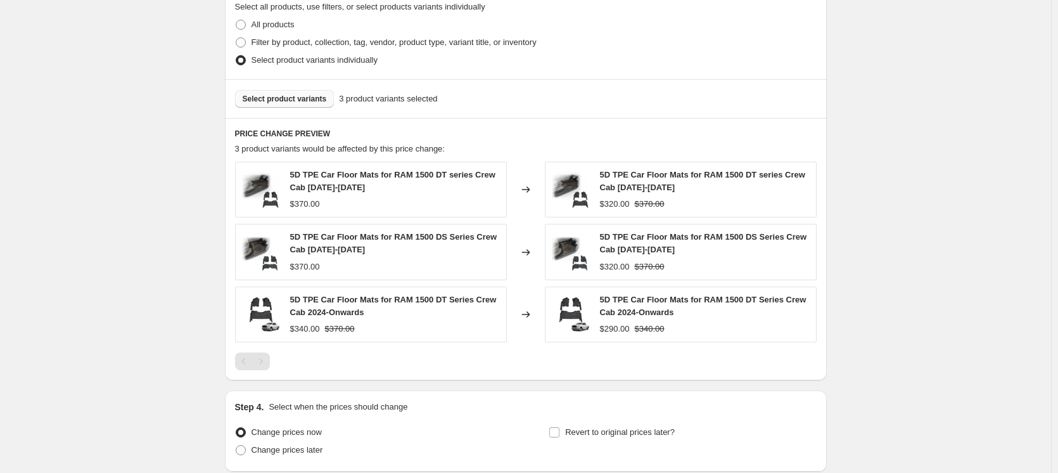
scroll to position [633, 0]
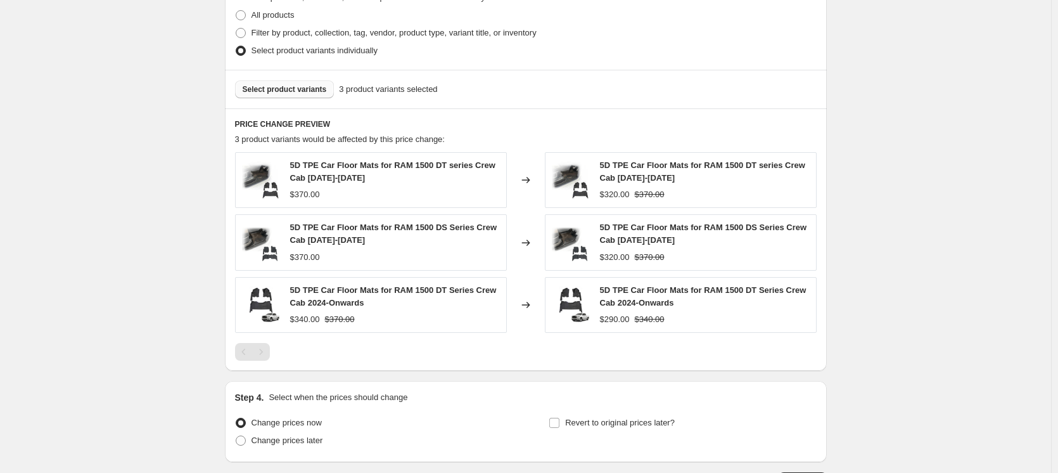
click at [305, 94] on span "Select product variants" at bounding box center [285, 89] width 84 height 10
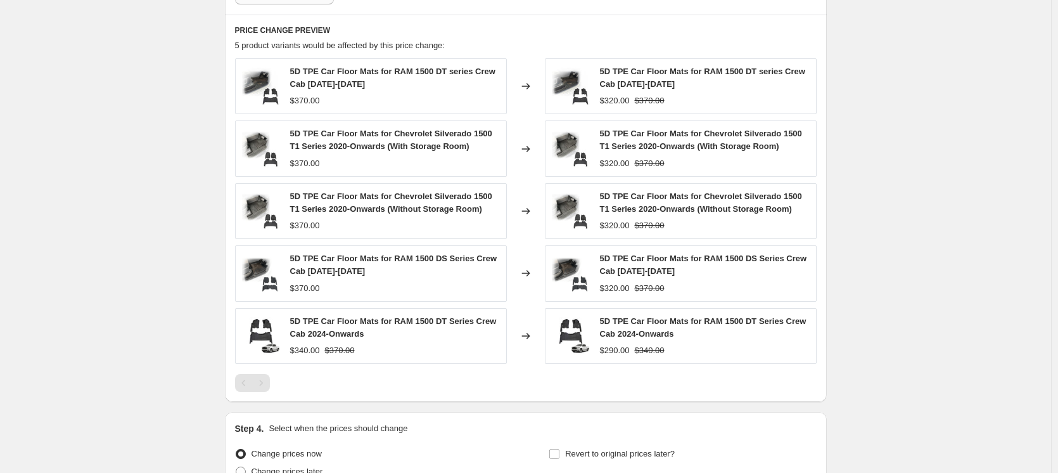
scroll to position [853, 0]
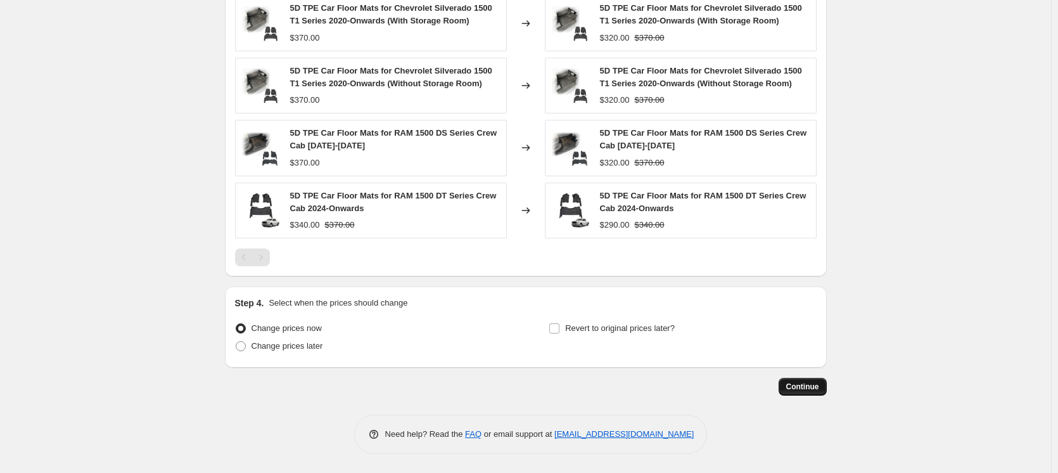
click at [813, 390] on span "Continue" at bounding box center [802, 386] width 33 height 10
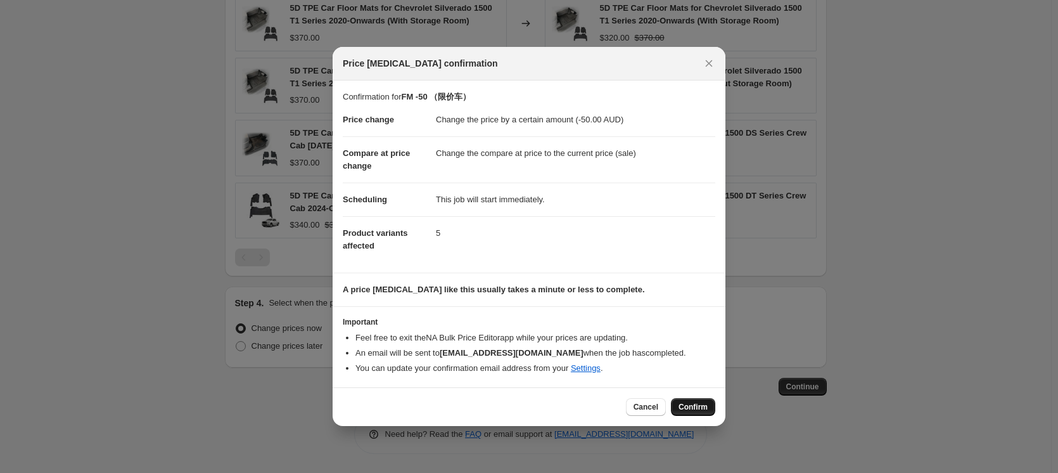
click at [703, 404] on span "Confirm" at bounding box center [692, 407] width 29 height 10
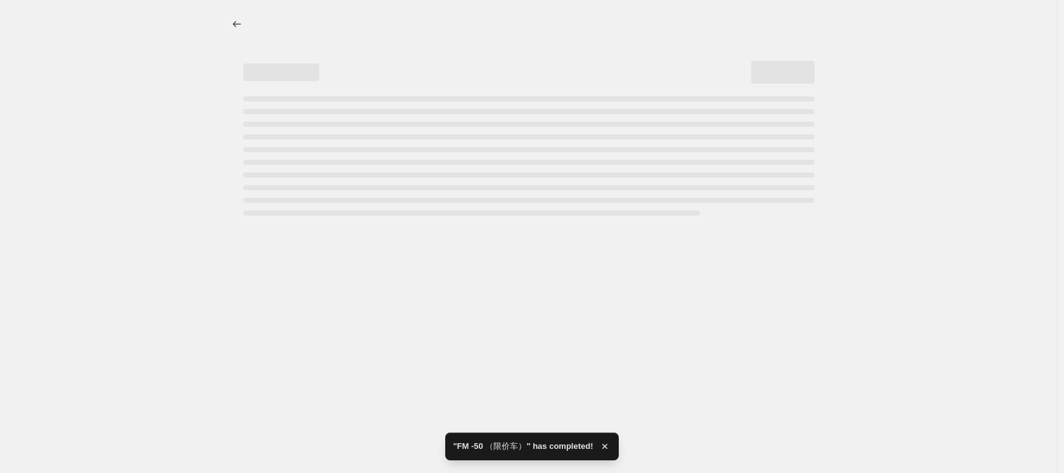
select select "by"
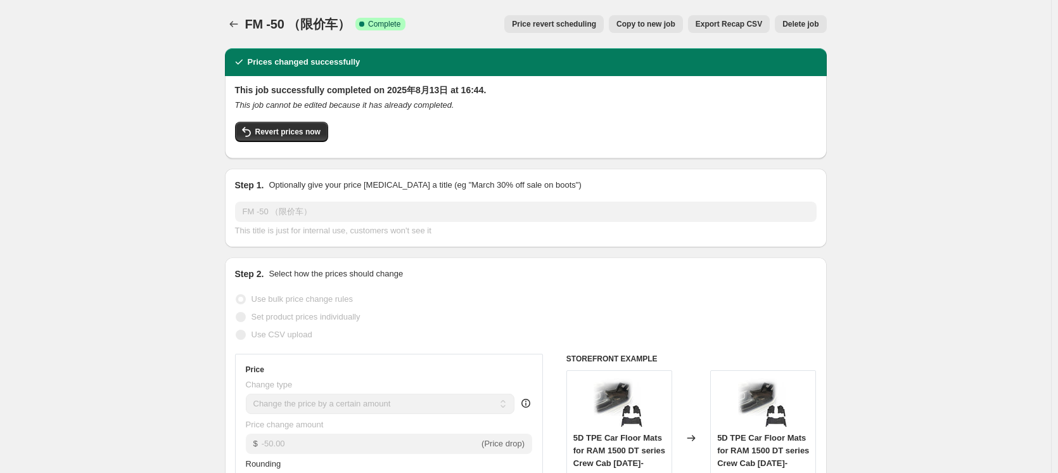
click at [236, 24] on icon "Price change jobs" at bounding box center [233, 24] width 13 height 13
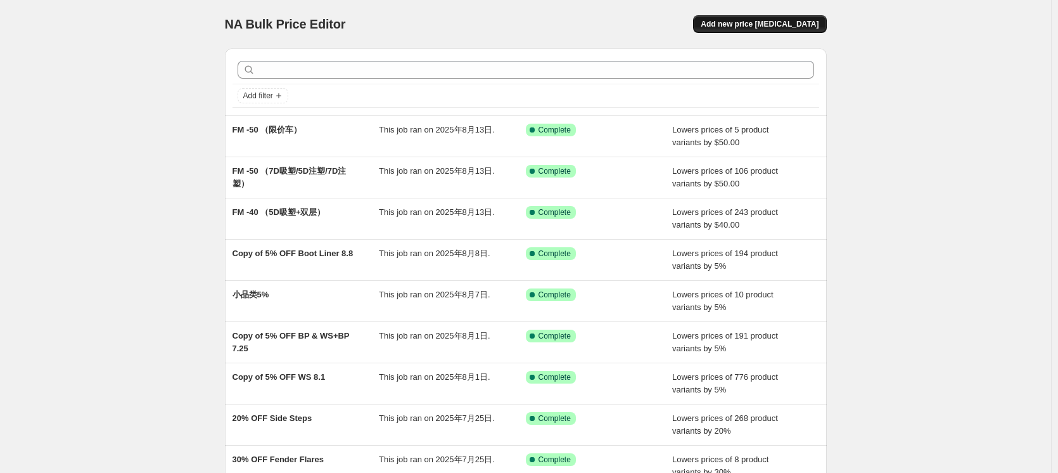
click at [785, 32] on div "NA Bulk Price Editor. This page is ready NA Bulk Price Editor Add new price [ME…" at bounding box center [526, 24] width 602 height 48
click at [787, 28] on span "Add new price [MEDICAL_DATA]" at bounding box center [760, 24] width 118 height 10
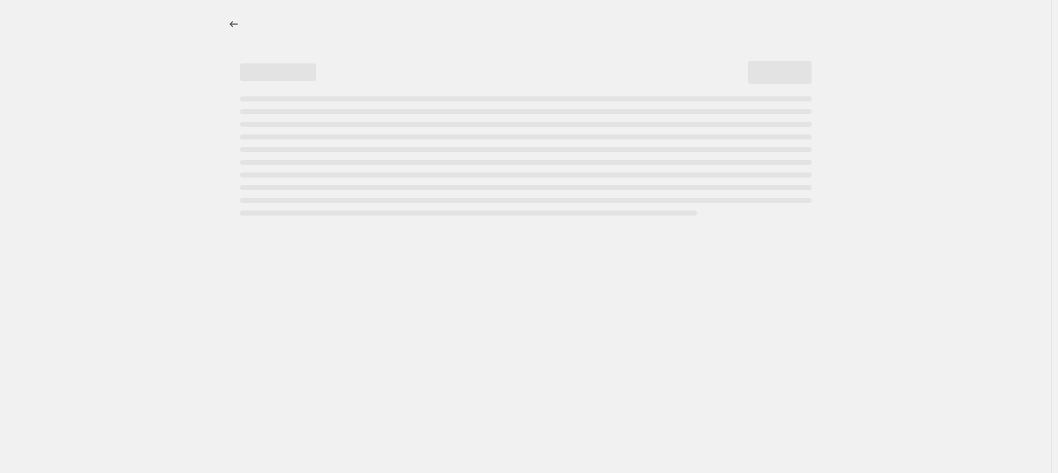
select select "percentage"
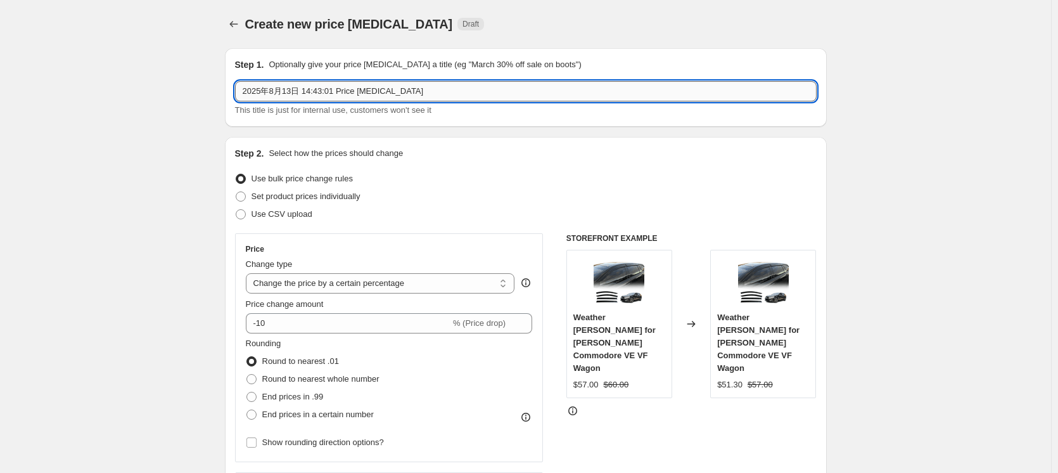
click at [441, 89] on input "2025年8月13日 14:43:01 Price [MEDICAL_DATA]" at bounding box center [526, 91] width 582 height 20
drag, startPoint x: 438, startPoint y: 89, endPoint x: 74, endPoint y: 88, distance: 364.2
type input "FM -20（First Row）"
click at [314, 197] on span "Set product prices individually" at bounding box center [305, 196] width 109 height 10
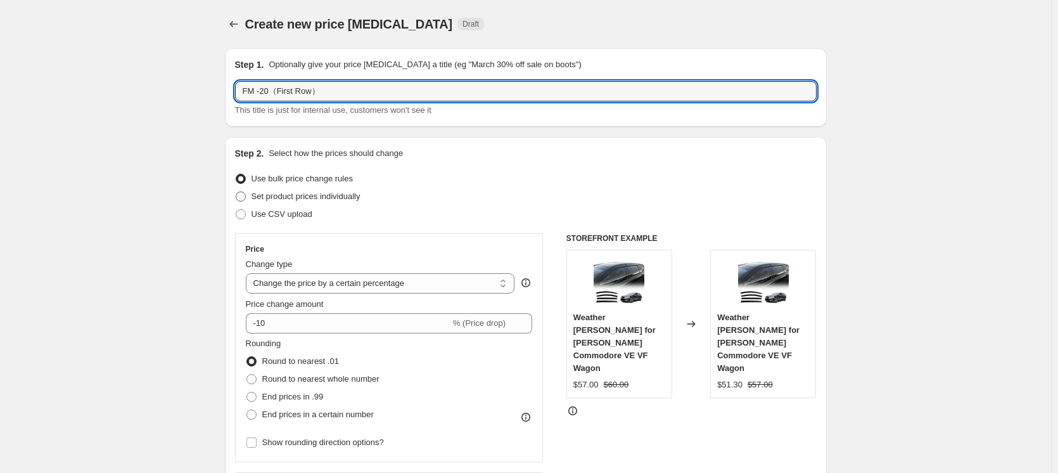
click at [236, 192] on input "Set product prices individually" at bounding box center [236, 191] width 1 height 1
radio input "true"
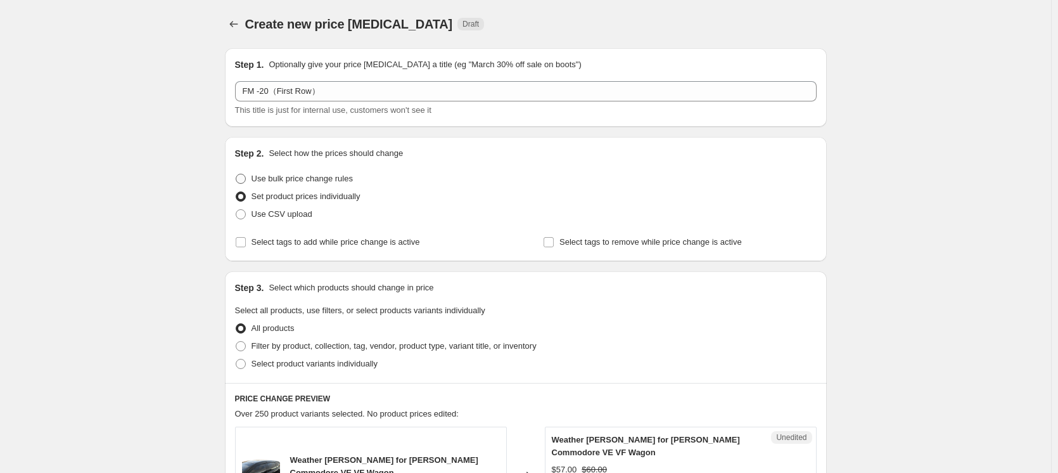
click at [287, 182] on span "Use bulk price change rules" at bounding box center [301, 179] width 101 height 10
click at [236, 174] on input "Use bulk price change rules" at bounding box center [236, 174] width 1 height 1
radio input "true"
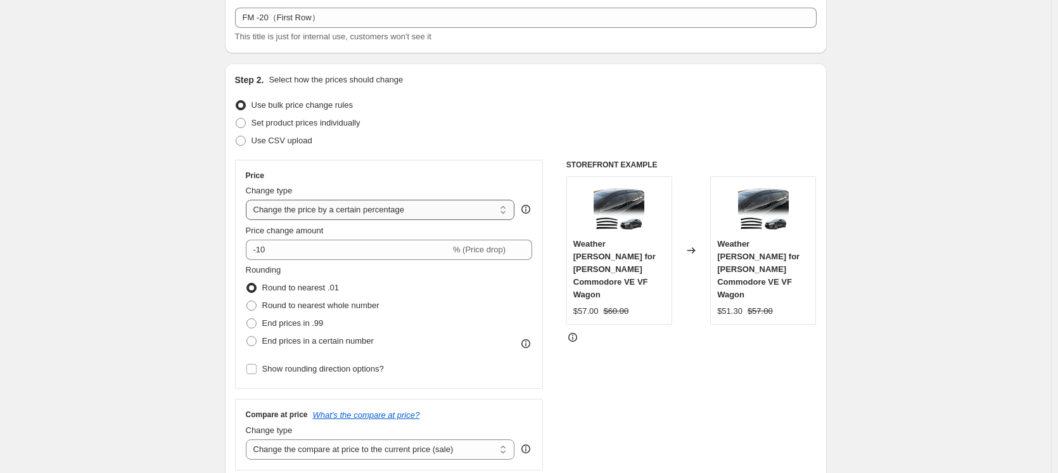
scroll to position [127, 0]
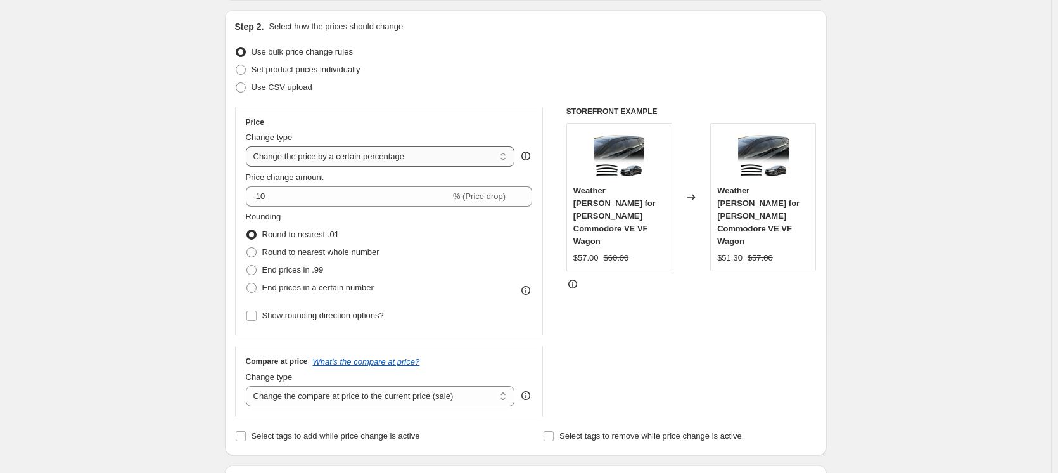
click at [408, 153] on select "Change the price to a certain amount Change the price by a certain amount Chang…" at bounding box center [380, 156] width 269 height 20
select select "by"
click at [248, 146] on select "Change the price to a certain amount Change the price by a certain amount Chang…" at bounding box center [380, 156] width 269 height 20
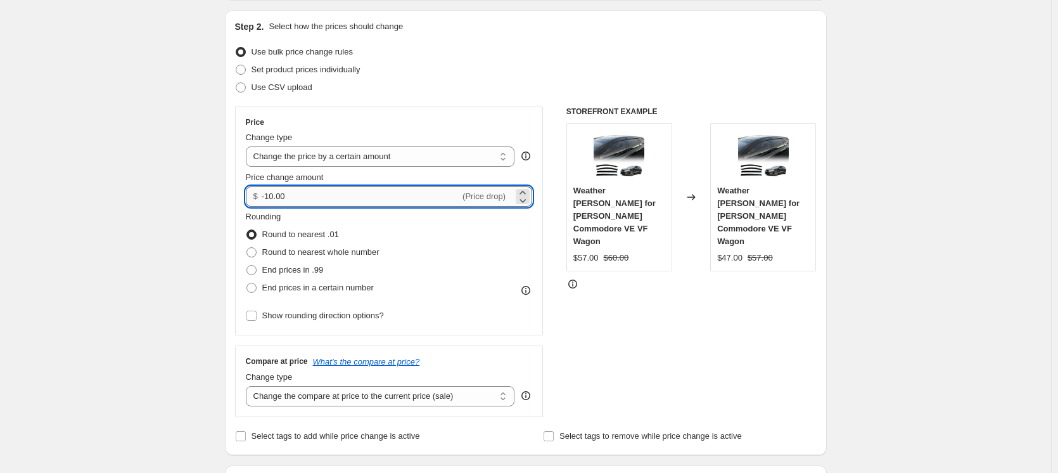
drag, startPoint x: 417, startPoint y: 195, endPoint x: 359, endPoint y: 198, distance: 57.7
click at [417, 195] on input "-10.00" at bounding box center [361, 196] width 198 height 20
click at [269, 196] on input "-10.00" at bounding box center [361, 196] width 198 height 20
type input "-20.00"
click at [344, 253] on span "Round to nearest whole number" at bounding box center [320, 252] width 117 height 10
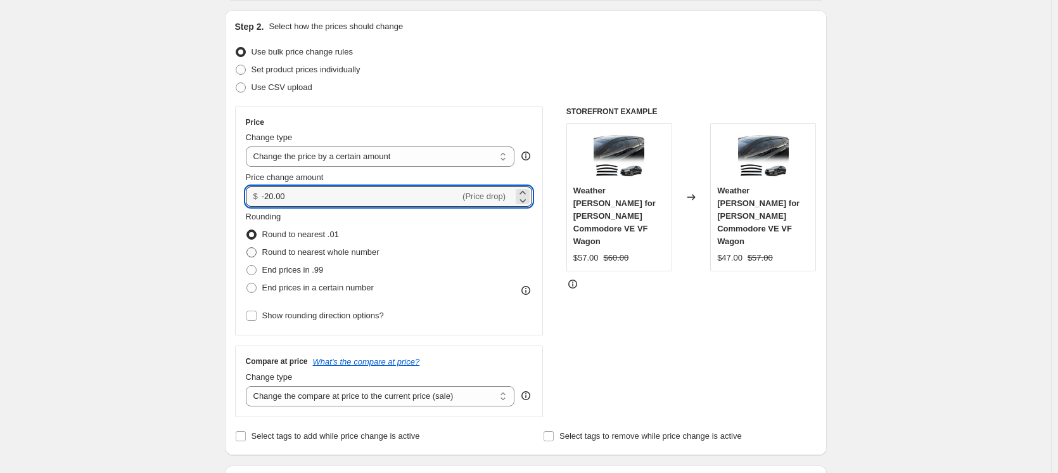
click at [247, 248] on input "Round to nearest whole number" at bounding box center [246, 247] width 1 height 1
radio input "true"
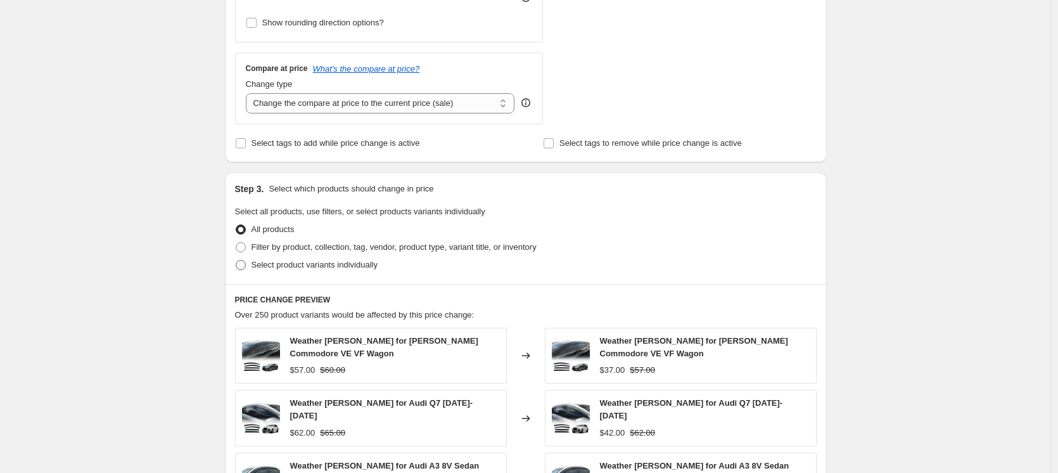
scroll to position [443, 0]
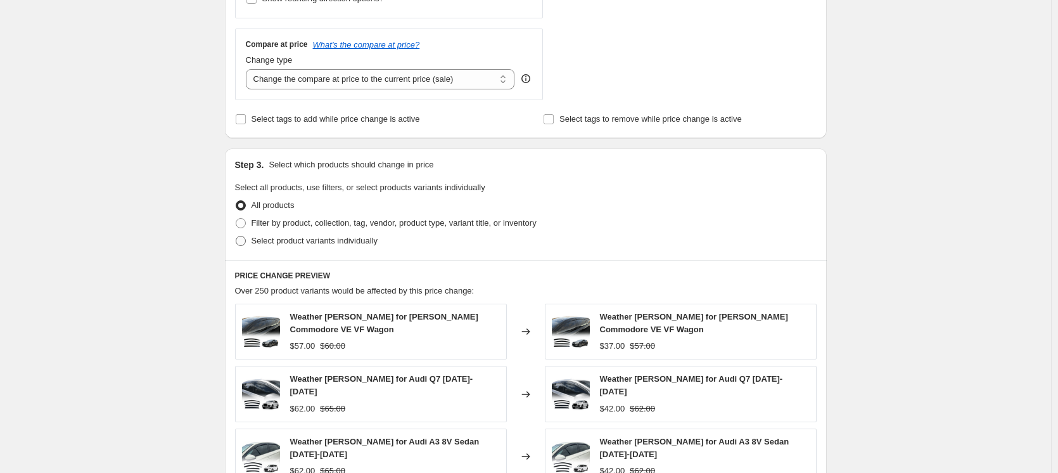
click at [350, 241] on span "Select product variants individually" at bounding box center [314, 241] width 126 height 10
click at [236, 236] on input "Select product variants individually" at bounding box center [236, 236] width 1 height 1
radio input "true"
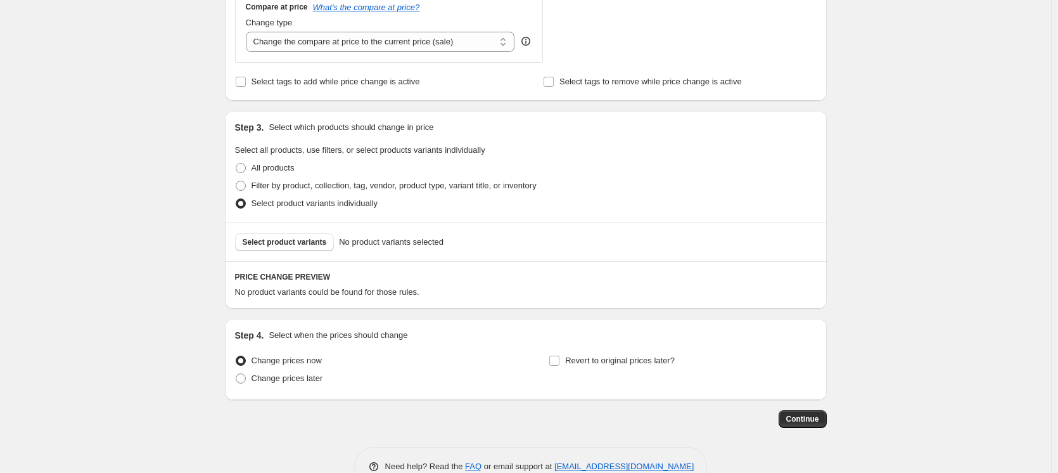
scroll to position [514, 0]
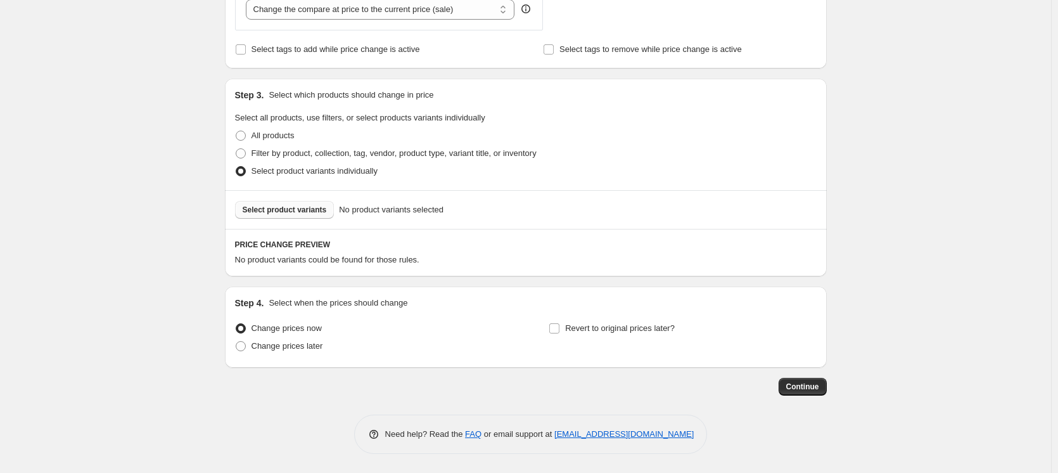
click at [293, 212] on span "Select product variants" at bounding box center [285, 210] width 84 height 10
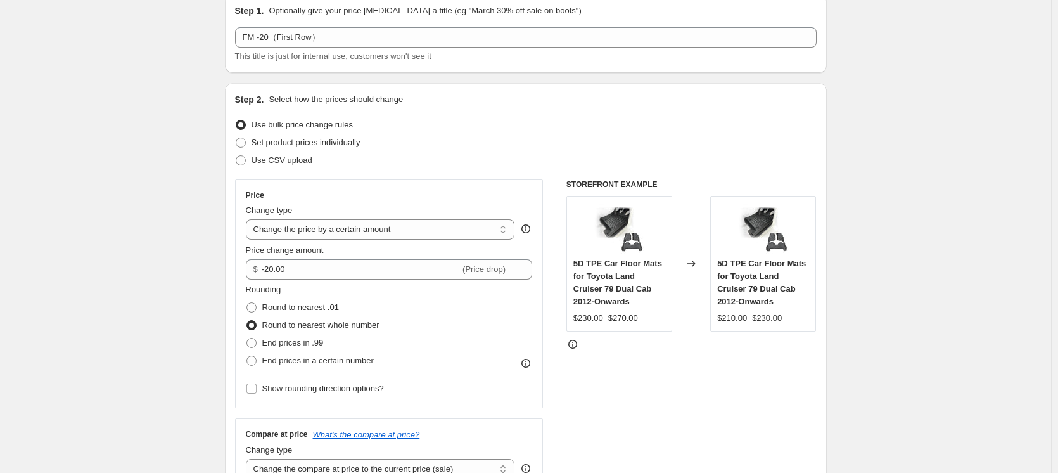
scroll to position [0, 0]
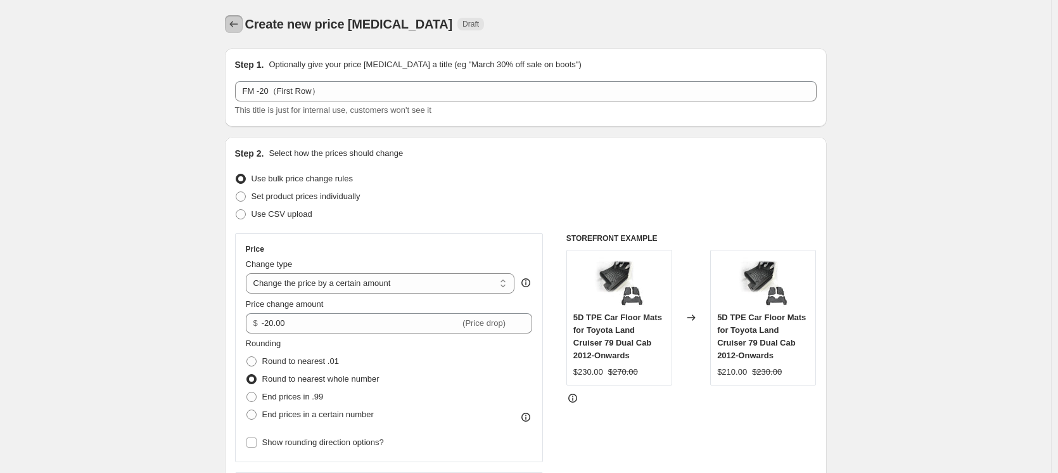
click at [232, 23] on icon "Price change jobs" at bounding box center [233, 24] width 13 height 13
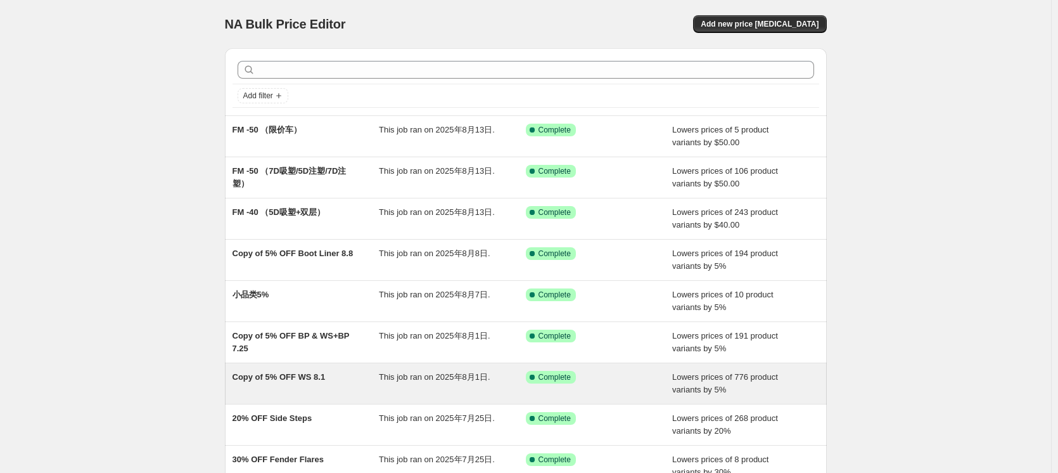
scroll to position [180, 0]
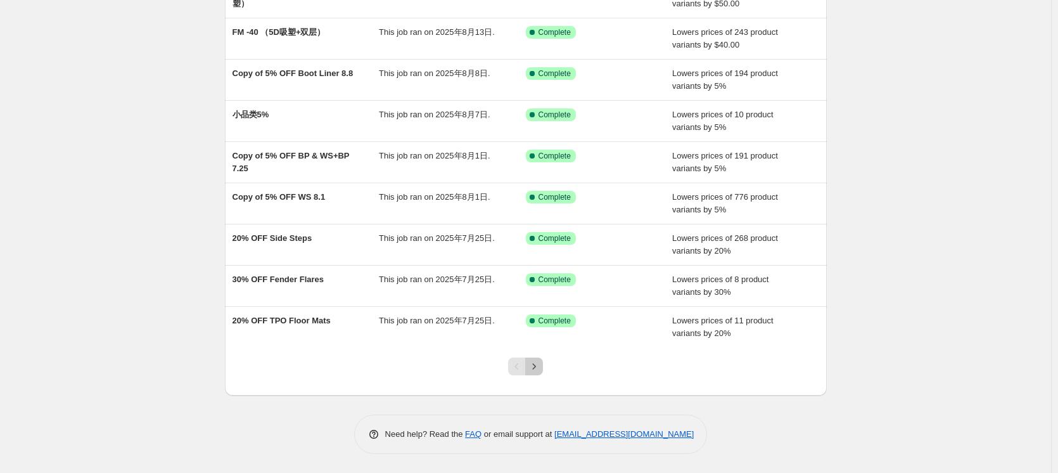
click at [537, 362] on icon "Next" at bounding box center [534, 366] width 13 height 13
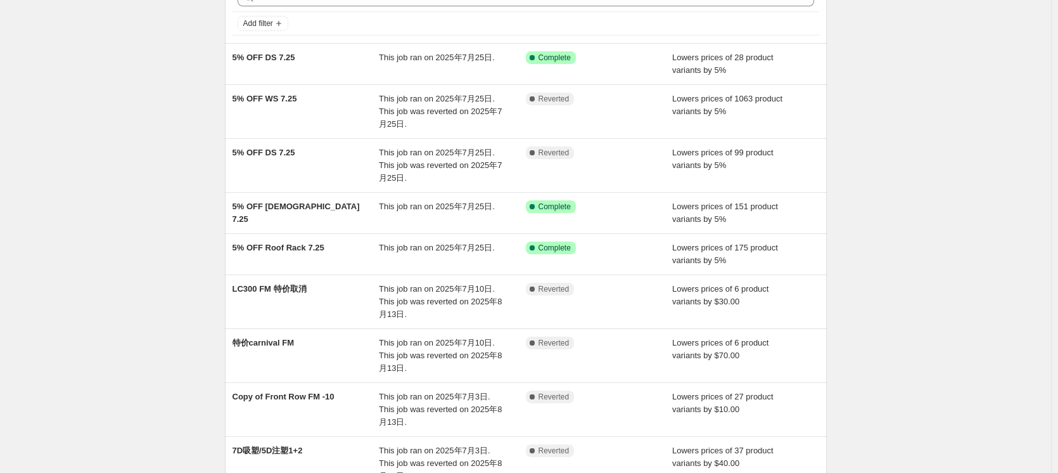
scroll to position [269, 0]
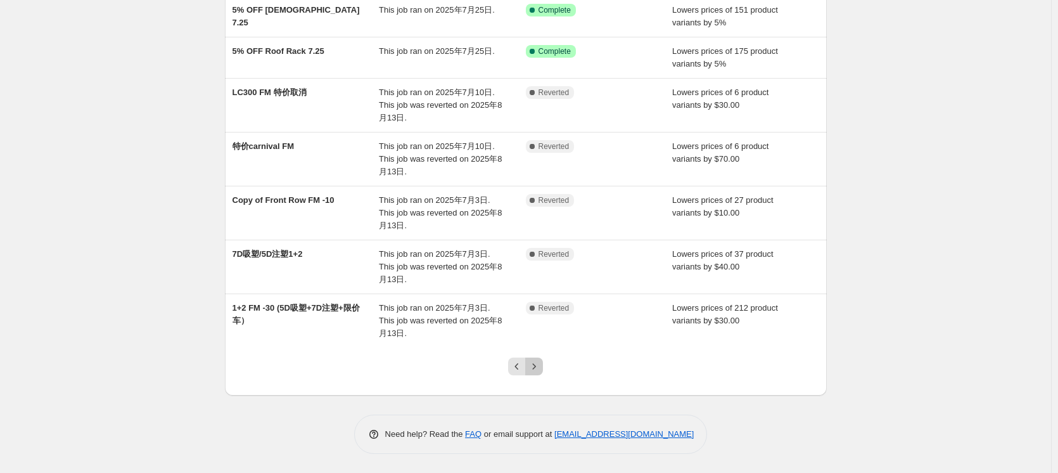
click at [543, 363] on button "Next" at bounding box center [534, 366] width 18 height 18
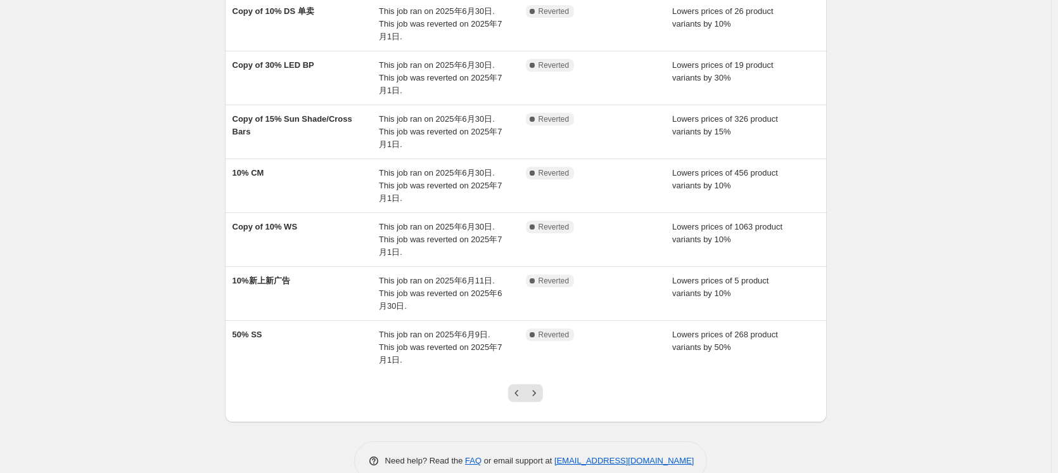
scroll to position [294, 0]
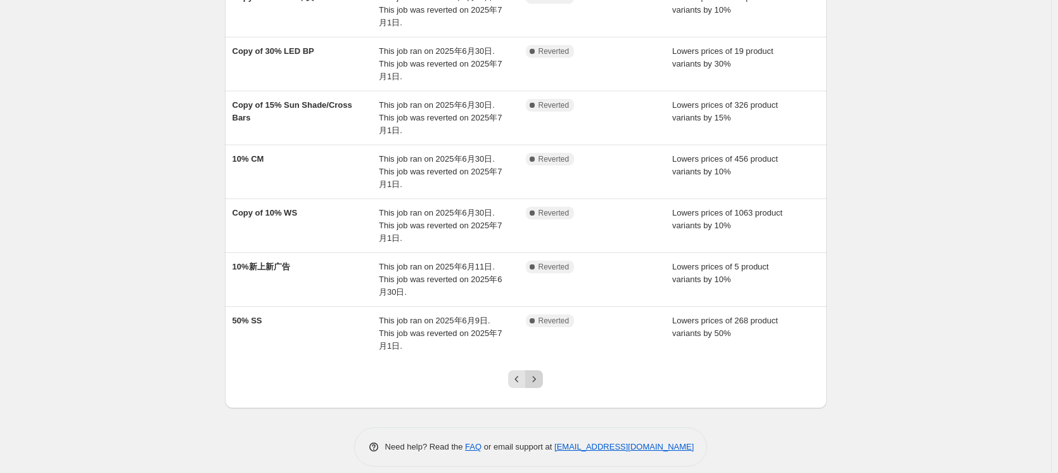
click at [532, 372] on icon "Next" at bounding box center [534, 378] width 13 height 13
click at [512, 380] on div at bounding box center [525, 384] width 51 height 48
drag, startPoint x: 515, startPoint y: 378, endPoint x: 517, endPoint y: 371, distance: 6.6
click at [515, 376] on div at bounding box center [525, 384] width 51 height 48
click at [517, 372] on icon "Previous" at bounding box center [517, 378] width 13 height 13
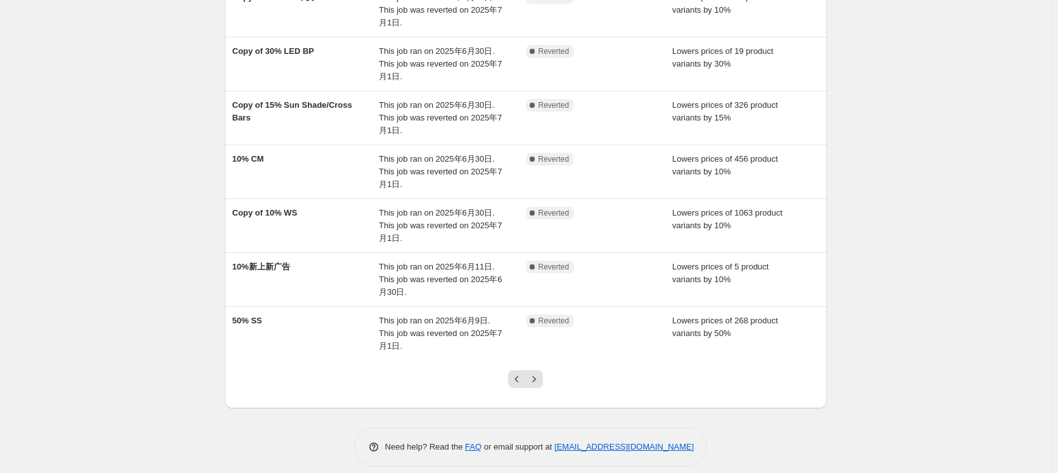
click at [523, 375] on div at bounding box center [525, 384] width 51 height 48
click at [523, 372] on icon "Previous" at bounding box center [517, 378] width 13 height 13
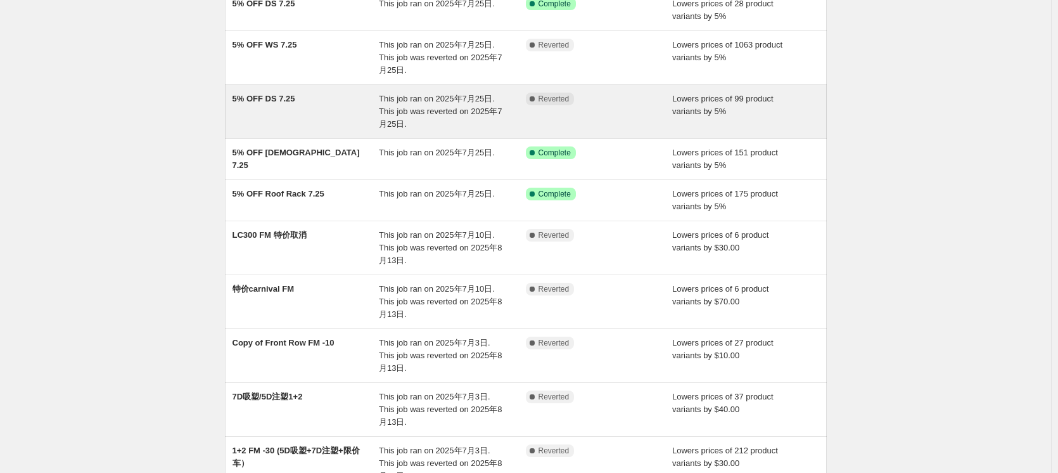
scroll to position [127, 0]
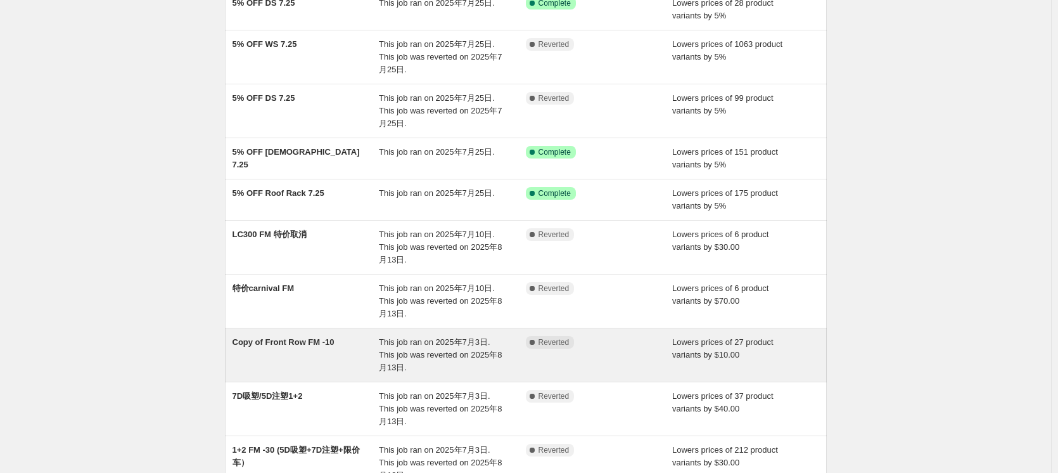
click at [420, 364] on div "This job ran on 2025年7月3日. This job was reverted on 2025年8月13日." at bounding box center [452, 355] width 147 height 38
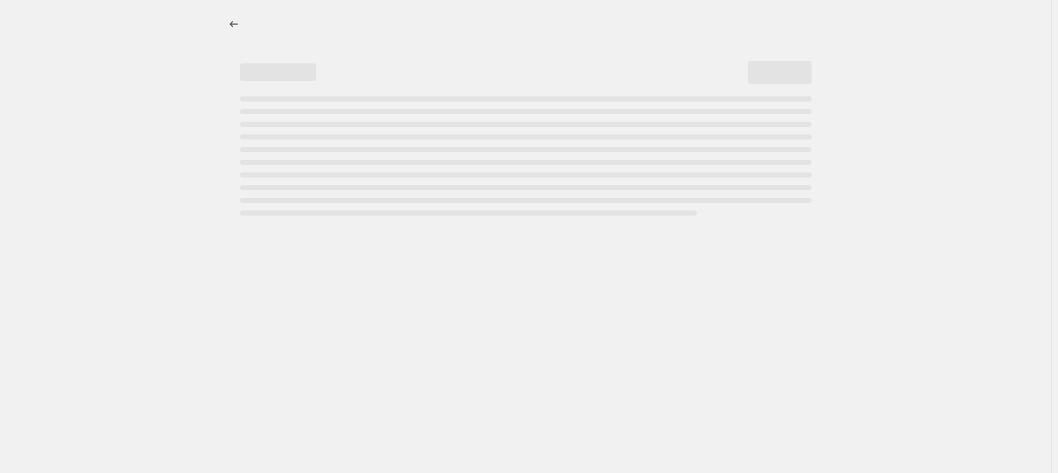
select select "by"
select select "collection"
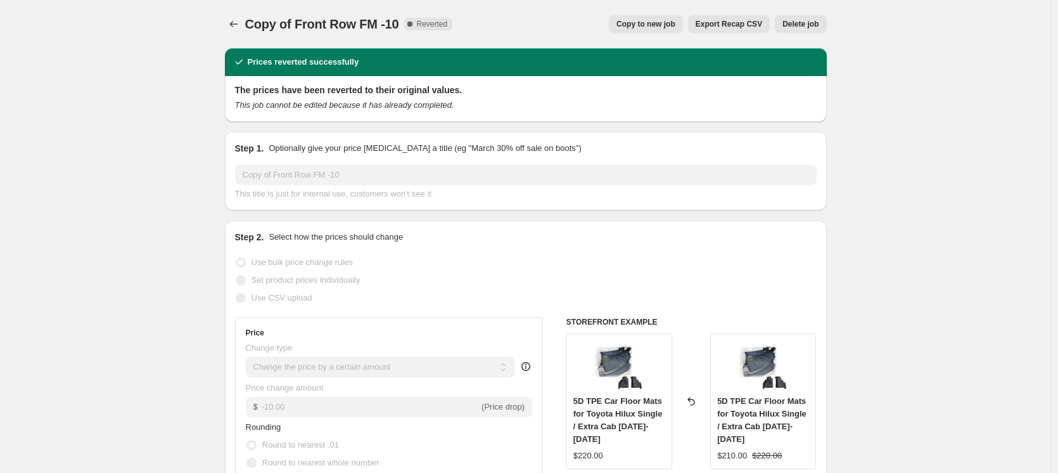
click at [668, 20] on span "Copy to new job" at bounding box center [645, 24] width 59 height 10
select select "by"
select select "collection"
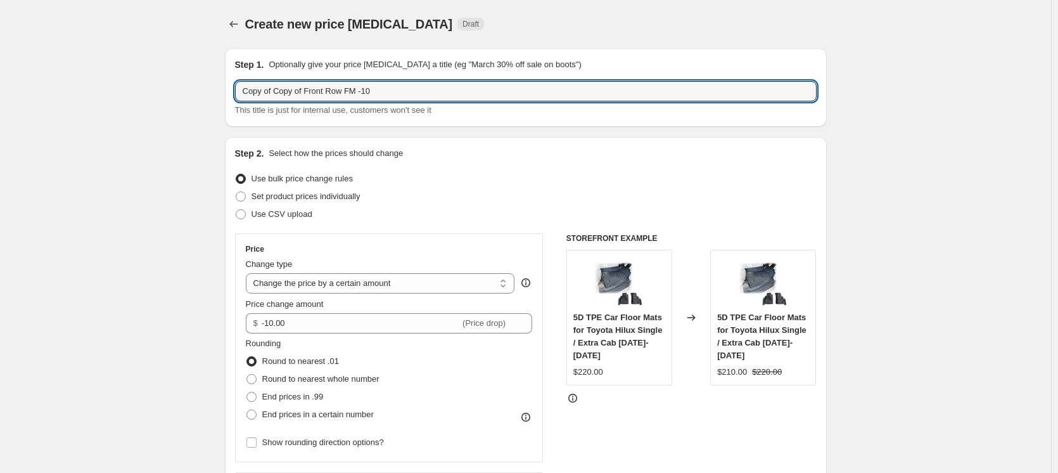
drag, startPoint x: 414, startPoint y: 87, endPoint x: 75, endPoint y: 82, distance: 338.9
type input "FM -20 （First row only）"
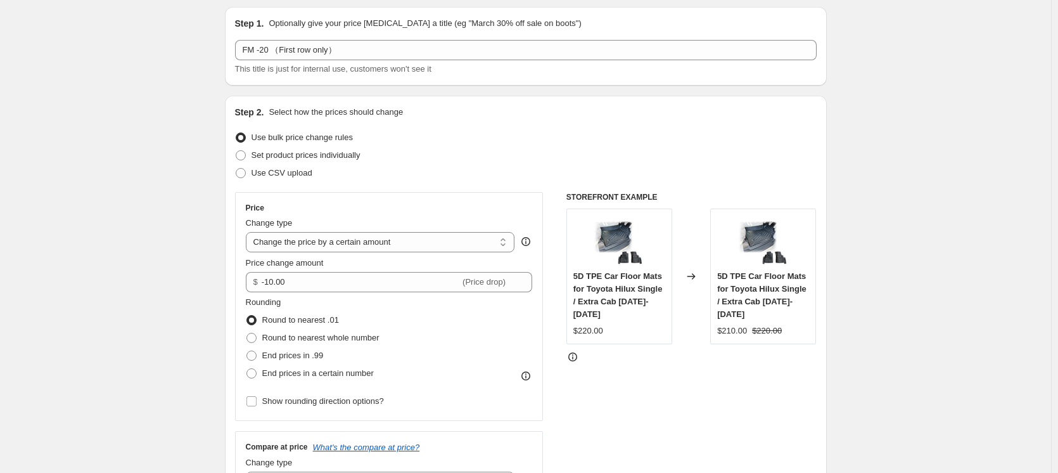
scroll to position [63, 0]
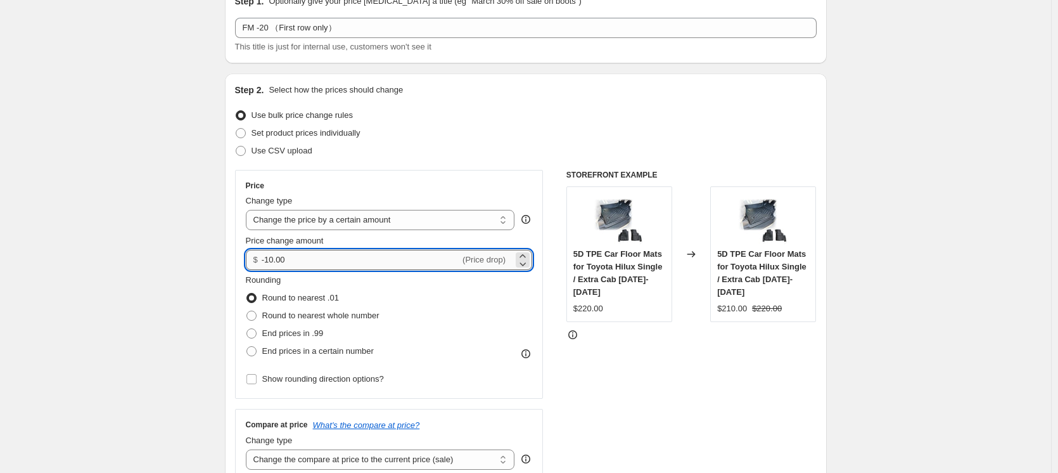
click at [273, 261] on input "-10.00" at bounding box center [361, 260] width 198 height 20
type input "-20.00"
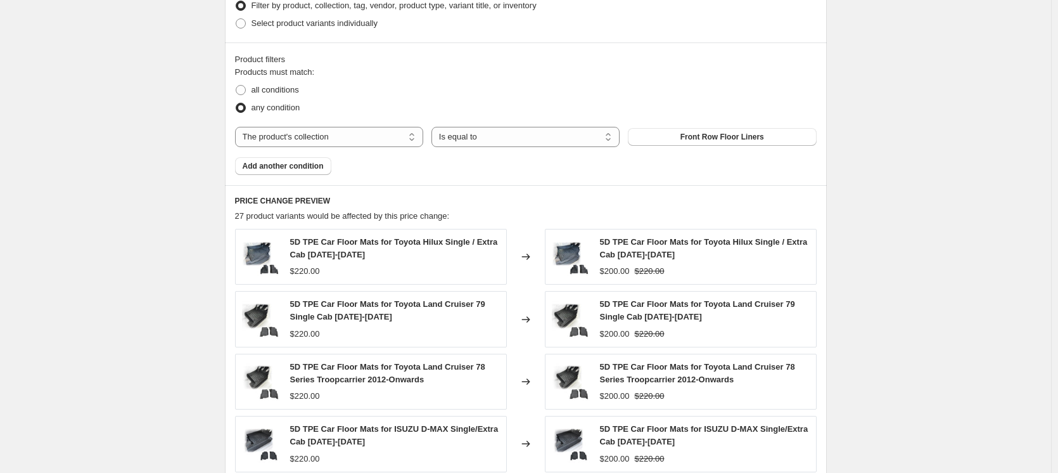
scroll to position [823, 0]
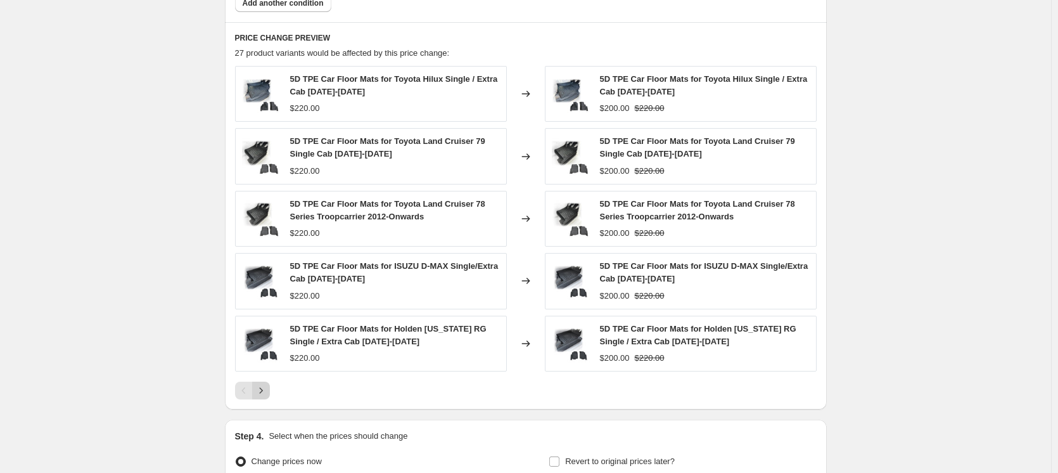
click at [267, 387] on icon "Next" at bounding box center [261, 390] width 13 height 13
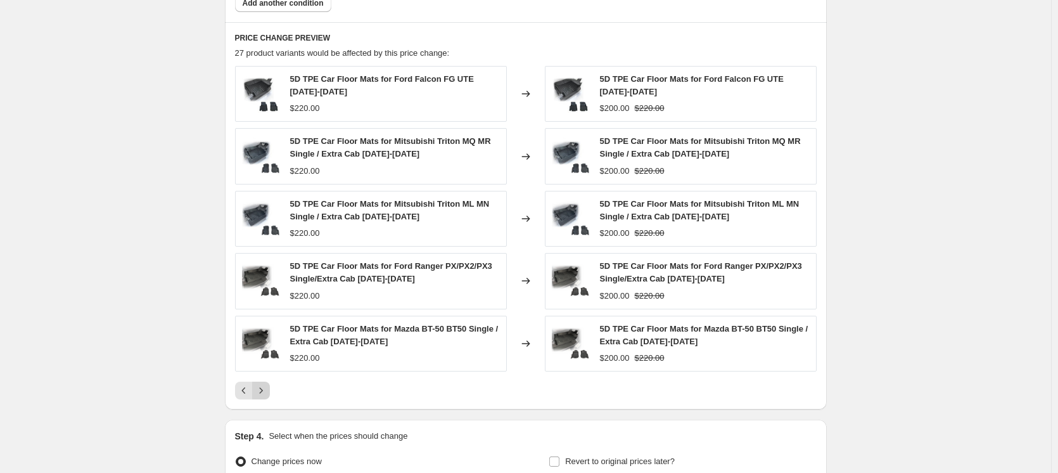
click at [267, 387] on icon "Next" at bounding box center [261, 390] width 13 height 13
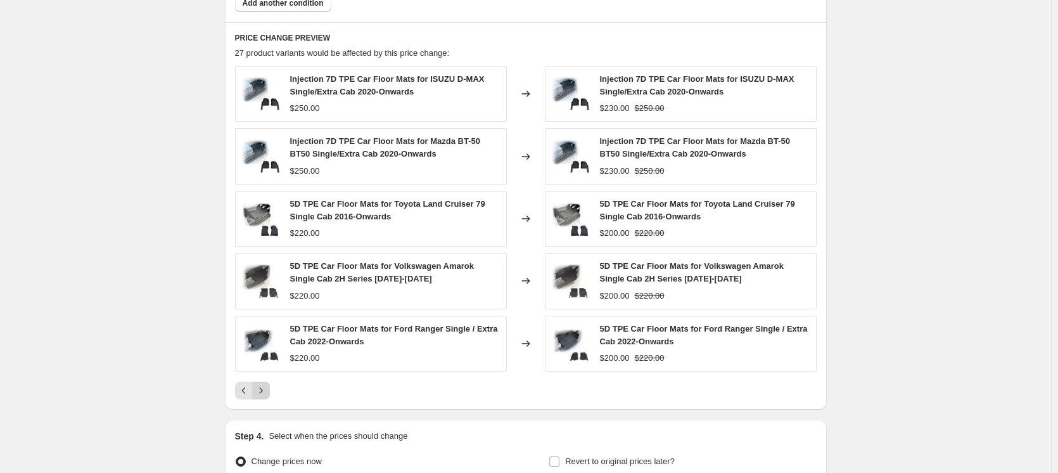
click at [267, 387] on icon "Next" at bounding box center [261, 390] width 13 height 13
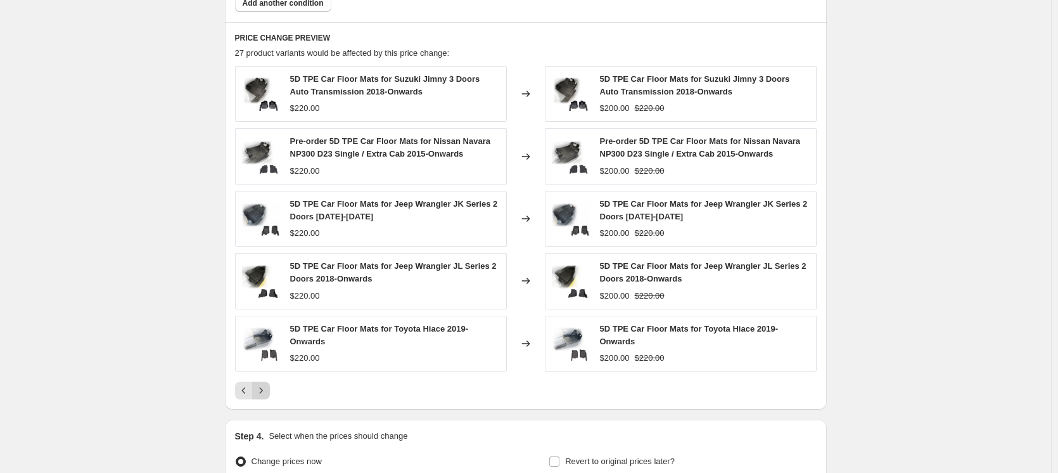
click at [267, 387] on icon "Next" at bounding box center [261, 390] width 13 height 13
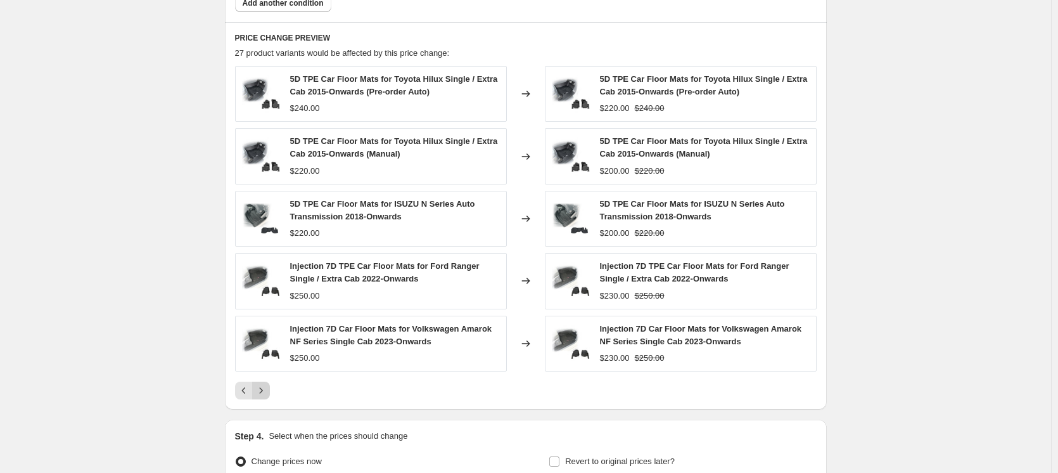
click at [266, 387] on icon "Next" at bounding box center [261, 390] width 13 height 13
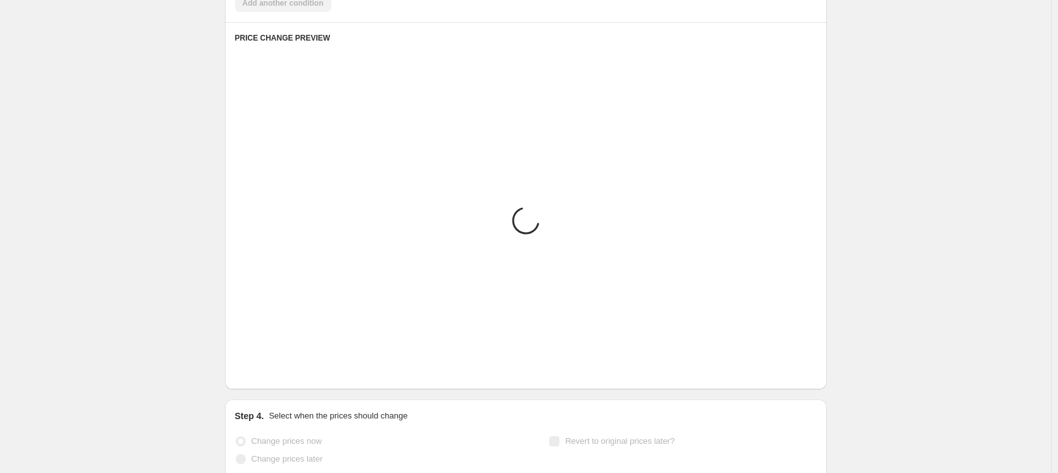
scroll to position [770, 0]
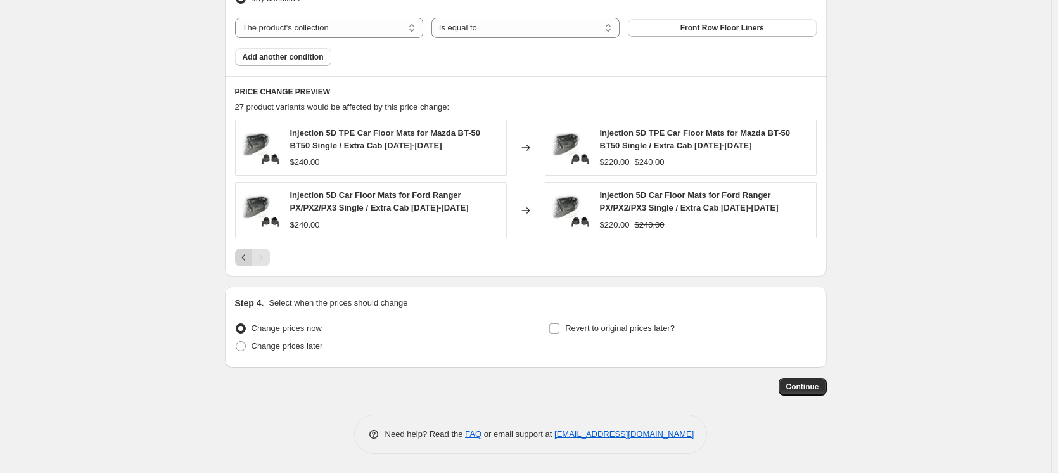
click at [249, 253] on icon "Previous" at bounding box center [244, 257] width 13 height 13
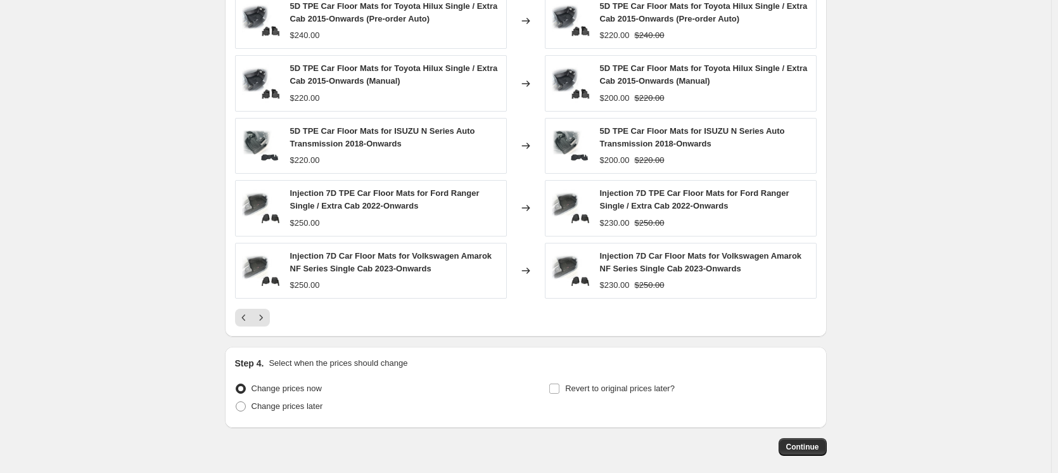
scroll to position [897, 0]
click at [242, 320] on icon "Previous" at bounding box center [244, 316] width 13 height 13
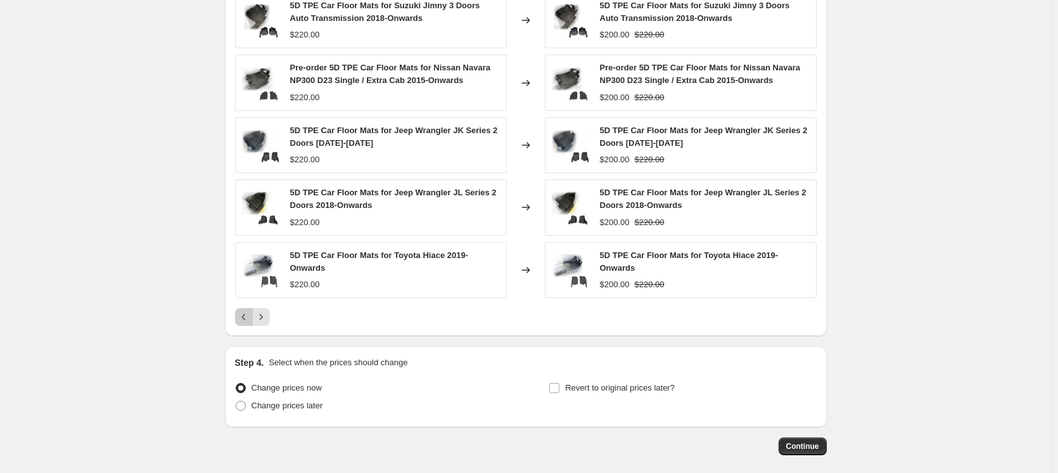
click at [250, 318] on icon "Previous" at bounding box center [244, 316] width 13 height 13
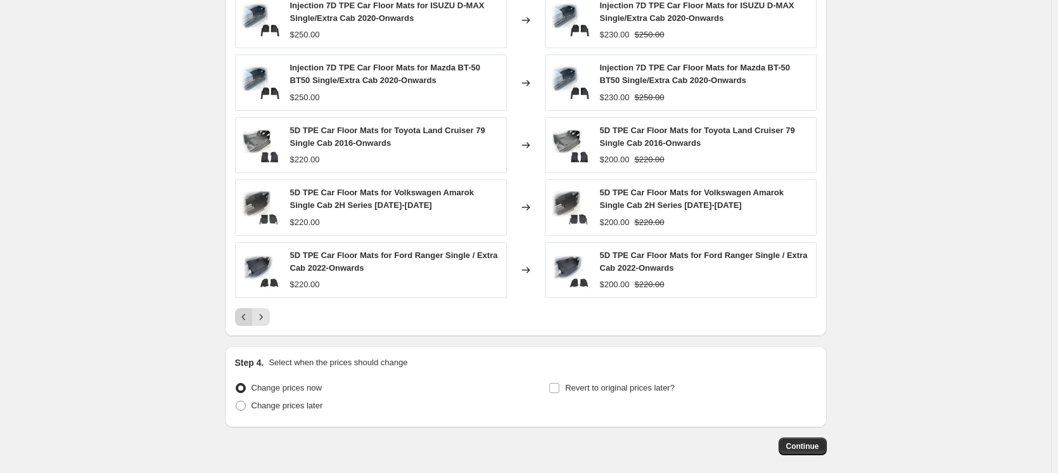
scroll to position [834, 0]
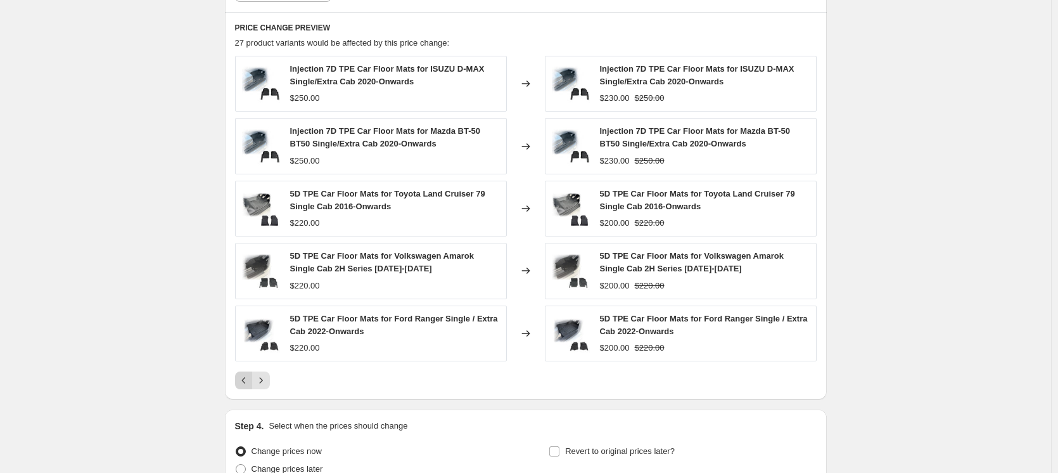
click at [250, 376] on icon "Previous" at bounding box center [244, 380] width 13 height 13
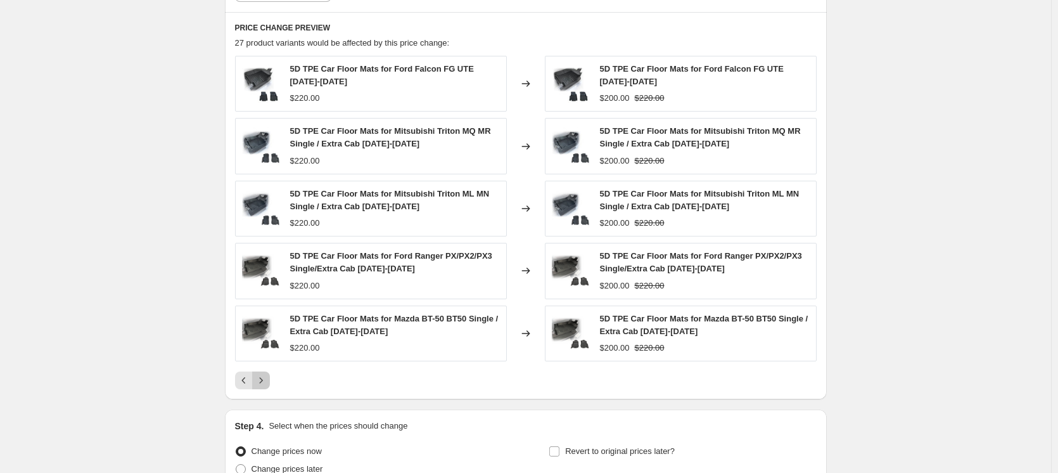
click at [263, 378] on icon "Next" at bounding box center [261, 380] width 13 height 13
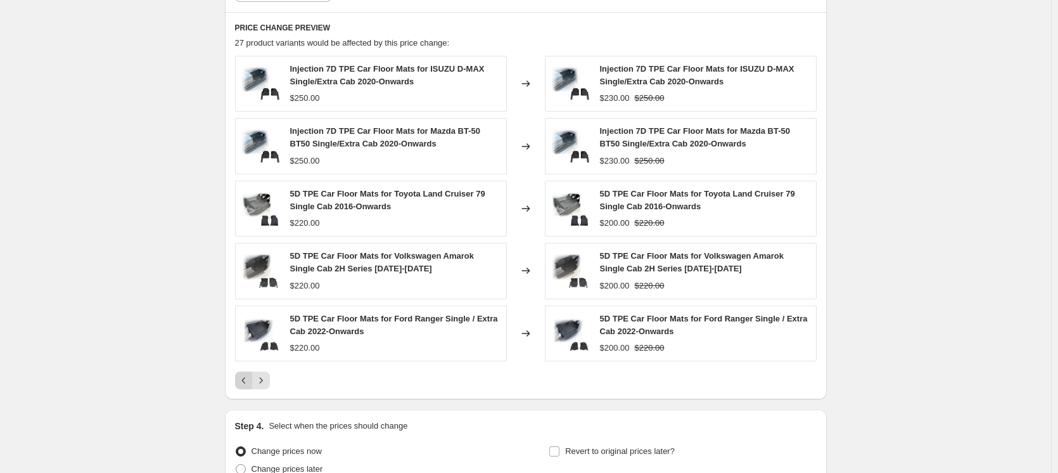
click at [250, 376] on icon "Previous" at bounding box center [244, 380] width 13 height 13
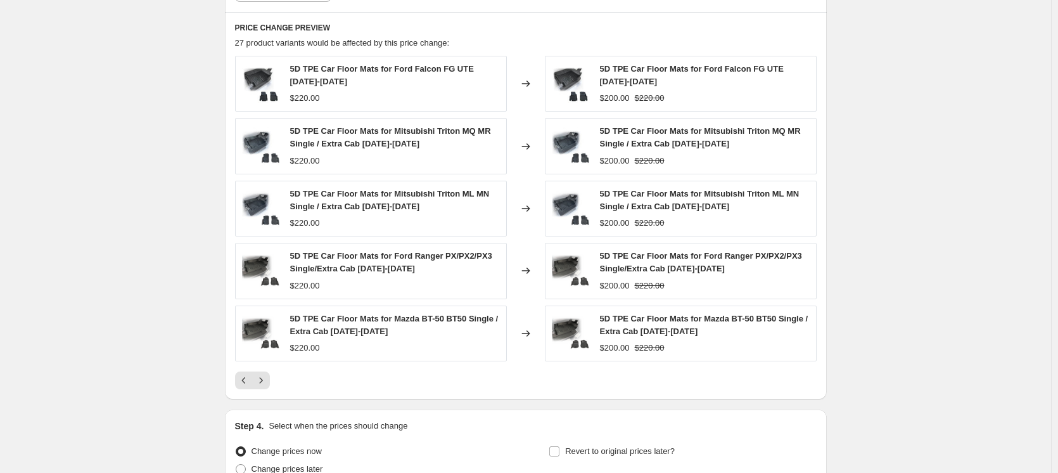
click at [250, 376] on icon "Previous" at bounding box center [244, 380] width 13 height 13
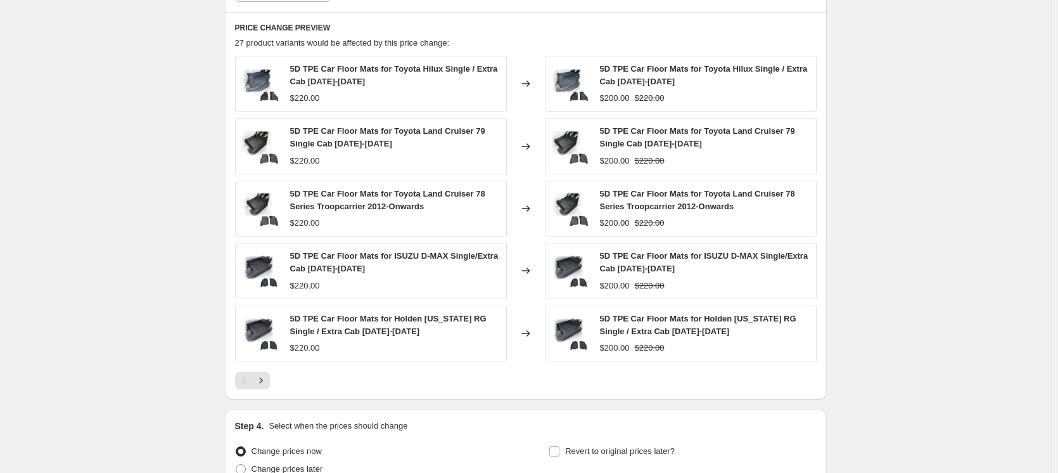
click at [250, 376] on div "Pagination" at bounding box center [244, 380] width 18 height 18
click at [245, 378] on div "Pagination" at bounding box center [244, 380] width 18 height 18
click at [264, 381] on icon "Next" at bounding box center [261, 380] width 13 height 13
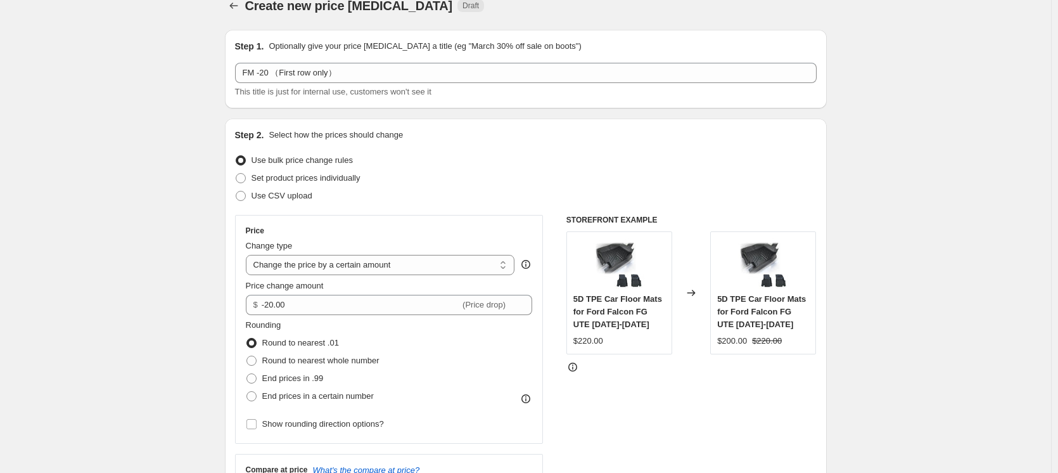
scroll to position [0, 0]
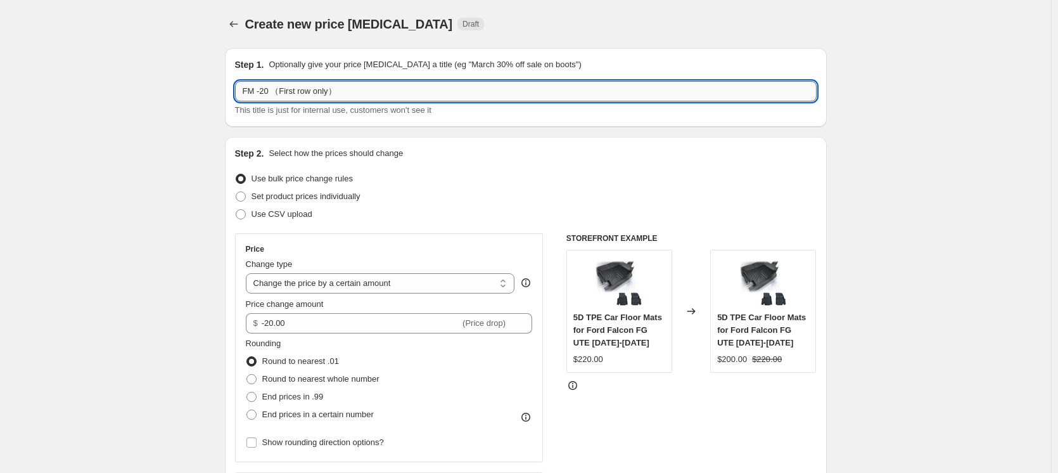
drag, startPoint x: 298, startPoint y: 90, endPoint x: 313, endPoint y: 79, distance: 18.5
click at [283, 91] on input "FM -20 （First row only）" at bounding box center [526, 91] width 582 height 20
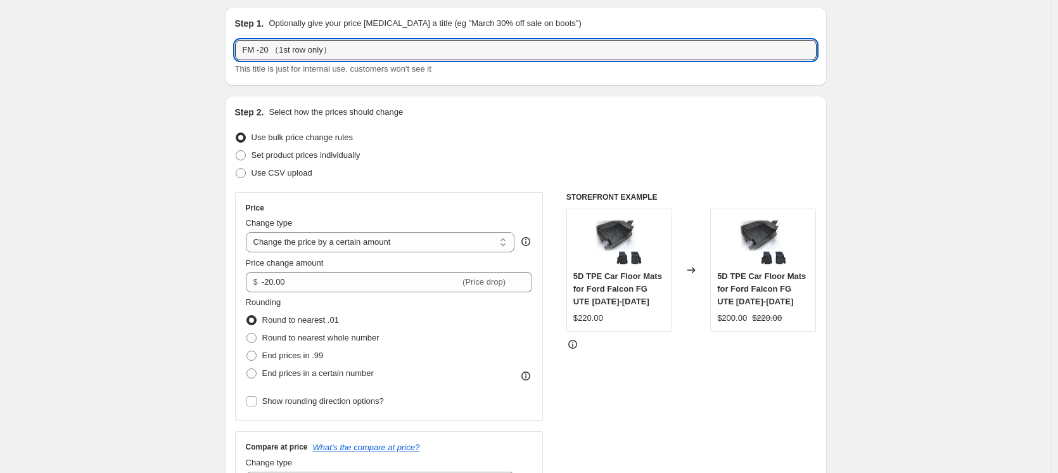
scroll to position [63, 0]
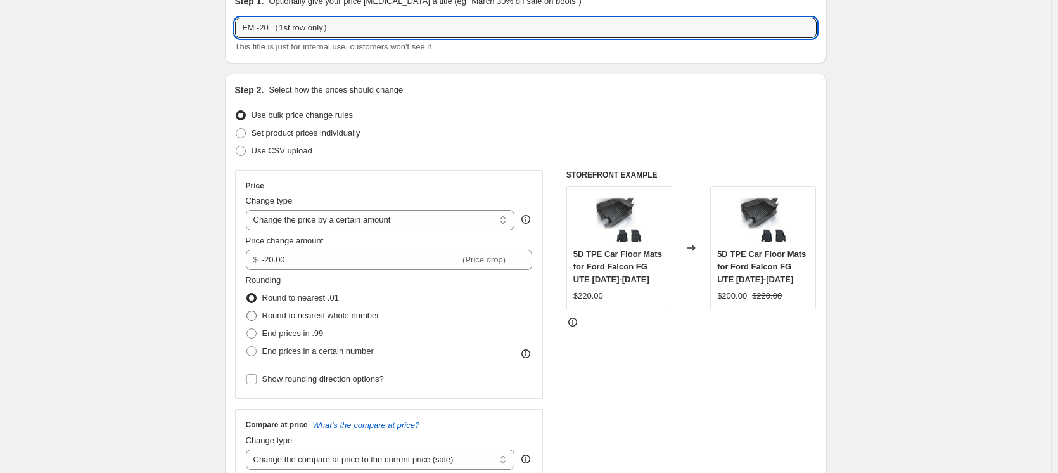
type input "FM -20 （1st row only）"
click at [308, 320] on span "Round to nearest whole number" at bounding box center [320, 315] width 117 height 10
click at [247, 311] on input "Round to nearest whole number" at bounding box center [246, 310] width 1 height 1
radio input "true"
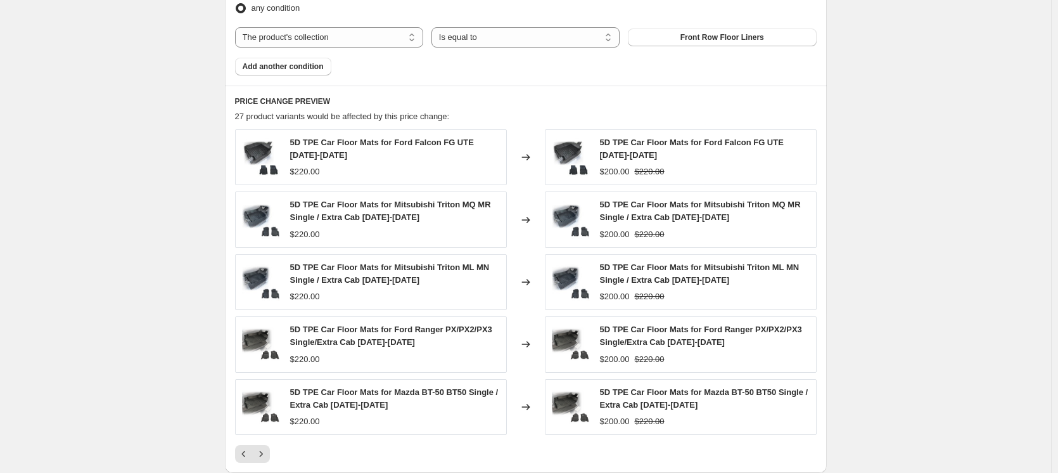
scroll to position [887, 0]
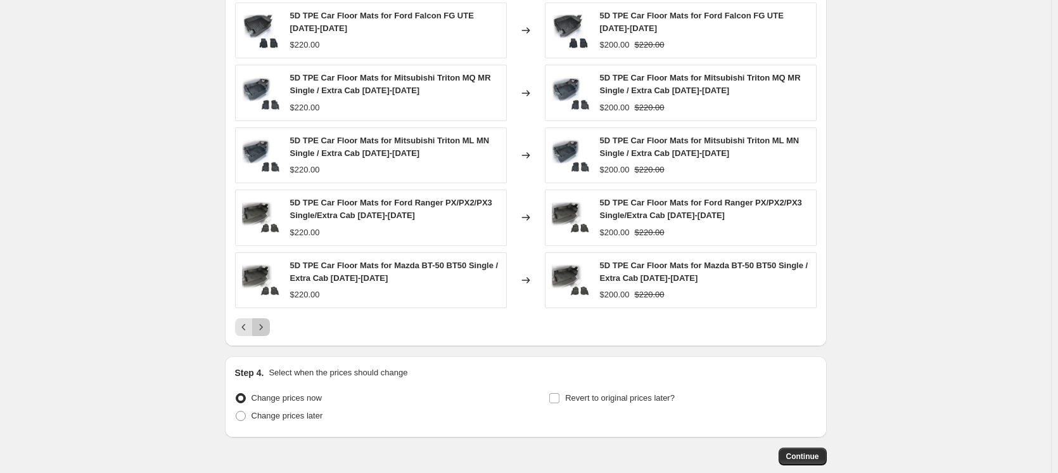
click at [266, 331] on icon "Next" at bounding box center [261, 327] width 13 height 13
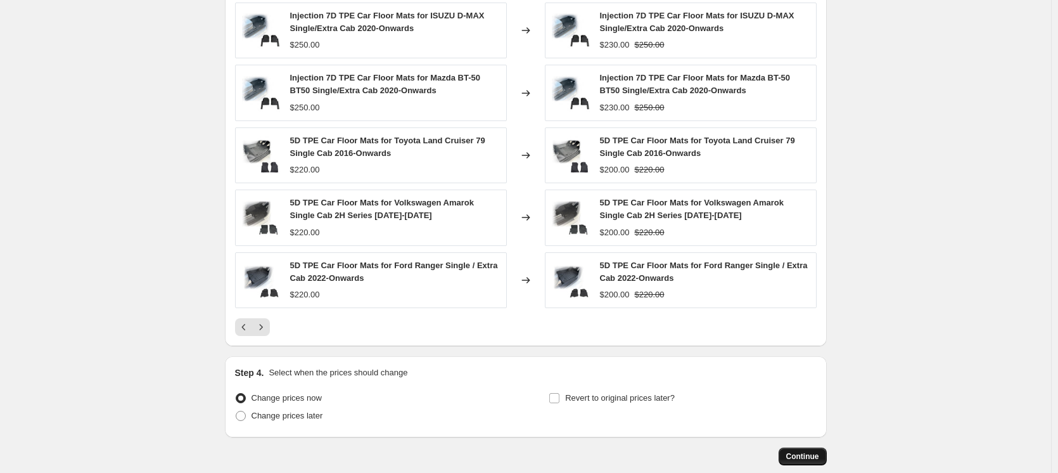
click at [806, 455] on span "Continue" at bounding box center [802, 456] width 33 height 10
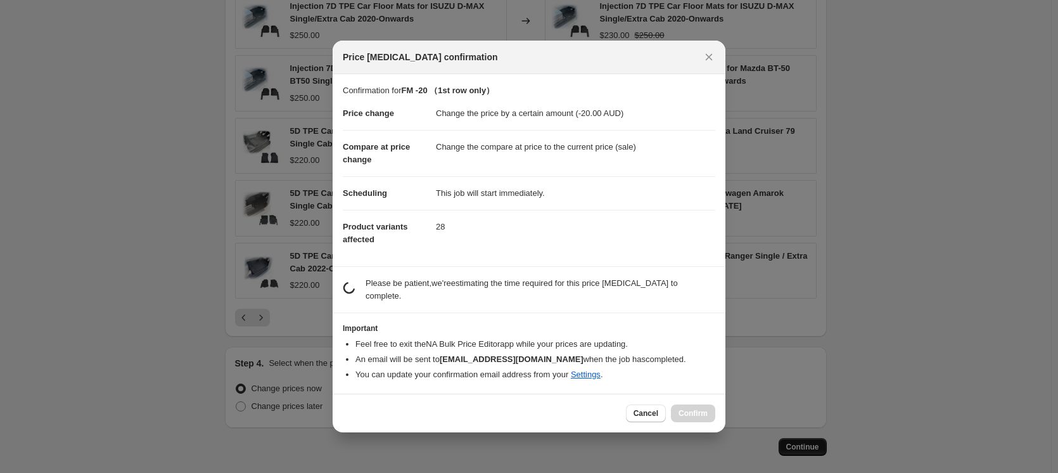
scroll to position [0, 0]
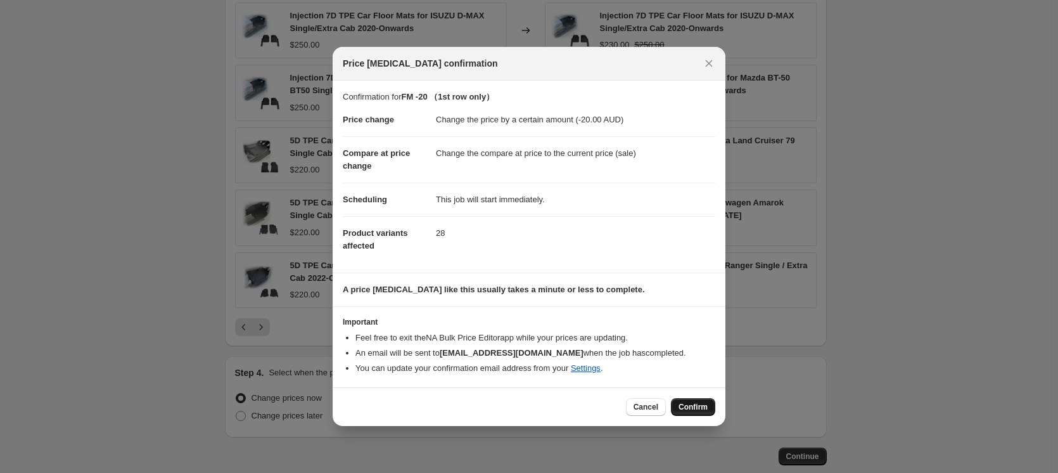
click at [702, 404] on span "Confirm" at bounding box center [692, 407] width 29 height 10
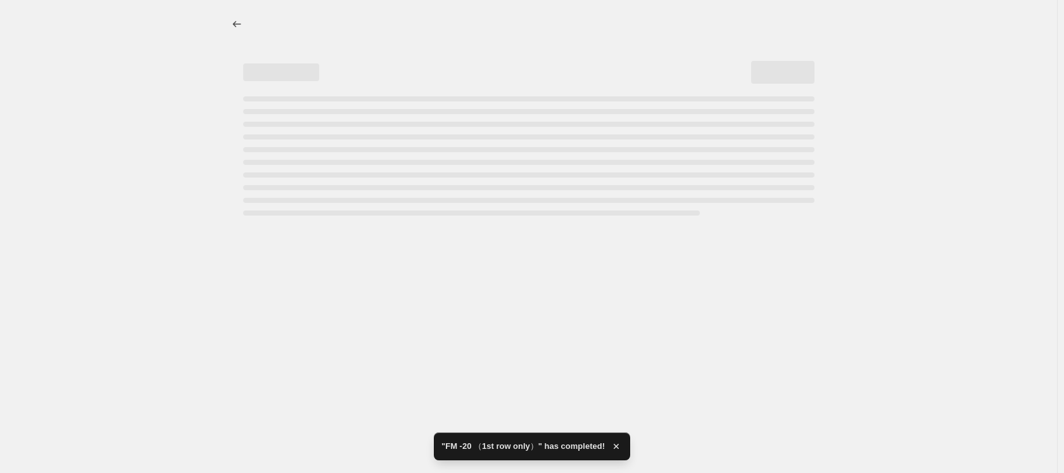
select select "by"
select select "collection"
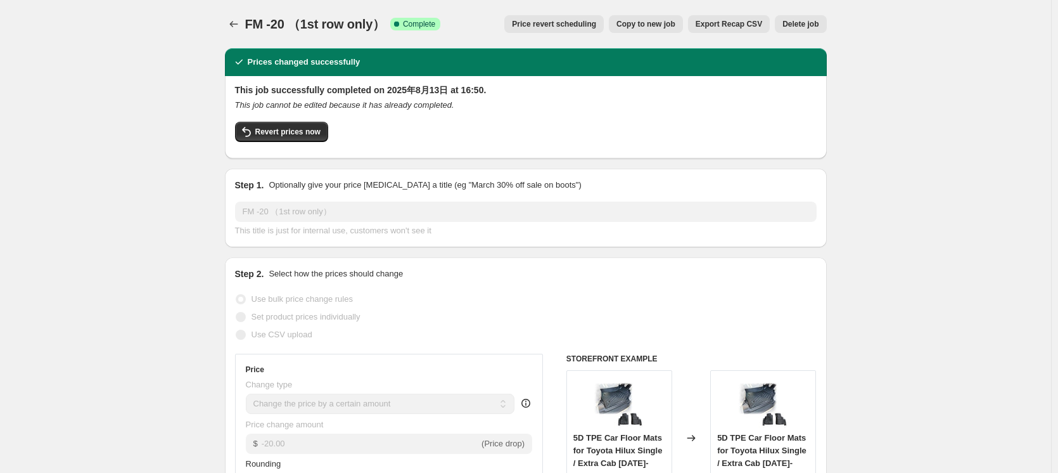
click at [245, 20] on div at bounding box center [235, 24] width 20 height 18
click at [234, 23] on icon "Price change jobs" at bounding box center [233, 24] width 13 height 13
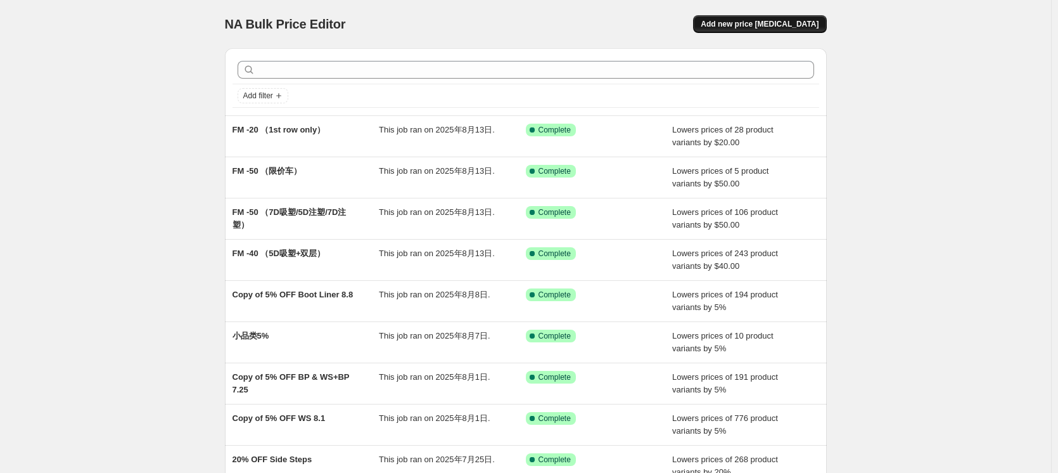
click at [785, 28] on span "Add new price [MEDICAL_DATA]" at bounding box center [760, 24] width 118 height 10
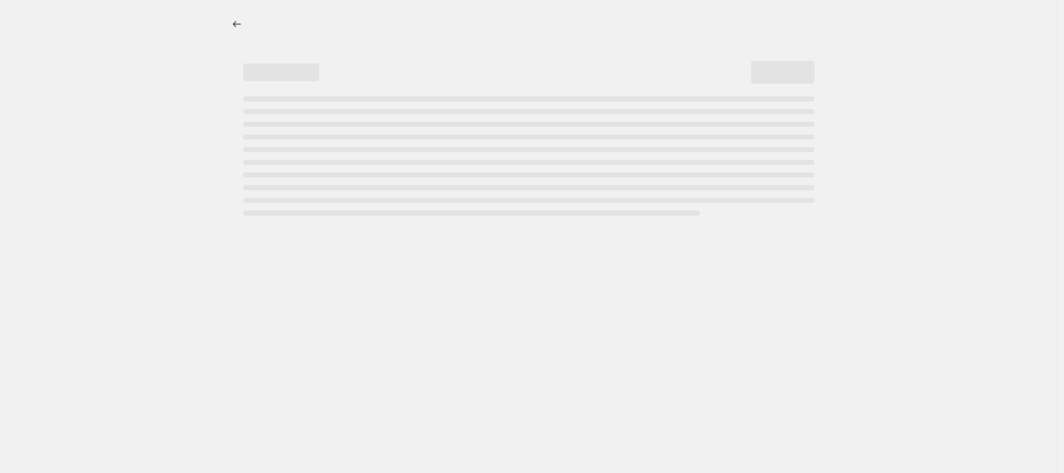
select select "percentage"
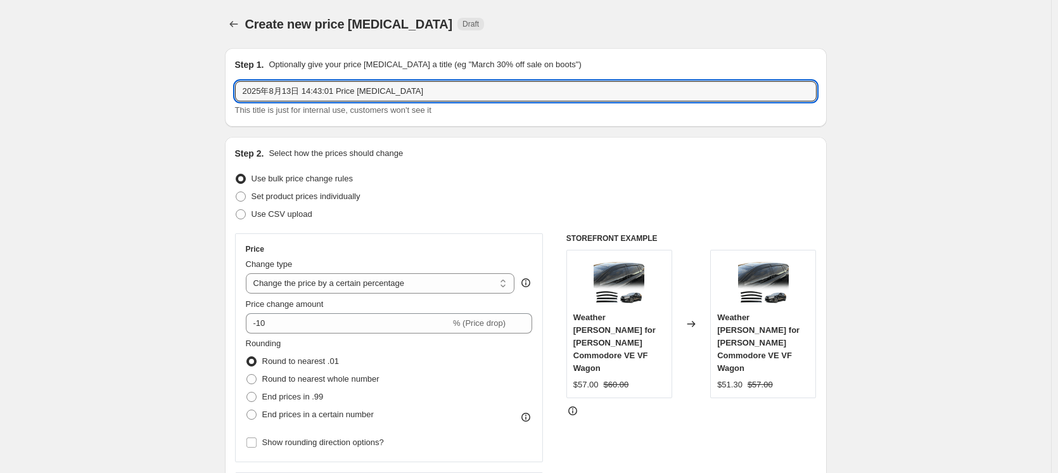
drag, startPoint x: 394, startPoint y: 81, endPoint x: 163, endPoint y: 49, distance: 233.5
type input "FM 5% （3rd row only）"
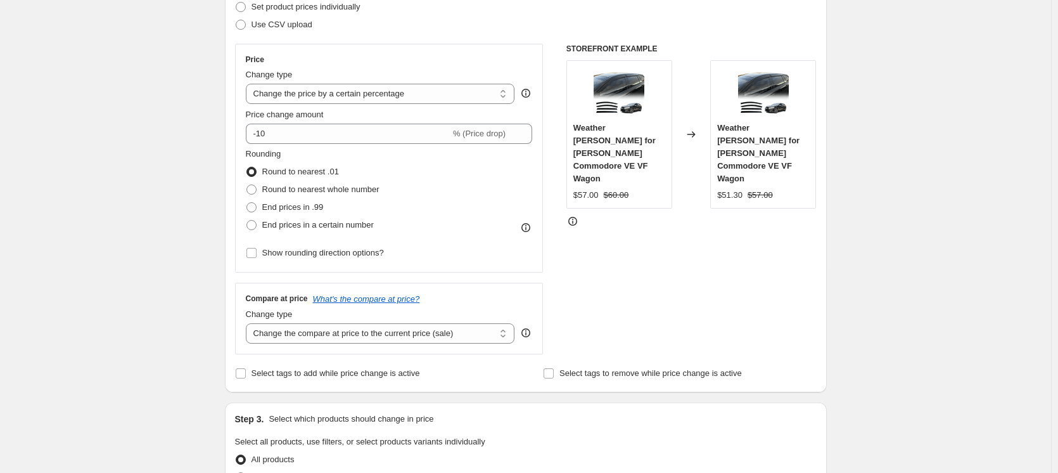
scroll to position [190, 0]
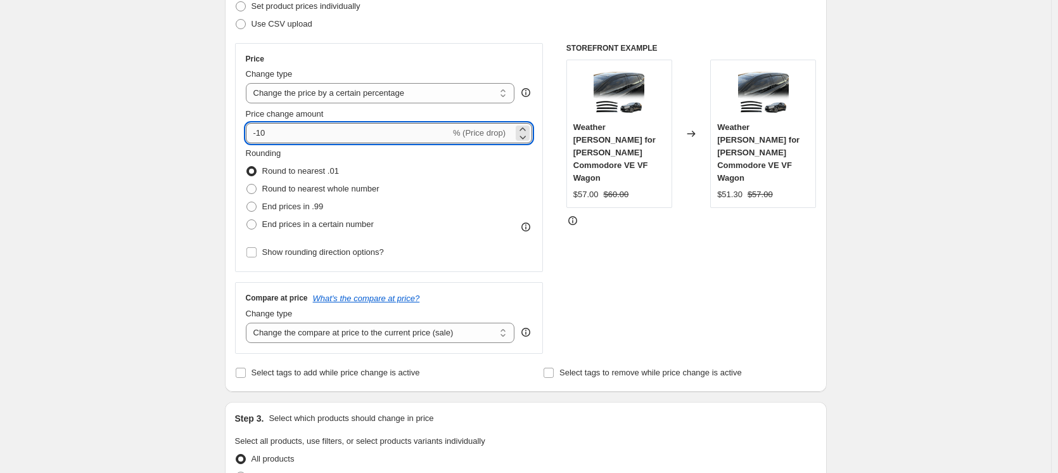
drag, startPoint x: 277, startPoint y: 133, endPoint x: 261, endPoint y: 132, distance: 15.9
click at [261, 132] on input "-10" at bounding box center [348, 133] width 205 height 20
type input "-5"
click at [137, 152] on div "Create new price [MEDICAL_DATA]. This page is ready Create new price [MEDICAL_D…" at bounding box center [525, 453] width 1051 height 1287
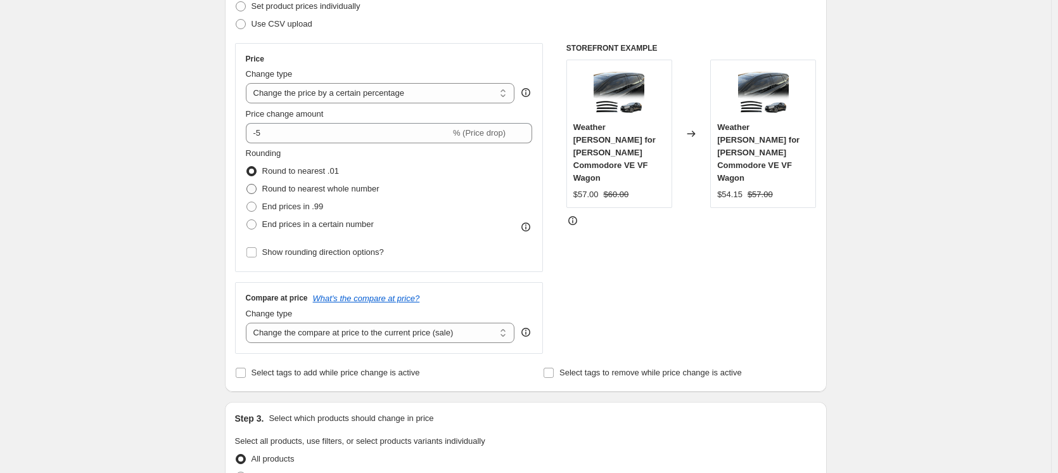
click at [294, 188] on span "Round to nearest whole number" at bounding box center [320, 189] width 117 height 10
click at [247, 184] on input "Round to nearest whole number" at bounding box center [246, 184] width 1 height 1
radio input "true"
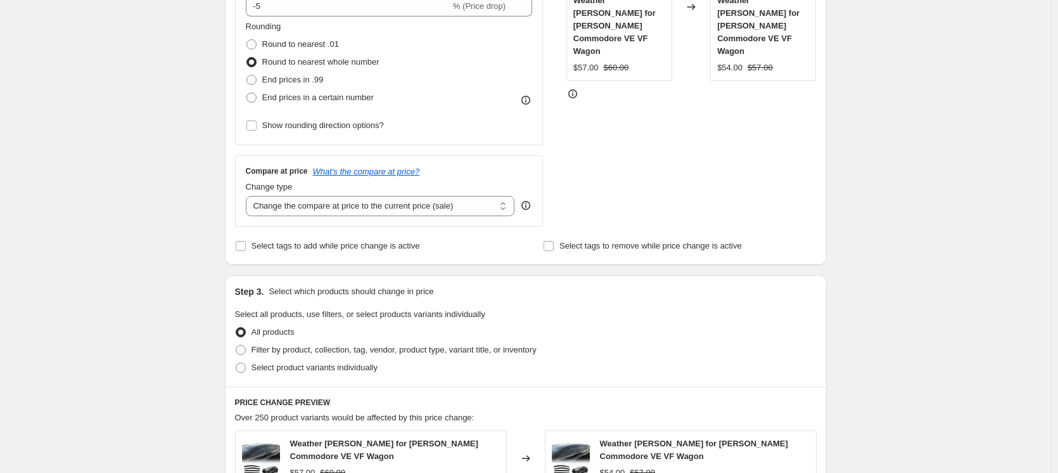
scroll to position [380, 0]
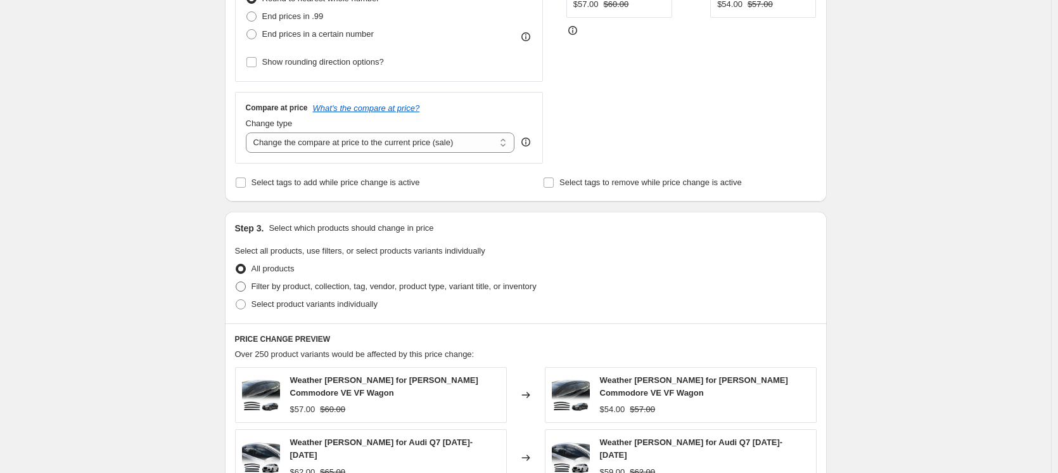
click at [422, 289] on span "Filter by product, collection, tag, vendor, product type, variant title, or inv…" at bounding box center [393, 286] width 285 height 10
click at [236, 282] on input "Filter by product, collection, tag, vendor, product type, variant title, or inv…" at bounding box center [236, 281] width 1 height 1
radio input "true"
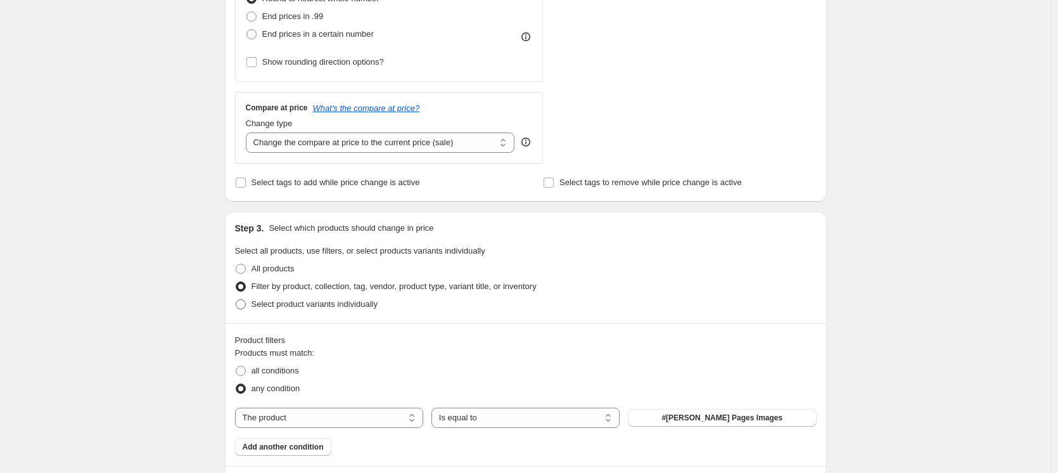
click at [369, 303] on span "Select product variants individually" at bounding box center [314, 304] width 126 height 10
click at [236, 300] on input "Select product variants individually" at bounding box center [236, 299] width 1 height 1
radio input "true"
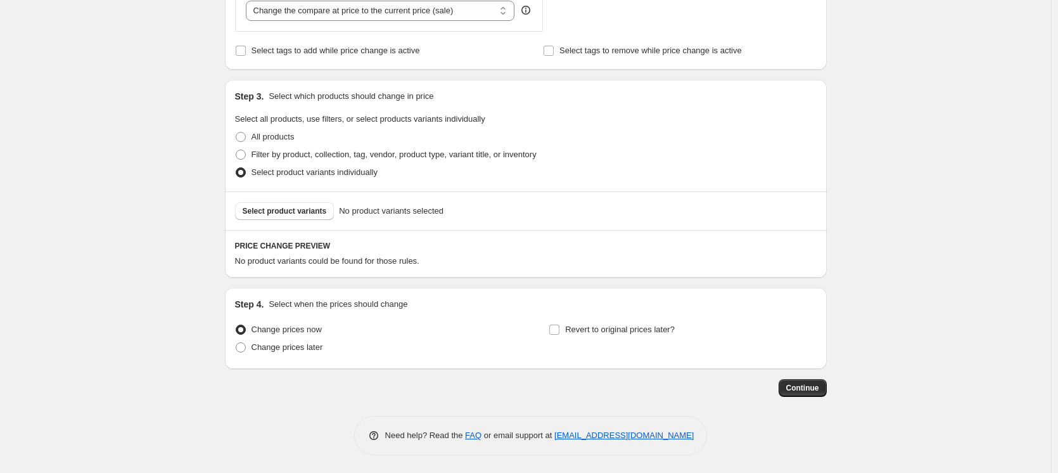
scroll to position [514, 0]
click at [296, 213] on span "Select product variants" at bounding box center [285, 210] width 84 height 10
click at [329, 155] on span "Filter by product, collection, tag, vendor, product type, variant title, or inv…" at bounding box center [393, 153] width 285 height 10
click at [236, 149] on input "Filter by product, collection, tag, vendor, product type, variant title, or inv…" at bounding box center [236, 148] width 1 height 1
radio input "true"
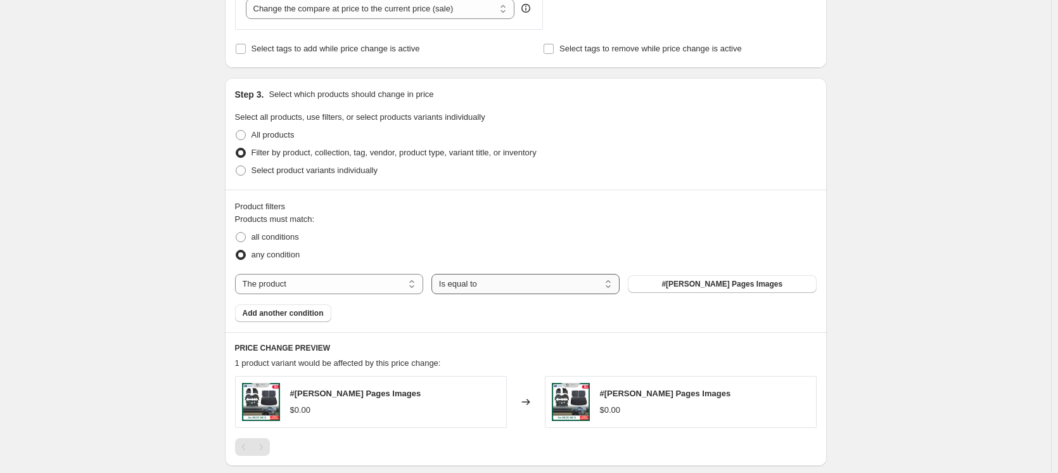
click at [490, 285] on select "Is equal to Is not equal to" at bounding box center [525, 284] width 188 height 20
click at [699, 286] on span "#[PERSON_NAME] Pages Images" at bounding box center [721, 284] width 121 height 10
click at [401, 279] on select "The product The product's collection The product's tag The product's vendor The…" at bounding box center [329, 284] width 188 height 20
select select "collection"
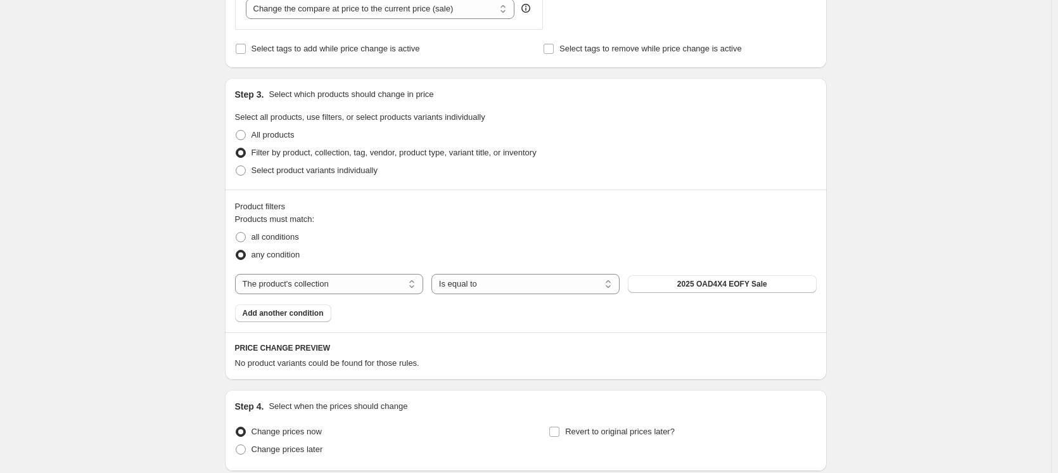
click at [743, 286] on span "2025 OAD4X4 EOFY Sale" at bounding box center [722, 284] width 90 height 10
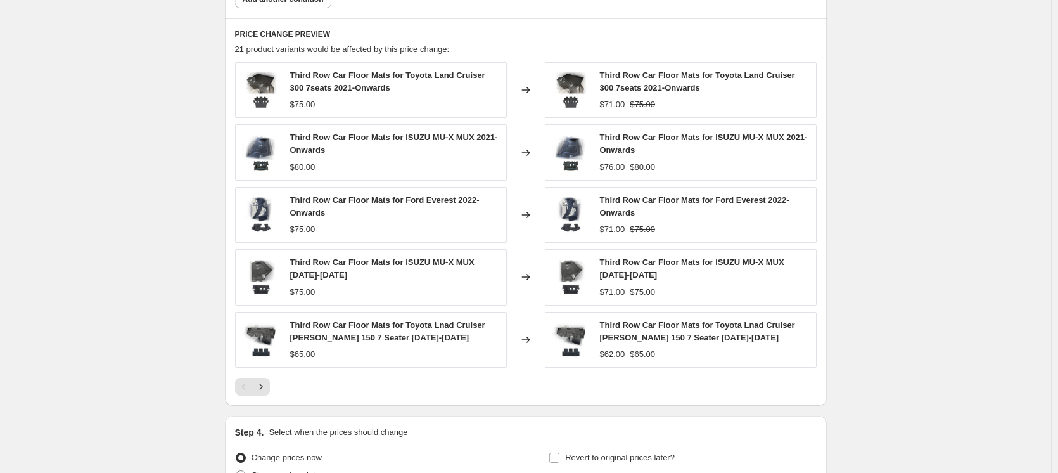
scroll to position [830, 0]
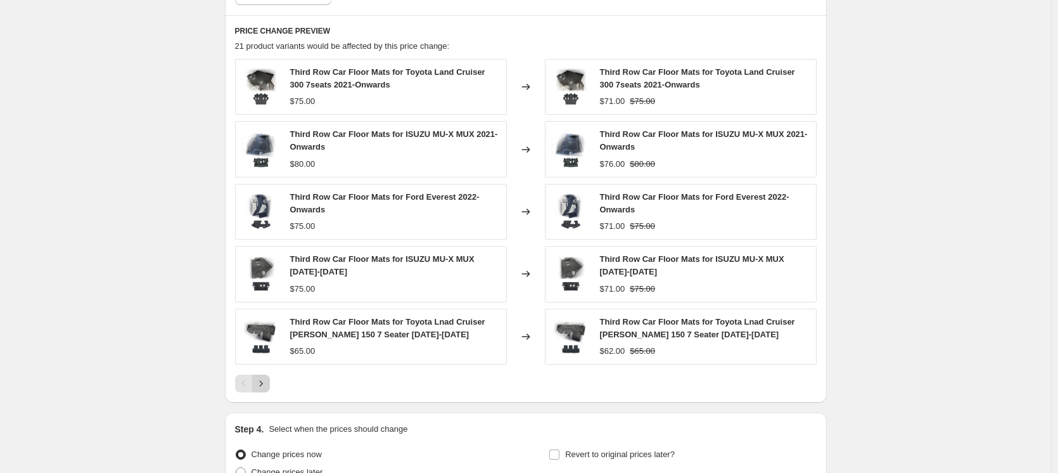
click at [259, 381] on icon "Next" at bounding box center [261, 383] width 13 height 13
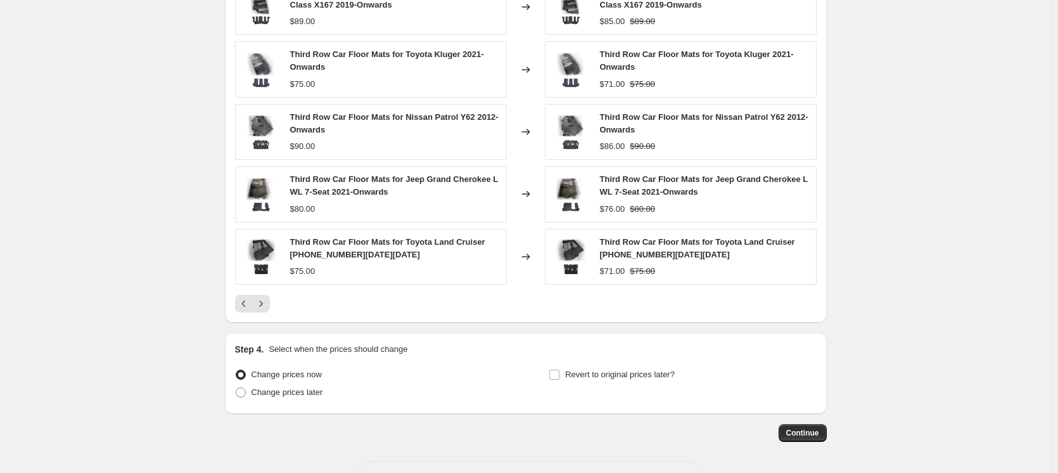
scroll to position [957, 0]
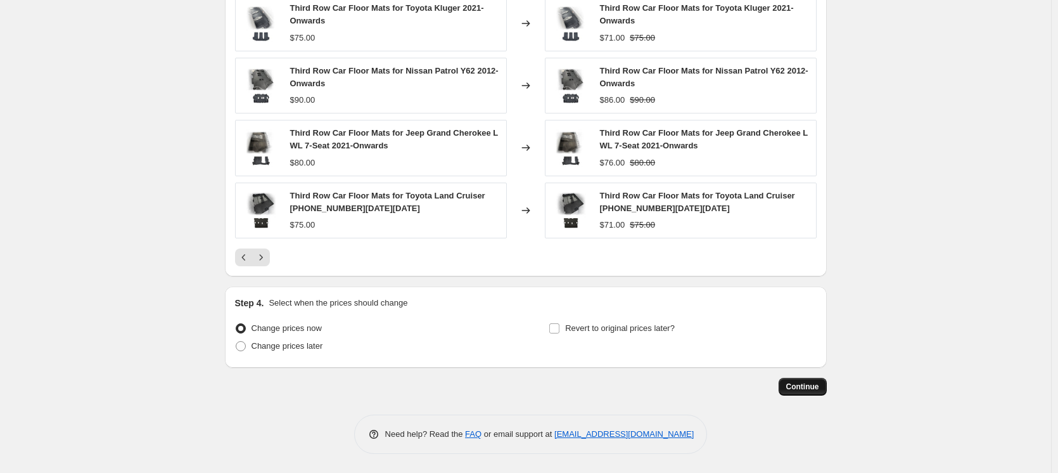
click at [803, 386] on span "Continue" at bounding box center [802, 386] width 33 height 10
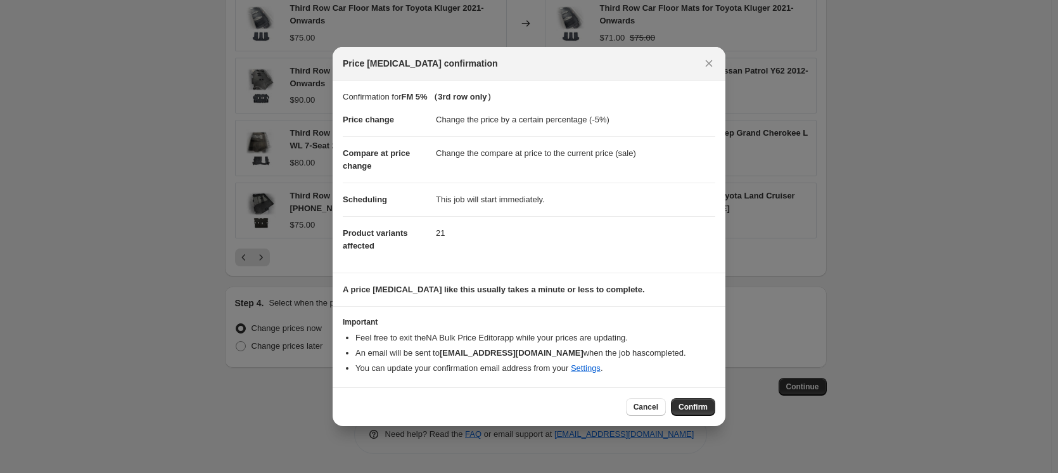
click at [701, 407] on span "Confirm" at bounding box center [692, 407] width 29 height 10
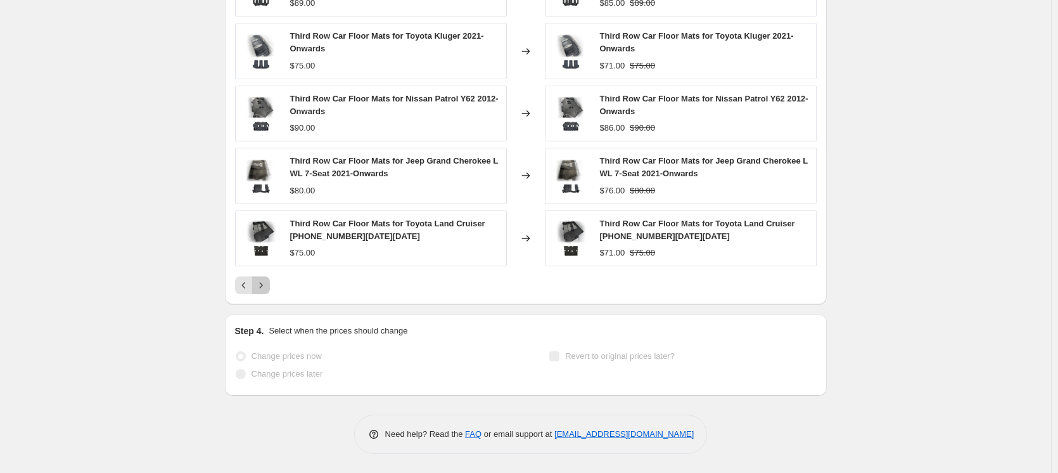
click at [270, 287] on button "Next" at bounding box center [261, 285] width 18 height 18
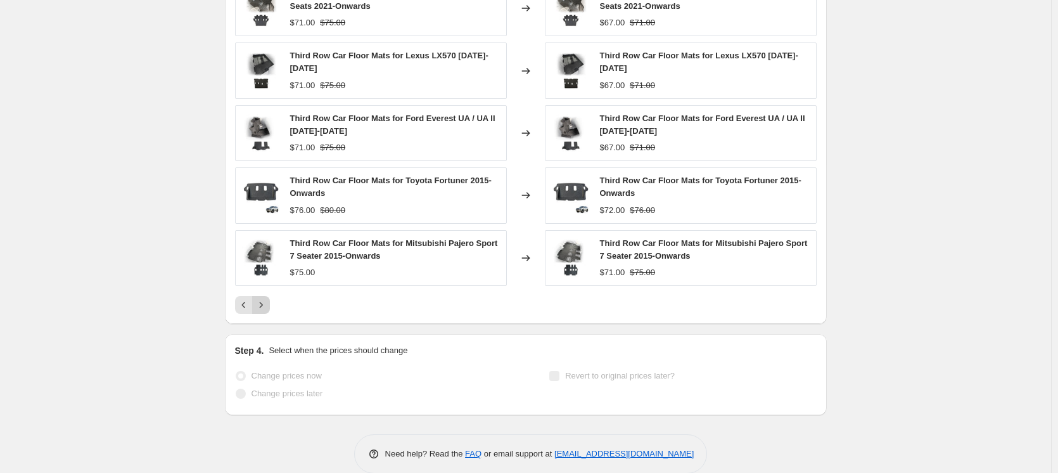
scroll to position [1017, 0]
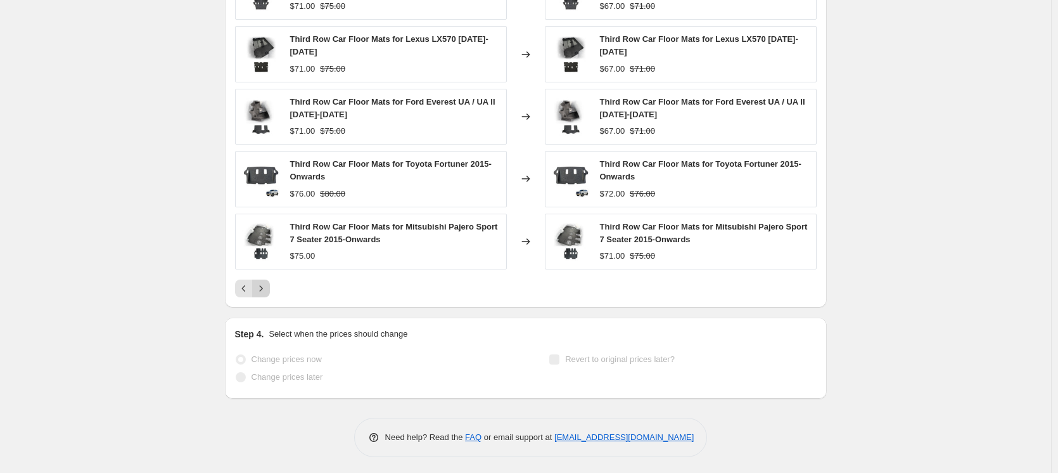
click at [265, 289] on icon "Next" at bounding box center [261, 288] width 13 height 13
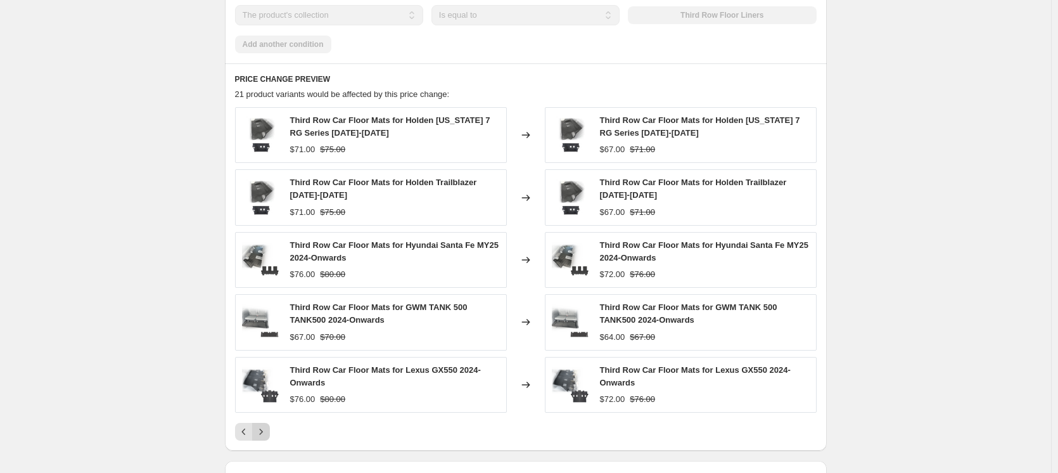
scroll to position [0, 0]
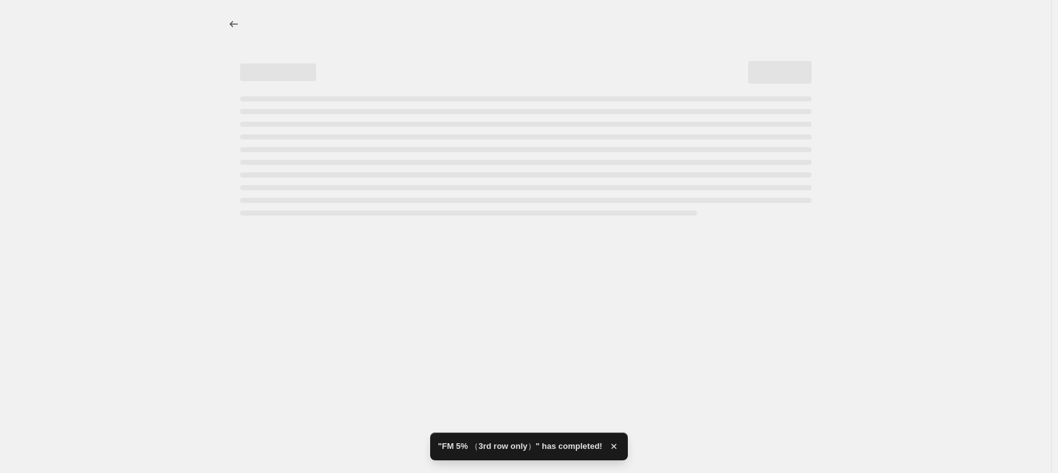
select select "percentage"
select select "collection"
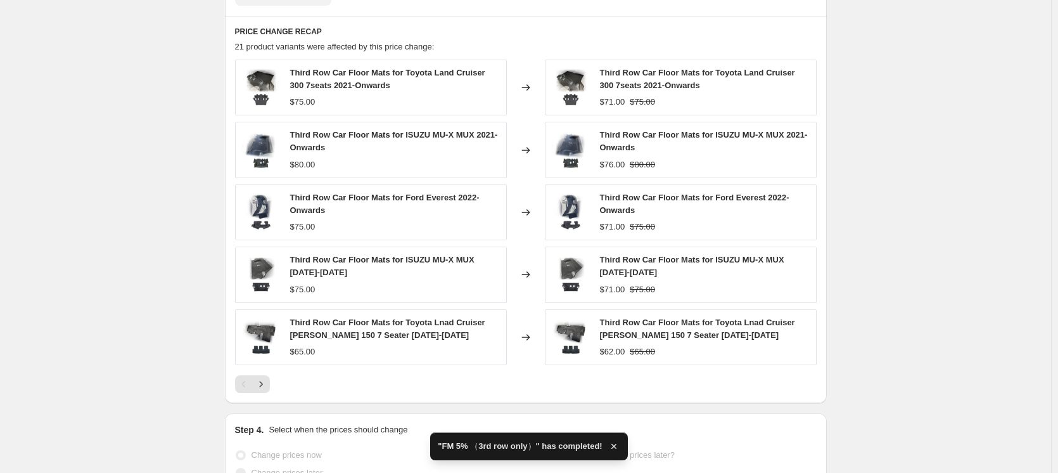
scroll to position [979, 0]
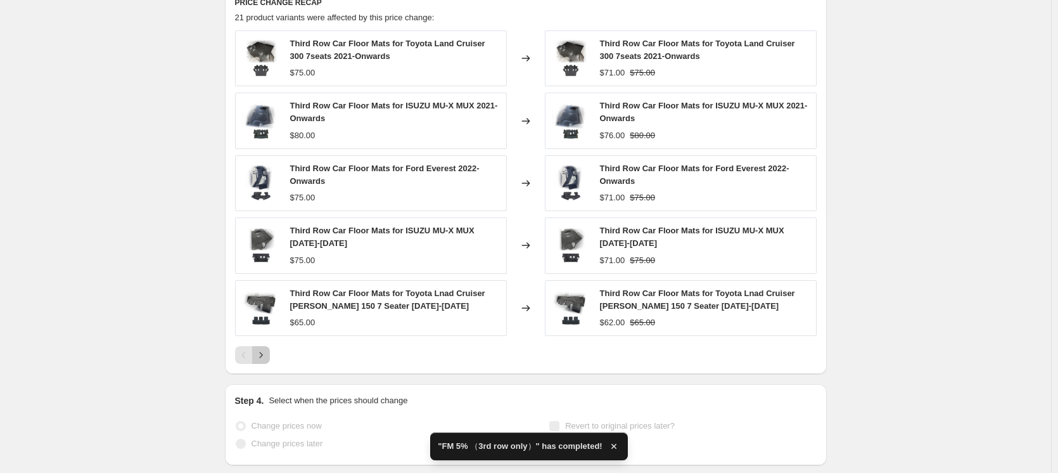
click at [262, 355] on icon "Next" at bounding box center [260, 355] width 3 height 6
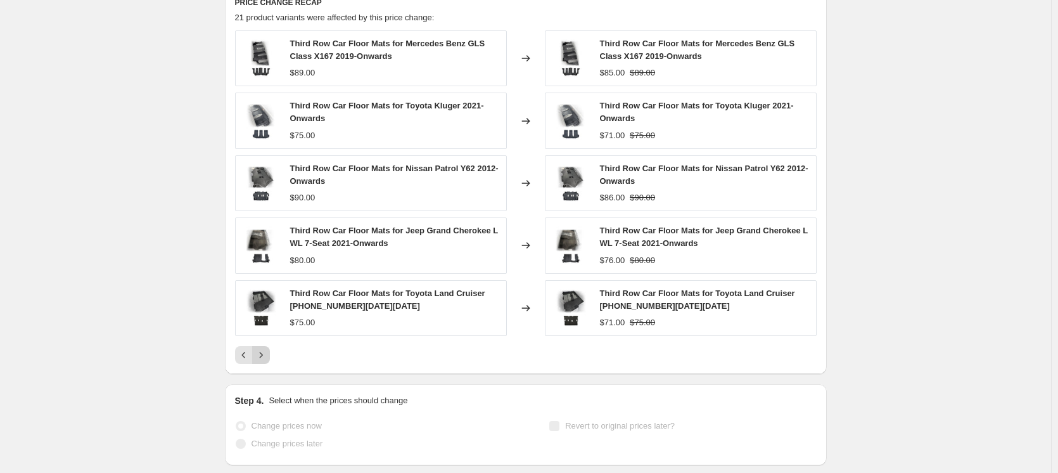
click at [262, 355] on icon "Next" at bounding box center [260, 355] width 3 height 6
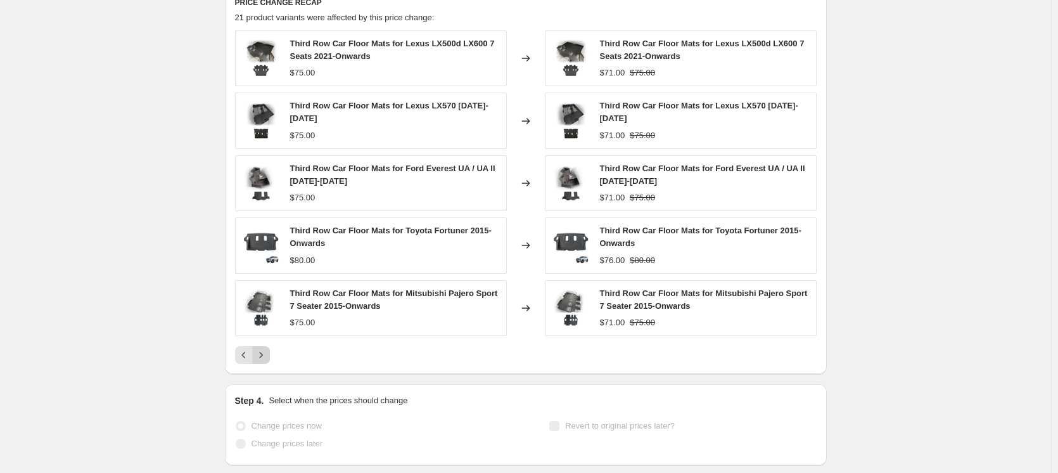
click at [267, 355] on icon "Next" at bounding box center [261, 354] width 13 height 13
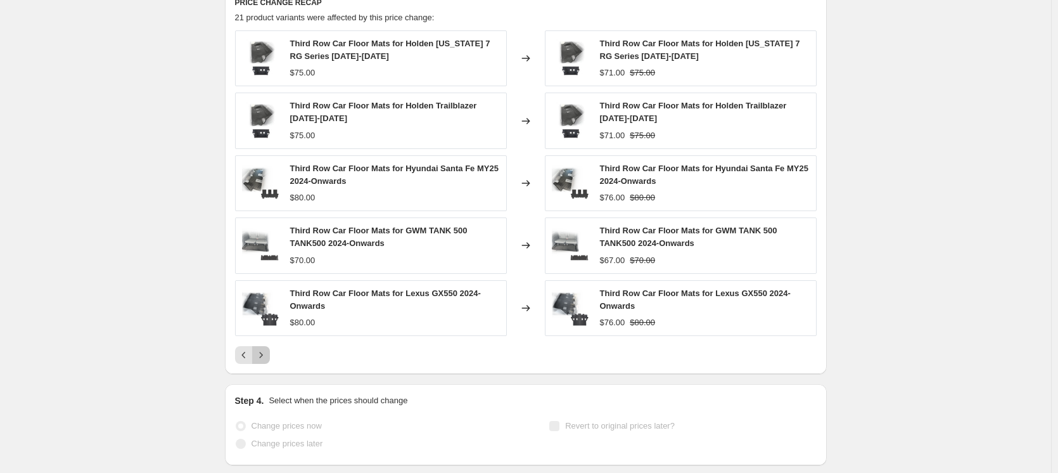
click at [267, 354] on icon "Next" at bounding box center [261, 354] width 13 height 13
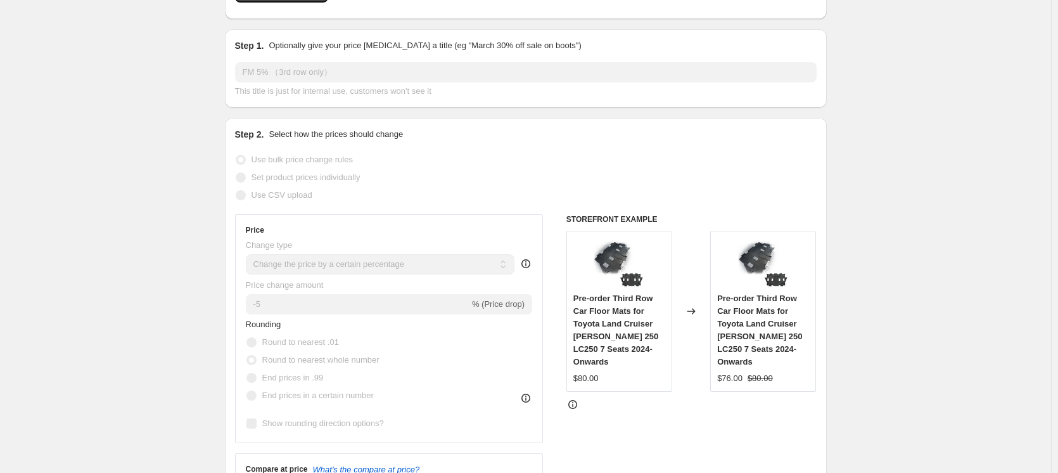
scroll to position [0, 0]
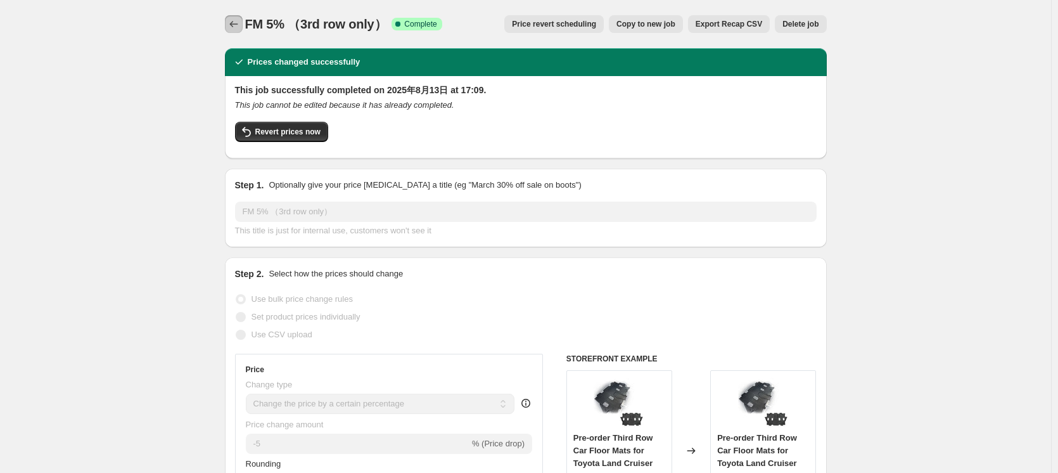
click at [238, 19] on icon "Price change jobs" at bounding box center [233, 24] width 13 height 13
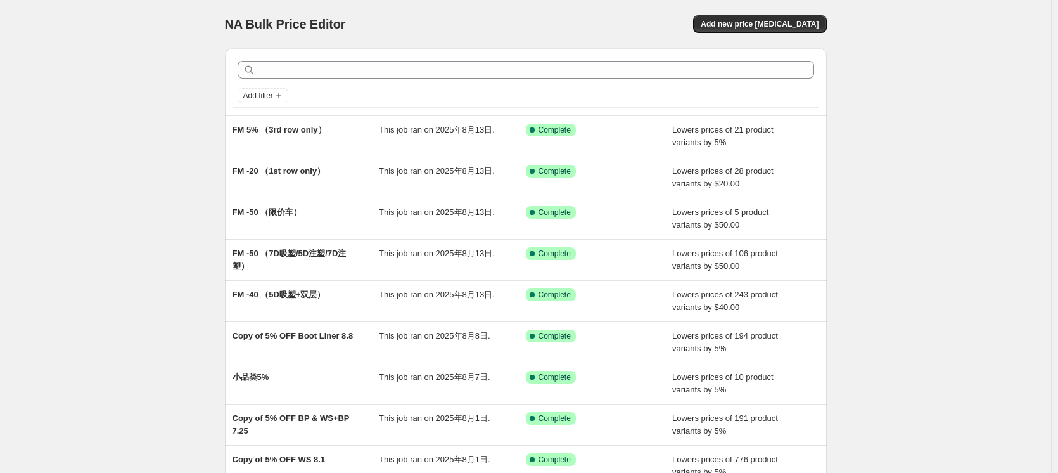
click at [153, 102] on div "NA Bulk Price Editor. This page is ready NA Bulk Price Editor Add new price [ME…" at bounding box center [525, 326] width 1051 height 652
click at [81, 156] on div "NA Bulk Price Editor. This page is ready NA Bulk Price Editor Add new price [ME…" at bounding box center [525, 326] width 1051 height 652
drag, startPoint x: 947, startPoint y: 172, endPoint x: 1022, endPoint y: 165, distance: 75.1
click at [948, 170] on div "NA Bulk Price Editor. This page is ready NA Bulk Price Editor Add new price [ME…" at bounding box center [525, 326] width 1051 height 652
